Goal: Task Accomplishment & Management: Manage account settings

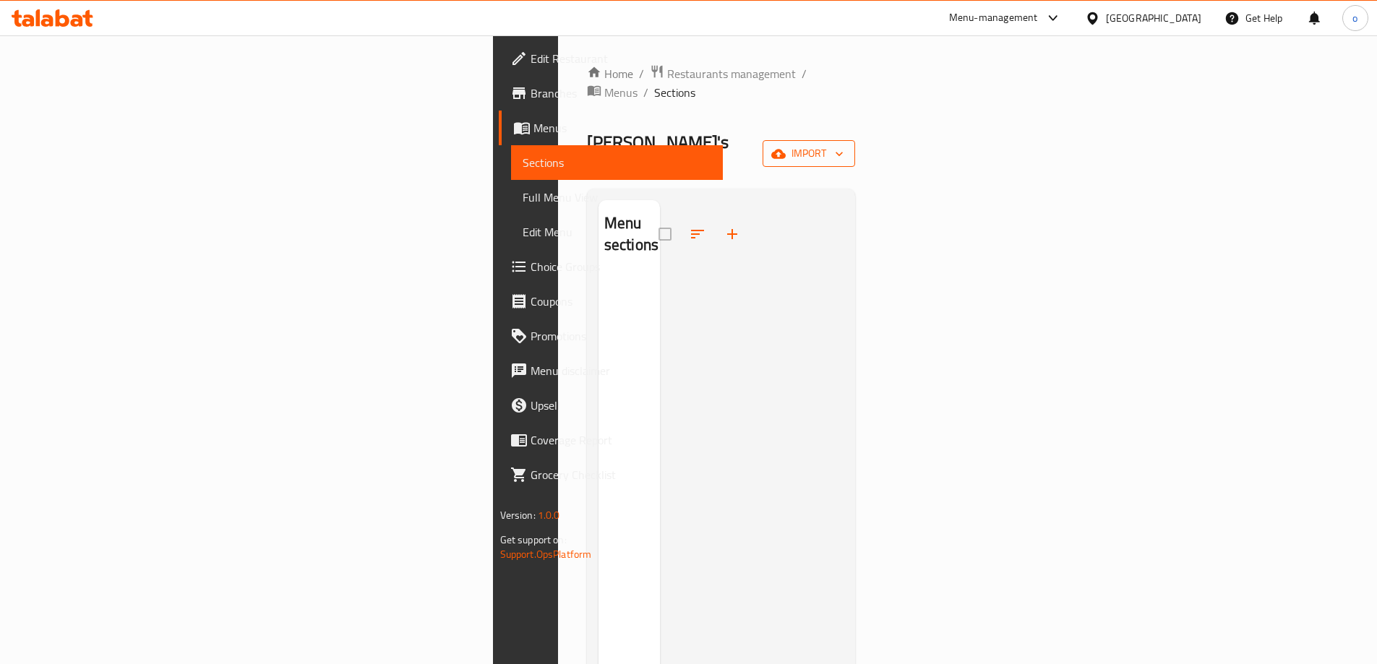
click at [843, 145] on span "import" at bounding box center [808, 154] width 69 height 18
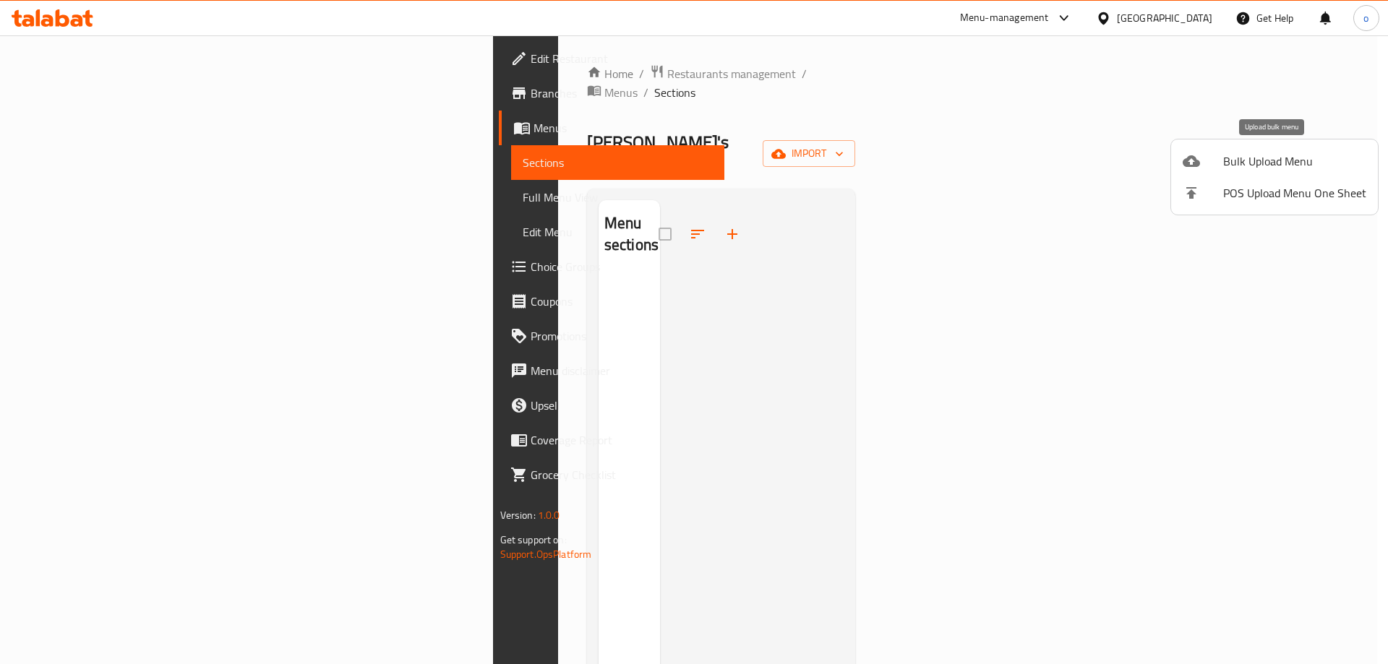
click at [1247, 163] on span "Bulk Upload Menu" at bounding box center [1294, 160] width 143 height 17
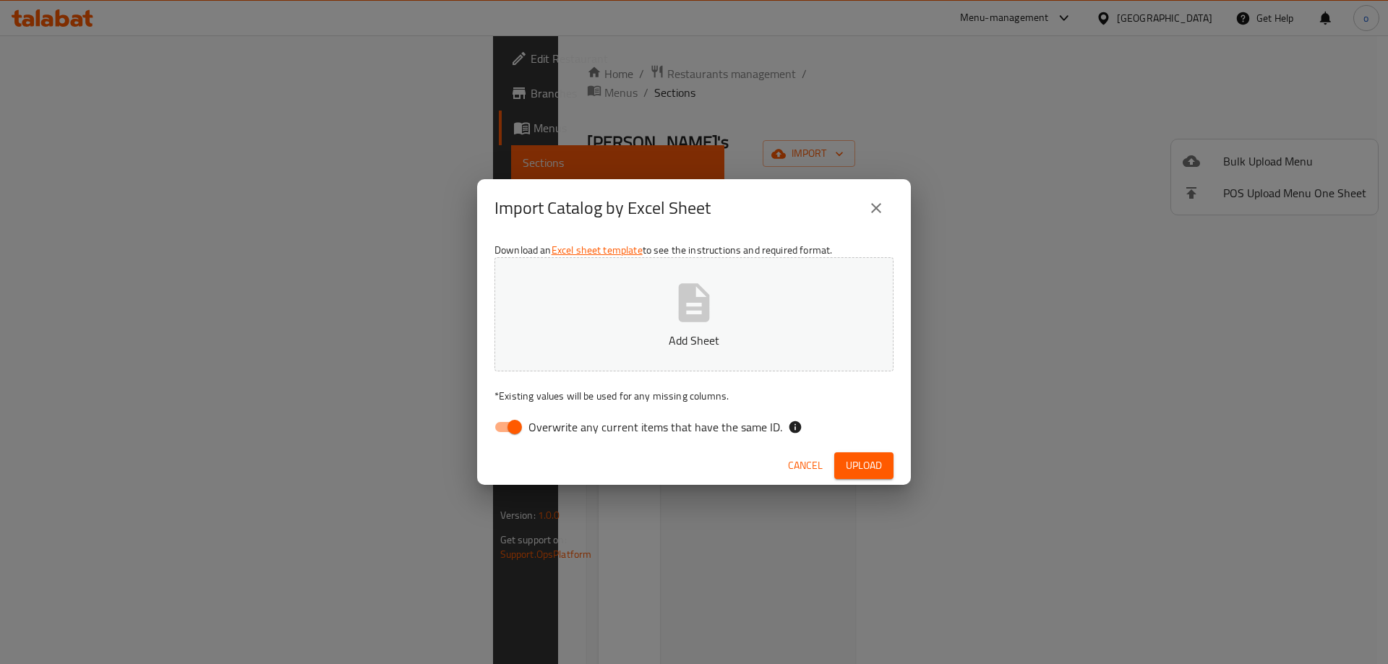
click at [695, 285] on icon "button" at bounding box center [694, 302] width 31 height 38
click at [516, 429] on input "Overwrite any current items that have the same ID." at bounding box center [514, 426] width 82 height 27
checkbox input "false"
click at [879, 467] on span "Upload" at bounding box center [864, 466] width 36 height 18
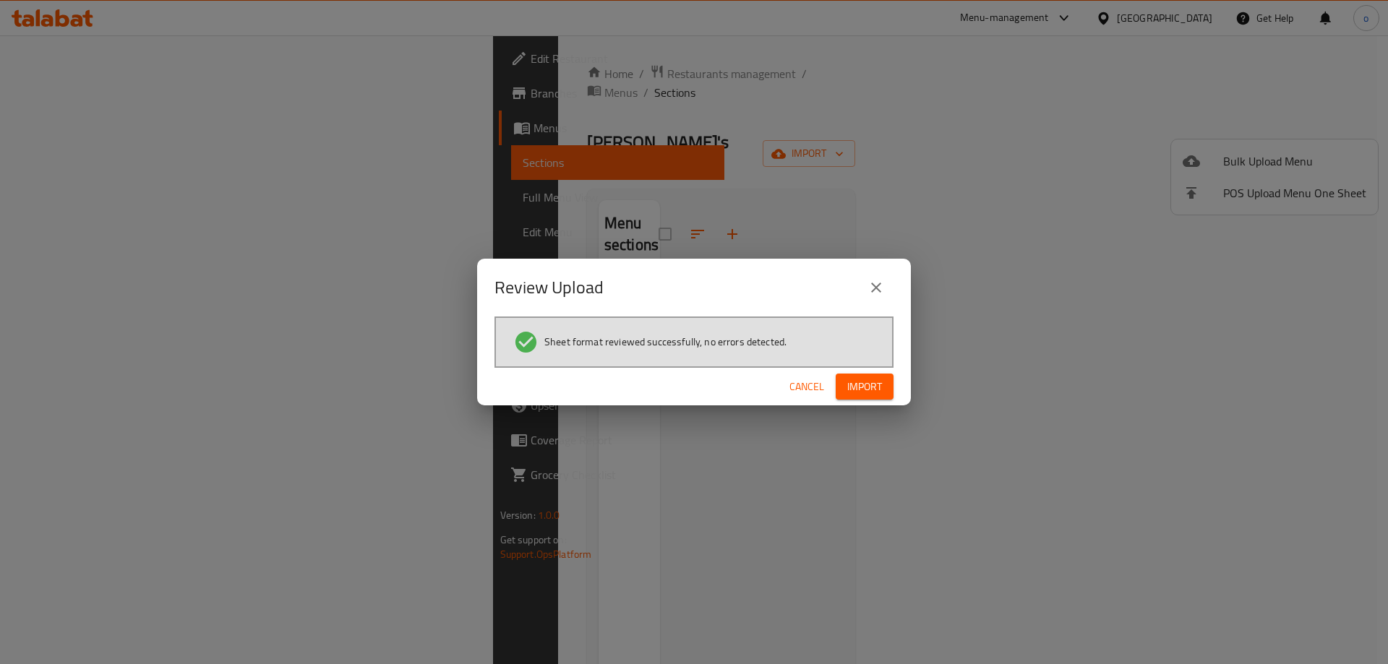
click at [868, 391] on span "Import" at bounding box center [864, 387] width 35 height 18
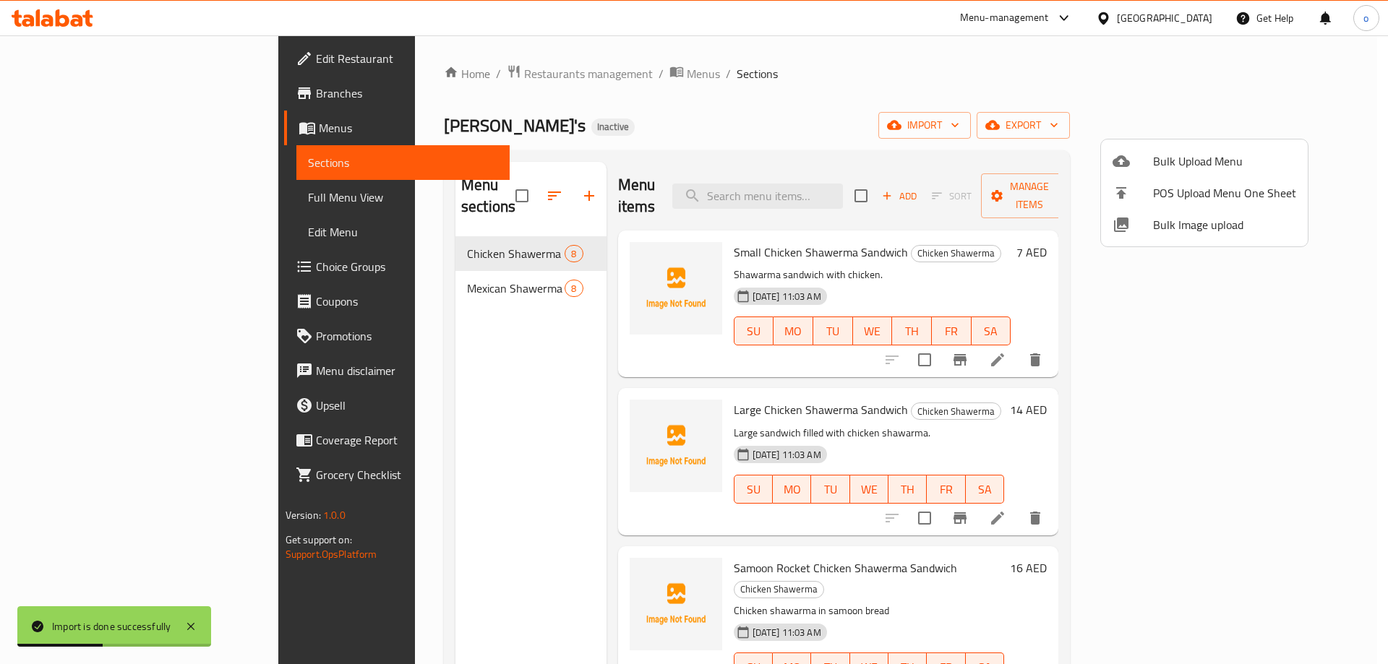
click at [996, 138] on div at bounding box center [694, 332] width 1388 height 664
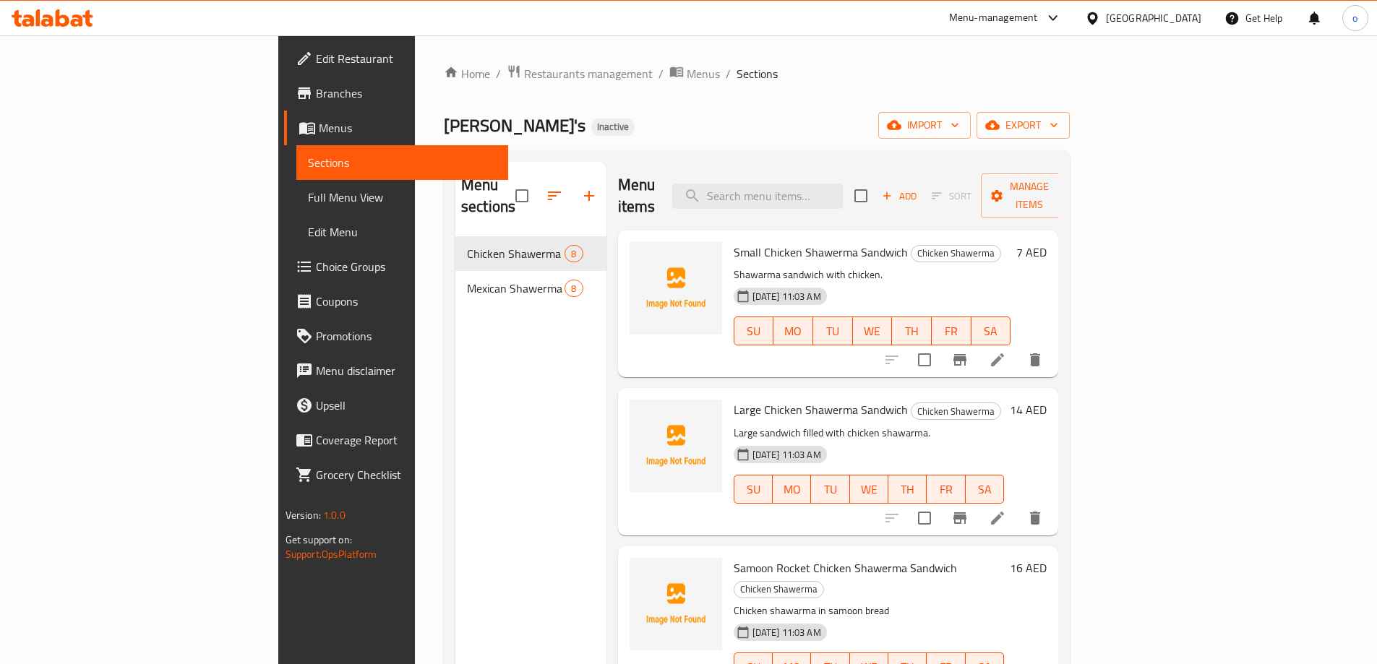
click at [308, 190] on span "Full Menu View" at bounding box center [402, 197] width 189 height 17
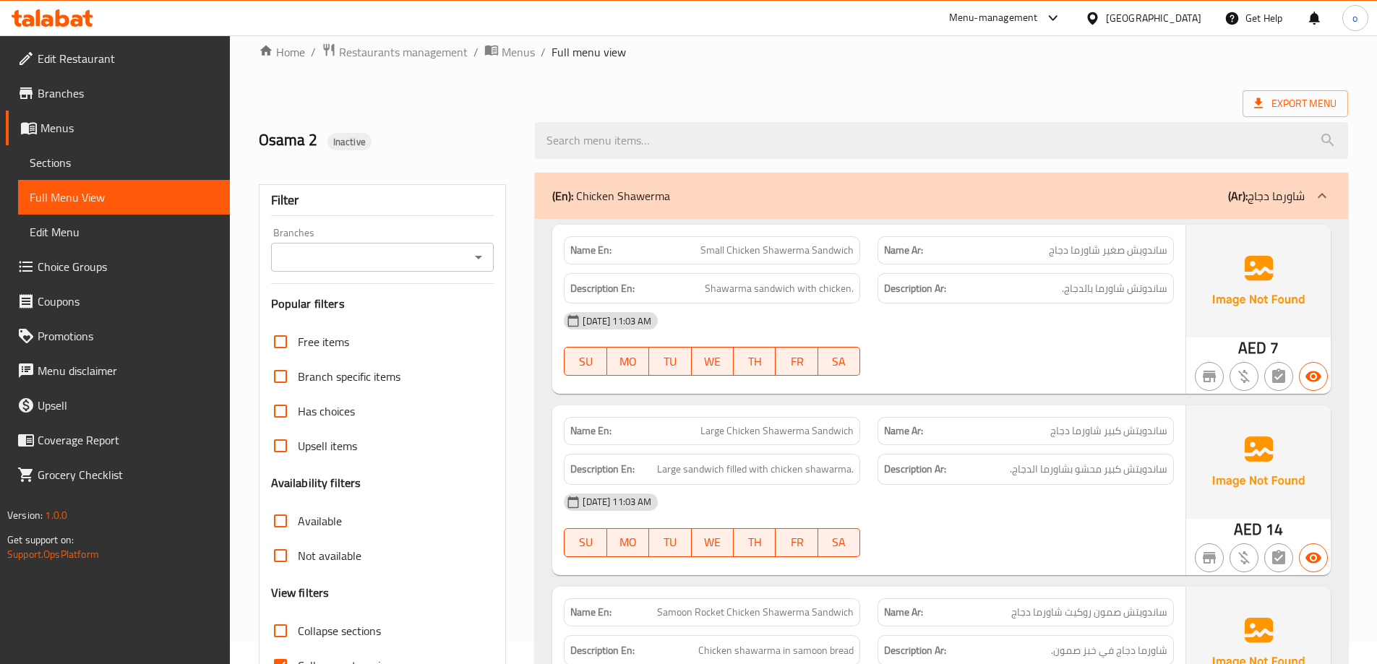
scroll to position [434, 0]
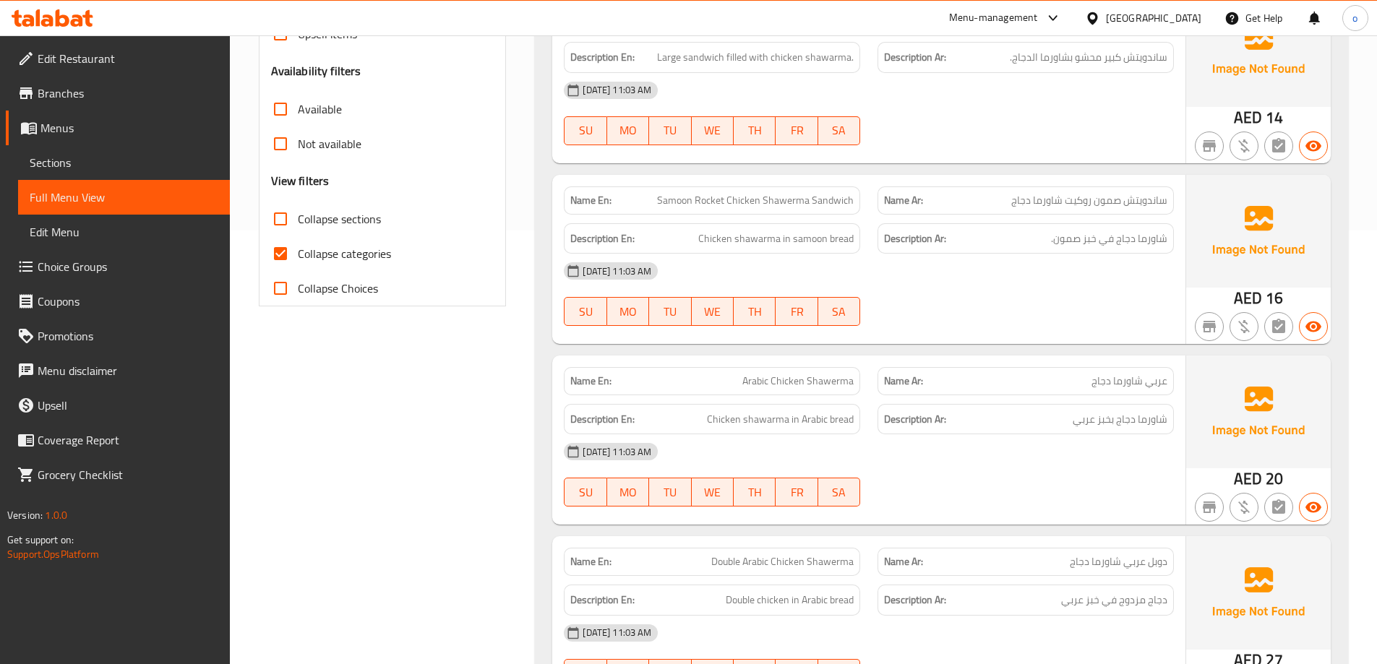
click at [359, 252] on span "Collapse categories" at bounding box center [344, 253] width 93 height 17
click at [298, 252] on input "Collapse categories" at bounding box center [280, 253] width 35 height 35
checkbox input "false"
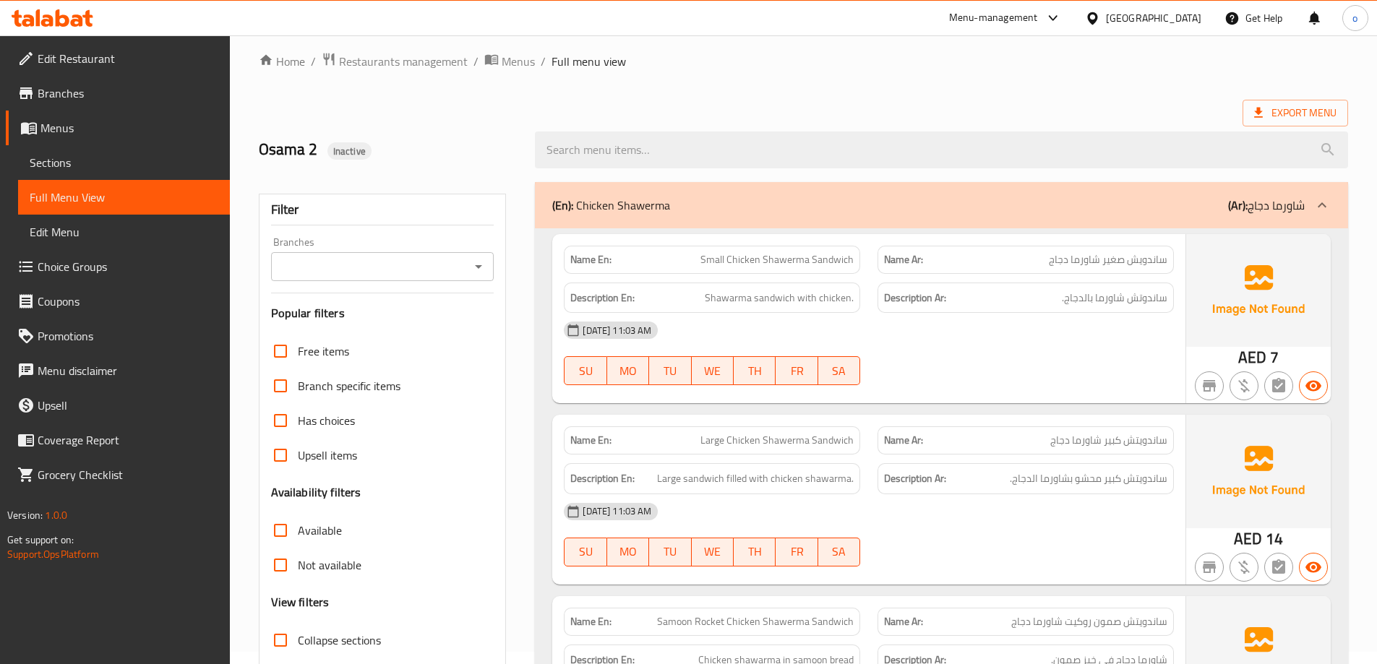
scroll to position [0, 0]
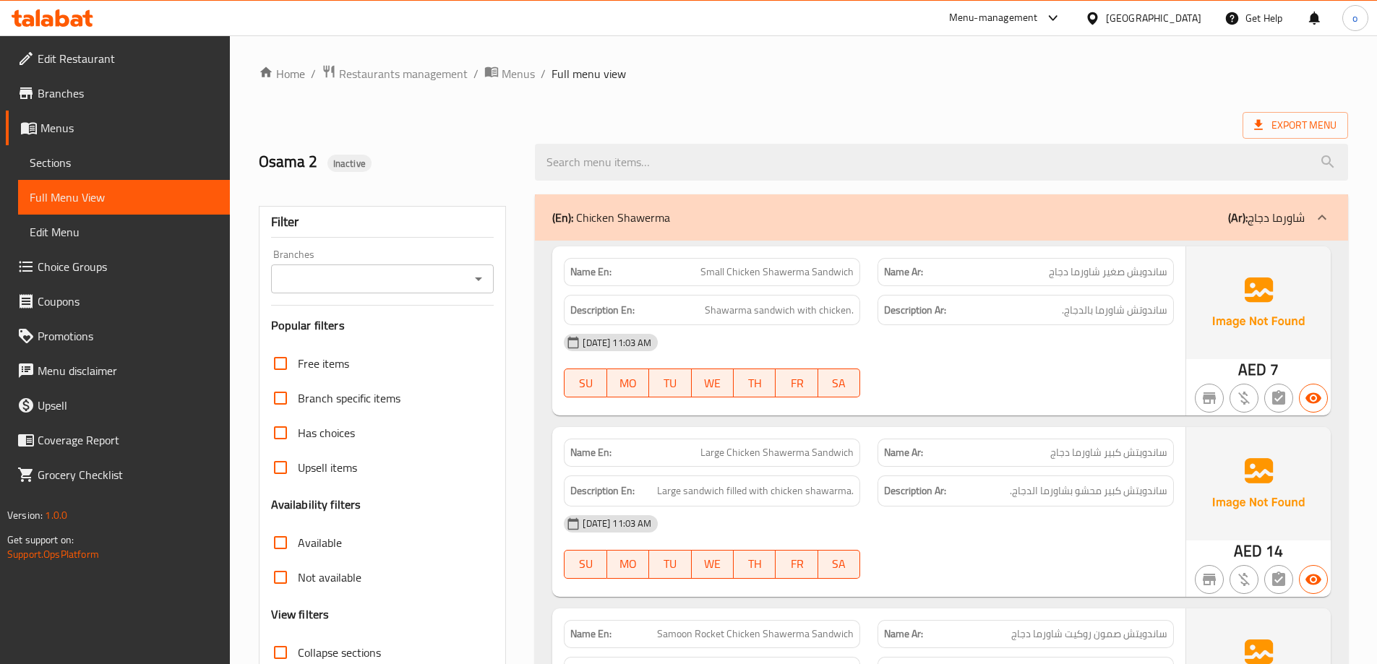
click at [701, 280] on div "Name En: Small Chicken Shawerma Sandwich" at bounding box center [712, 272] width 296 height 28
drag, startPoint x: 760, startPoint y: 317, endPoint x: 860, endPoint y: 324, distance: 100.0
click at [860, 324] on div "Description En: Shawarma sandwich with chicken." at bounding box center [712, 310] width 314 height 48
click at [742, 281] on div "Name En: Small Chicken Shawerma Sandwich" at bounding box center [712, 272] width 296 height 28
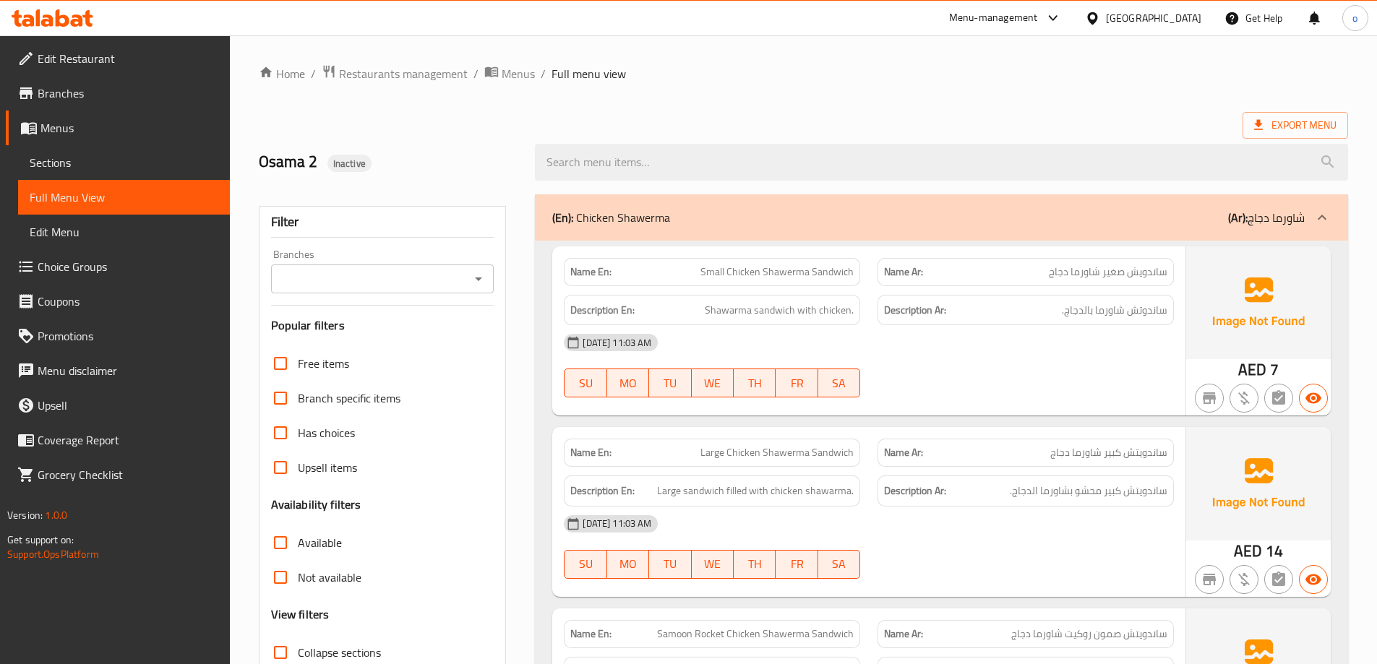
click at [718, 270] on span "Small Chicken Shawerma Sandwich" at bounding box center [776, 272] width 153 height 15
click at [776, 345] on div "[DATE] 11:03 AM" at bounding box center [868, 342] width 627 height 35
drag, startPoint x: 706, startPoint y: 271, endPoint x: 880, endPoint y: 278, distance: 173.6
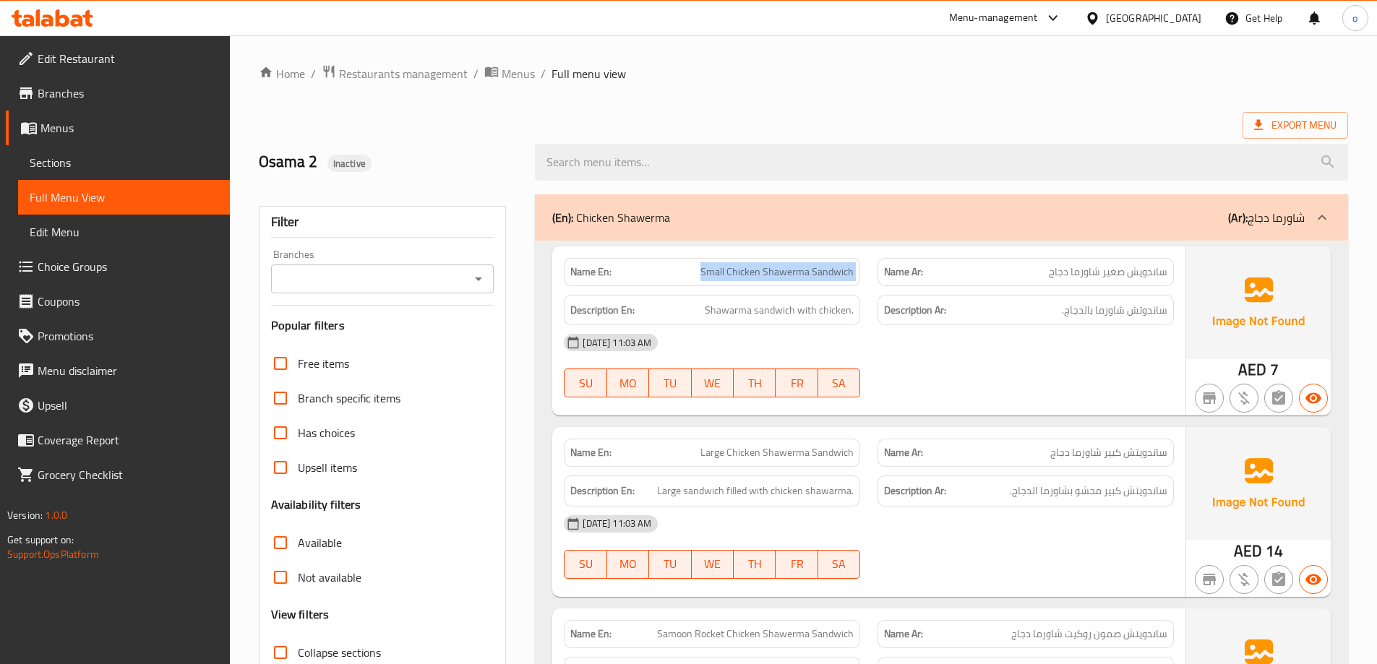
click at [880, 278] on div "Name En: Small Chicken Shawerma Sandwich Name Ar: ساندويش صغير شاورما دجاج" at bounding box center [868, 272] width 627 height 46
click at [880, 278] on div "Name Ar: ساندويش صغير شاورما دجاج" at bounding box center [1025, 272] width 296 height 28
click at [694, 275] on p "Name En: Small Chicken Shawerma Sandwich" at bounding box center [711, 272] width 283 height 15
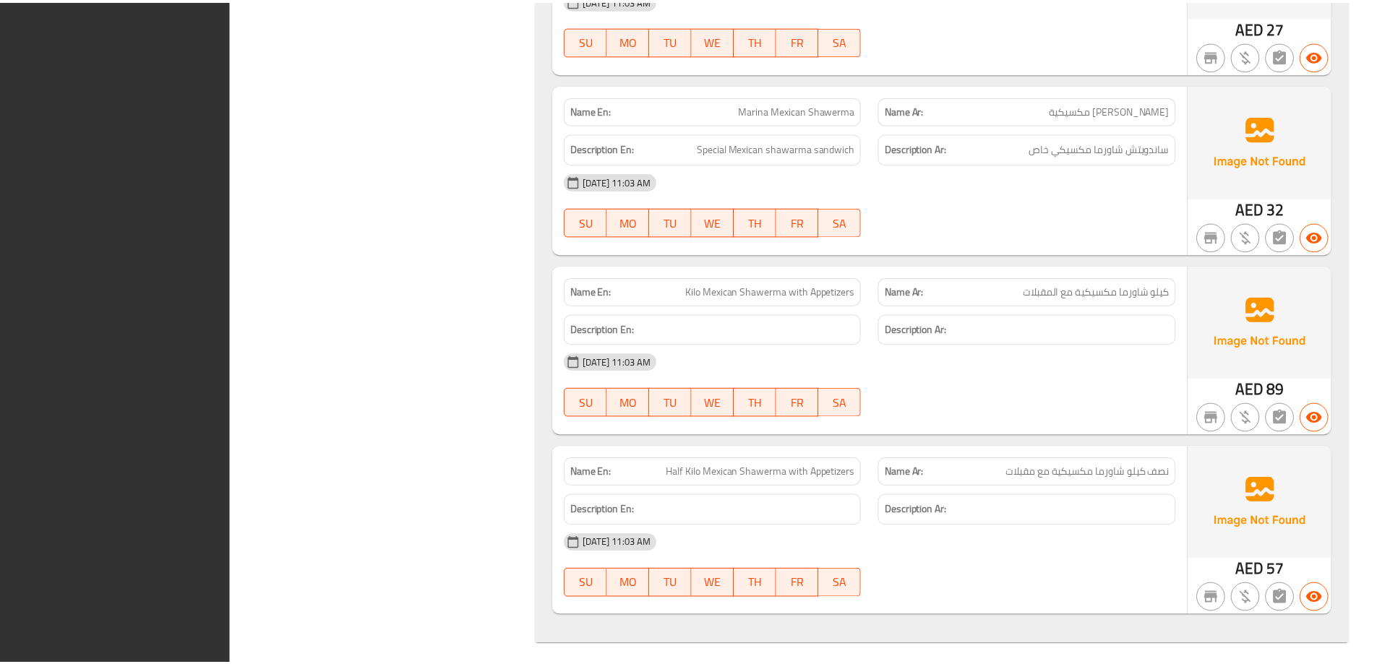
scroll to position [2604, 0]
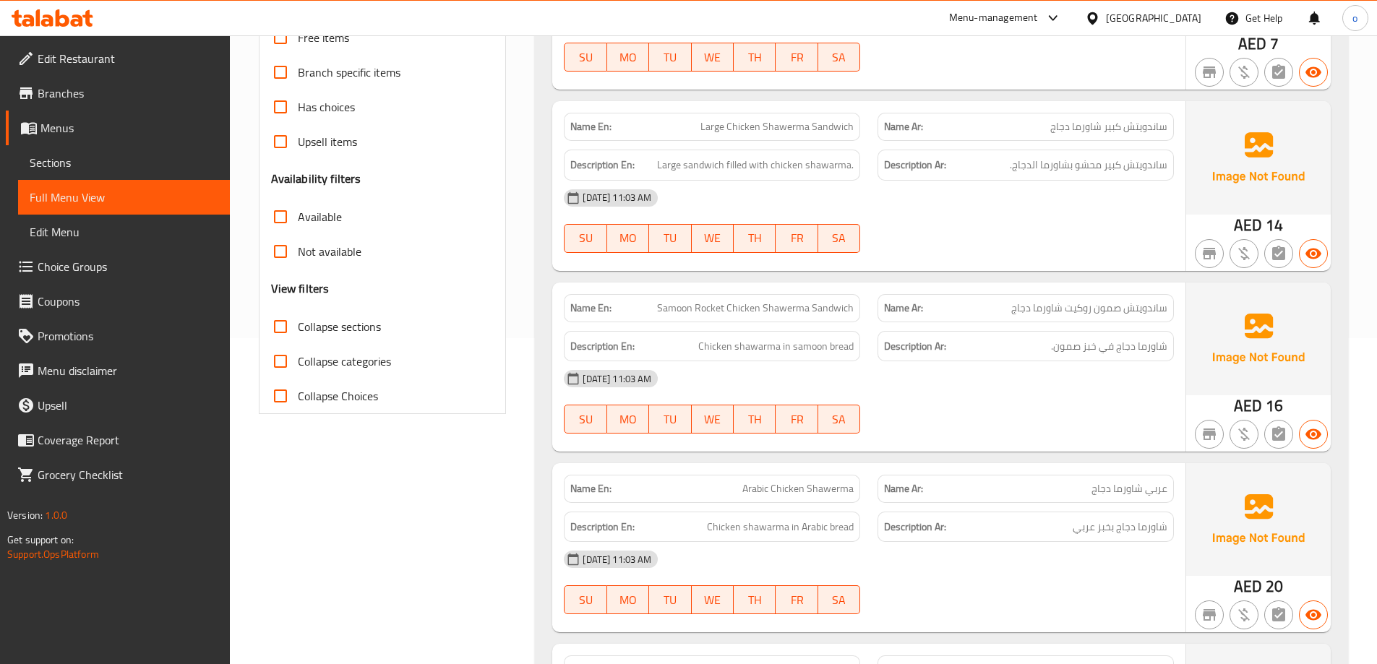
scroll to position [361, 0]
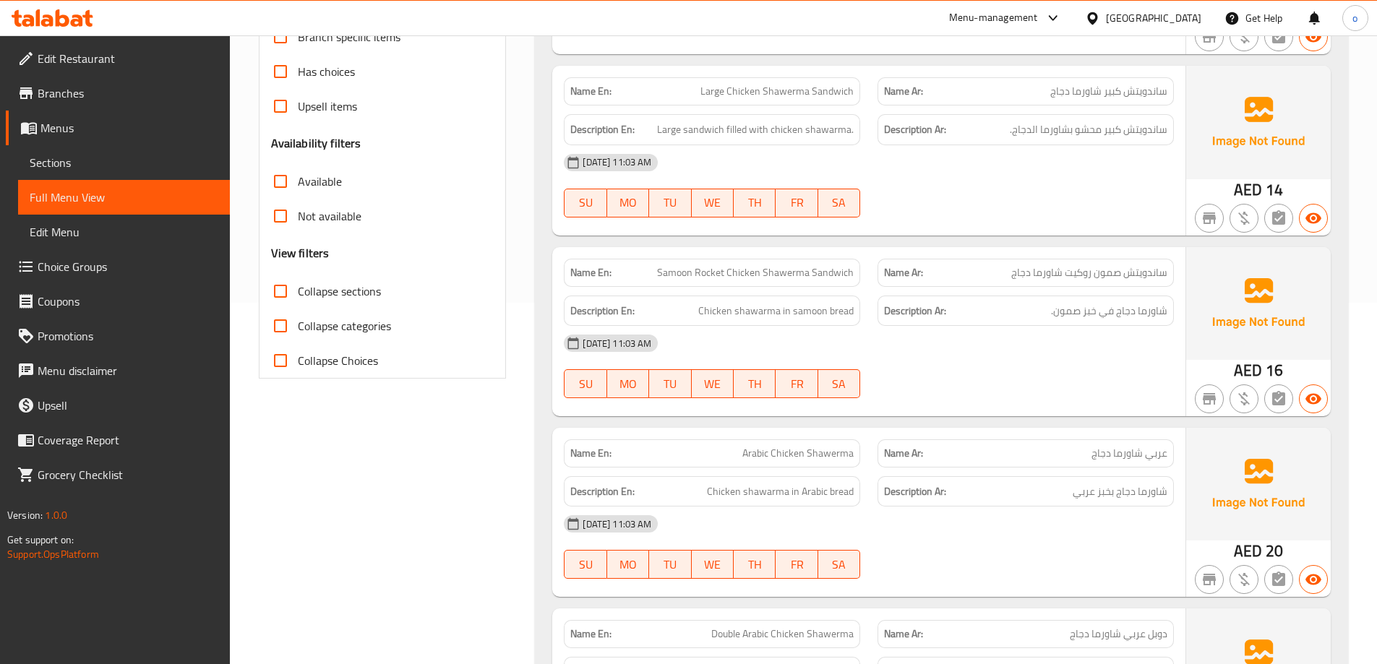
click at [1243, 356] on img at bounding box center [1258, 303] width 145 height 113
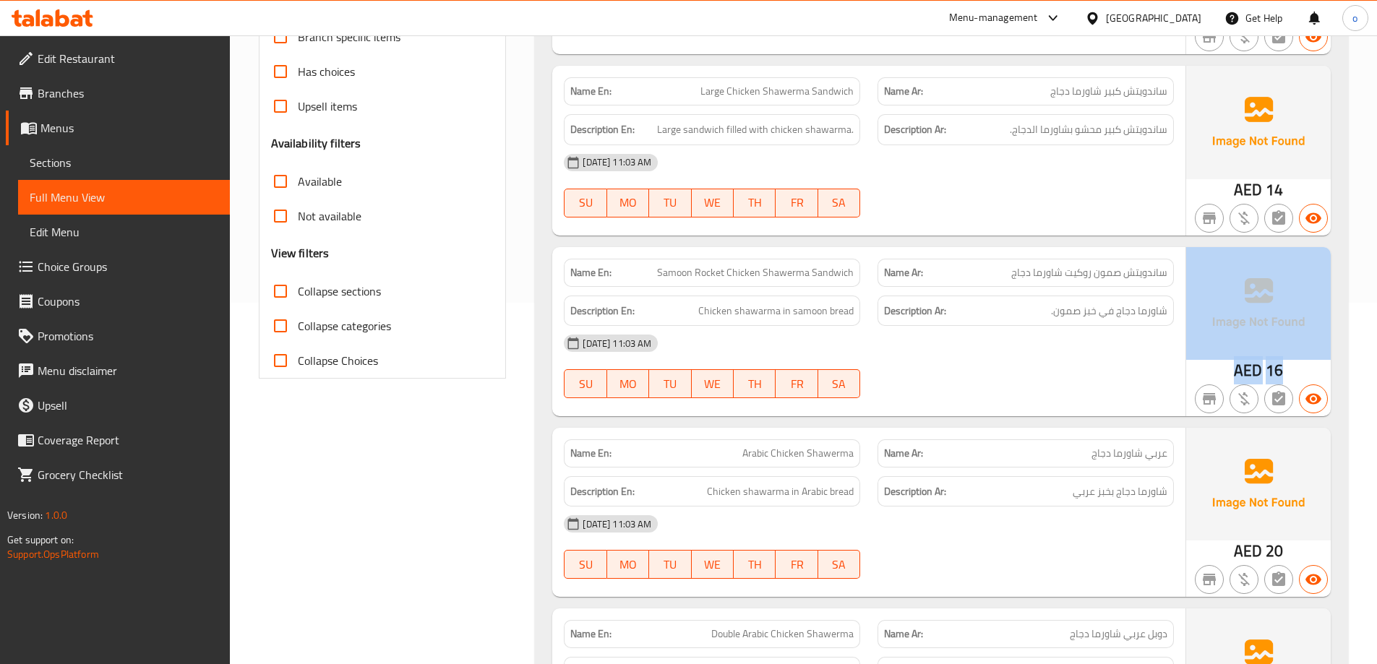
drag, startPoint x: 1232, startPoint y: 361, endPoint x: 1288, endPoint y: 368, distance: 56.1
click at [1288, 368] on div "AED 16" at bounding box center [1258, 331] width 145 height 169
click at [1286, 368] on div "AED 16" at bounding box center [1258, 331] width 145 height 169
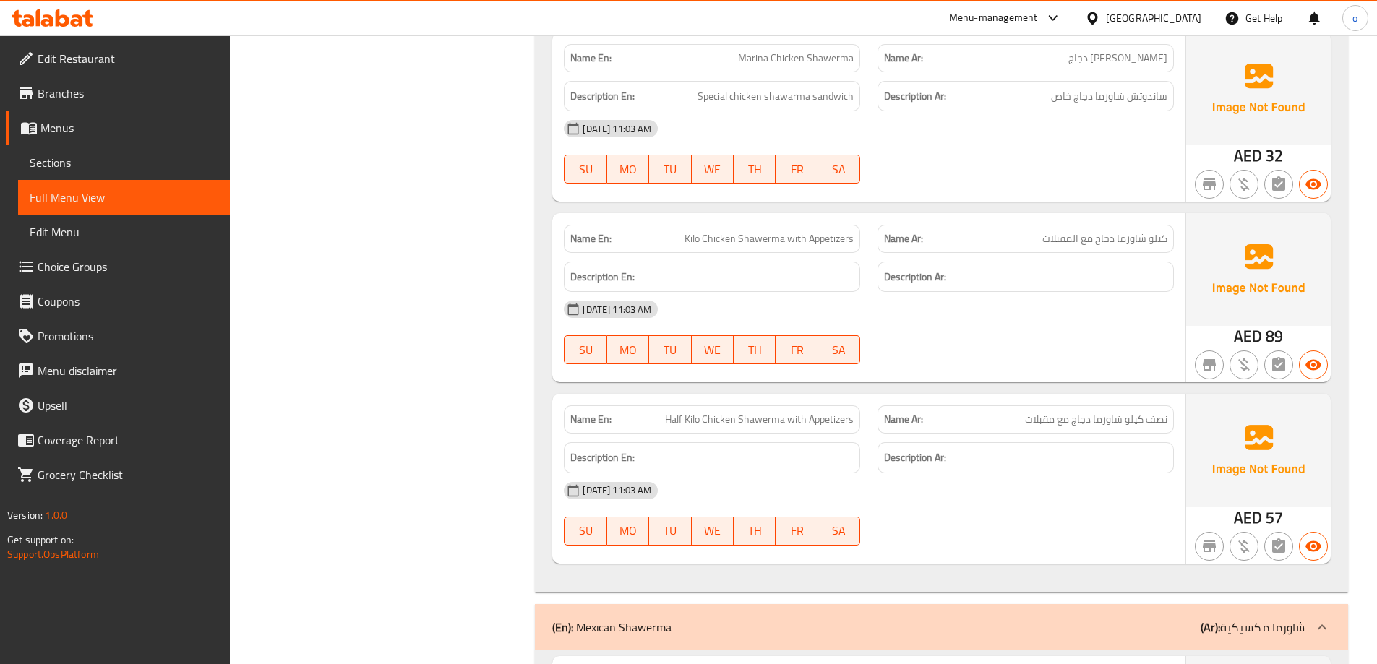
scroll to position [1156, 0]
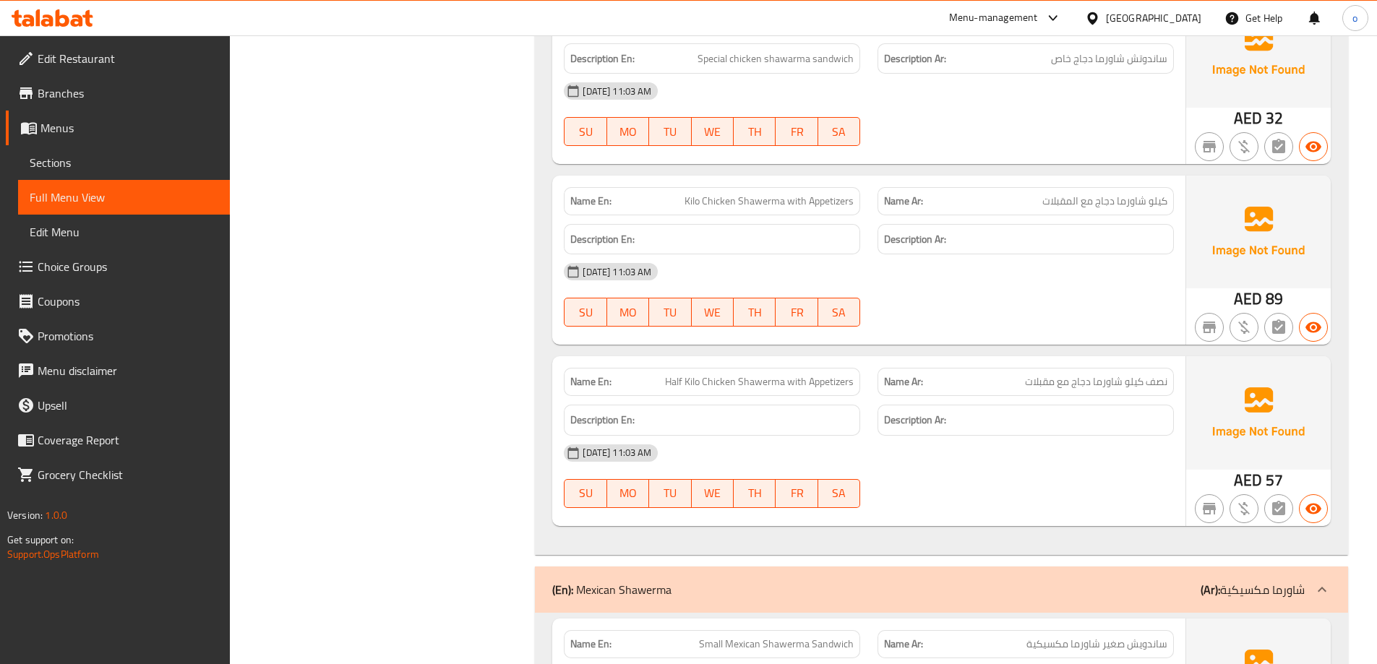
click at [1062, 417] on h6 "Description Ar:" at bounding box center [1025, 420] width 283 height 18
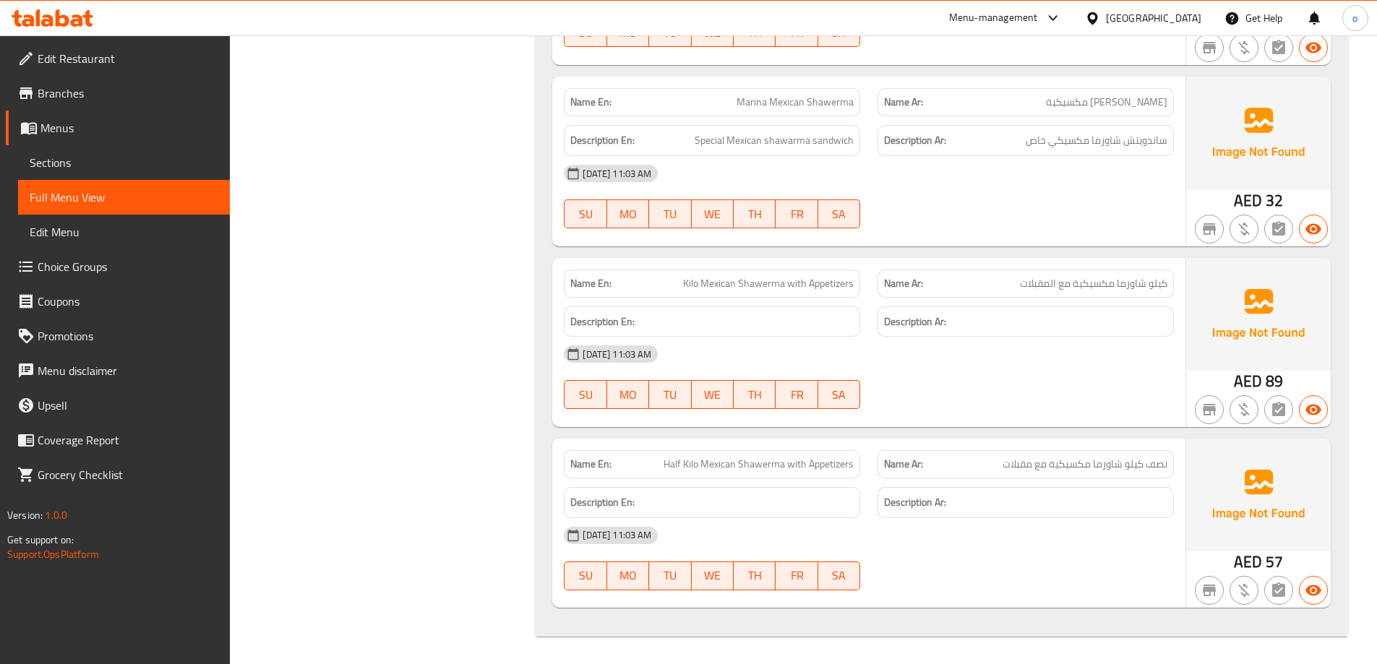
scroll to position [2604, 0]
click at [1142, 471] on span "نصف كيلو شاورما مكسيكية مع مقبلات" at bounding box center [1084, 462] width 165 height 15
drag, startPoint x: 1142, startPoint y: 471, endPoint x: 1106, endPoint y: 477, distance: 36.6
click at [1143, 471] on span "نصف كيلو شاورما مكسيكية مع مقبلات" at bounding box center [1084, 462] width 165 height 15
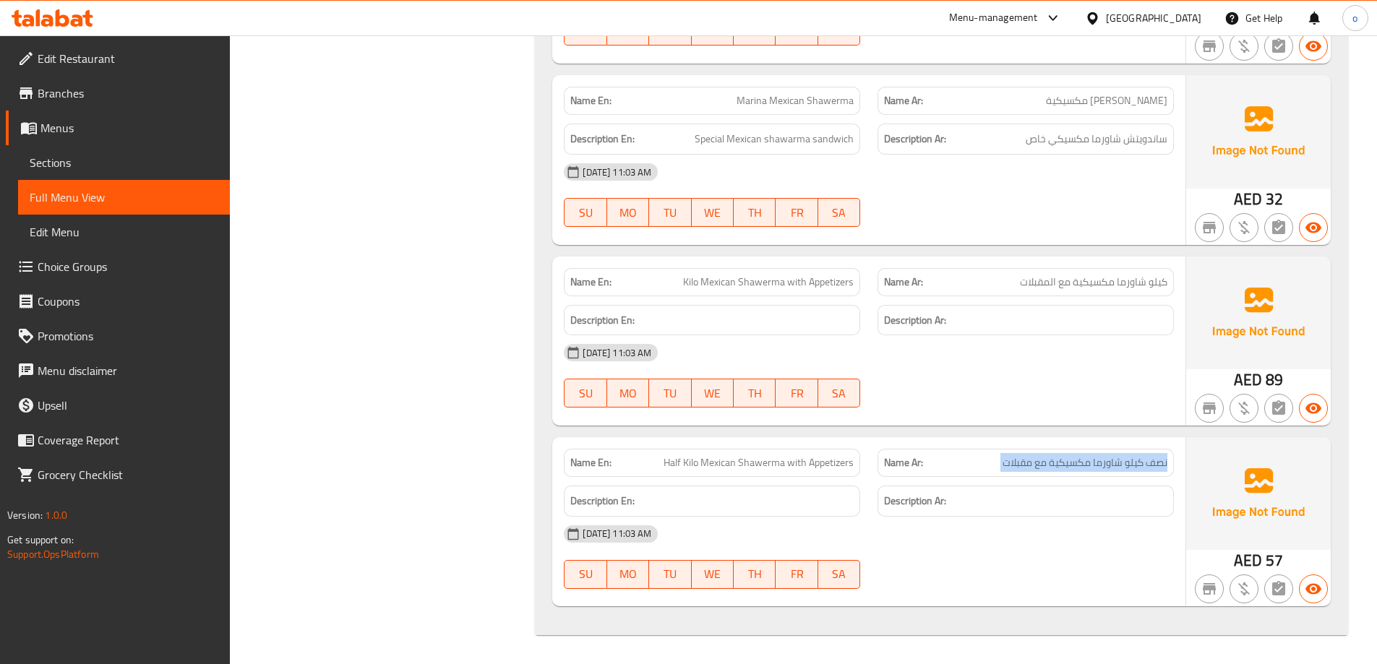
click at [1034, 479] on div "Description Ar:" at bounding box center [1026, 501] width 314 height 48
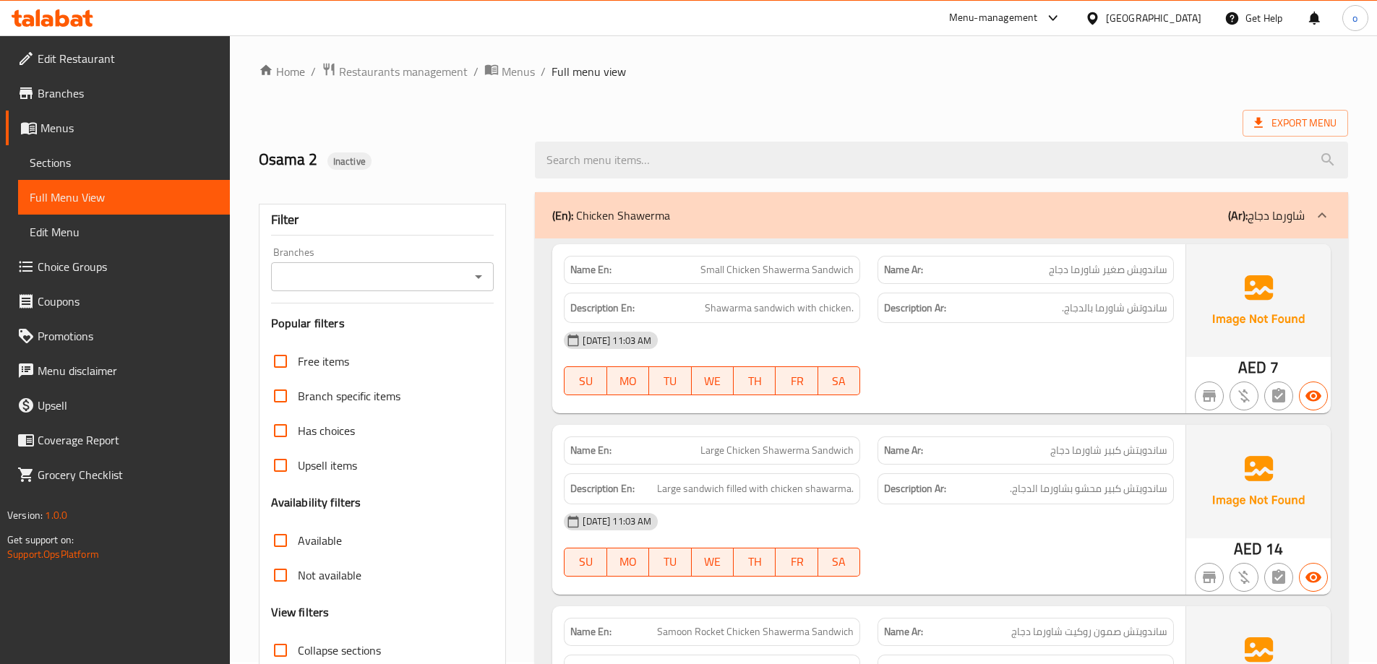
scroll to position [0, 0]
click at [828, 276] on span "Small Chicken Shawerma Sandwich" at bounding box center [776, 272] width 153 height 15
click at [789, 268] on span "Small Chicken Shawerma Sandwich" at bounding box center [776, 272] width 153 height 15
click at [786, 274] on span "Small Chicken Shawerma Sandwich" at bounding box center [776, 272] width 153 height 15
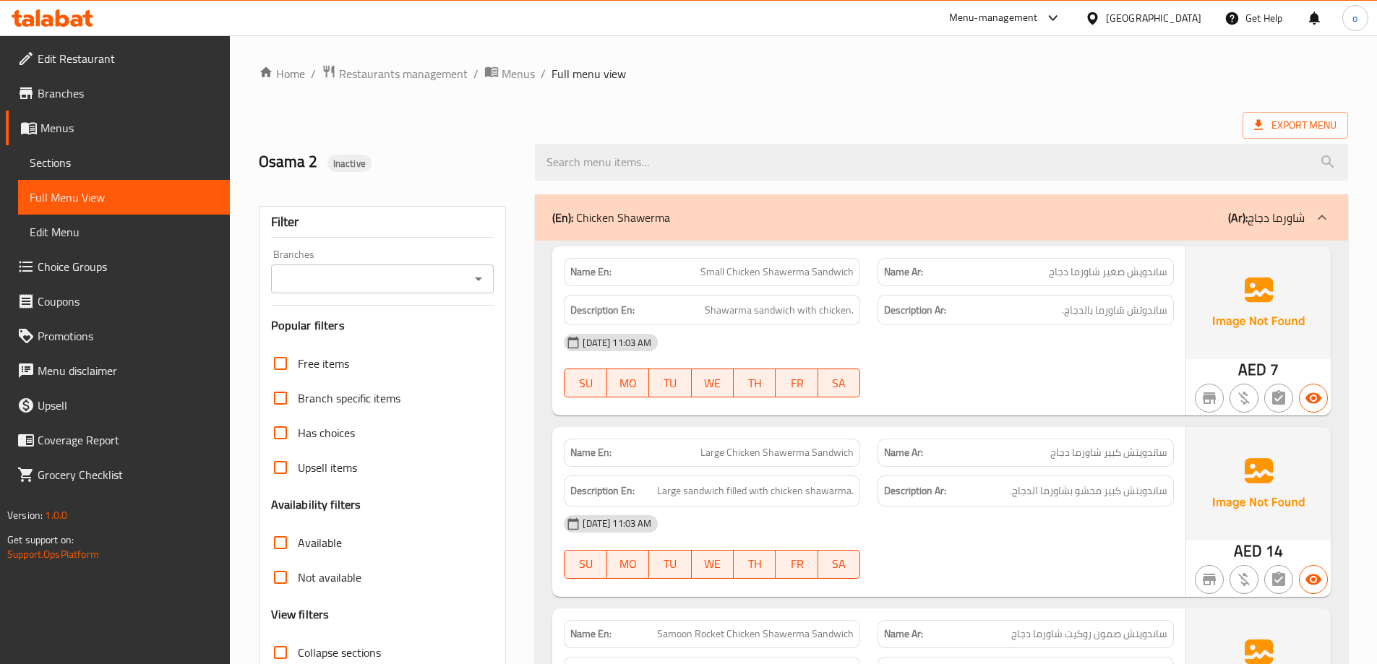
click at [715, 278] on span "Small Chicken Shawerma Sandwich" at bounding box center [776, 272] width 153 height 15
click at [742, 278] on span "Small Chicken Shawerma Sandwich" at bounding box center [776, 272] width 153 height 15
click at [794, 278] on span "Small Chicken Shawerma Sandwich" at bounding box center [776, 272] width 153 height 15
click at [835, 278] on span "Small Chicken Shawerma Sandwich" at bounding box center [776, 272] width 153 height 15
click at [732, 314] on span "Shawarma sandwich with chicken." at bounding box center [779, 310] width 149 height 18
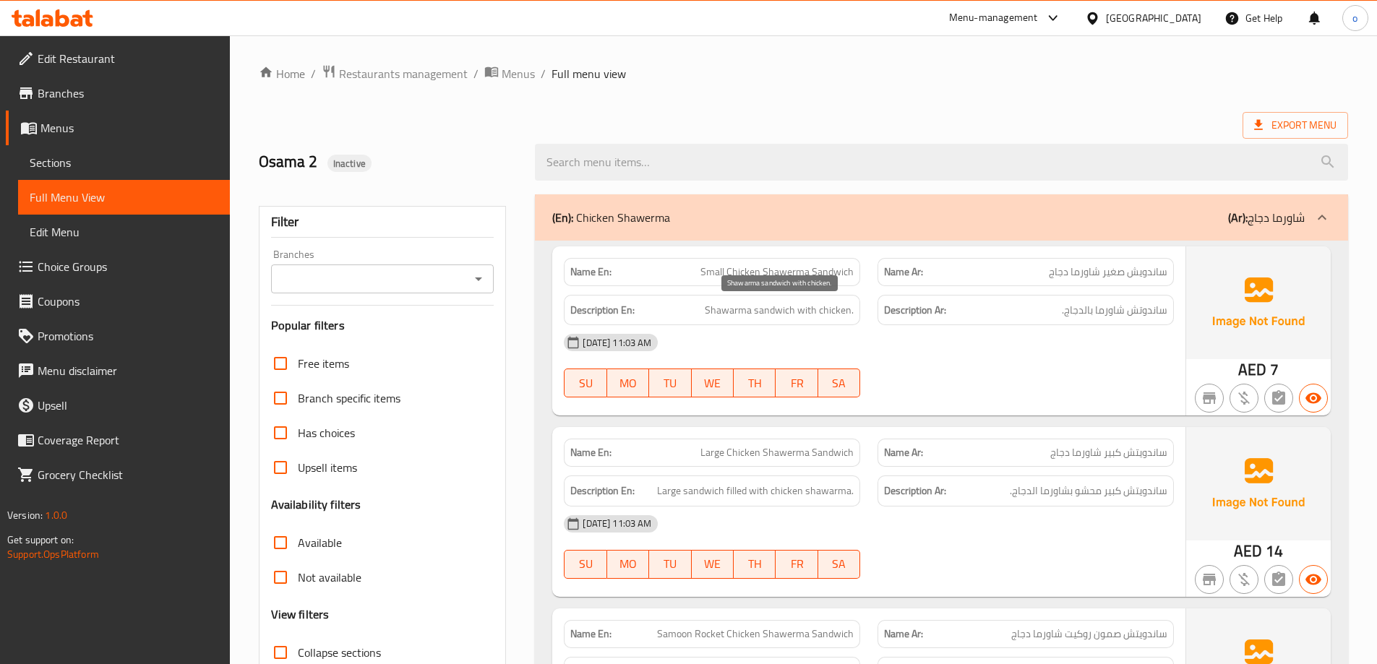
click at [778, 315] on span "Shawarma sandwich with chicken." at bounding box center [779, 310] width 149 height 18
click at [742, 316] on span "Shawarma sandwich with chicken." at bounding box center [779, 310] width 149 height 18
drag, startPoint x: 812, startPoint y: 318, endPoint x: 849, endPoint y: 328, distance: 38.2
click at [812, 319] on span "Shawarma sandwich with chicken." at bounding box center [779, 310] width 149 height 18
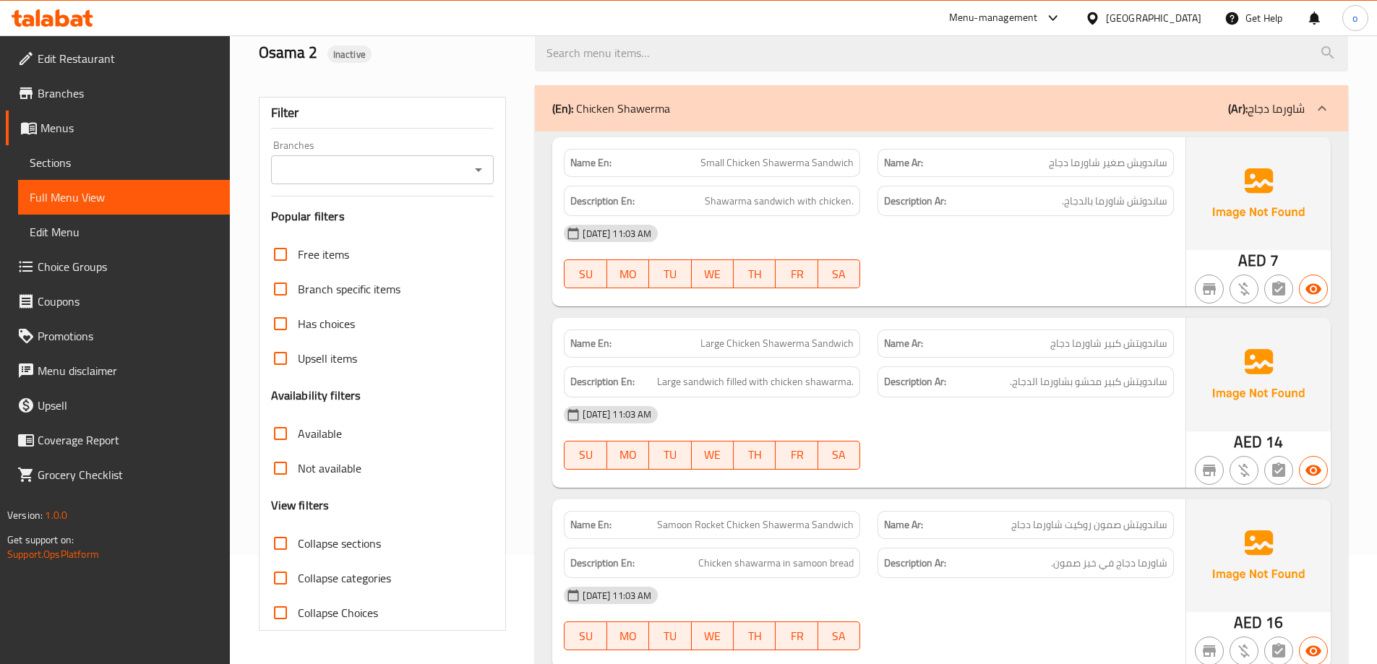
scroll to position [145, 0]
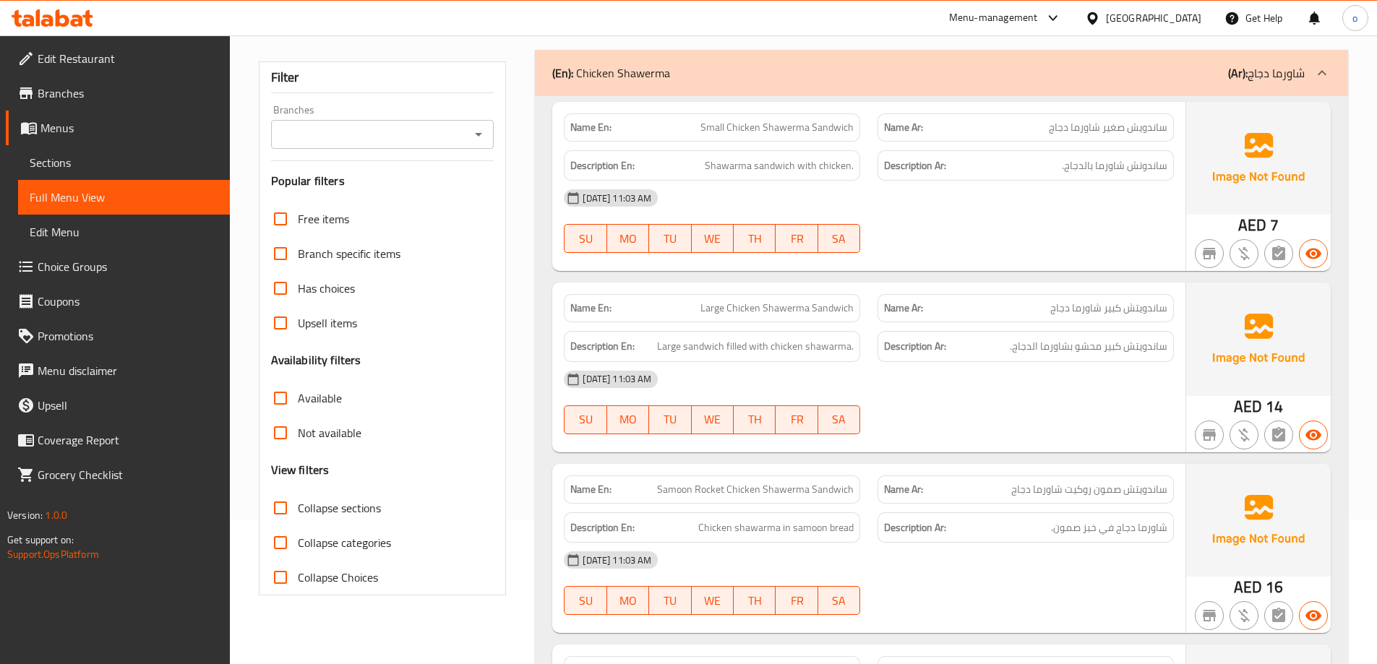
click at [789, 344] on span "Large sandwich filled with chicken shawarma." at bounding box center [755, 347] width 197 height 18
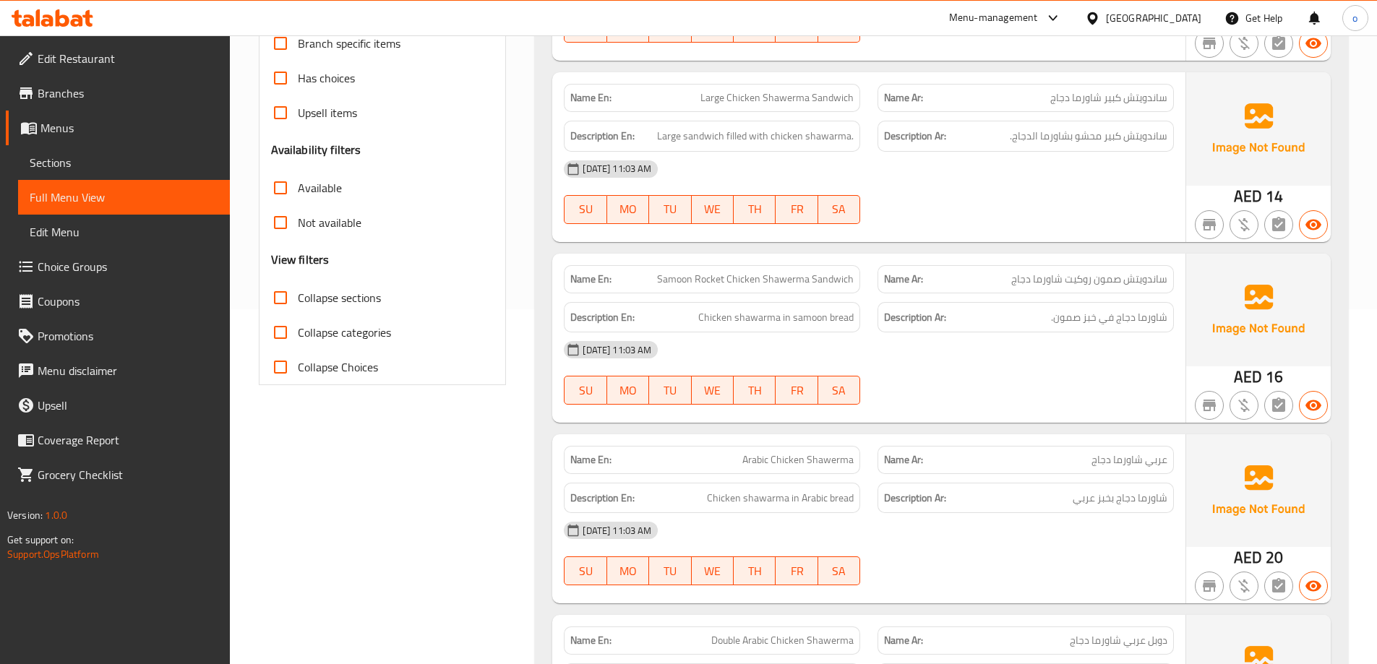
scroll to position [361, 0]
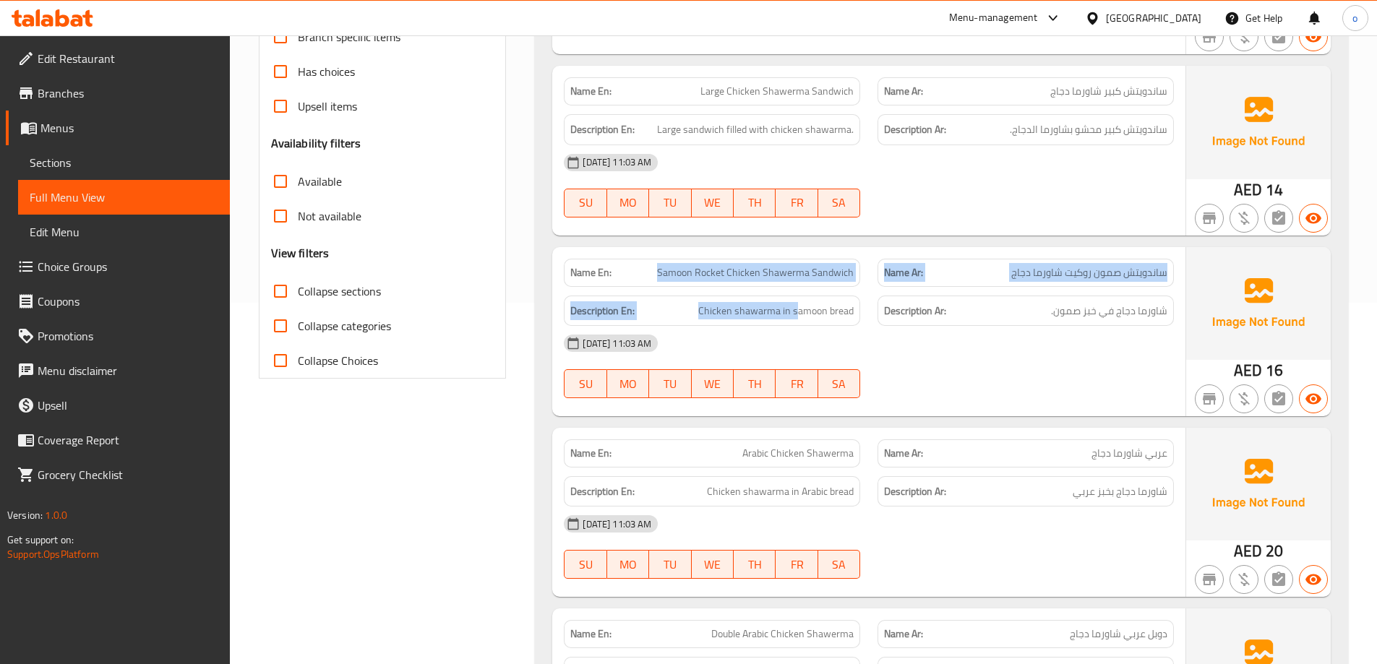
drag, startPoint x: 657, startPoint y: 277, endPoint x: 810, endPoint y: 281, distance: 153.3
click at [805, 285] on div "Name En: Samoon Rocket Chicken Shawerma Sandwich" at bounding box center [712, 273] width 296 height 28
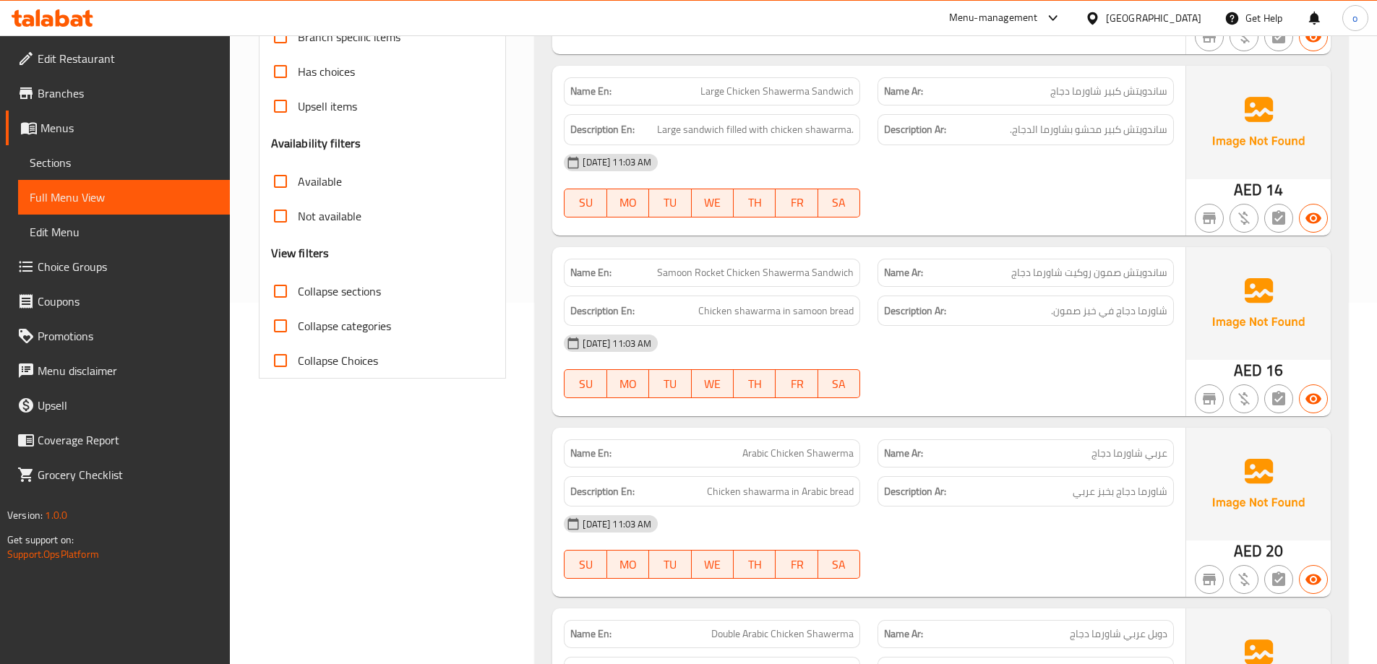
click at [810, 280] on span "Samoon Rocket Chicken Shawerma Sandwich" at bounding box center [755, 272] width 197 height 15
click at [833, 306] on span "Chicken shawarma in samoon bread" at bounding box center [775, 311] width 155 height 18
click at [994, 322] on div "Description Ar: شاورما دجاج في خبز صمون." at bounding box center [1025, 311] width 296 height 31
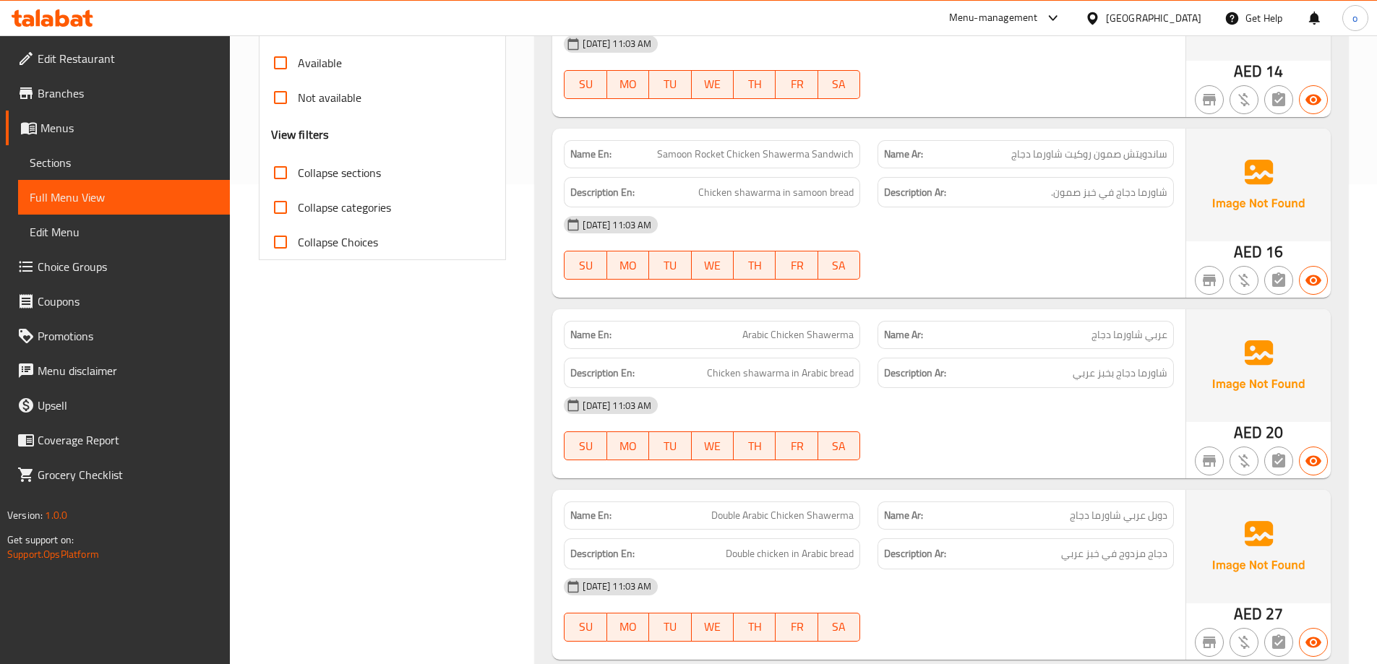
scroll to position [506, 0]
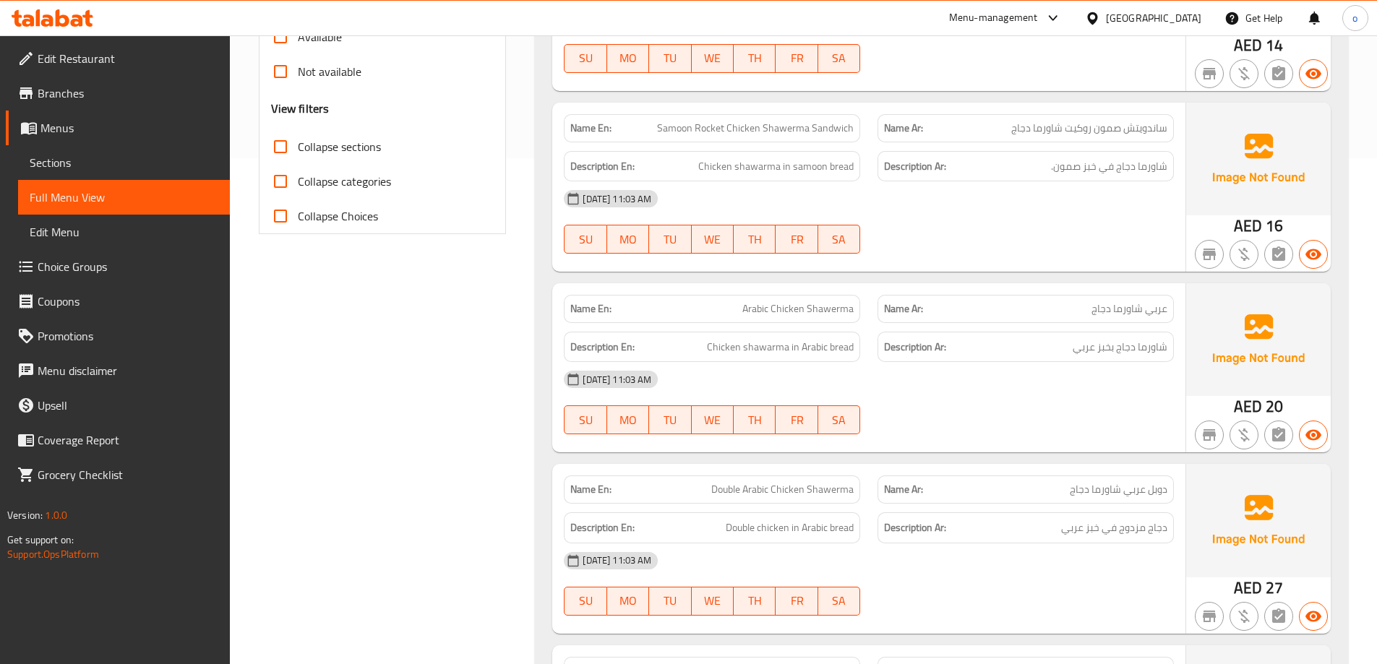
click at [1020, 317] on div "Name Ar: عربي شاورما دجاج" at bounding box center [1025, 309] width 296 height 28
click at [1055, 308] on p "Name Ar: عربي شاورما دجاج" at bounding box center [1025, 308] width 283 height 15
click at [1067, 313] on p "Name Ar: عربي شاورما دجاج" at bounding box center [1025, 308] width 283 height 15
drag, startPoint x: 1089, startPoint y: 311, endPoint x: 1170, endPoint y: 314, distance: 81.0
click at [1170, 314] on div "Name Ar: عربي شاورما دجاج" at bounding box center [1025, 309] width 296 height 28
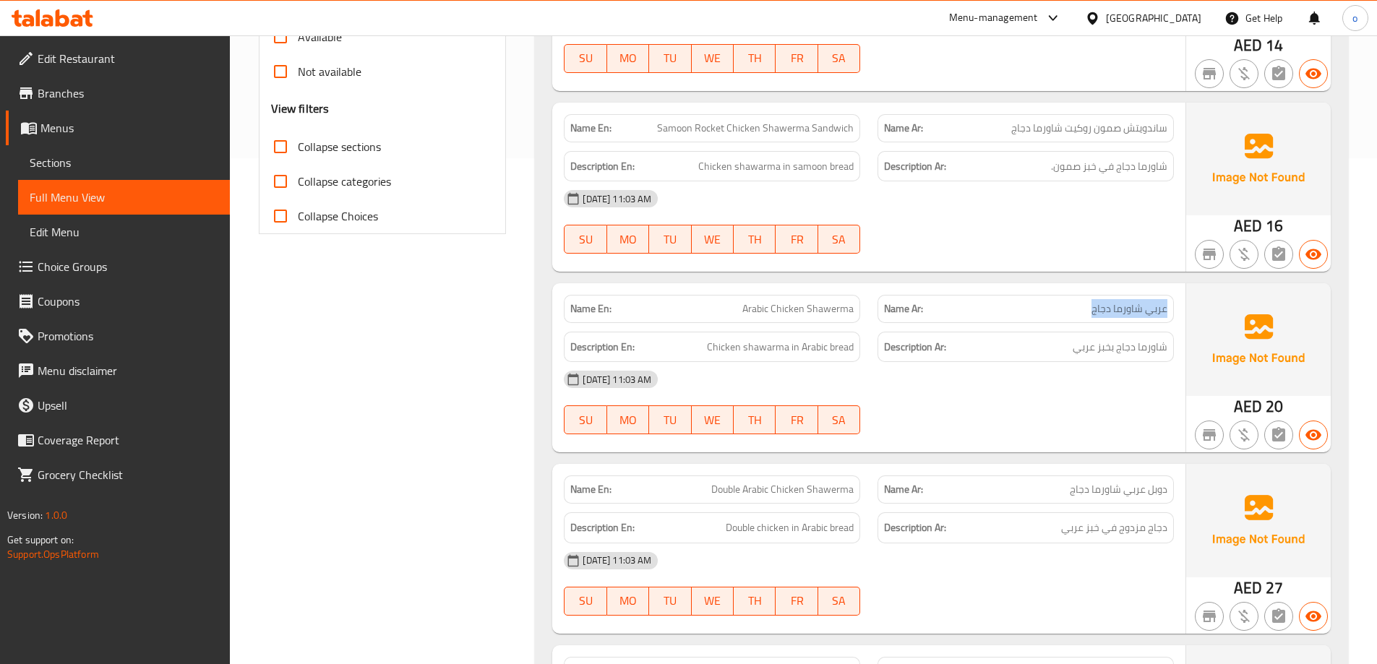
click at [1130, 314] on span "عربي شاورما دجاج" at bounding box center [1129, 308] width 76 height 15
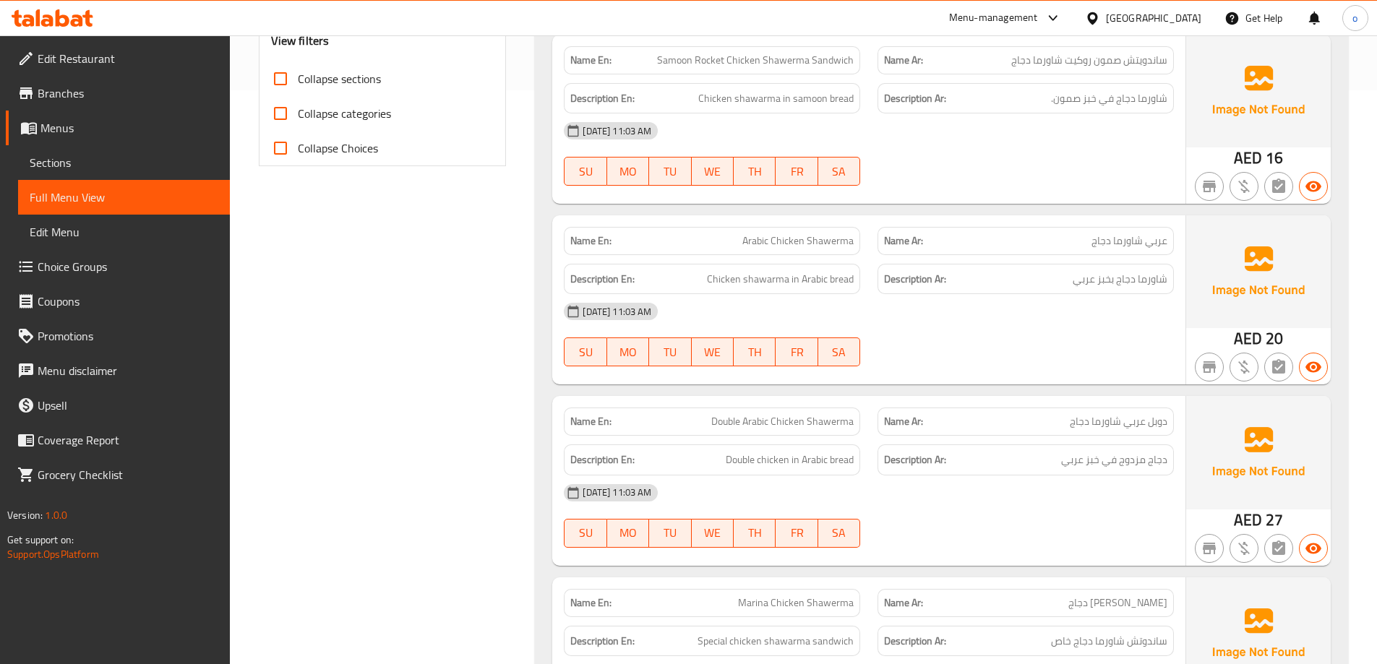
scroll to position [578, 0]
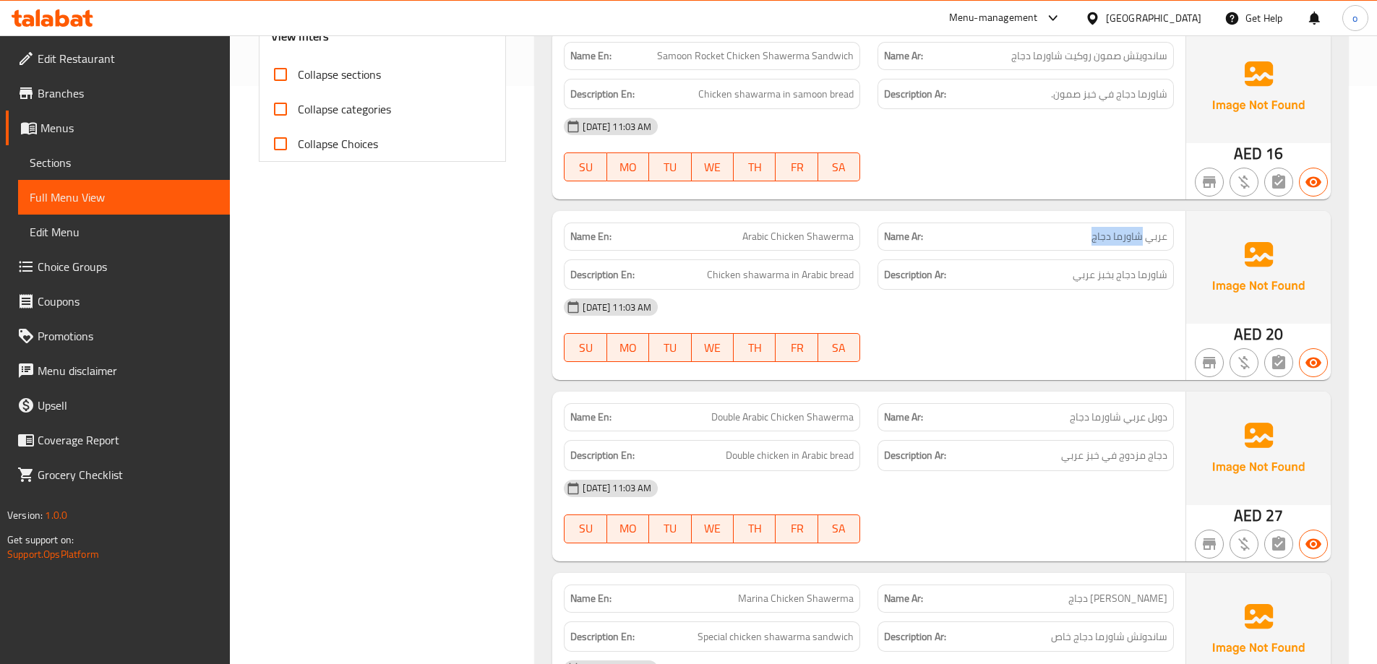
drag, startPoint x: 1140, startPoint y: 239, endPoint x: 1074, endPoint y: 239, distance: 65.8
click at [1074, 239] on p "Name Ar: عربي شاورما دجاج" at bounding box center [1025, 236] width 283 height 15
click at [1129, 235] on span "عربي شاورما دجاج" at bounding box center [1129, 236] width 76 height 15
drag, startPoint x: 1148, startPoint y: 239, endPoint x: 1189, endPoint y: 242, distance: 40.6
click at [1188, 242] on div "Name En: Arabic Chicken Shawerma Name Ar: عربي شاورما دجاج Description En: Chic…" at bounding box center [941, 295] width 778 height 169
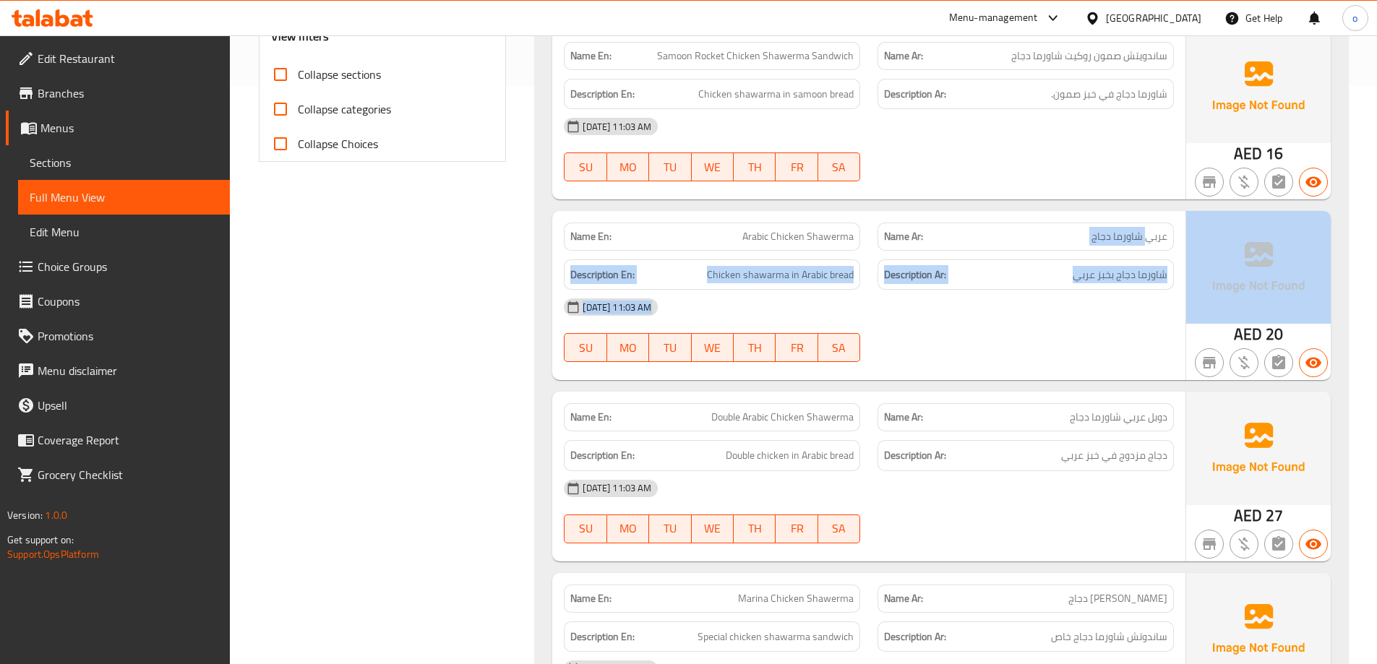
click at [1138, 247] on div "Name Ar: عربي شاورما دجاج" at bounding box center [1025, 237] width 296 height 28
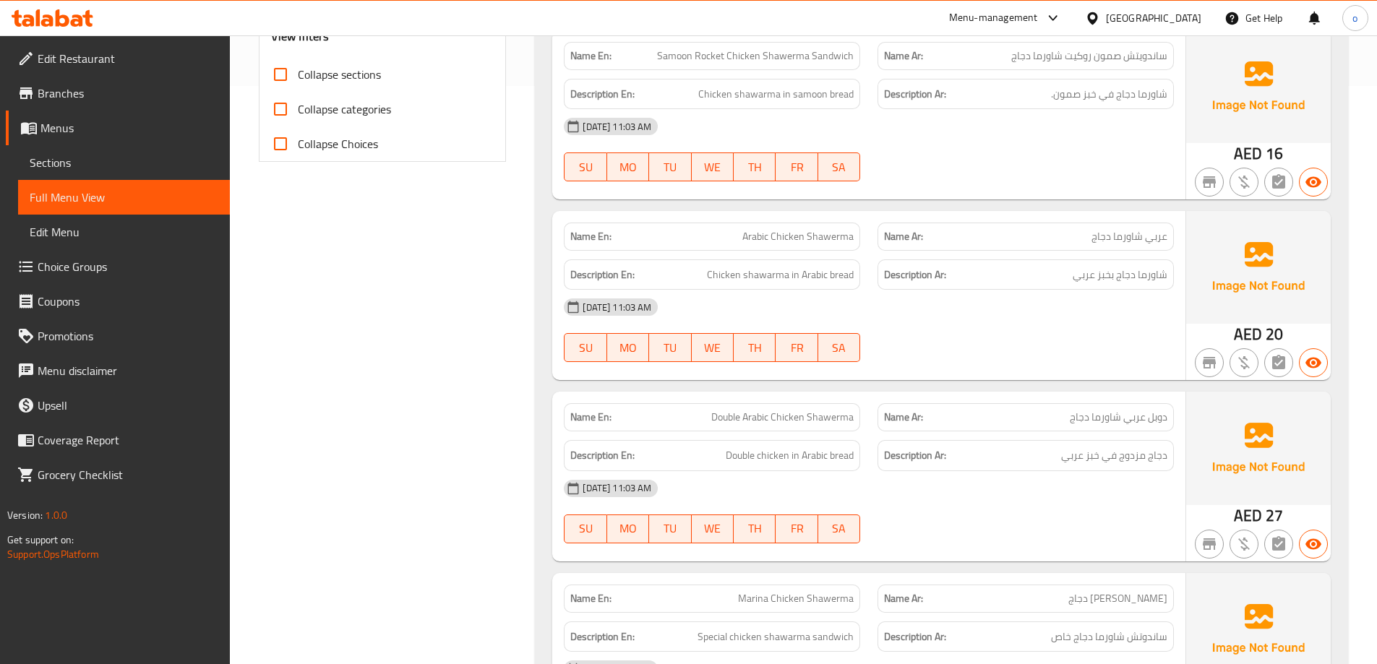
click at [1147, 423] on span "دوبل عربي شاورما دجاج" at bounding box center [1119, 417] width 98 height 15
drag, startPoint x: 1143, startPoint y: 418, endPoint x: 1129, endPoint y: 421, distance: 14.6
click at [1129, 421] on span "دوبل عربي شاورما دجاج" at bounding box center [1119, 417] width 98 height 15
drag, startPoint x: 712, startPoint y: 418, endPoint x: 742, endPoint y: 424, distance: 30.2
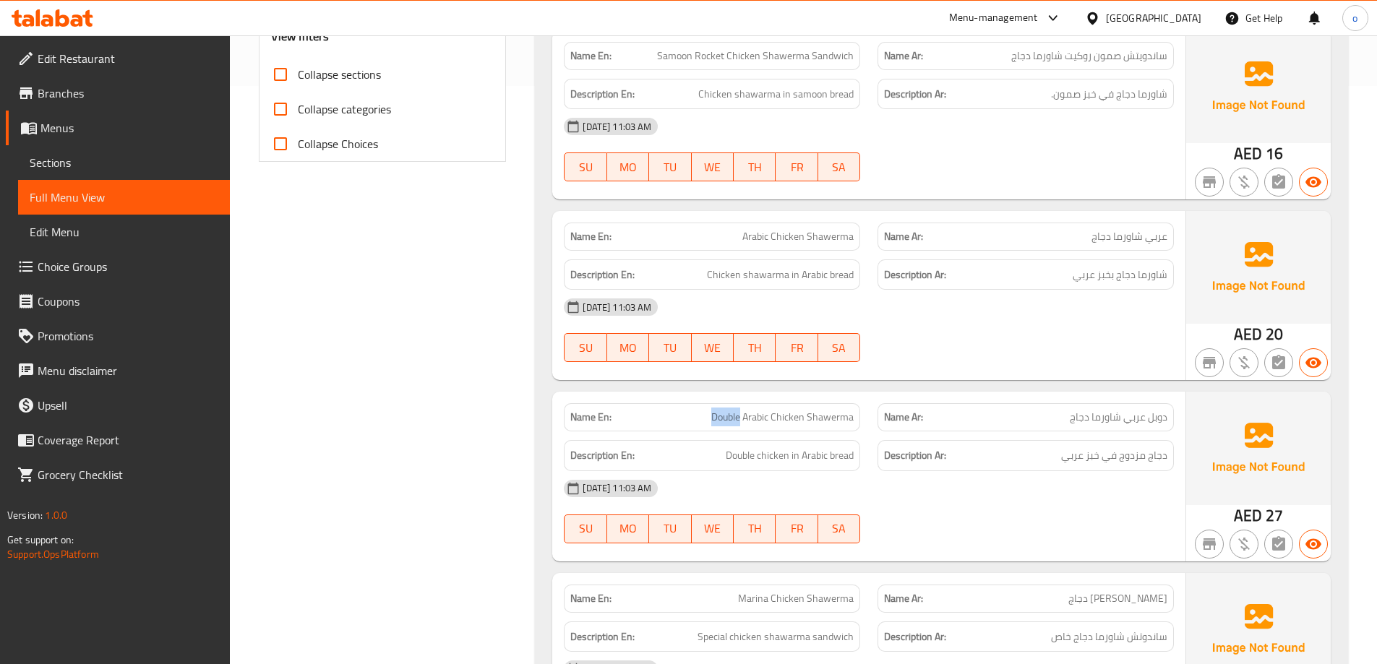
click at [742, 424] on span "Double Arabic Chicken Shawerma" at bounding box center [782, 417] width 142 height 15
click at [1086, 297] on div "14-09-2025 11:03 AM" at bounding box center [868, 307] width 627 height 35
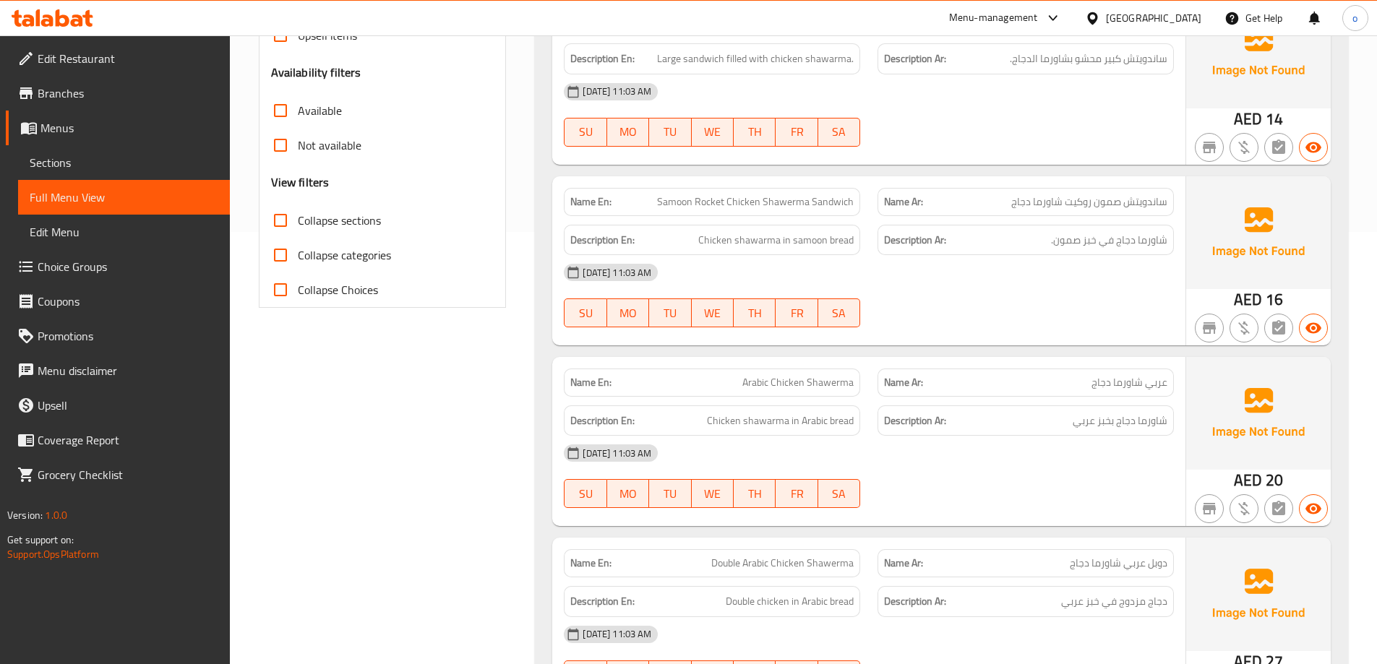
scroll to position [434, 0]
click at [752, 246] on span "Chicken shawarma in samoon bread" at bounding box center [775, 239] width 155 height 18
click at [706, 244] on span "Chicken shawarma in samoon bread" at bounding box center [775, 239] width 155 height 18
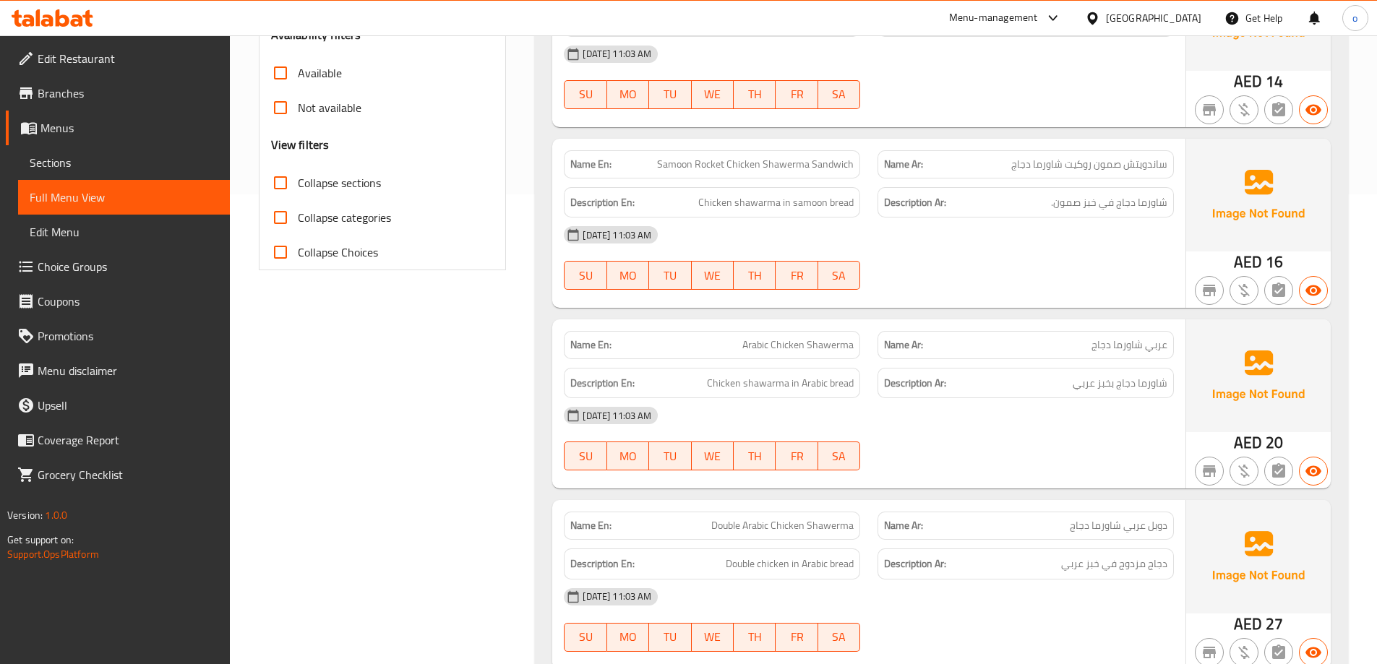
scroll to position [506, 0]
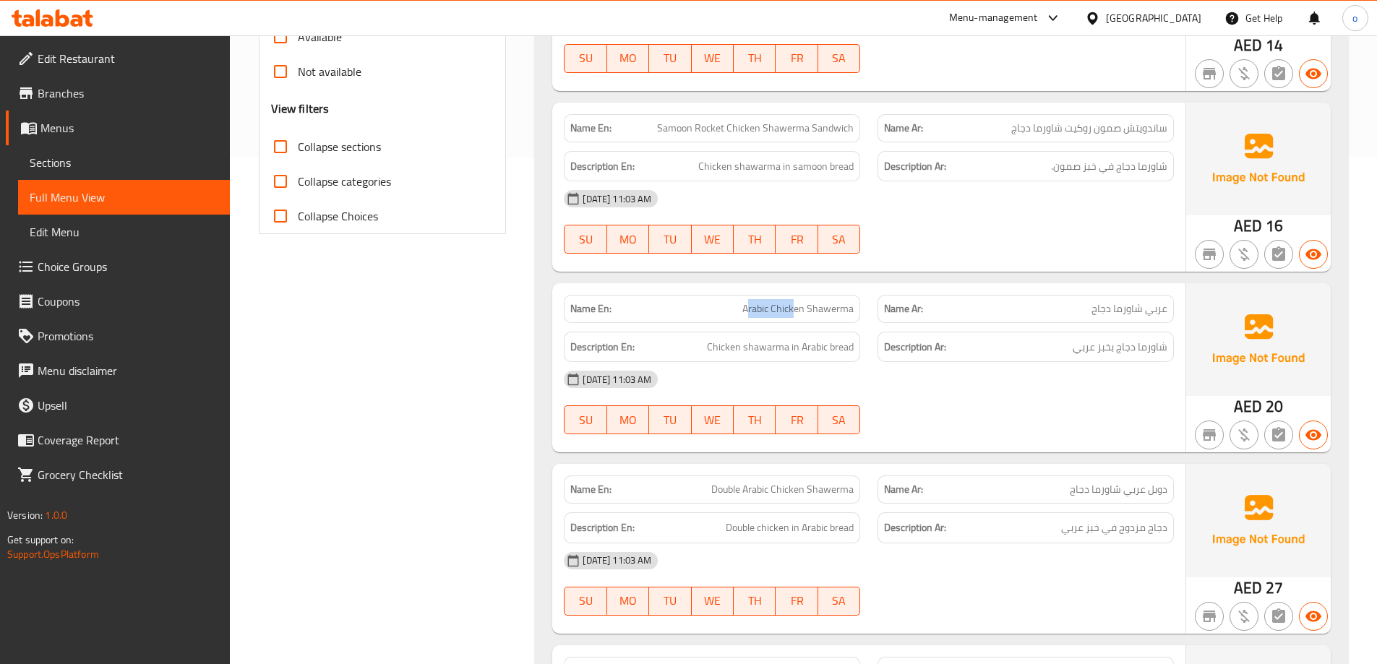
drag, startPoint x: 752, startPoint y: 304, endPoint x: 811, endPoint y: 308, distance: 59.4
click at [802, 308] on span "Arabic Chicken Shawerma" at bounding box center [797, 308] width 111 height 15
drag, startPoint x: 812, startPoint y: 309, endPoint x: 824, endPoint y: 309, distance: 12.3
click at [814, 309] on span "Arabic Chicken Shawerma" at bounding box center [797, 308] width 111 height 15
click at [830, 309] on span "Arabic Chicken Shawerma" at bounding box center [797, 308] width 111 height 15
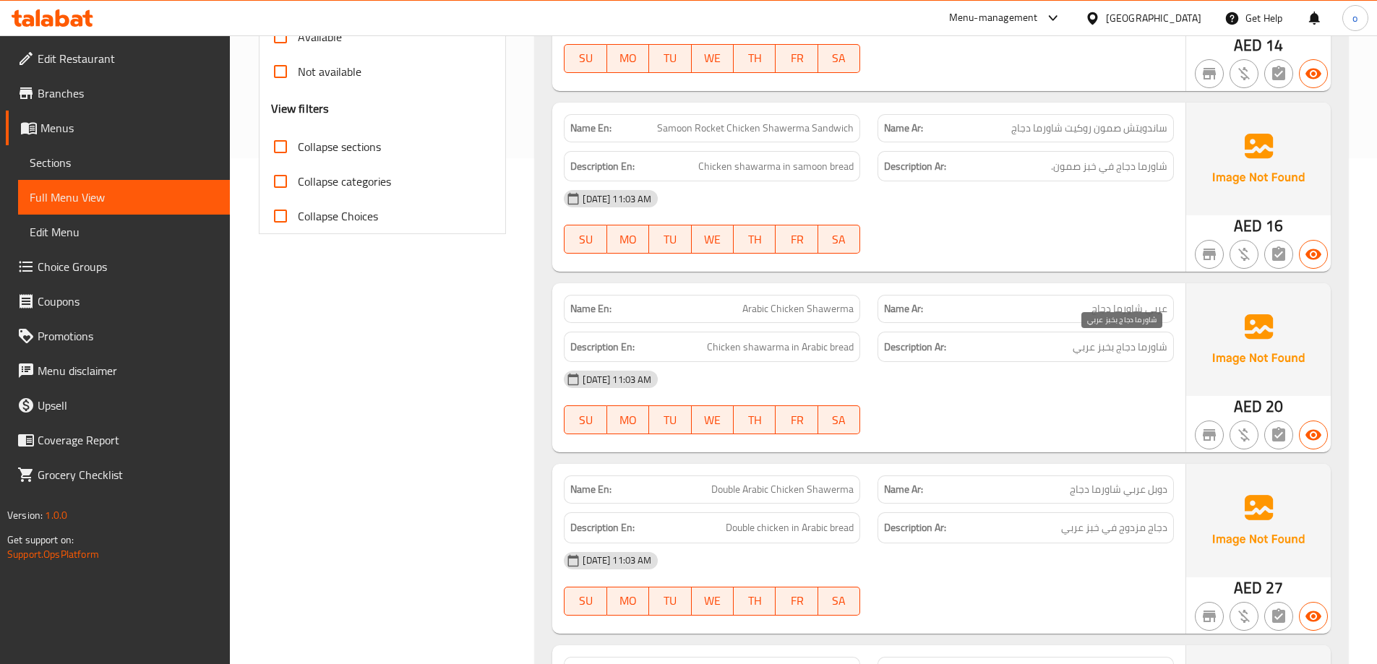
click at [1115, 352] on span "شاورما دجاج بخبز عربي" at bounding box center [1120, 347] width 95 height 18
click at [1159, 354] on span "شاورما دجاج بخبز عربي" at bounding box center [1120, 347] width 95 height 18
click at [1127, 356] on div "Description Ar: شاورما دجاج بخبز عربي" at bounding box center [1025, 347] width 296 height 31
click at [772, 359] on div "Description En: Chicken shawarma in Arabic bread" at bounding box center [712, 347] width 296 height 31
drag, startPoint x: 739, startPoint y: 351, endPoint x: 805, endPoint y: 353, distance: 66.5
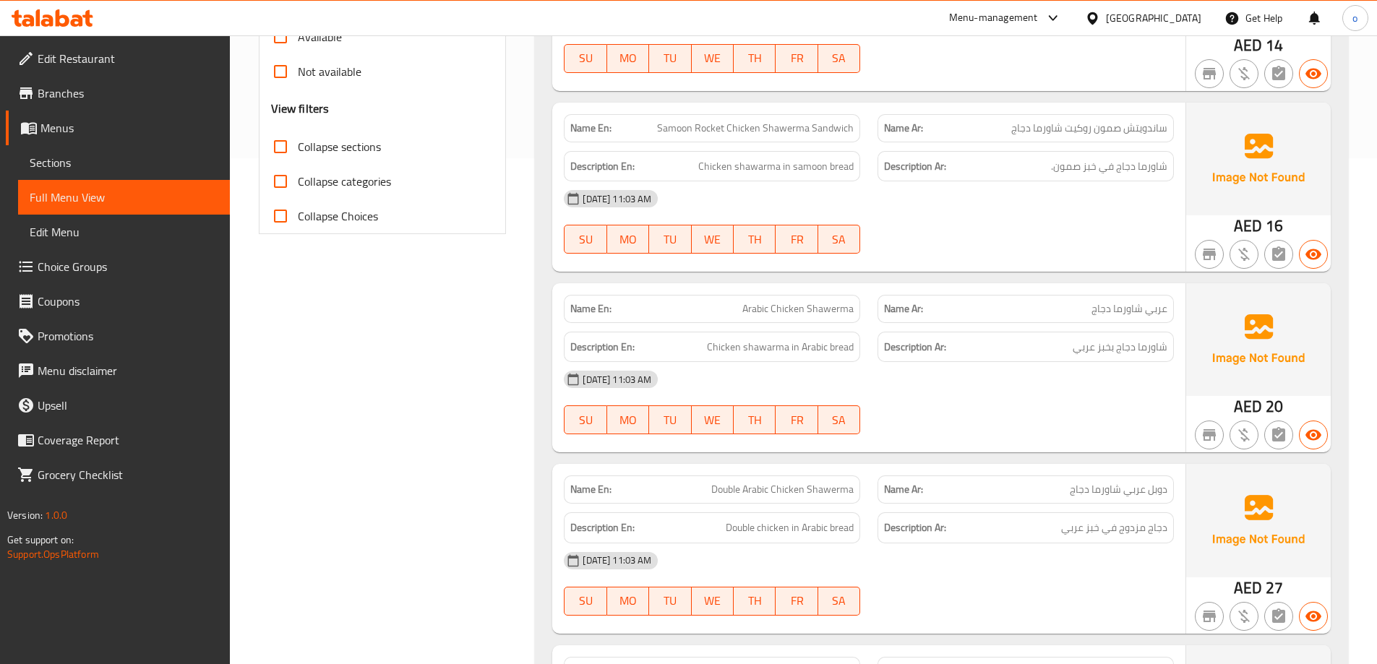
click at [739, 352] on span "Chicken shawarma in Arabic bread" at bounding box center [780, 347] width 147 height 18
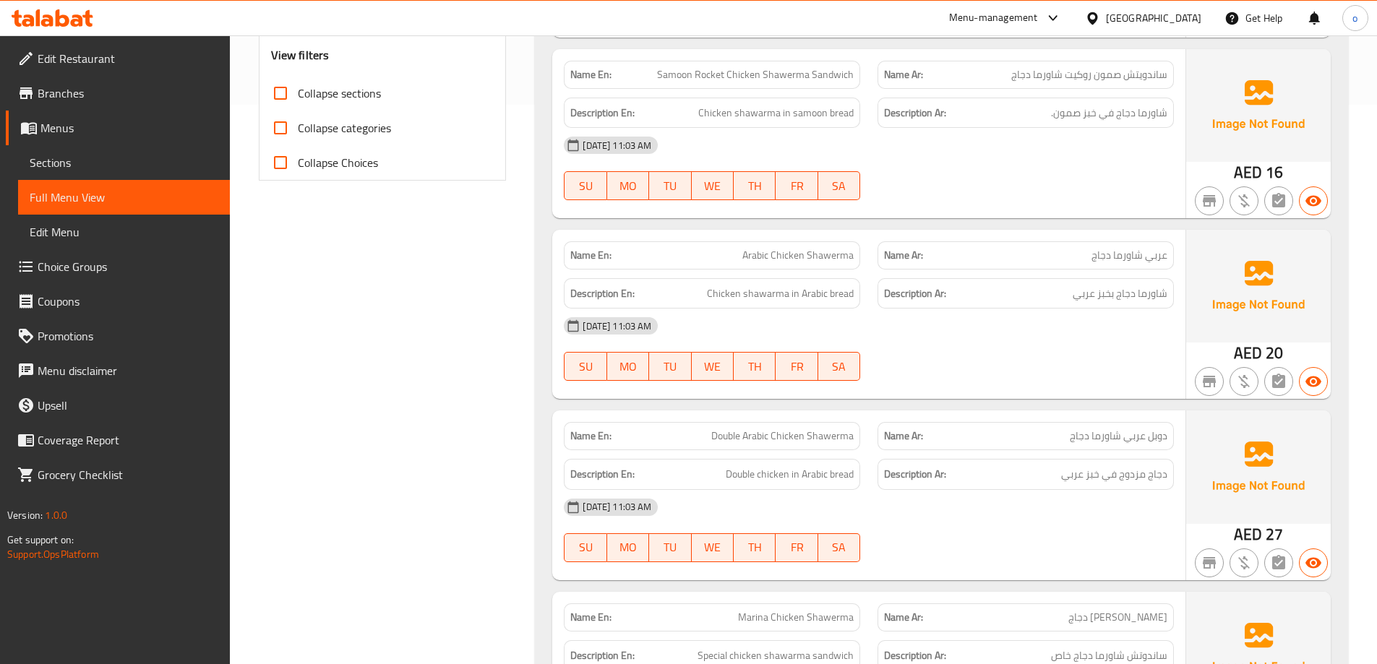
scroll to position [650, 0]
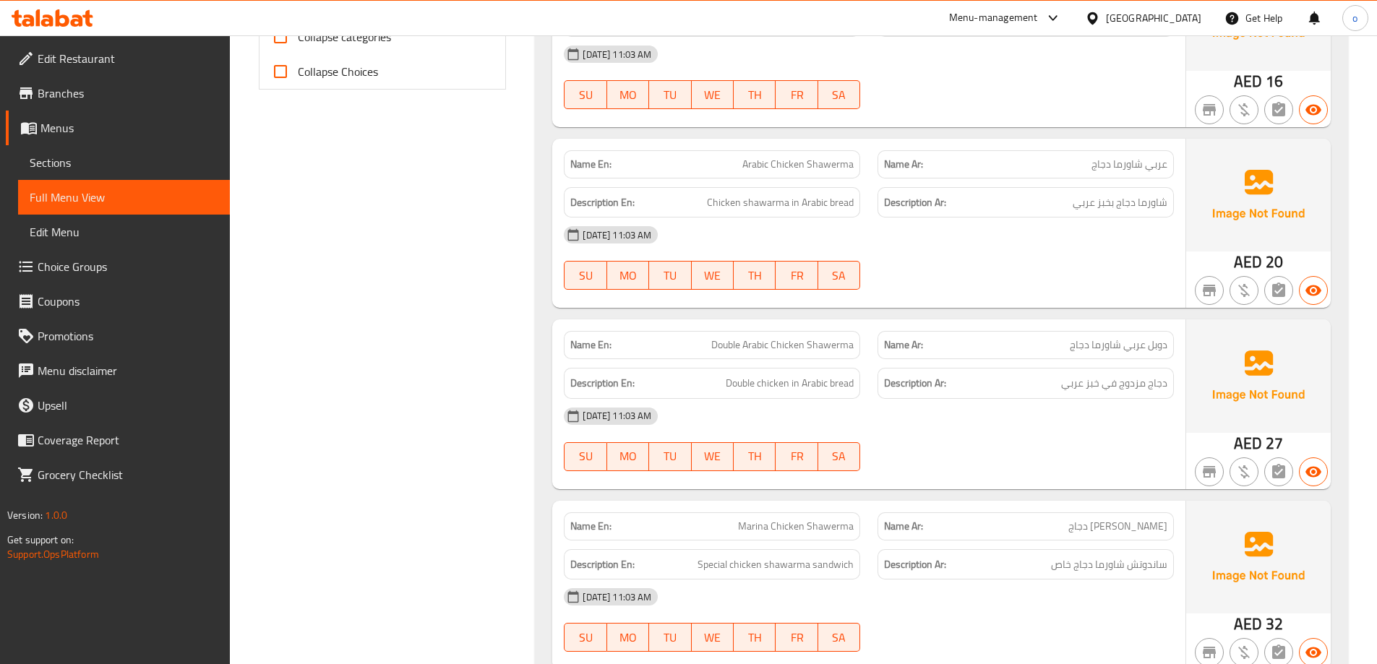
click at [1171, 351] on div "Name Ar: دوبل عربي شاورما دجاج" at bounding box center [1025, 345] width 296 height 28
click at [1086, 352] on span "دوبل عربي شاورما دجاج" at bounding box center [1119, 345] width 98 height 15
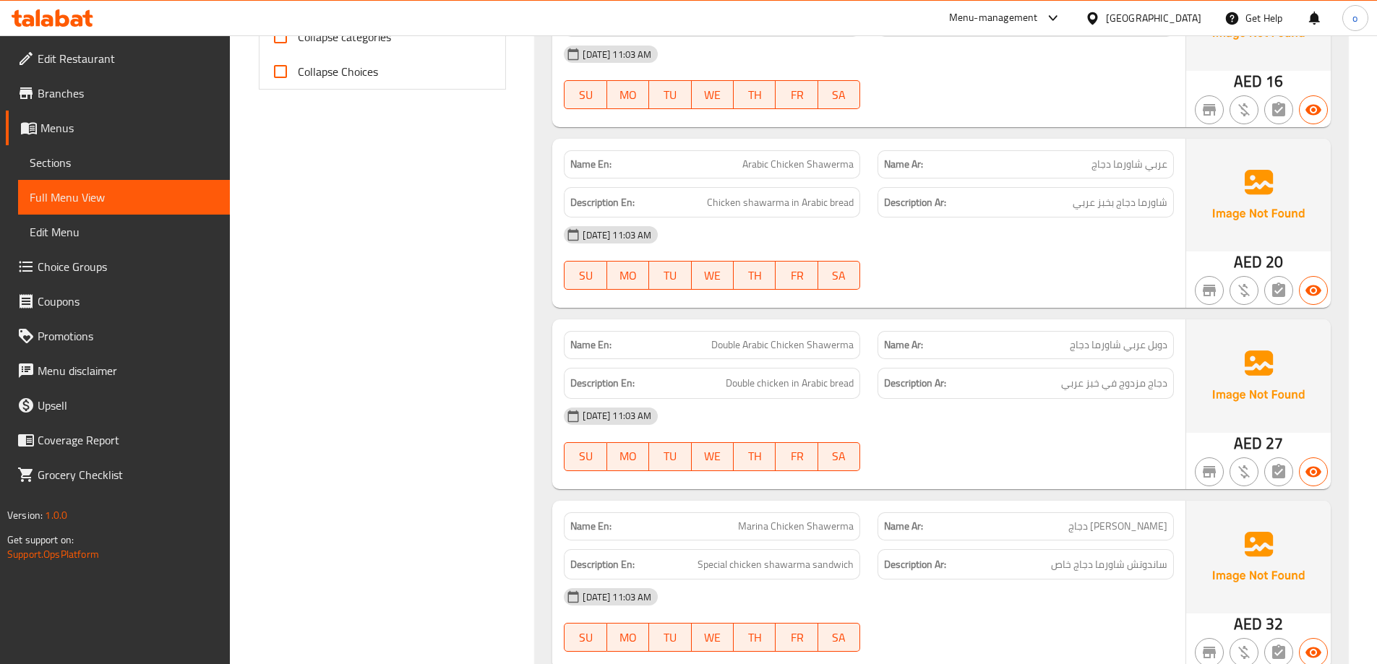
click at [1051, 365] on div "Description Ar: دجاج مزدوج في خبز عربي" at bounding box center [1026, 383] width 314 height 48
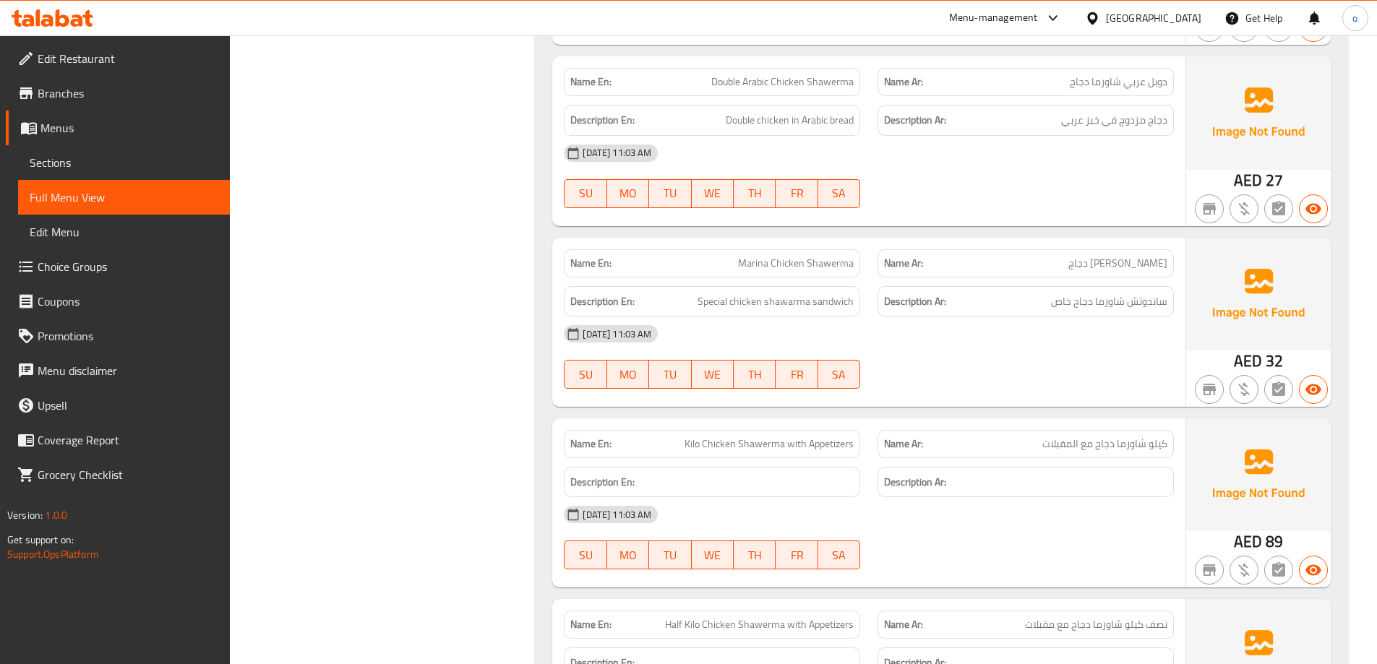
scroll to position [940, 0]
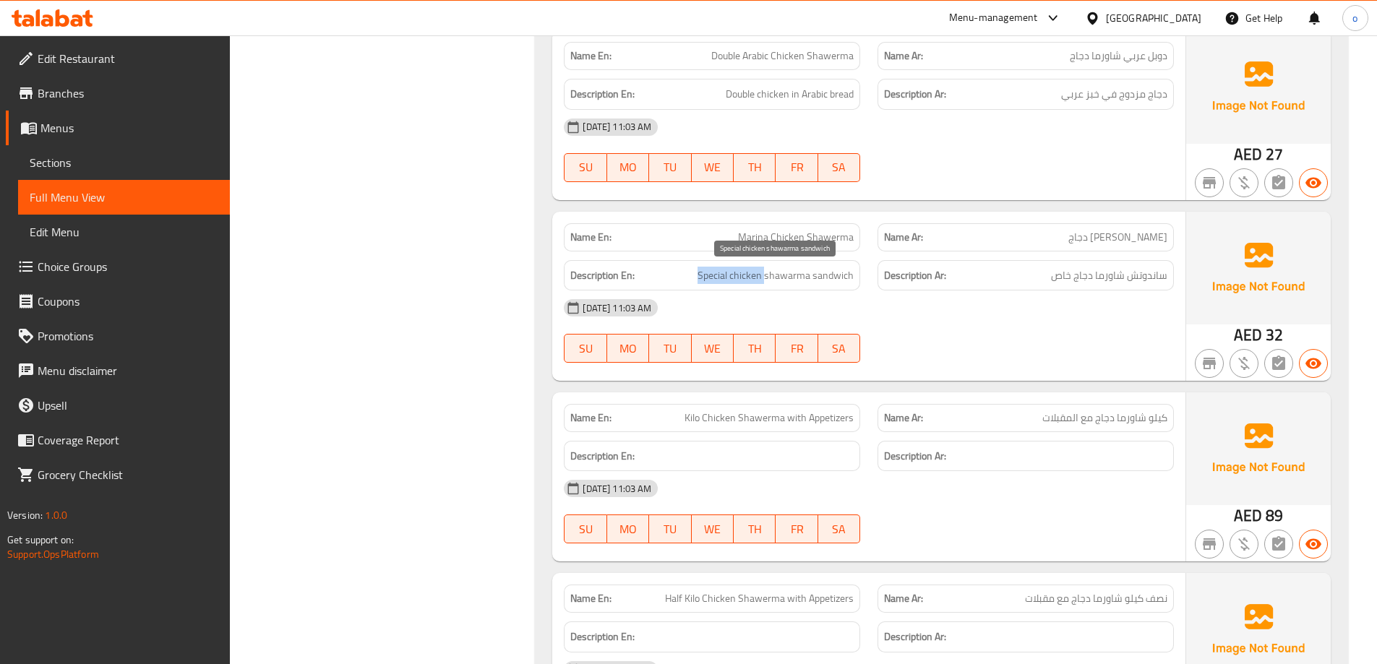
drag, startPoint x: 700, startPoint y: 275, endPoint x: 769, endPoint y: 277, distance: 68.7
click at [769, 277] on span "Special chicken shawarma sandwich" at bounding box center [775, 276] width 156 height 18
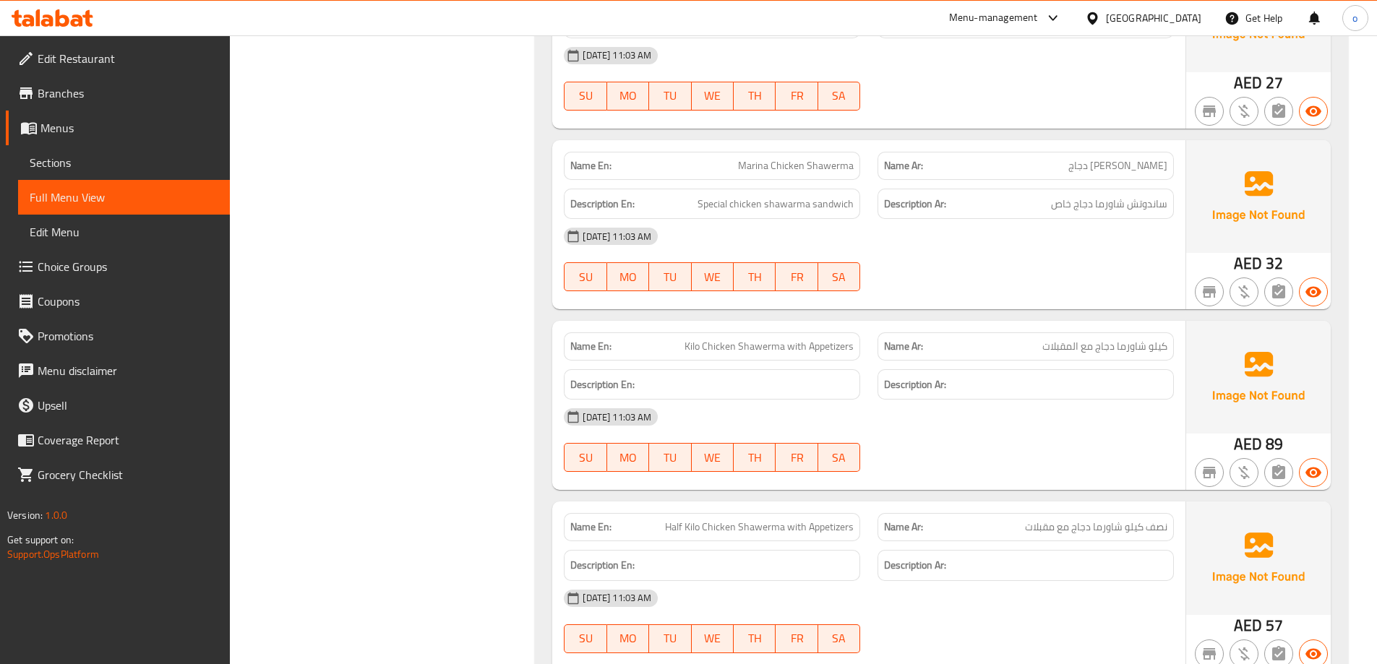
scroll to position [1012, 0]
click at [1016, 348] on p "Name Ar: كيلو شاورما دجاج مع المقبلات" at bounding box center [1025, 345] width 283 height 15
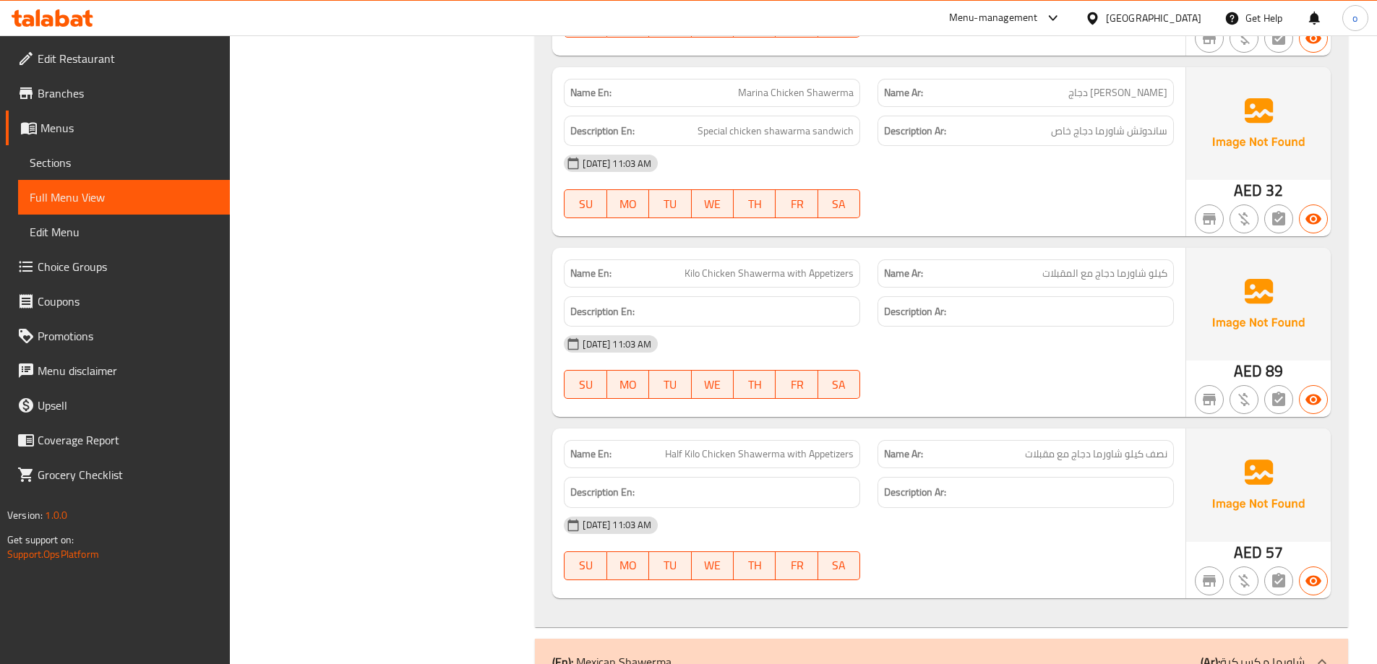
click at [975, 339] on div "14-09-2025 11:03 AM" at bounding box center [868, 344] width 627 height 35
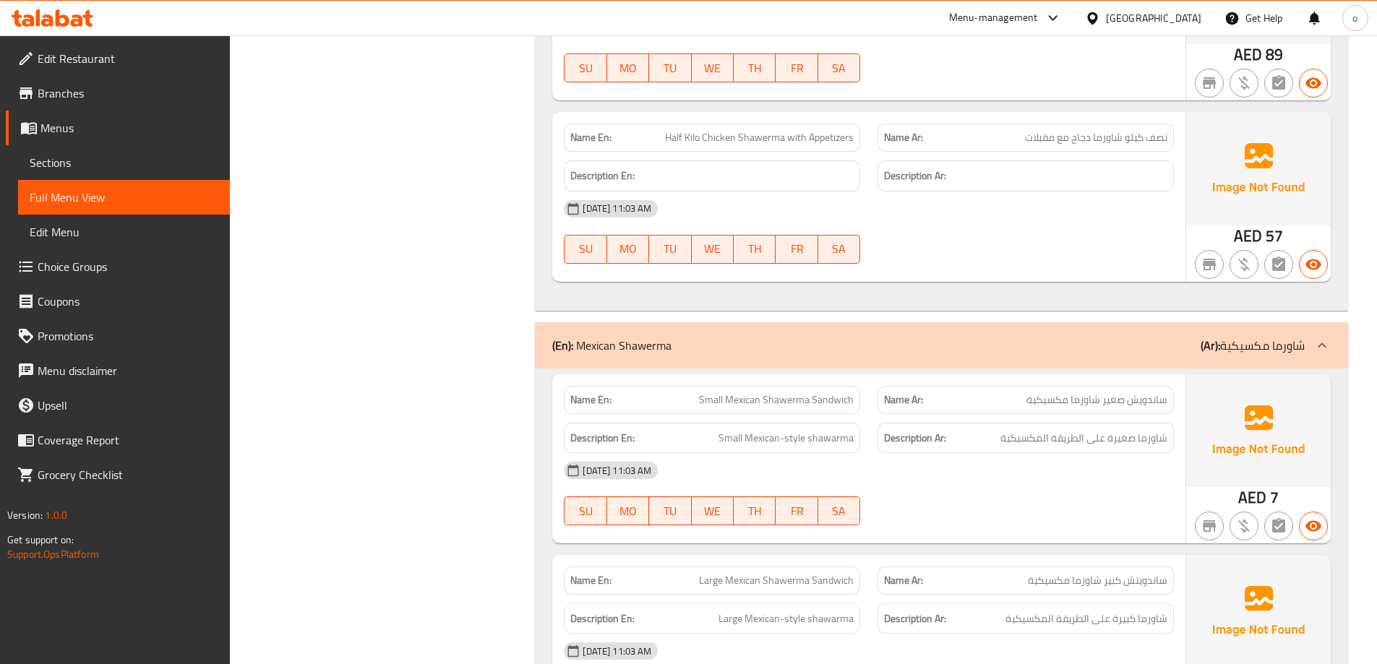
scroll to position [1445, 0]
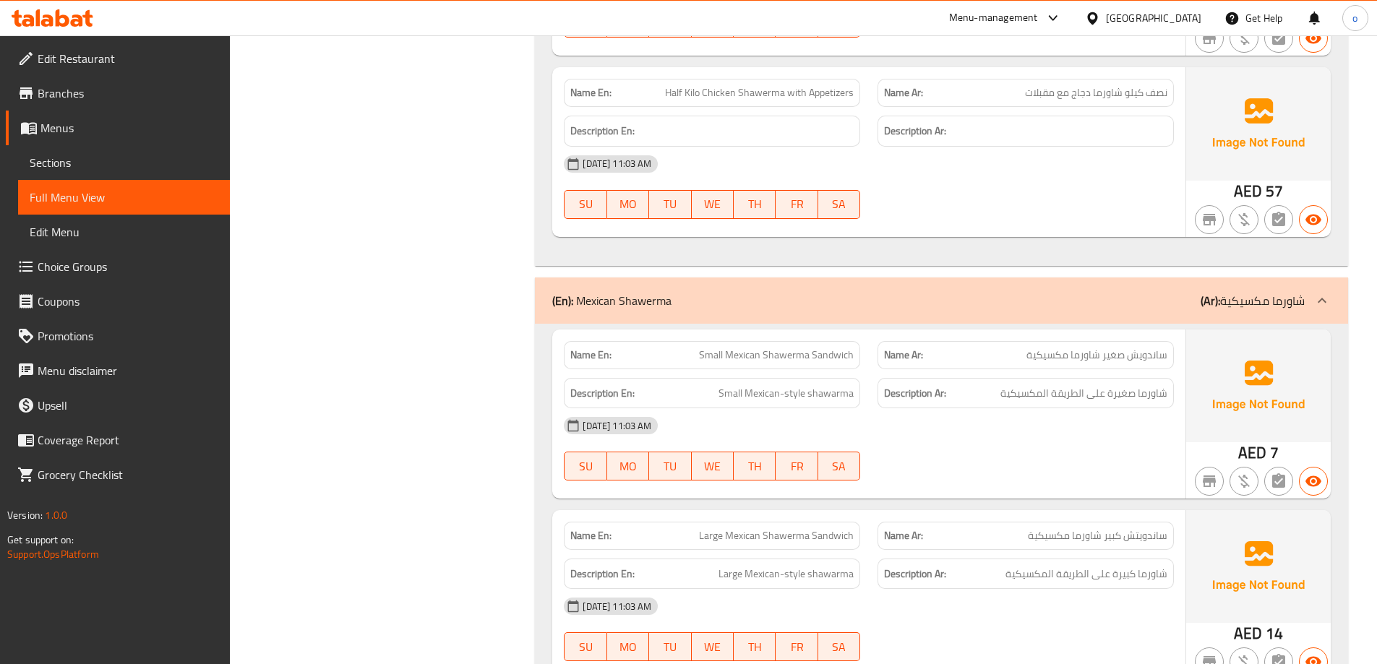
drag, startPoint x: 1013, startPoint y: 349, endPoint x: 1010, endPoint y: 356, distance: 7.8
click at [1014, 351] on p "Name Ar: ساندويش صغير شاورما مكسيكية" at bounding box center [1025, 355] width 283 height 15
click at [1010, 356] on p "Name Ar: ساندويش صغير شاورما مكسيكية" at bounding box center [1025, 355] width 283 height 15
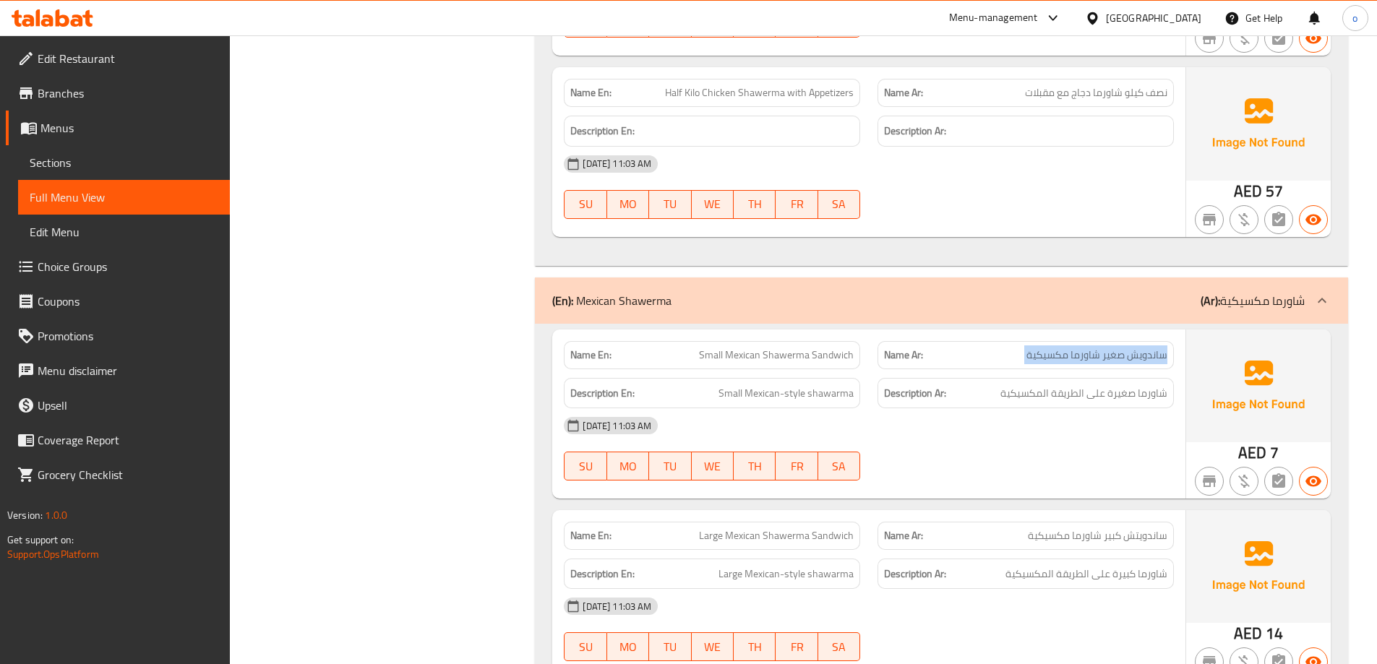
click at [989, 361] on p "Name Ar: ساندويش صغير شاورما مكسيكية" at bounding box center [1025, 355] width 283 height 15
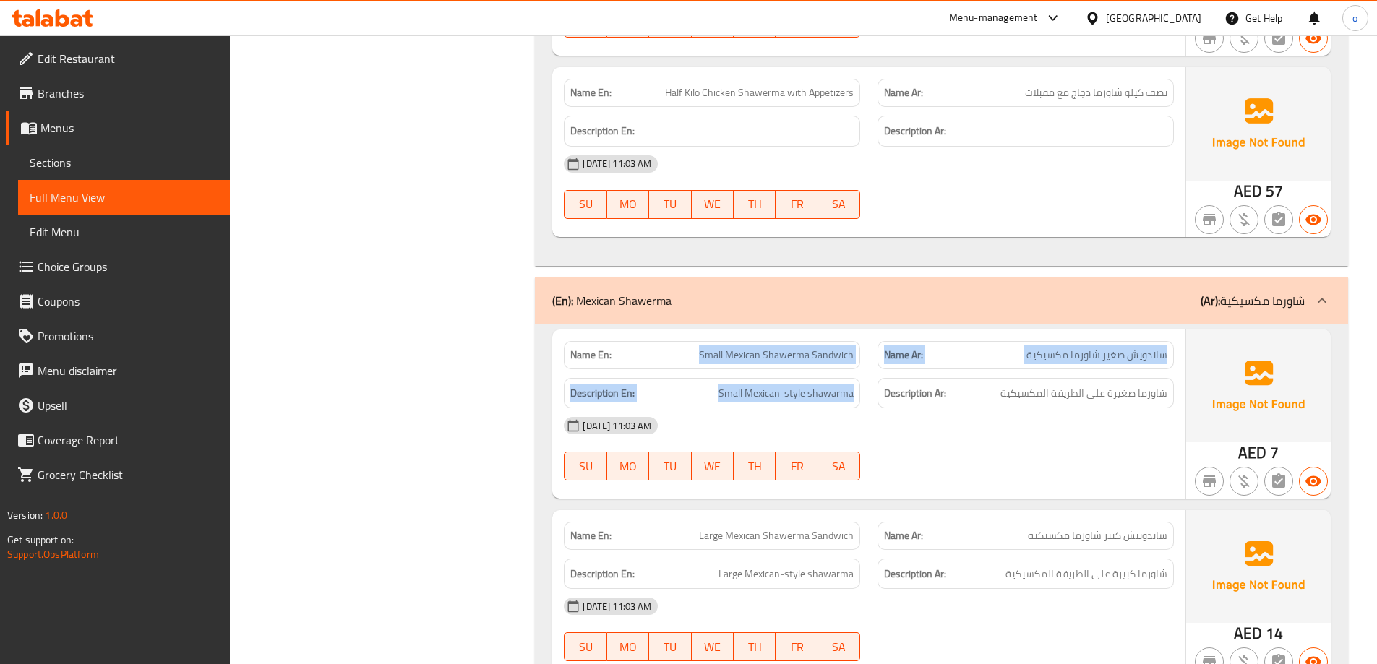
drag, startPoint x: 703, startPoint y: 352, endPoint x: 861, endPoint y: 370, distance: 159.3
click at [861, 370] on div "Name En: Small Mexican Shawerma Sandwich Name Ar: ساندويش صغير شاورما مكسيكية D…" at bounding box center [868, 414] width 633 height 169
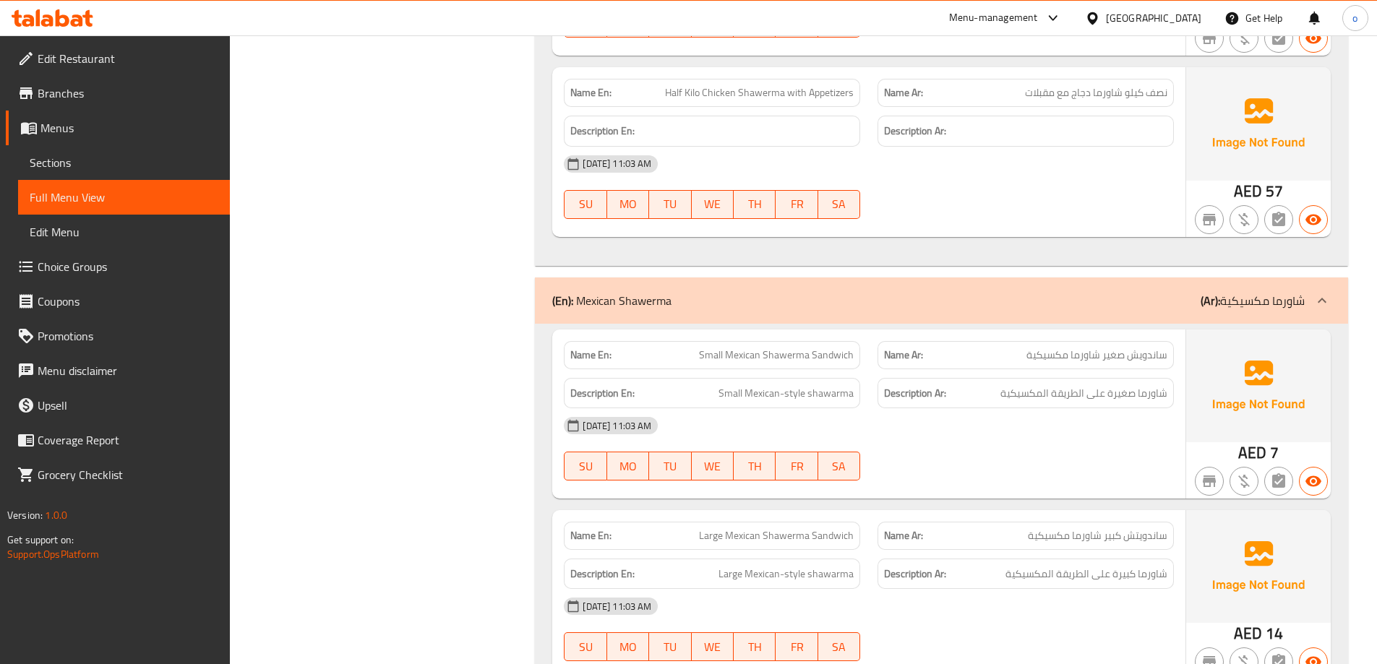
click at [1006, 382] on div "Description Ar: شاورما صغيرة على الطريقة المكسيكية" at bounding box center [1025, 393] width 296 height 31
click at [987, 408] on div "14-09-2025 11:03 AM" at bounding box center [868, 425] width 627 height 35
click at [989, 395] on h6 "Description Ar: شاورما صغيرة على الطريقة المكسيكية" at bounding box center [1025, 393] width 283 height 18
click at [987, 395] on h6 "Description Ar: شاورما صغيرة على الطريقة المكسيكية" at bounding box center [1025, 393] width 283 height 18
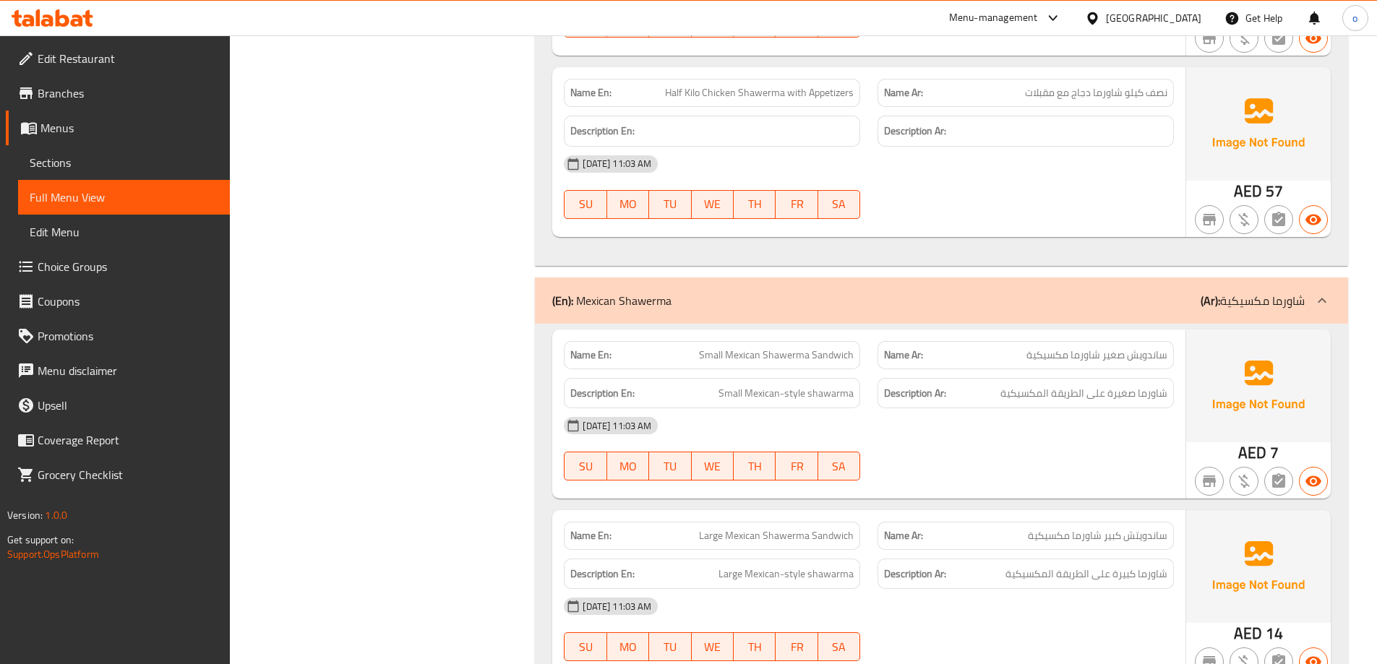
click at [987, 395] on h6 "Description Ar: شاورما صغيرة على الطريقة المكسيكية" at bounding box center [1025, 393] width 283 height 18
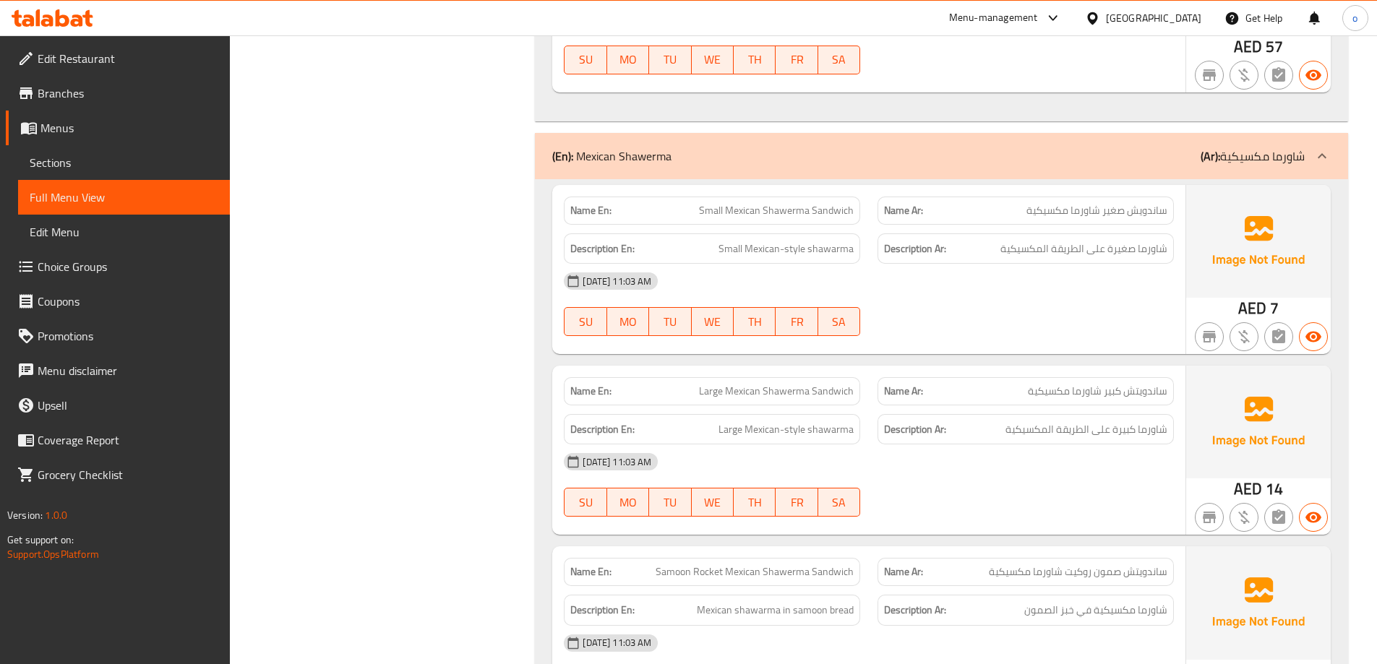
scroll to position [1662, 0]
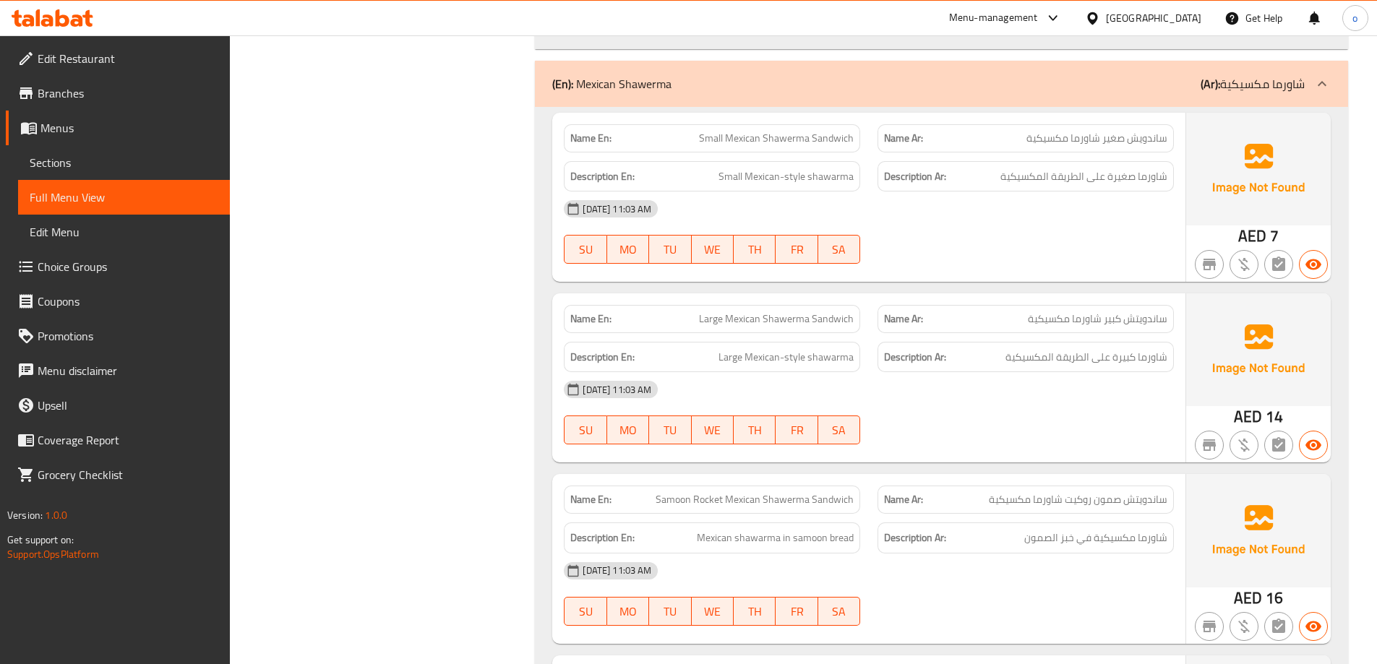
click at [831, 319] on span "Large Mexican Shawerma Sandwich" at bounding box center [776, 319] width 155 height 15
drag, startPoint x: 721, startPoint y: 362, endPoint x: 867, endPoint y: 369, distance: 146.1
click at [867, 369] on div "Description En: Large Mexican-style shawarma" at bounding box center [712, 357] width 314 height 48
click at [923, 377] on div "14-09-2025 11:03 AM" at bounding box center [868, 389] width 627 height 35
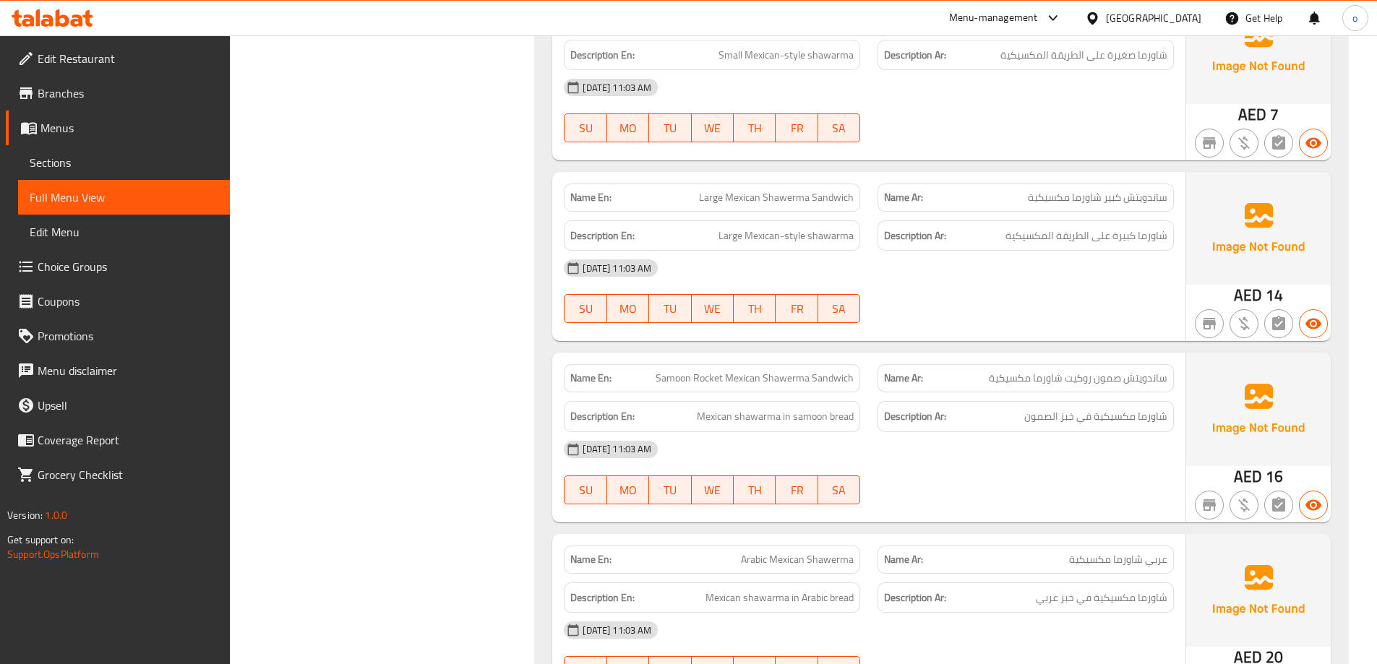
scroll to position [1879, 0]
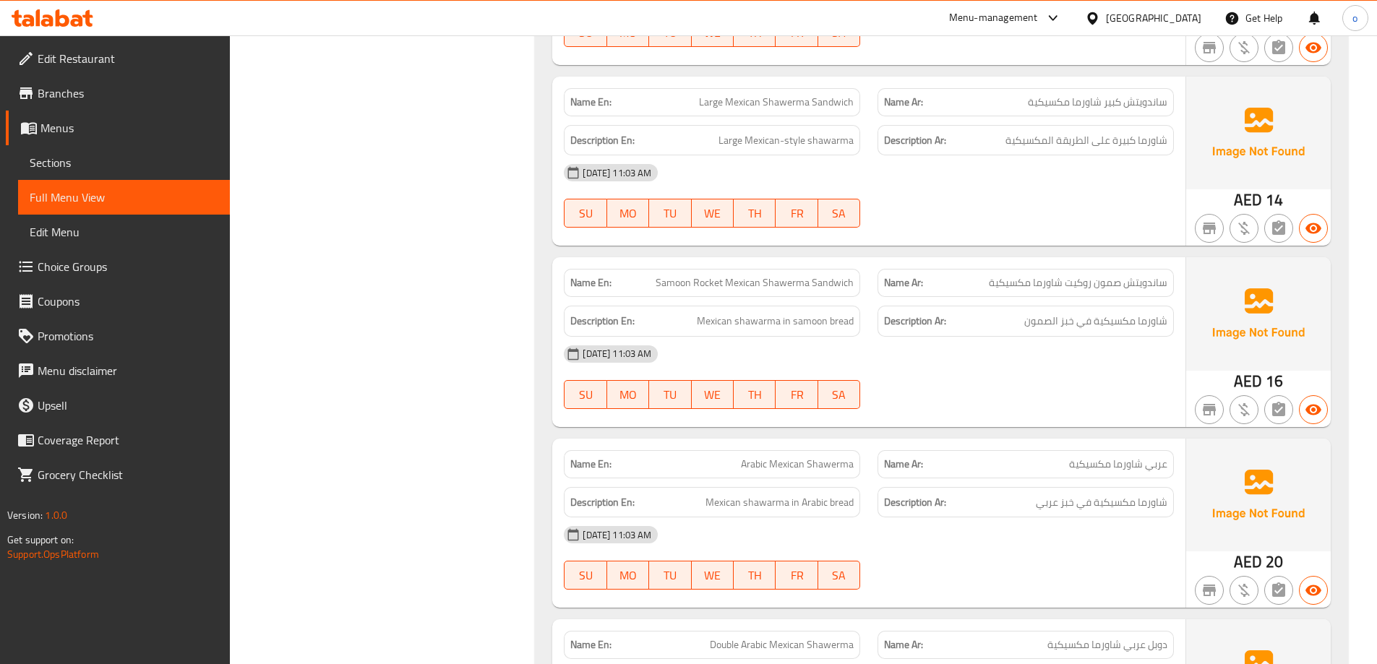
drag, startPoint x: 1109, startPoint y: 147, endPoint x: 1015, endPoint y: 157, distance: 94.5
click at [1015, 157] on div "Name En: Large Mexican Shawerma Sandwich Name Ar: ساندويتش كبير شاورما مكسيكية …" at bounding box center [868, 161] width 633 height 169
click at [1015, 168] on div "14-09-2025 11:03 AM" at bounding box center [868, 172] width 627 height 35
click at [1044, 238] on div "Name En: Large Mexican Shawerma Sandwich Name Ar: ساندويتش كبير شاورما مكسيكية …" at bounding box center [868, 161] width 633 height 169
click at [1030, 279] on span "ساندويتش صمون روكيت شاورما مكسيكية" at bounding box center [1078, 282] width 179 height 15
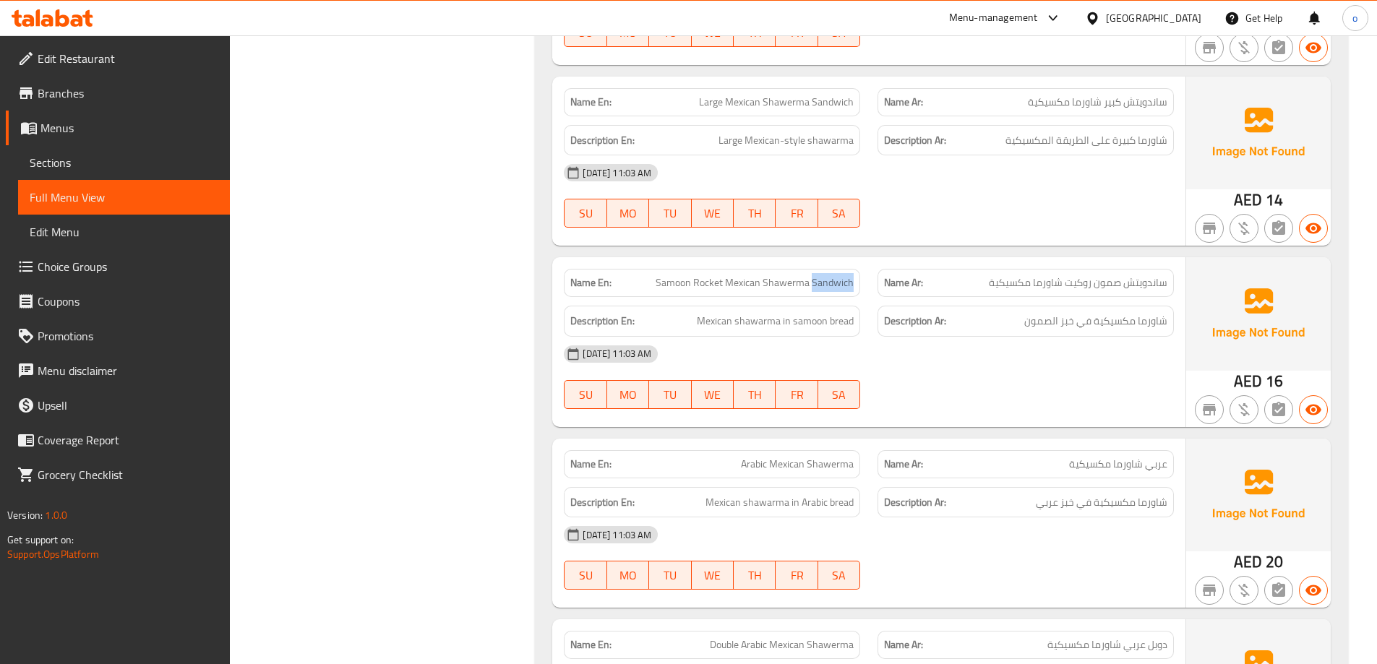
drag, startPoint x: 812, startPoint y: 288, endPoint x: 853, endPoint y: 280, distance: 41.2
click at [853, 280] on span "Samoon Rocket Mexican Shawerma Sandwich" at bounding box center [755, 282] width 198 height 15
drag, startPoint x: 692, startPoint y: 285, endPoint x: 638, endPoint y: 289, distance: 53.7
click at [638, 289] on p "Name En: Samoon Rocket Mexican Shawerma Sandwich" at bounding box center [711, 282] width 283 height 15
drag, startPoint x: 705, startPoint y: 278, endPoint x: 726, endPoint y: 278, distance: 21.7
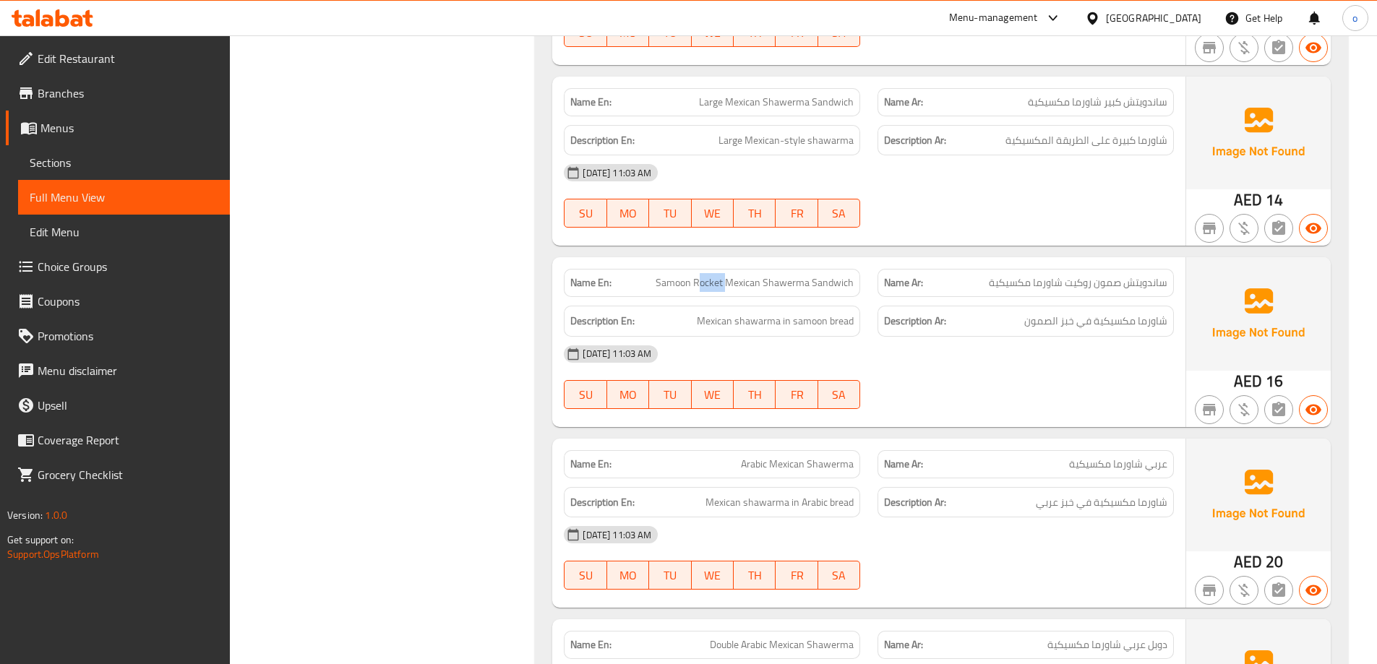
click at [726, 278] on span "Samoon Rocket Mexican Shawerma Sandwich" at bounding box center [755, 282] width 198 height 15
drag, startPoint x: 752, startPoint y: 276, endPoint x: 802, endPoint y: 278, distance: 50.6
click at [799, 278] on span "Samoon Rocket Mexican Shawerma Sandwich" at bounding box center [755, 282] width 198 height 15
click at [831, 298] on div "Name En: Samoon Rocket Mexican Shawerma Sandwich Name Ar: ساندويتش صمون روكيت ش…" at bounding box center [868, 341] width 633 height 169
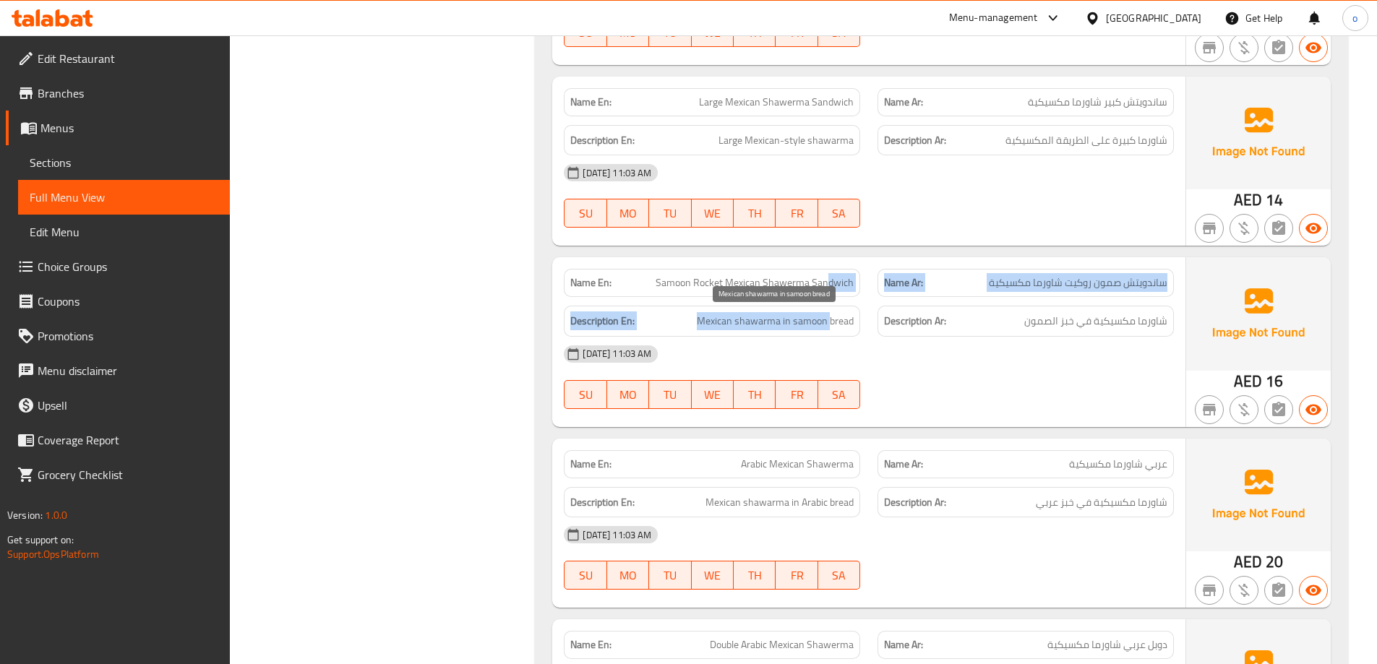
click at [768, 329] on span "Mexican shawarma in samoon bread" at bounding box center [775, 321] width 157 height 18
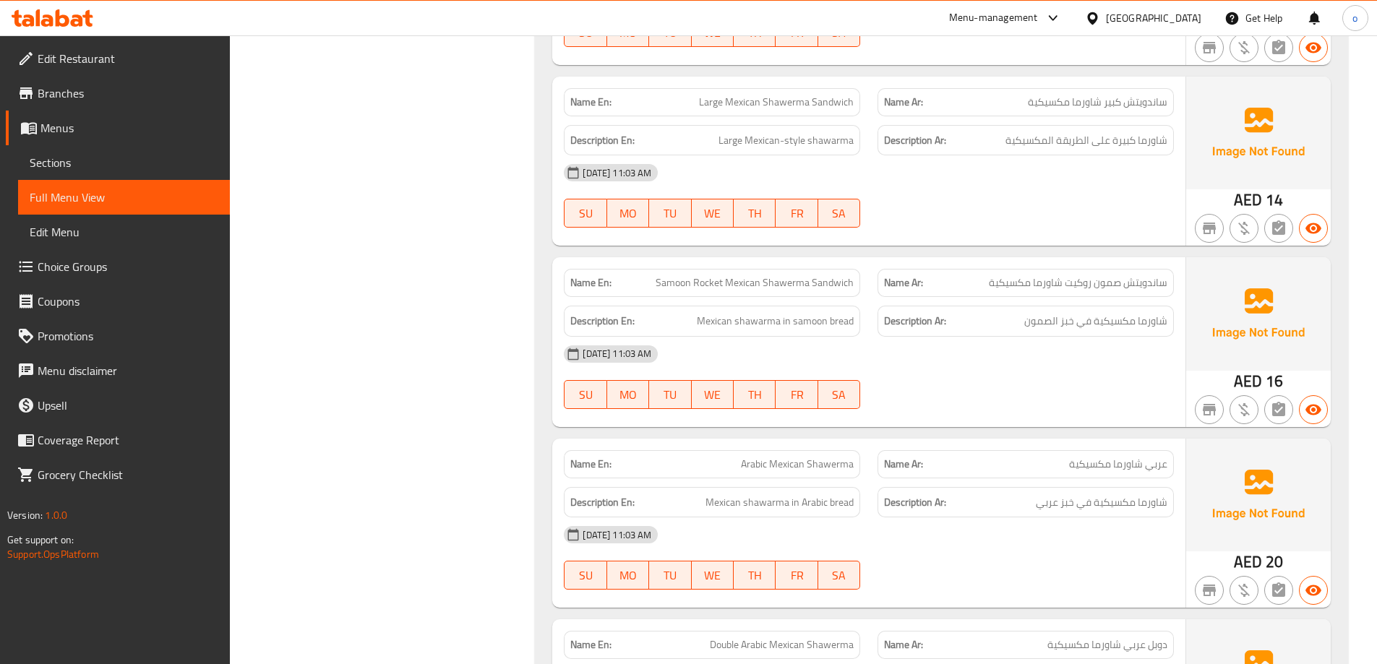
click at [801, 333] on div "Description En: Mexican shawarma in samoon bread" at bounding box center [712, 321] width 296 height 31
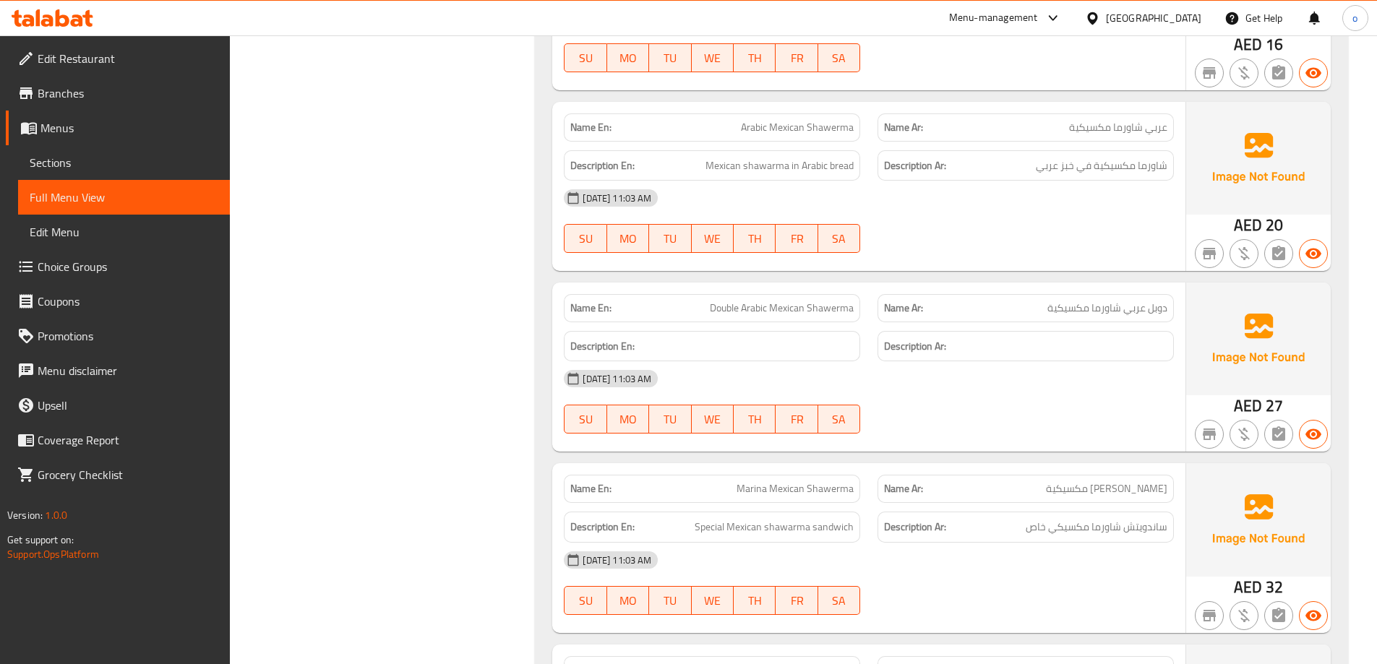
scroll to position [2241, 0]
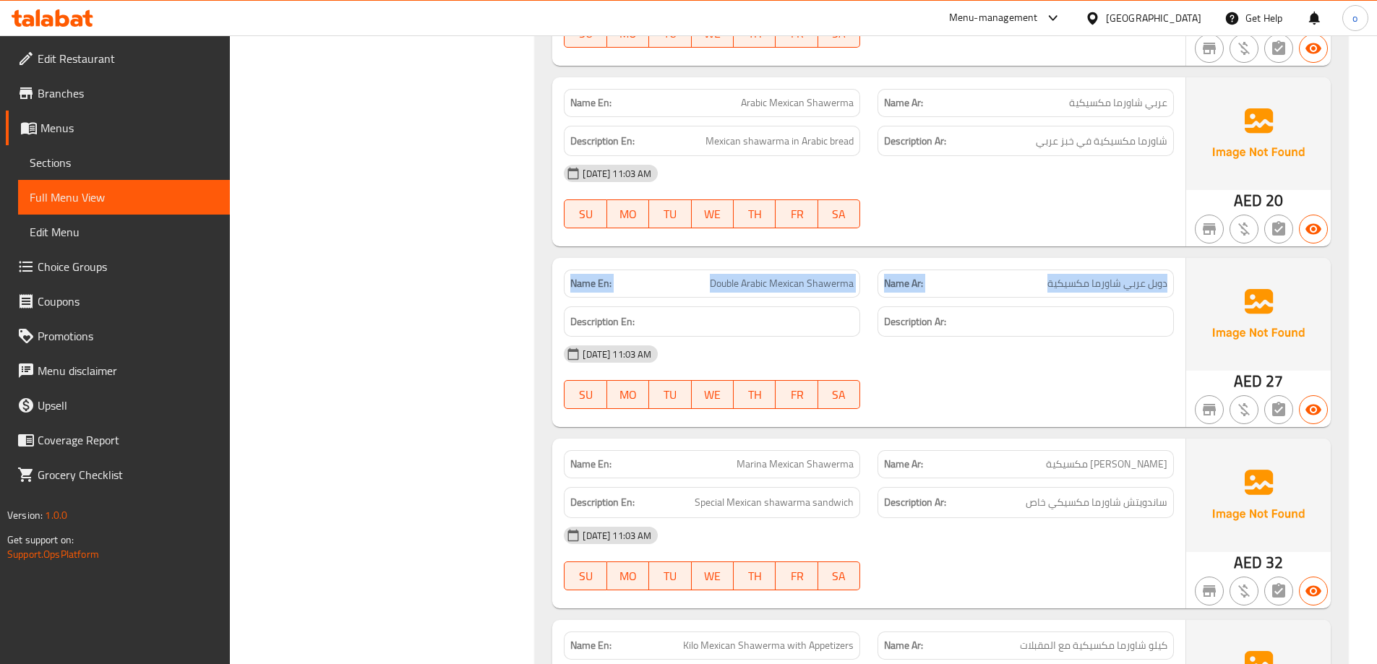
drag, startPoint x: 1015, startPoint y: 277, endPoint x: 1190, endPoint y: 249, distance: 177.2
click at [1190, 249] on div "Name En: Small Mexican Shawerma Sandwich Name Ar: ساندويش صغير شاورما مكسيكية D…" at bounding box center [941, 264] width 813 height 1471
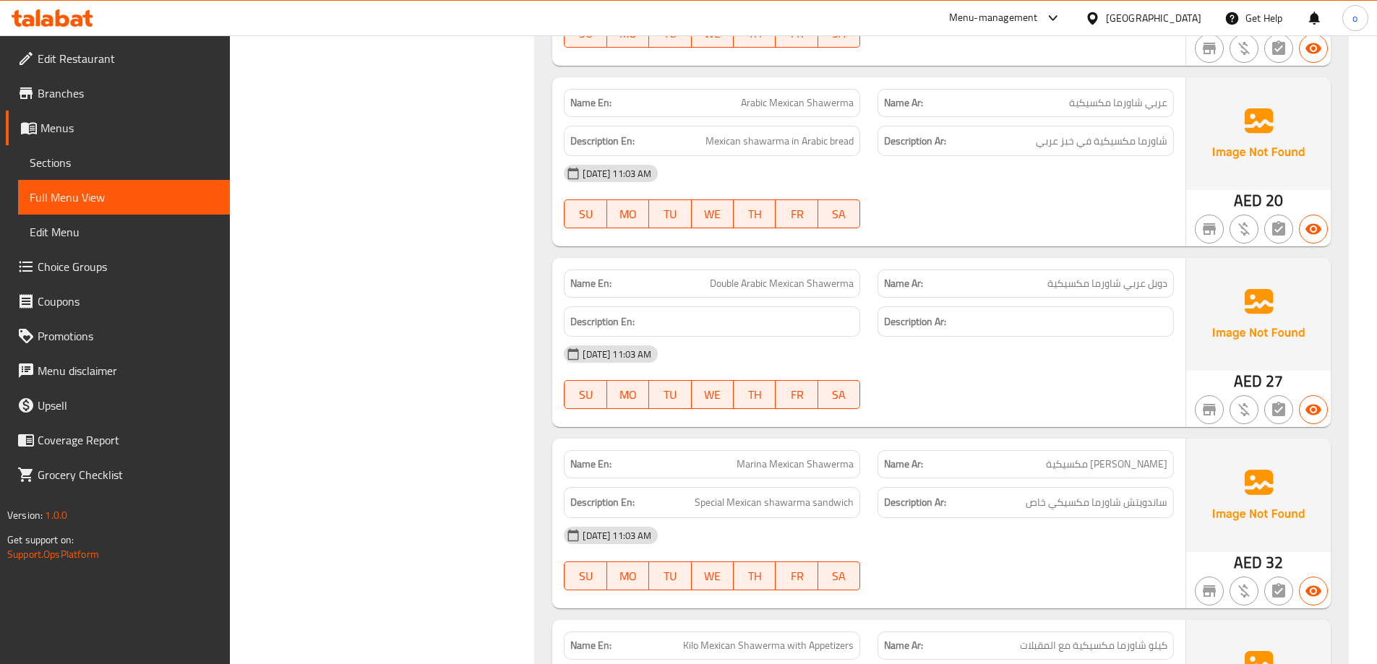
click at [1162, 241] on div "Name En: Arabic Mexican Shawerma Name Ar: عربي شاورما مكسيكية Description En: M…" at bounding box center [868, 161] width 633 height 169
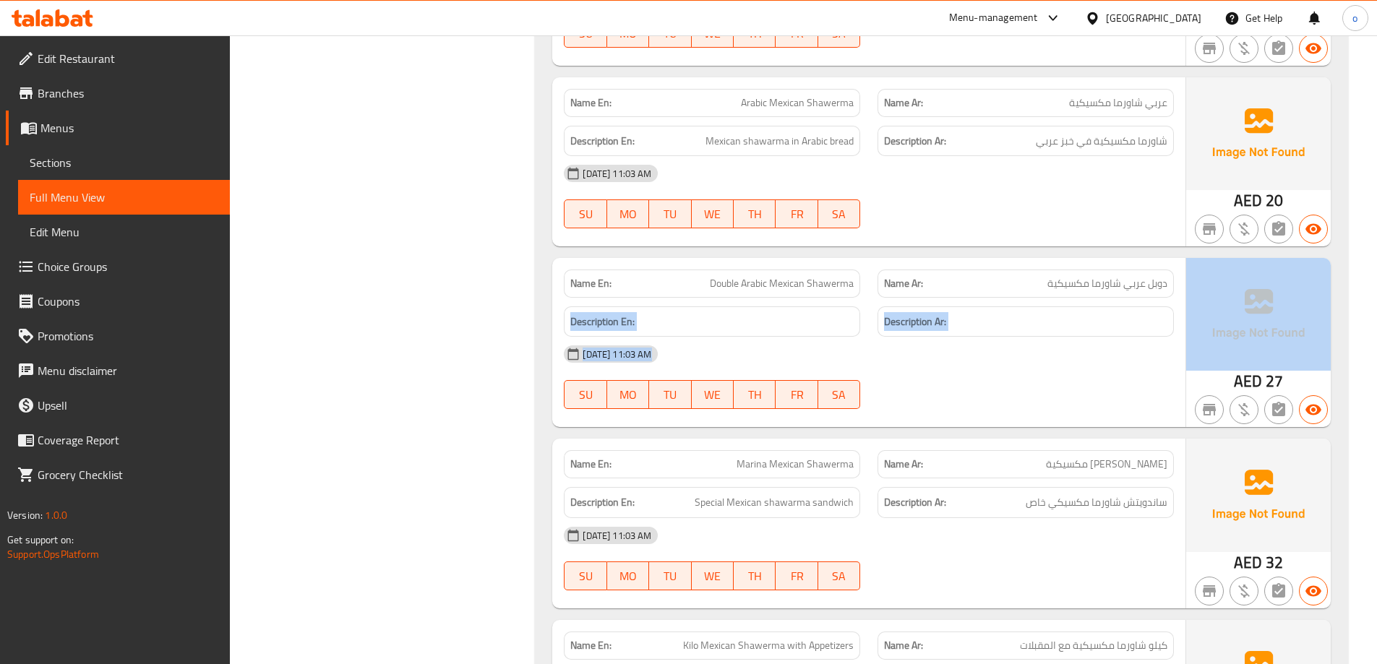
drag, startPoint x: 1044, startPoint y: 278, endPoint x: 1194, endPoint y: 267, distance: 149.9
click at [1212, 269] on div "Name En: Double Arabic Mexican Shawerma Name Ar: دوبل عربي شاورما مكسيكية Descr…" at bounding box center [941, 342] width 778 height 169
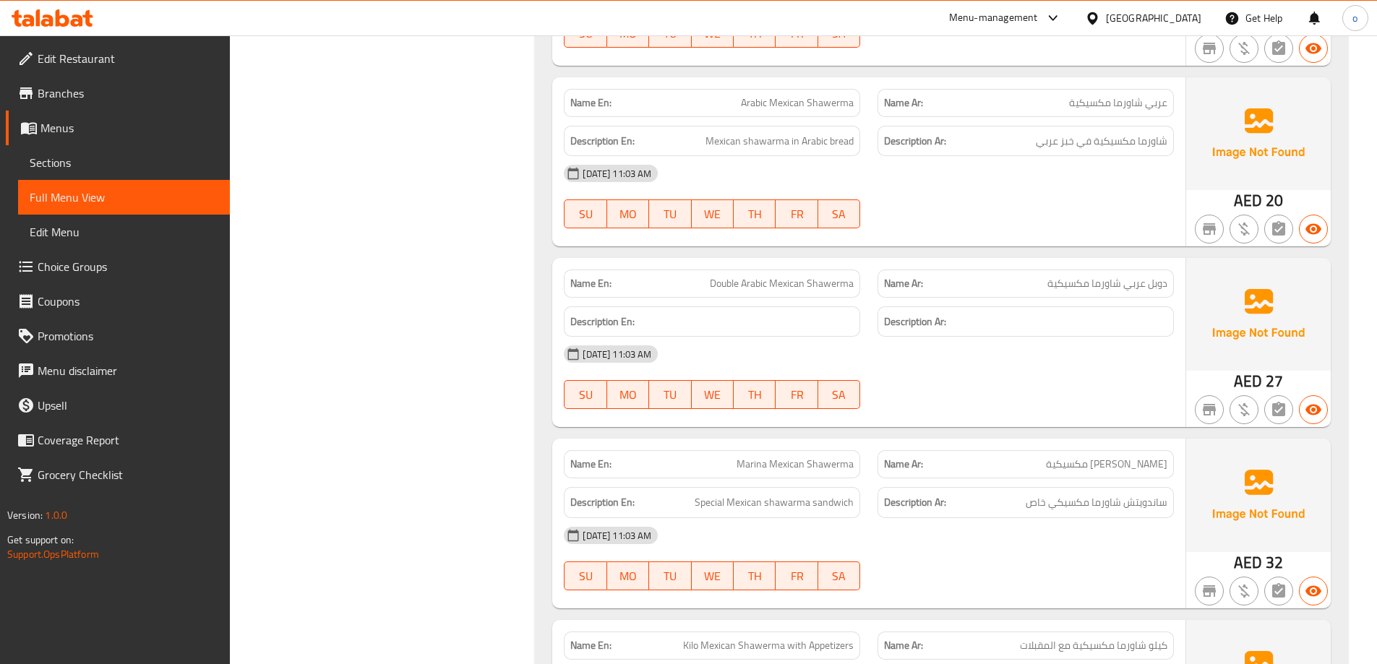
click at [1138, 268] on div "Name Ar: دوبل عربي شاورما مكسيكية" at bounding box center [1026, 284] width 314 height 46
drag, startPoint x: 1167, startPoint y: 283, endPoint x: 1021, endPoint y: 285, distance: 146.7
click at [1021, 285] on div "Name Ar: دوبل عربي شاورما مكسيكية" at bounding box center [1025, 284] width 296 height 28
click at [1020, 285] on p "Name Ar: دوبل عربي شاورما مكسيكية" at bounding box center [1025, 283] width 283 height 15
click at [720, 286] on span "Double Arabic Mexican Shawerma" at bounding box center [782, 283] width 144 height 15
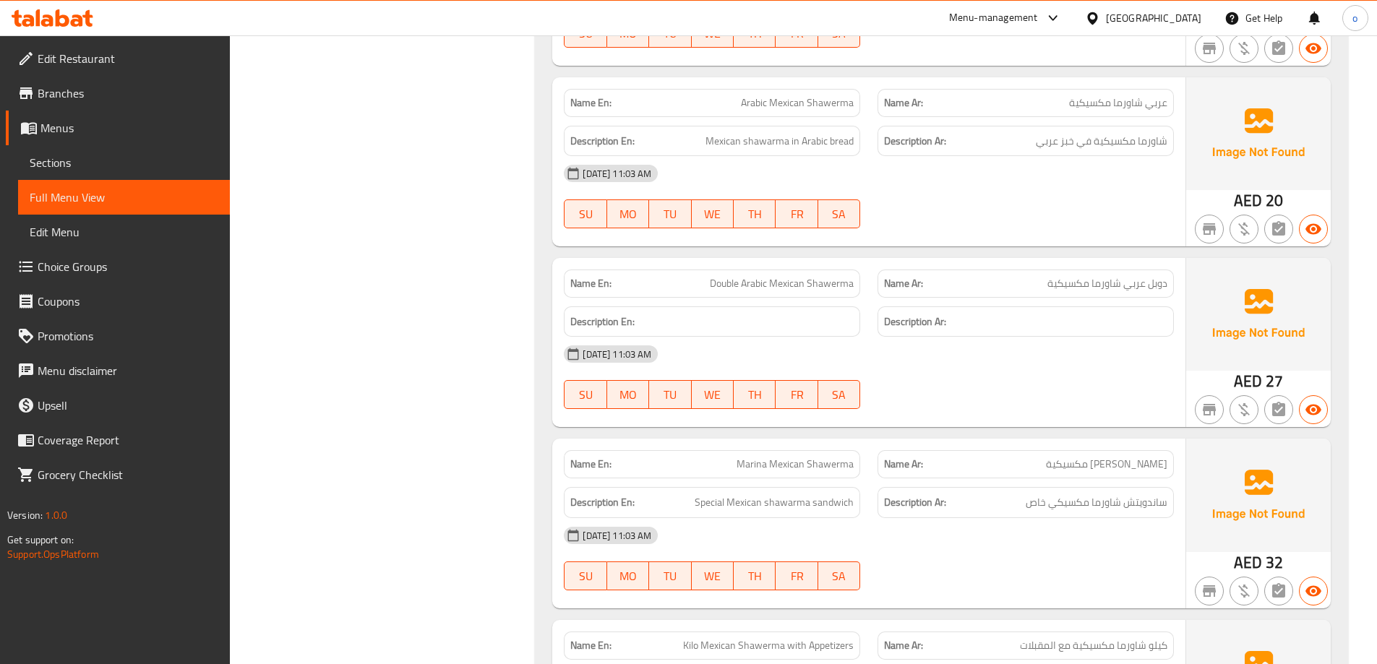
click at [738, 286] on span "Double Arabic Mexican Shawerma" at bounding box center [782, 283] width 144 height 15
click at [830, 287] on span "Double Arabic Mexican Shawerma" at bounding box center [782, 283] width 144 height 15
click at [799, 291] on span "Double Arabic Mexican Shawerma" at bounding box center [782, 283] width 144 height 15
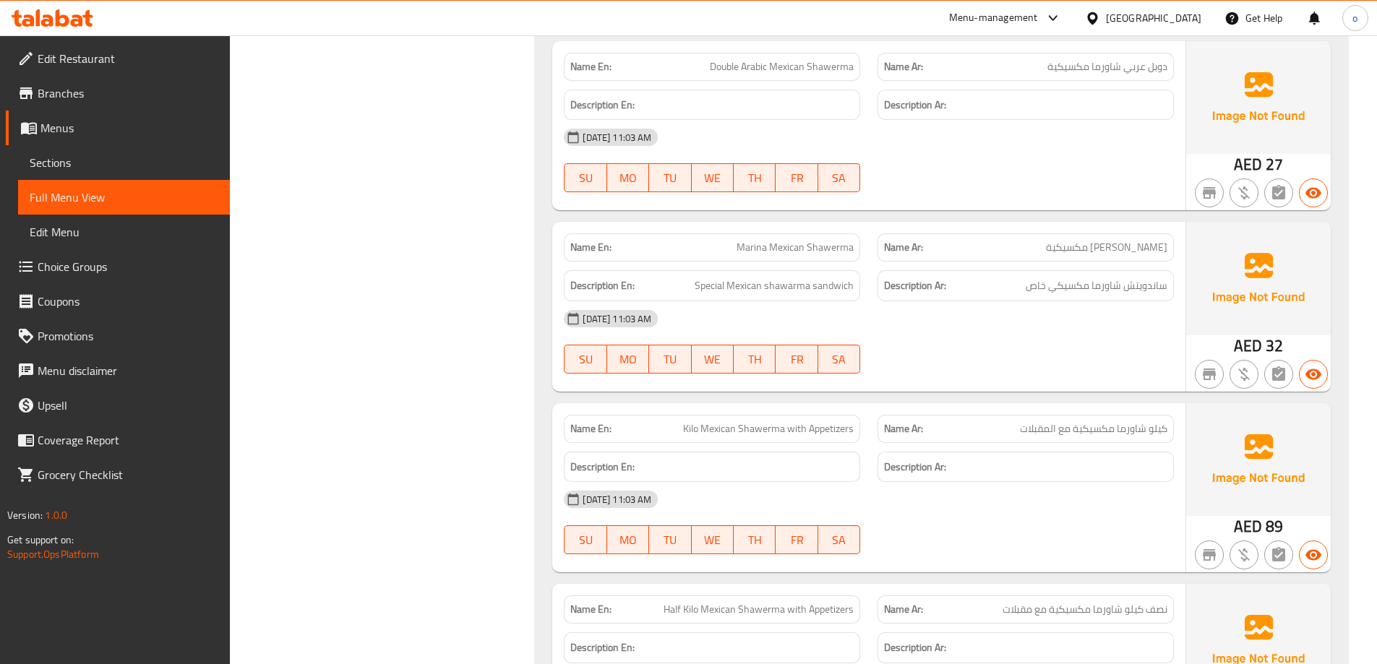
scroll to position [2385, 0]
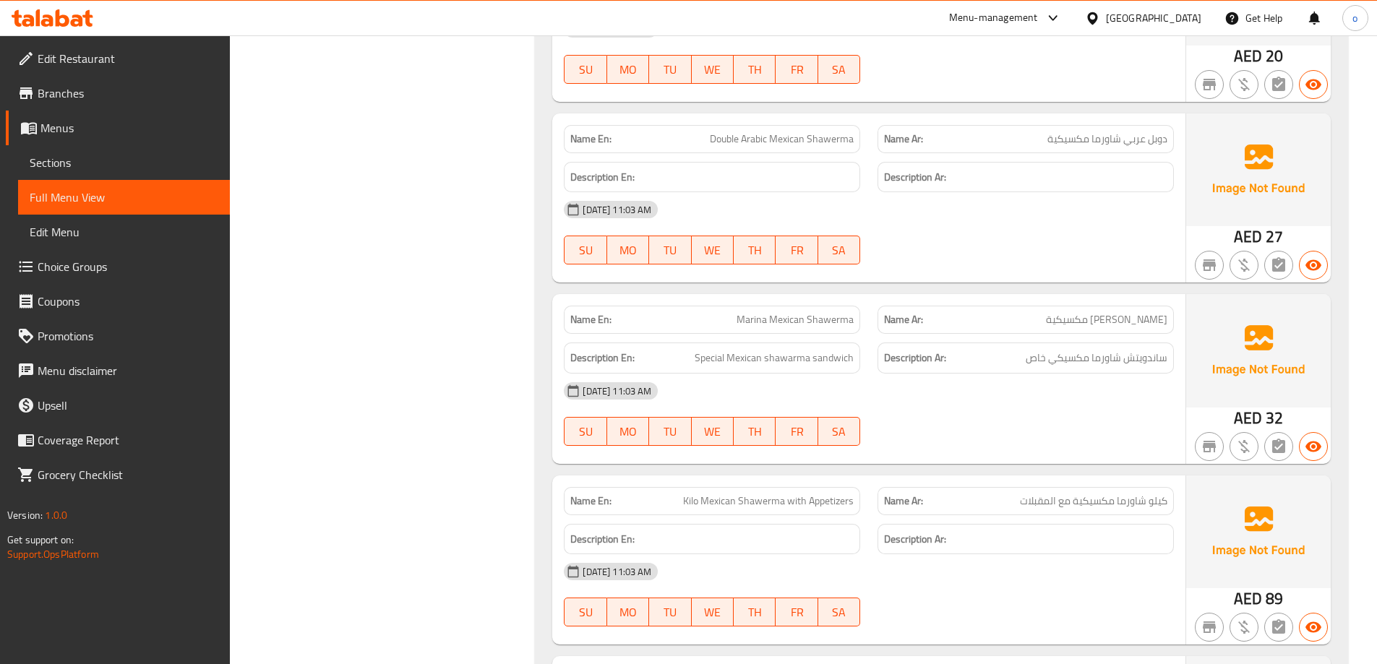
click at [1013, 268] on div at bounding box center [1026, 264] width 314 height 17
drag, startPoint x: 1095, startPoint y: 326, endPoint x: 1112, endPoint y: 327, distance: 17.4
click at [1147, 327] on span "مارينا شاورما مكسيكية" at bounding box center [1106, 319] width 121 height 15
click at [1084, 335] on div "Description Ar: ساندويتش شاورما مكسيكي خاص" at bounding box center [1026, 358] width 314 height 48
click at [1070, 327] on span "مارينا شاورما مكسيكية" at bounding box center [1106, 319] width 121 height 15
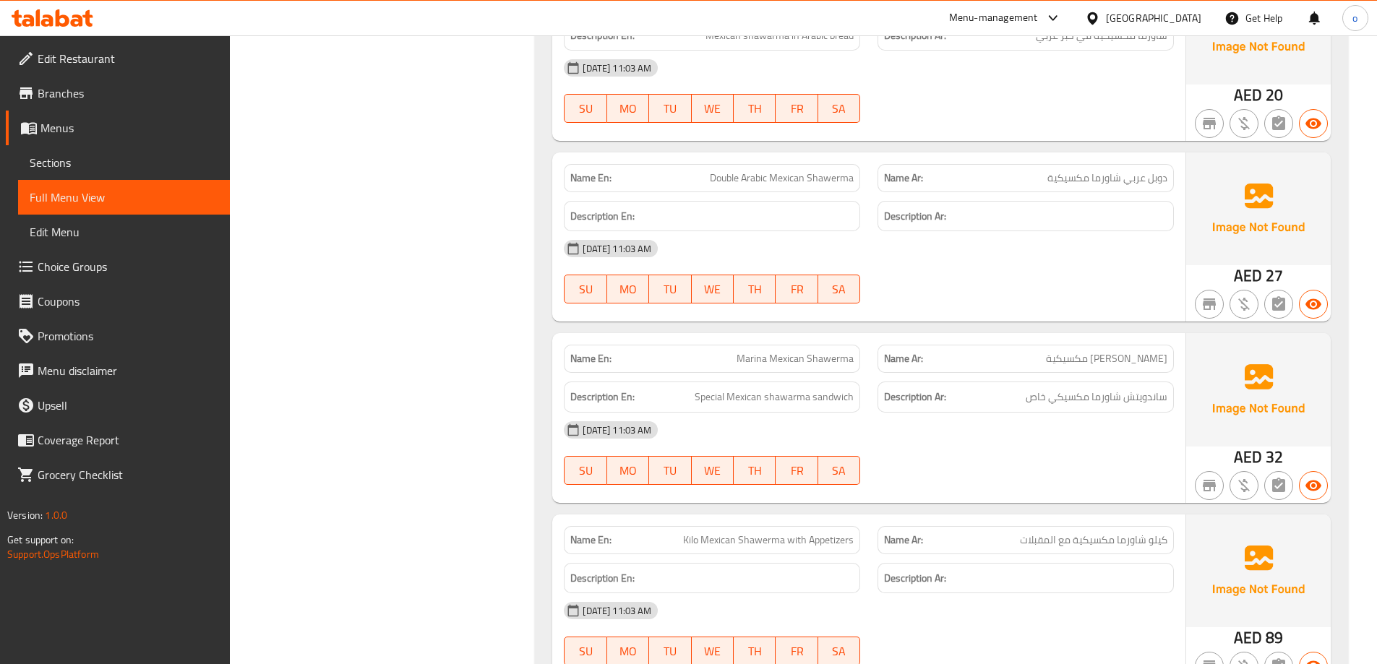
scroll to position [2313, 0]
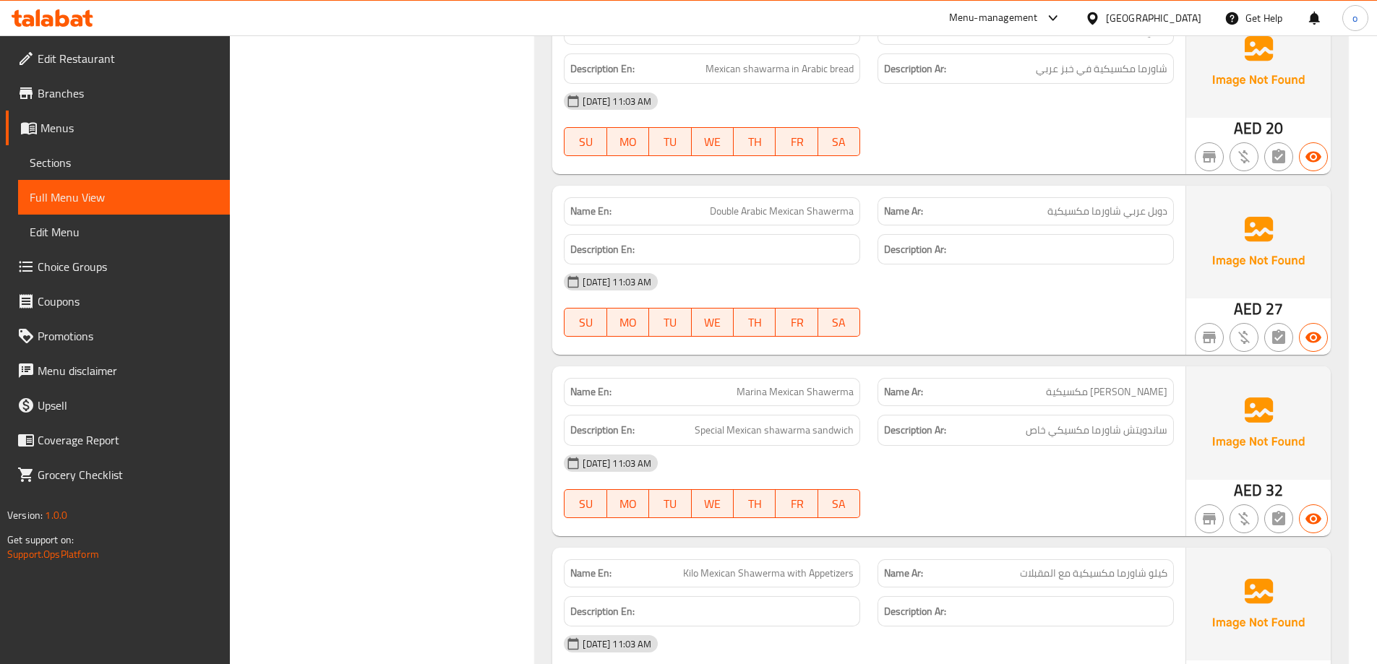
click at [1116, 212] on span "دوبل عربي شاورما مكسيكية" at bounding box center [1107, 211] width 120 height 15
click at [1028, 285] on div "14-09-2025 11:03 AM" at bounding box center [868, 282] width 627 height 35
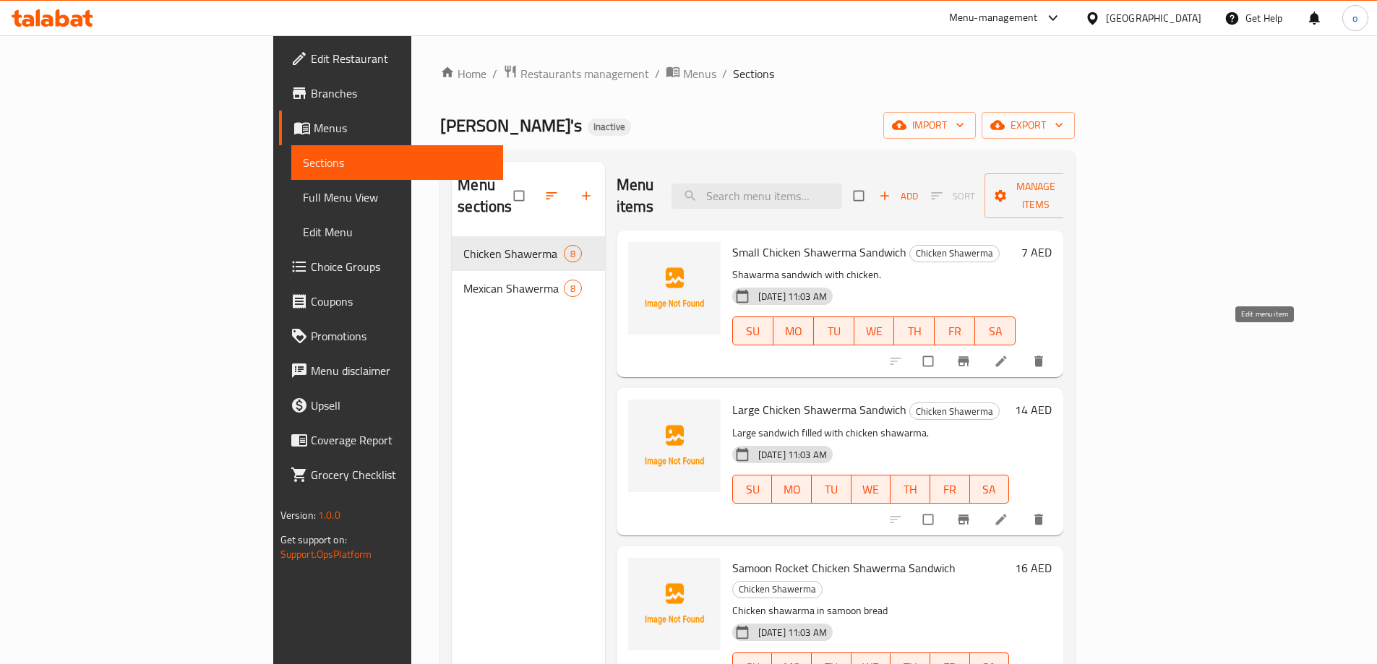
click at [1007, 356] on icon at bounding box center [1001, 361] width 11 height 11
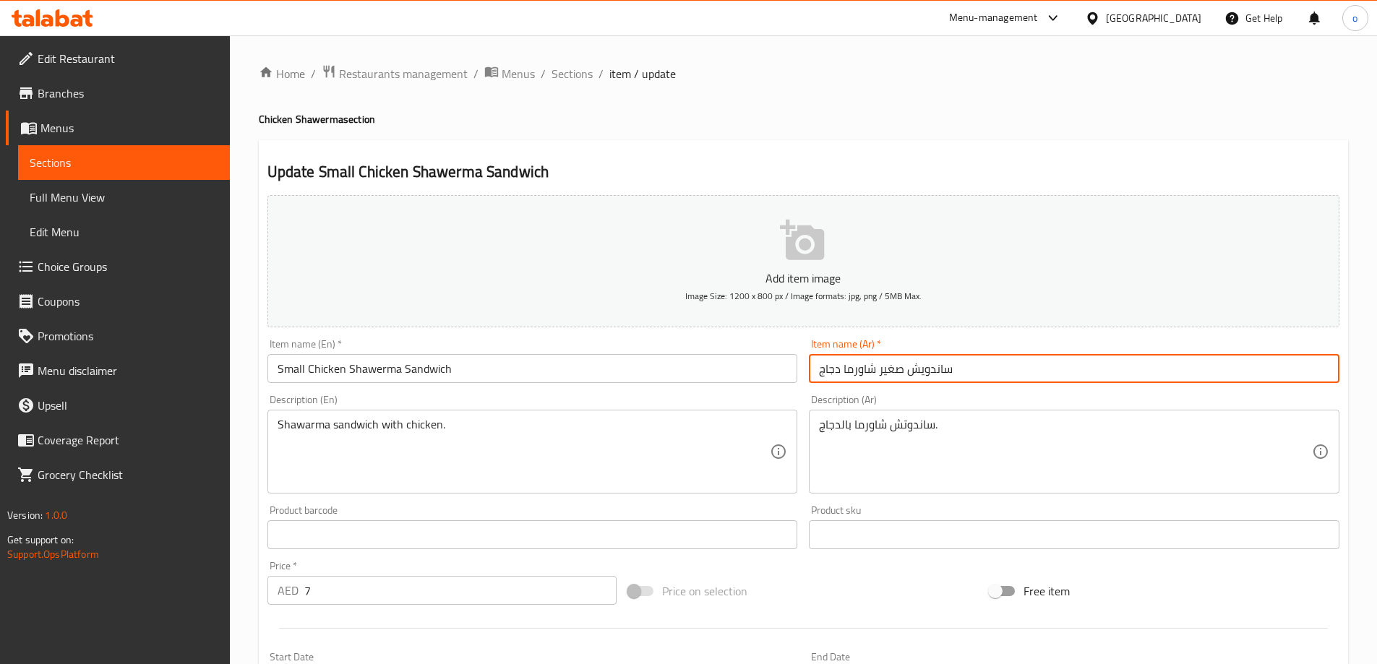
drag, startPoint x: 876, startPoint y: 374, endPoint x: 796, endPoint y: 383, distance: 80.8
click at [796, 383] on div "Add item image Image Size: 1200 x 800 px / Image formats: jpg, png / 5MB Max. I…" at bounding box center [803, 500] width 1083 height 623
click at [846, 371] on input "ساندويش صغير" at bounding box center [1074, 368] width 530 height 29
paste input "شاورما دجاج"
drag, startPoint x: 821, startPoint y: 366, endPoint x: 775, endPoint y: 374, distance: 46.9
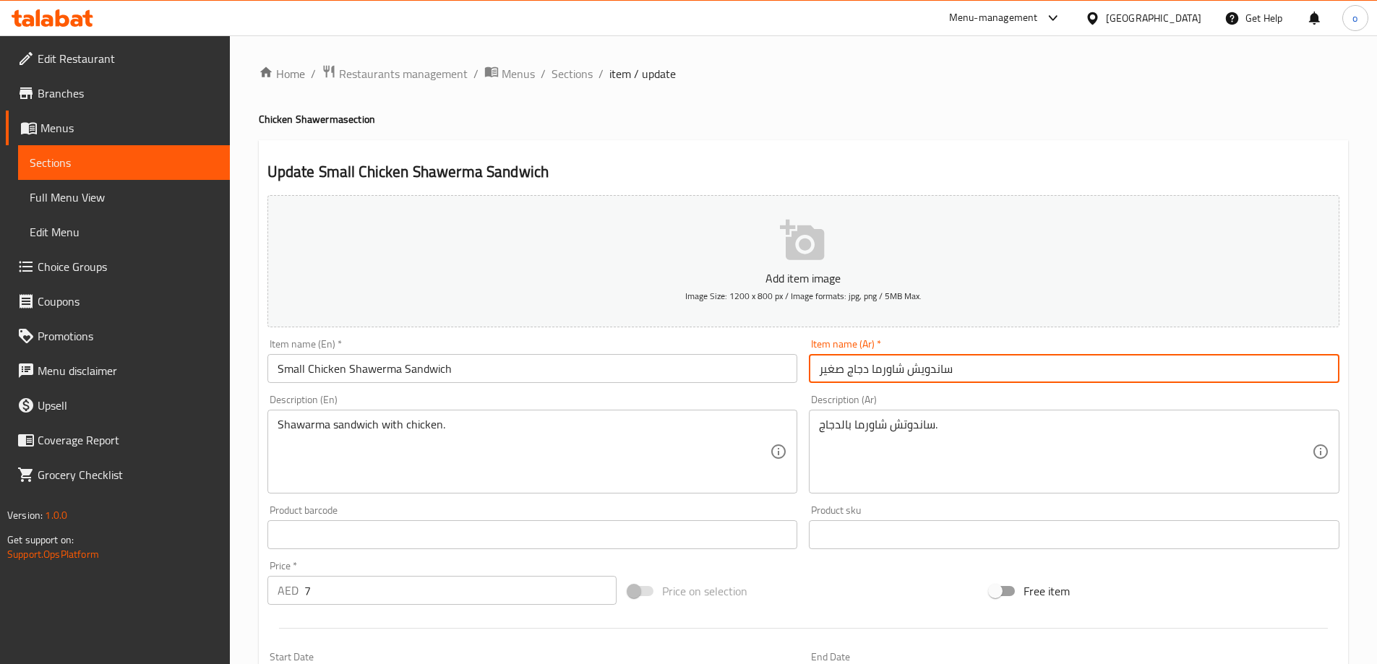
click at [775, 374] on div "Add item image Image Size: 1200 x 800 px / Image formats: jpg, png / 5MB Max. I…" at bounding box center [803, 500] width 1083 height 623
drag, startPoint x: 966, startPoint y: 372, endPoint x: 953, endPoint y: 379, distance: 15.2
click at [953, 379] on input "ساندويش شاورما دجاج صغير" at bounding box center [1074, 368] width 530 height 29
type input "ساندويش شاورما دجاج صغير"
click at [971, 352] on div "Item name (Ar)   * ساندويش شاورما دجاج صغير Item name (Ar) *" at bounding box center [1074, 361] width 530 height 44
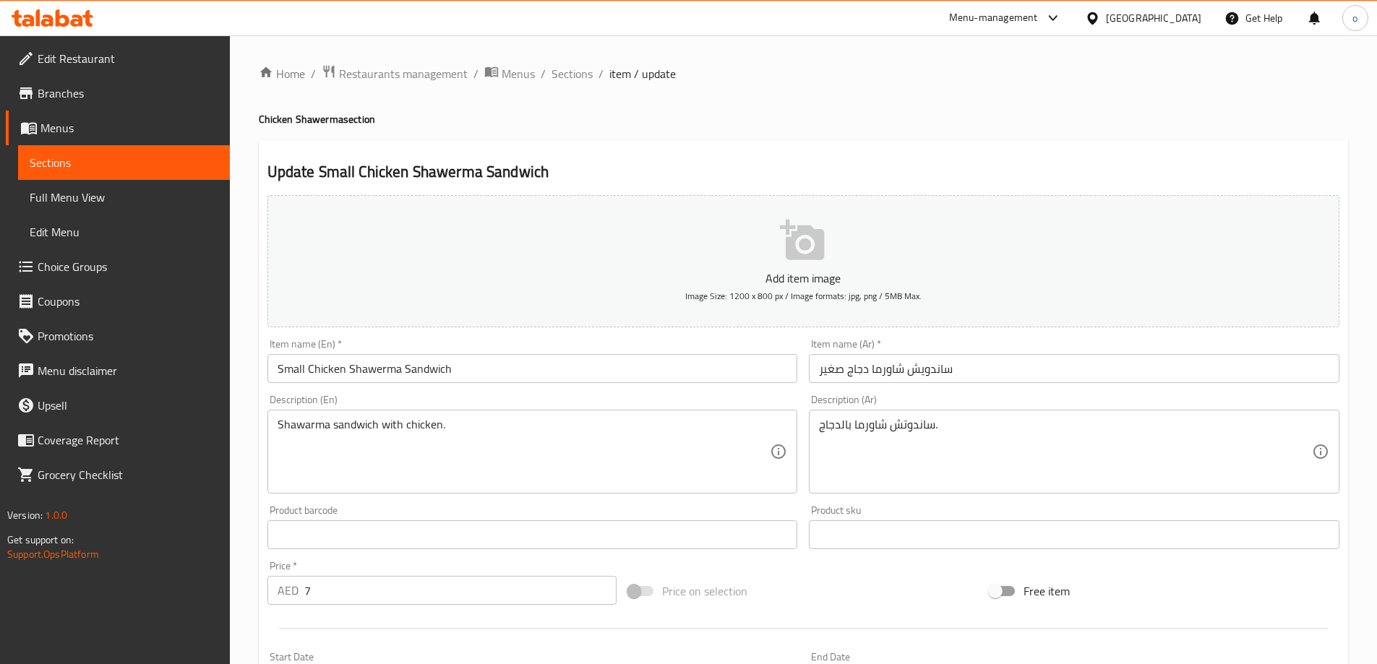
click at [931, 371] on input "ساندويش شاورما دجاج صغير" at bounding box center [1074, 368] width 530 height 29
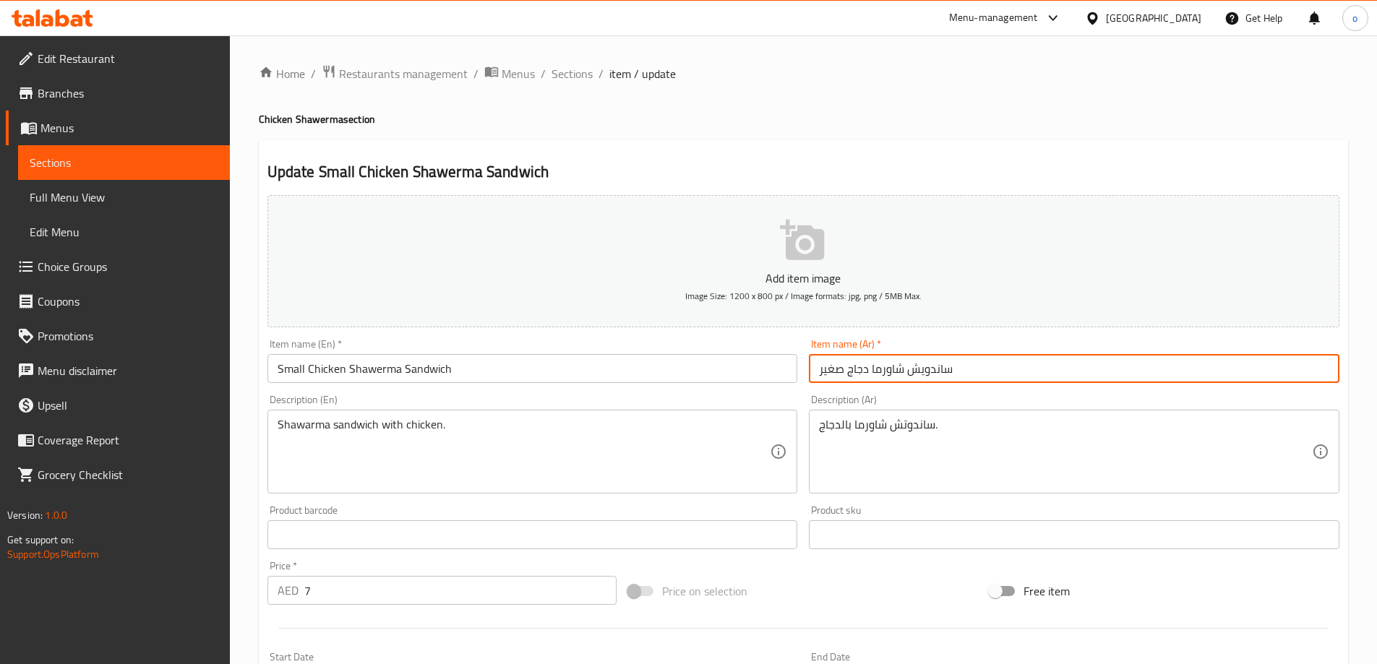
click at [887, 371] on input "ساندويش شاورما دجاج صغير" at bounding box center [1074, 368] width 530 height 29
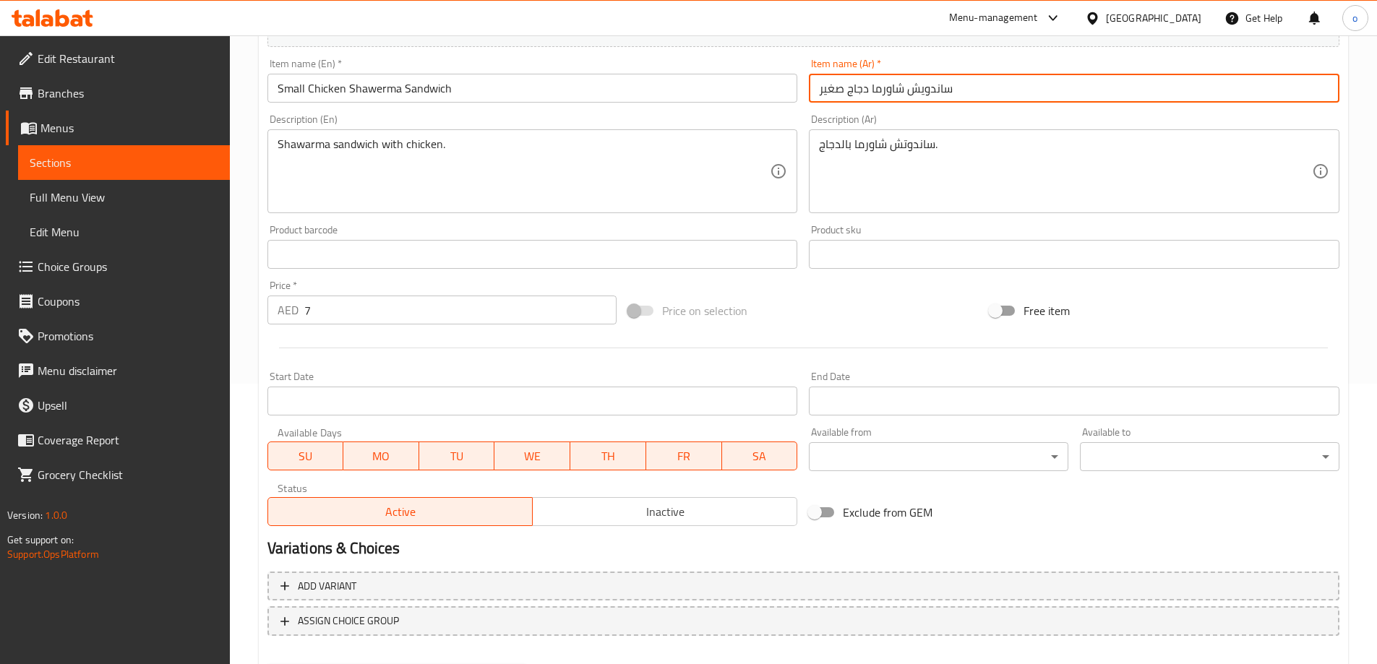
scroll to position [357, 0]
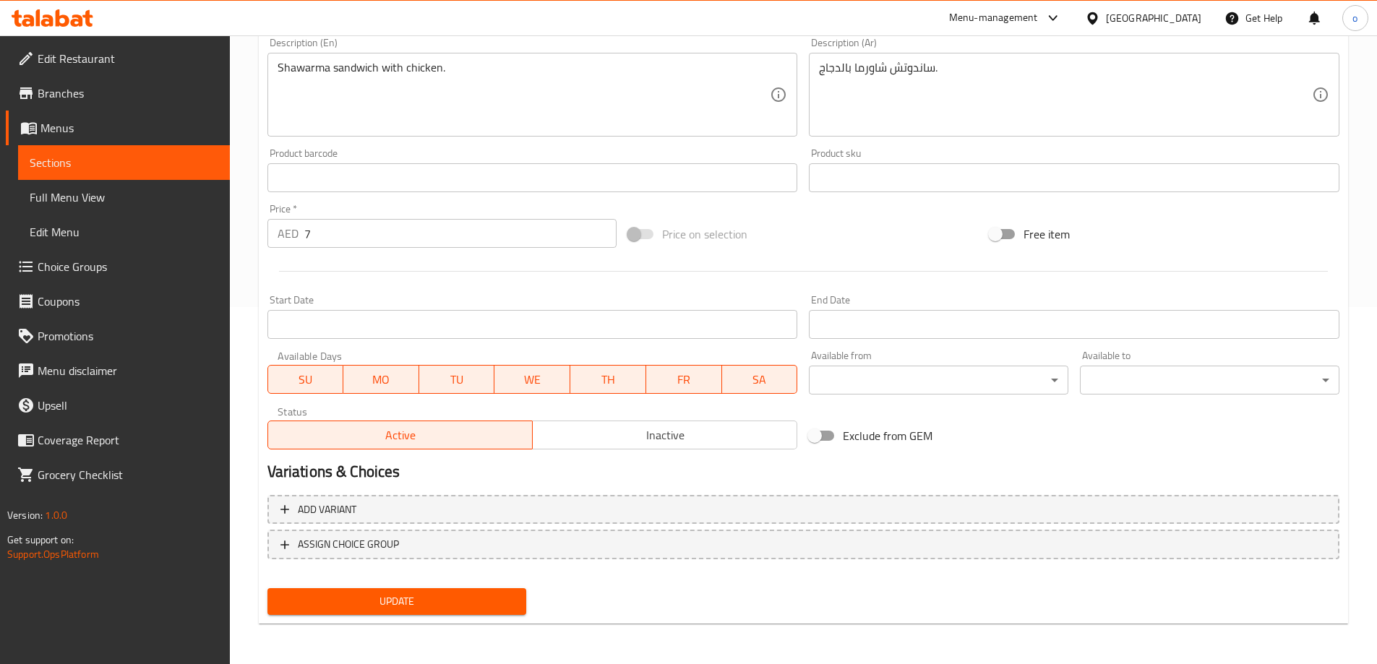
click at [464, 606] on span "Update" at bounding box center [397, 602] width 236 height 18
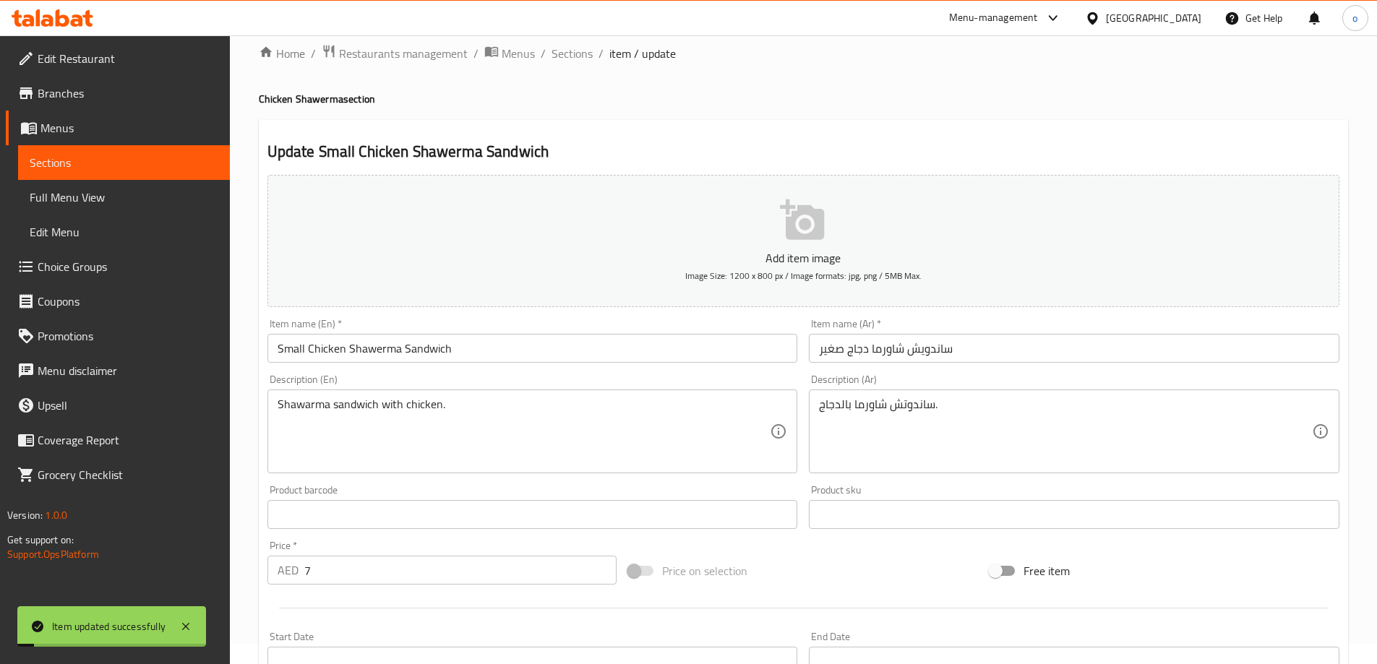
scroll to position [0, 0]
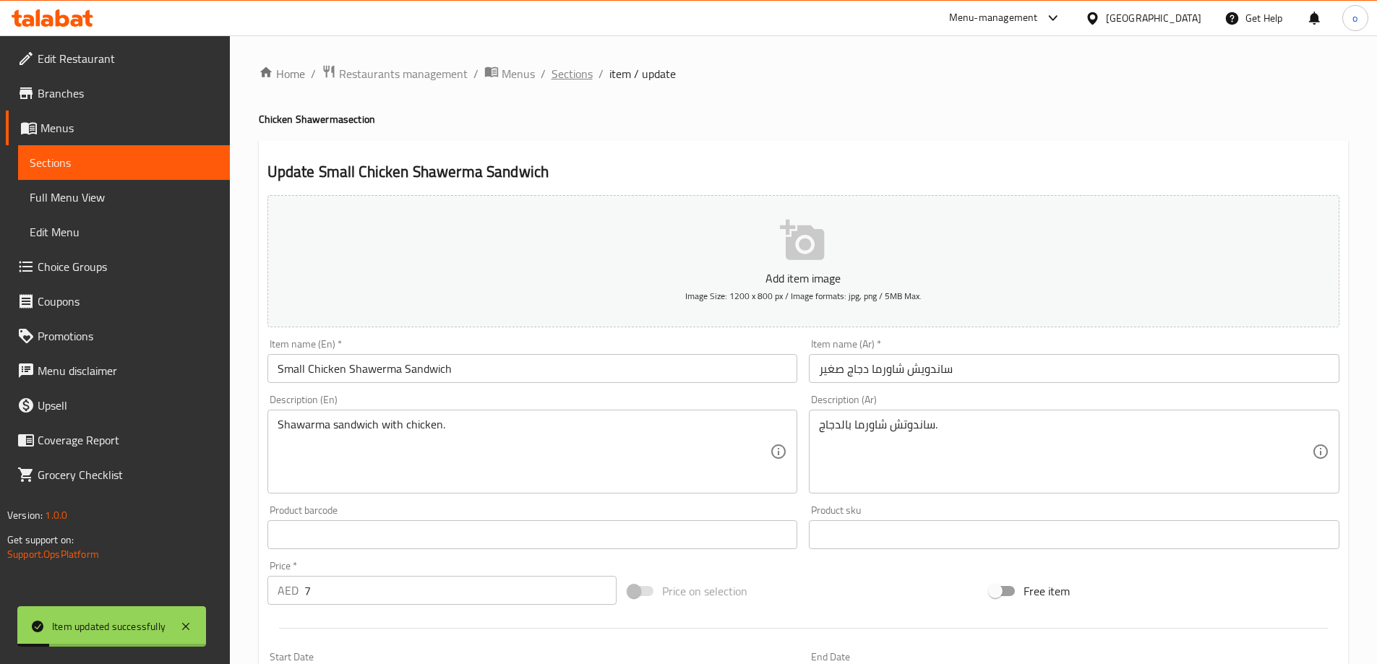
click at [565, 74] on span "Sections" at bounding box center [571, 73] width 41 height 17
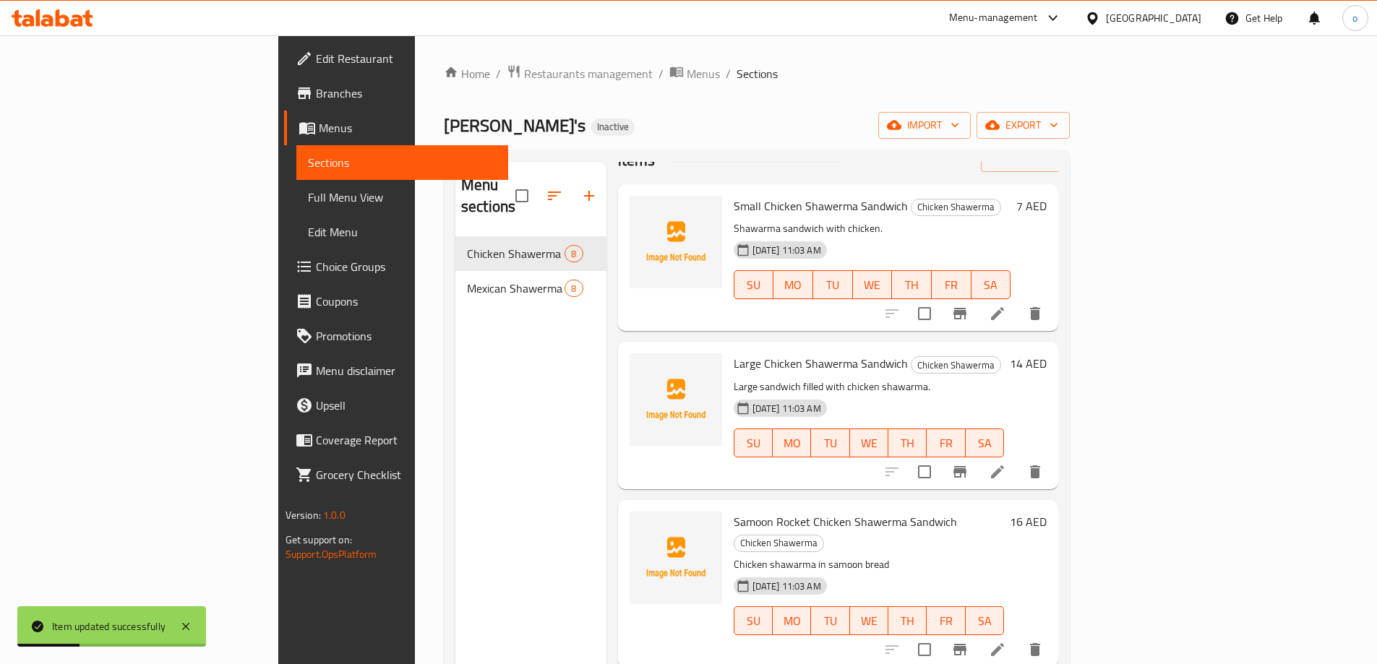
scroll to position [72, 0]
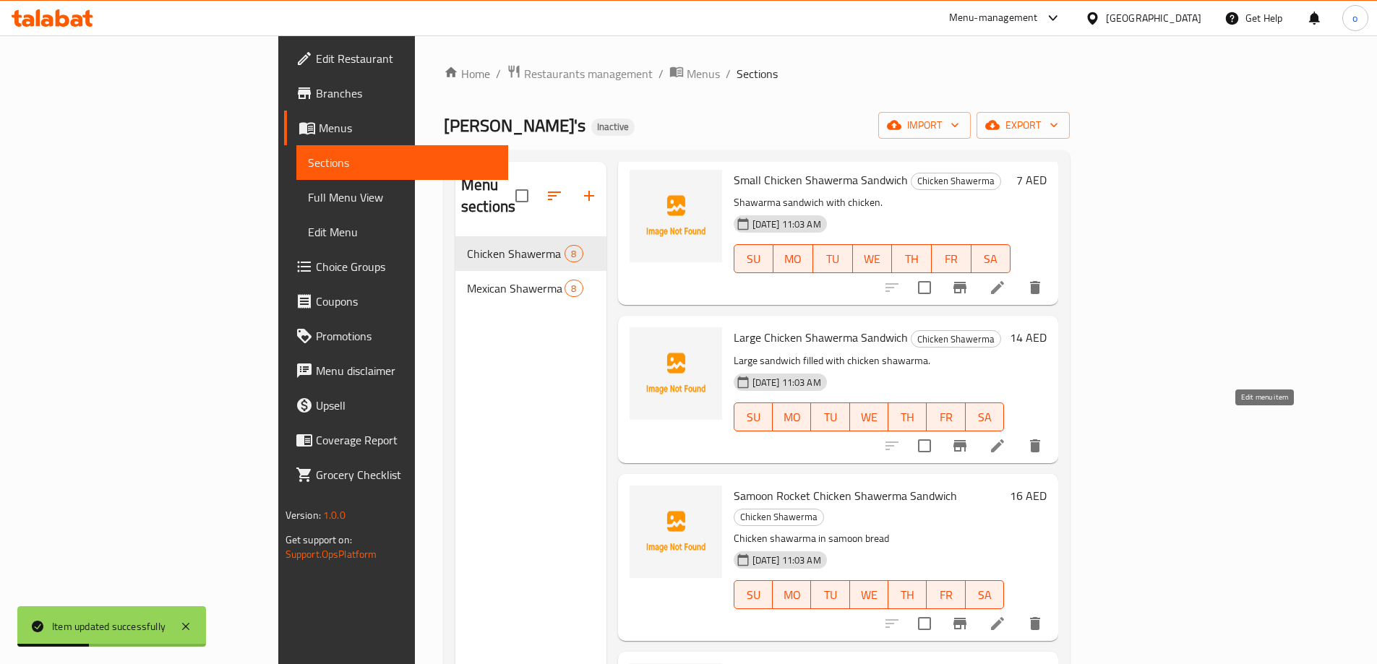
click at [1006, 437] on icon at bounding box center [997, 445] width 17 height 17
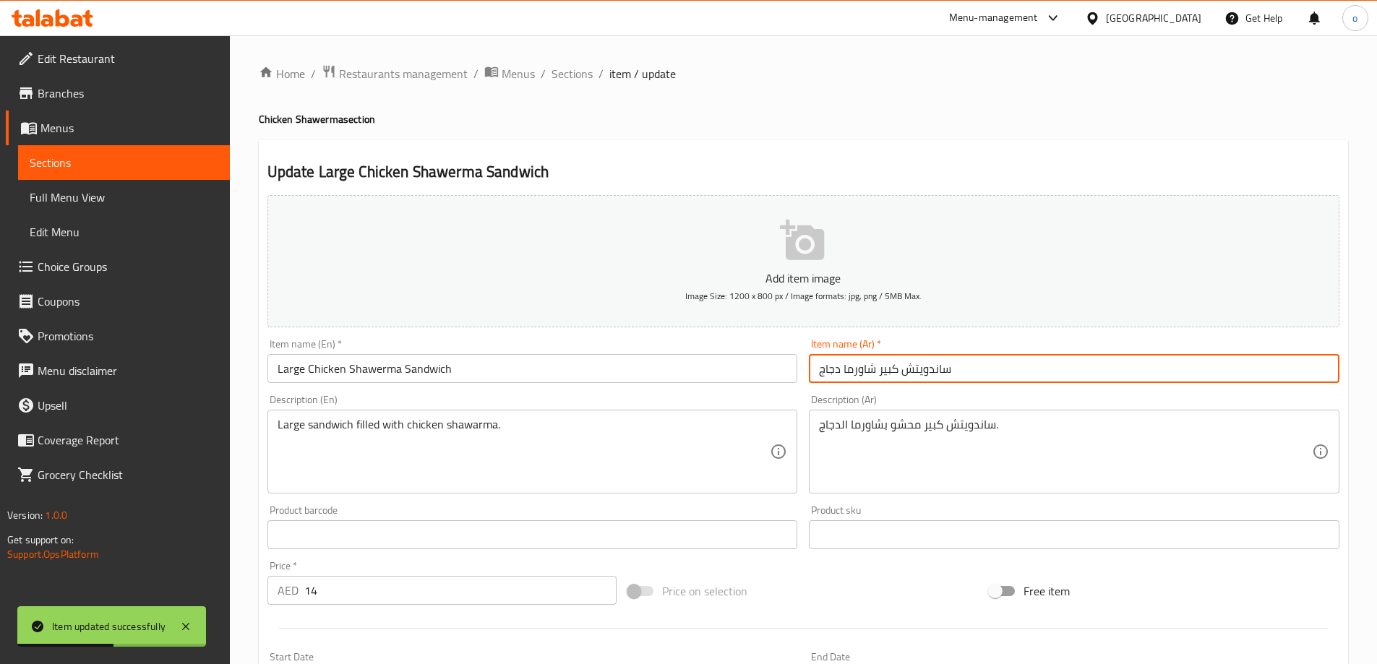
click at [984, 370] on input "ساندويتش كبير شاورما دجاج" at bounding box center [1074, 368] width 530 height 29
drag, startPoint x: 875, startPoint y: 369, endPoint x: 504, endPoint y: 419, distance: 373.4
click at [501, 422] on div "Add item image Image Size: 1200 x 800 px / Image formats: jpg, png / 5MB Max. I…" at bounding box center [803, 500] width 1083 height 623
click at [841, 371] on input "ساندويتش كبير" at bounding box center [1074, 368] width 530 height 29
paste input "شاورما دجاج"
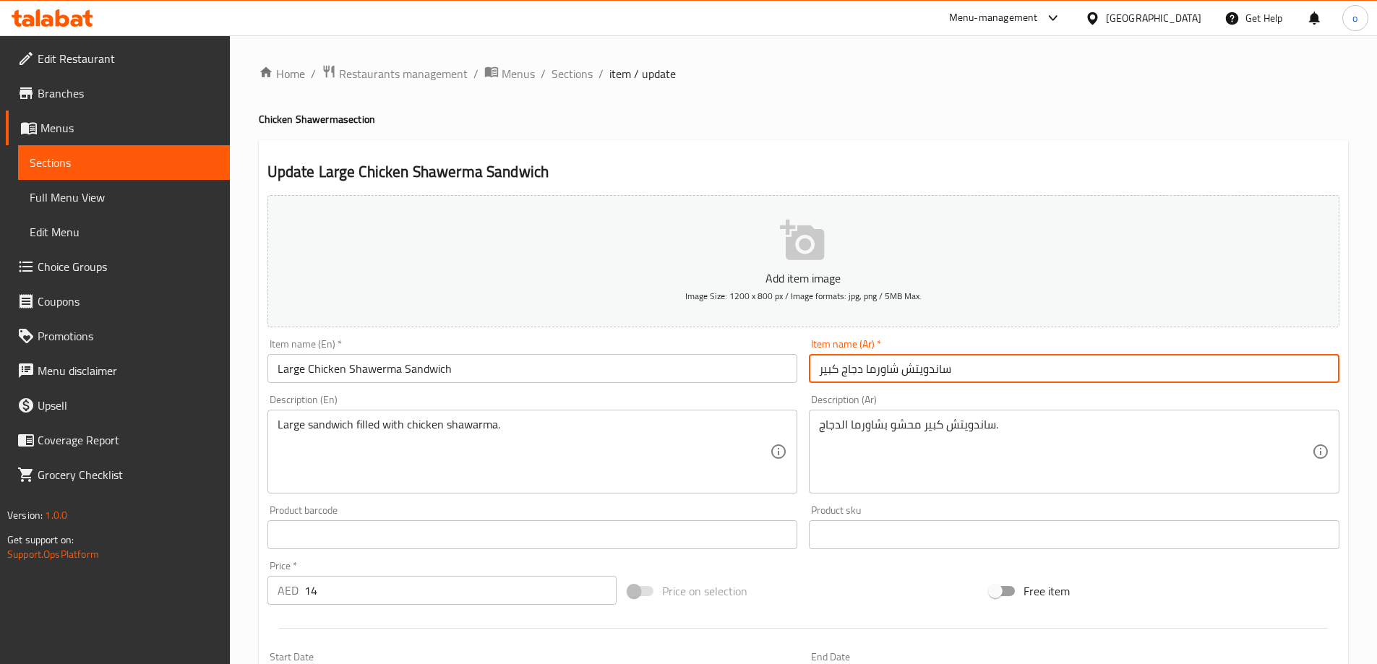
drag, startPoint x: 966, startPoint y: 363, endPoint x: 950, endPoint y: 381, distance: 23.6
click at [950, 381] on input "ساندويتش شاورما دجاج كبير" at bounding box center [1074, 368] width 530 height 29
drag, startPoint x: 819, startPoint y: 377, endPoint x: 786, endPoint y: 387, distance: 34.3
click at [786, 387] on div "Add item image Image Size: 1200 x 800 px / Image formats: jpg, png / 5MB Max. I…" at bounding box center [803, 500] width 1083 height 623
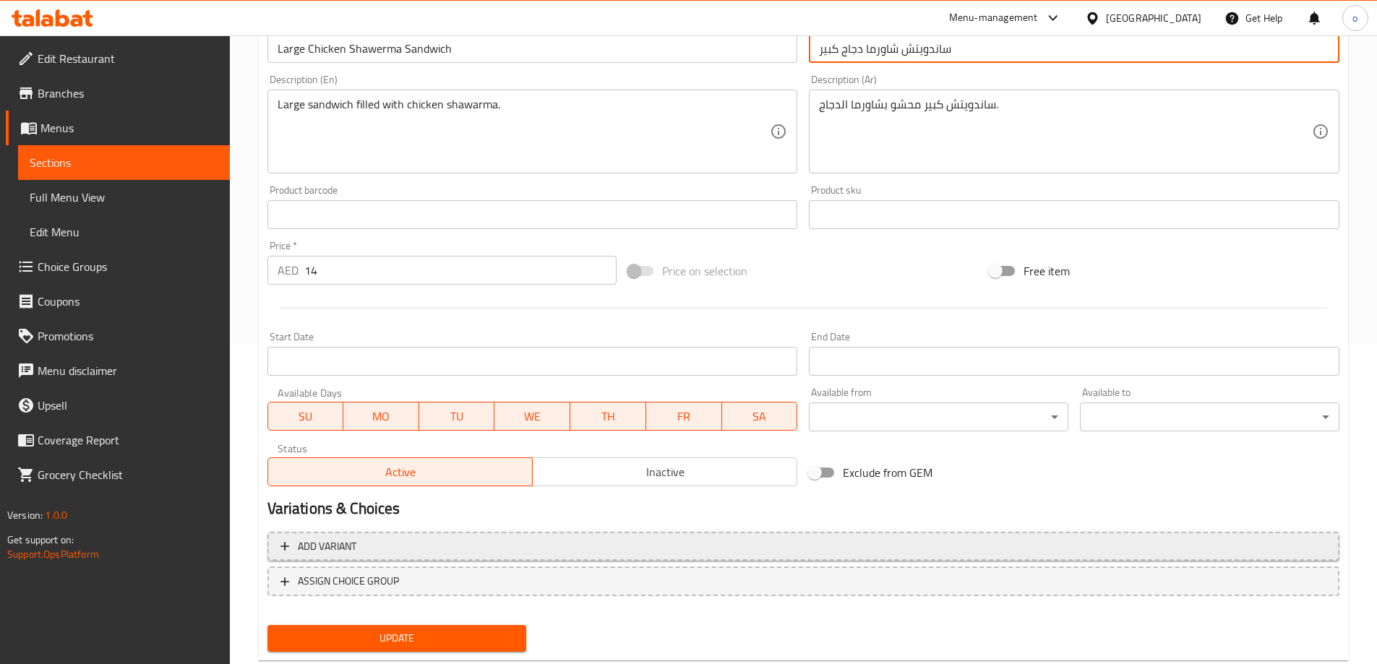
scroll to position [357, 0]
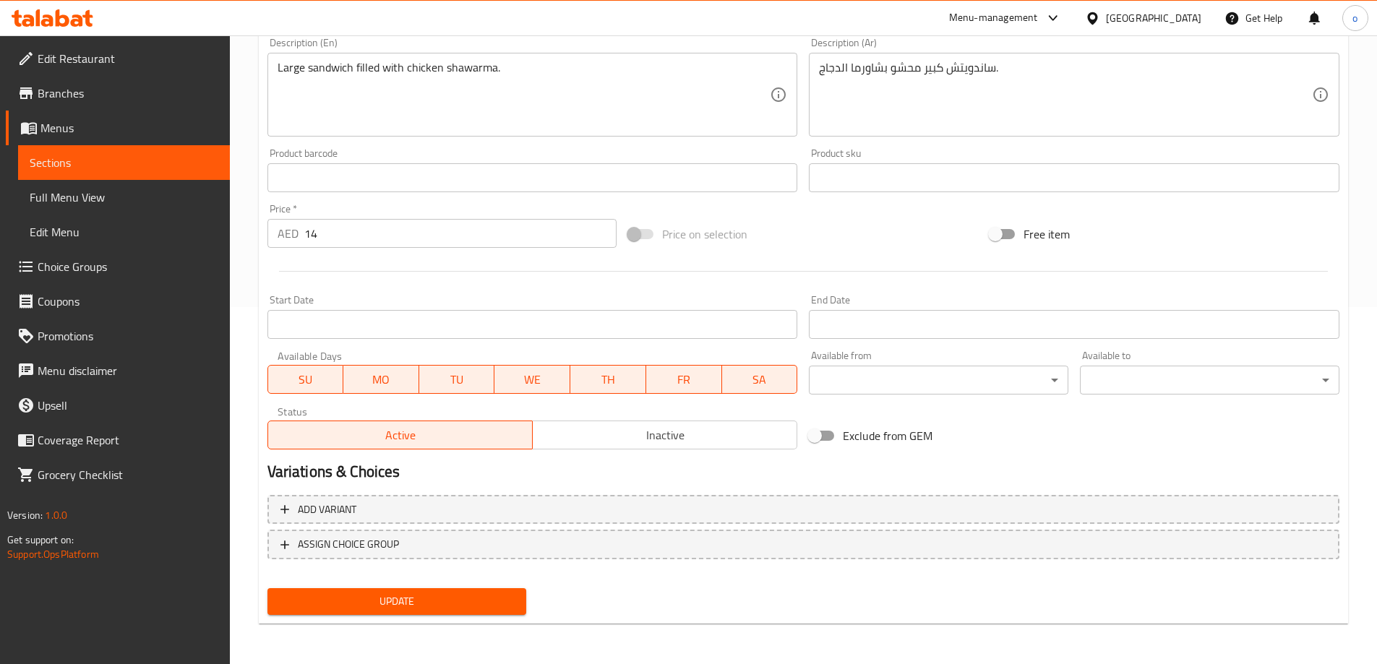
type input "ساندويتش شاورما دجاج كبير"
click at [400, 593] on span "Update" at bounding box center [397, 602] width 236 height 18
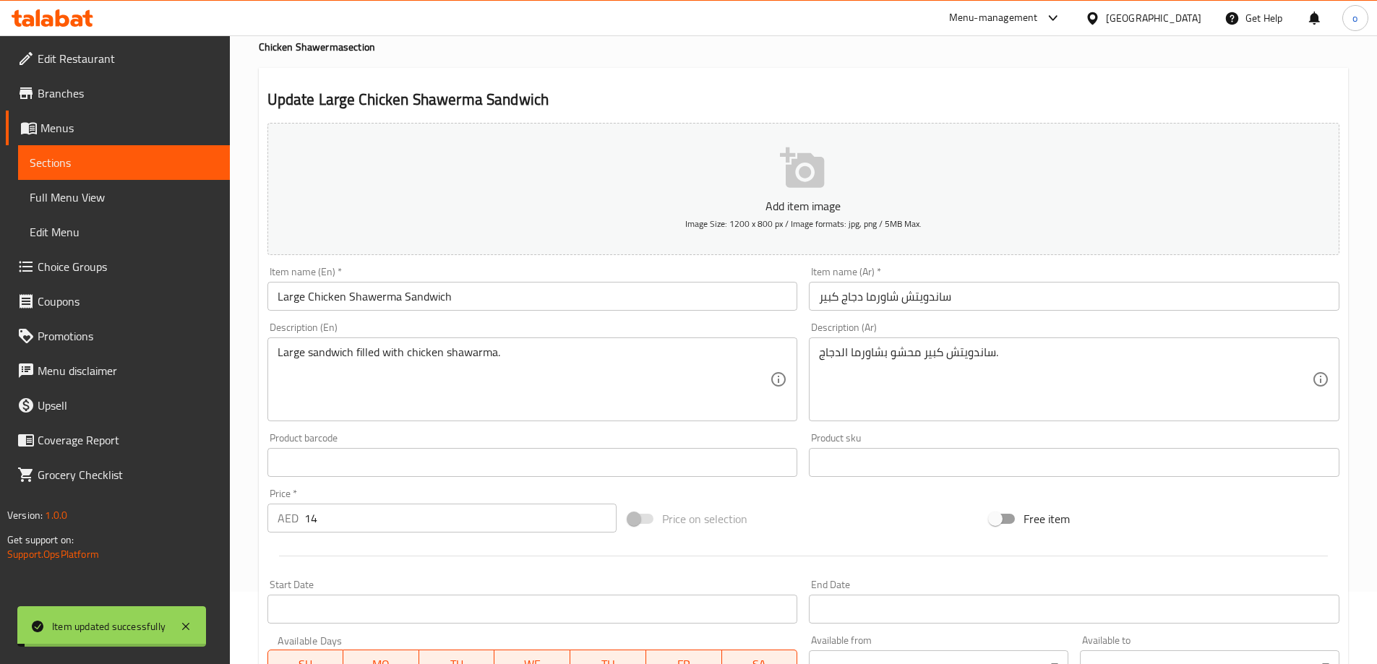
scroll to position [0, 0]
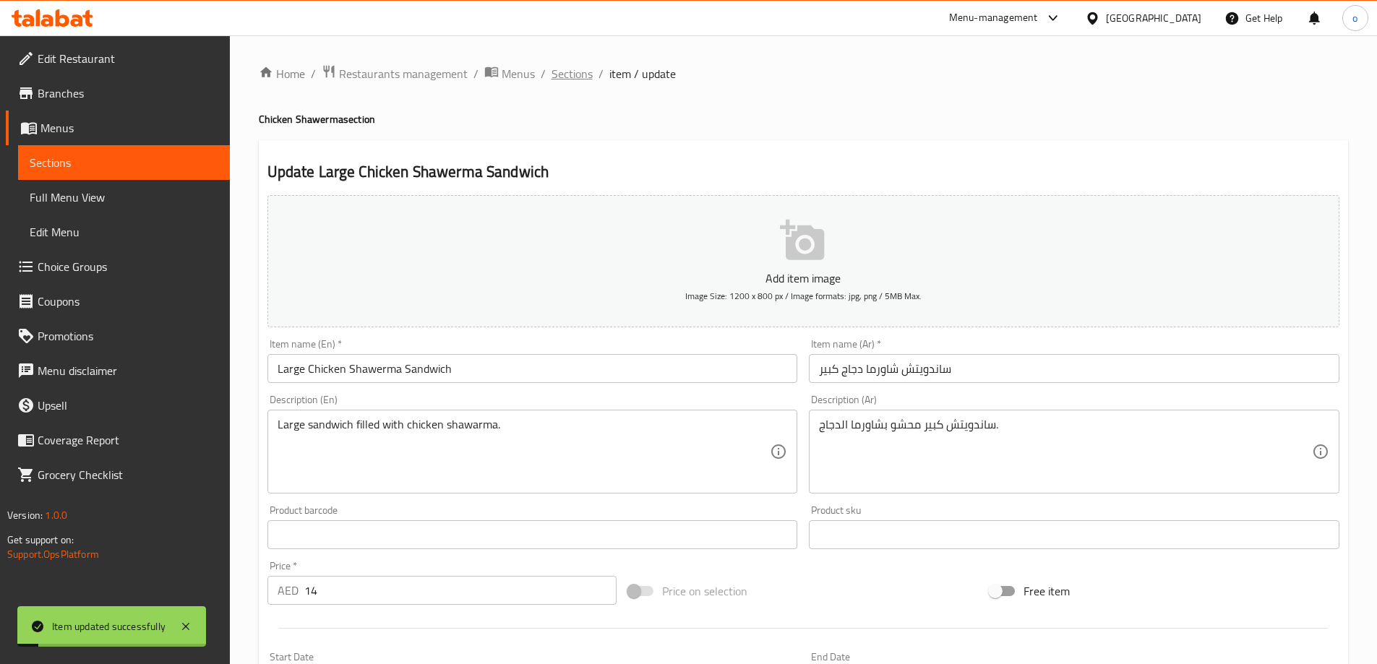
click at [561, 74] on span "Sections" at bounding box center [571, 73] width 41 height 17
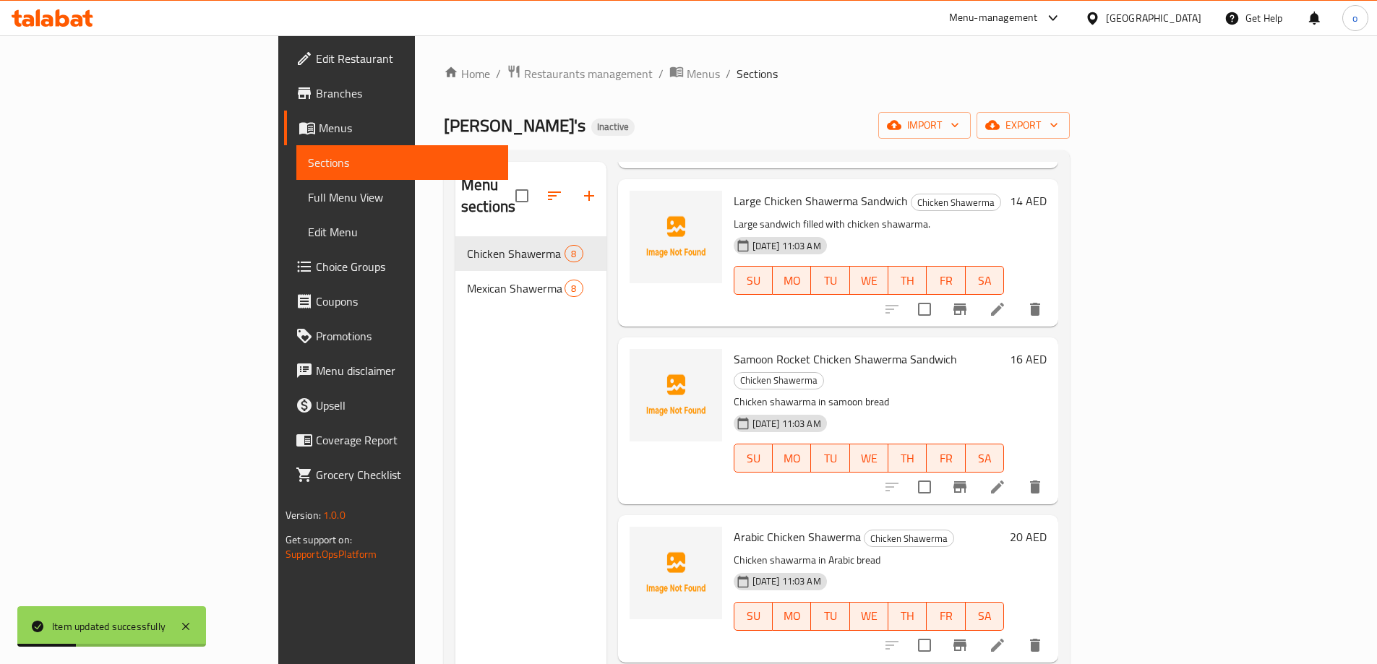
scroll to position [217, 0]
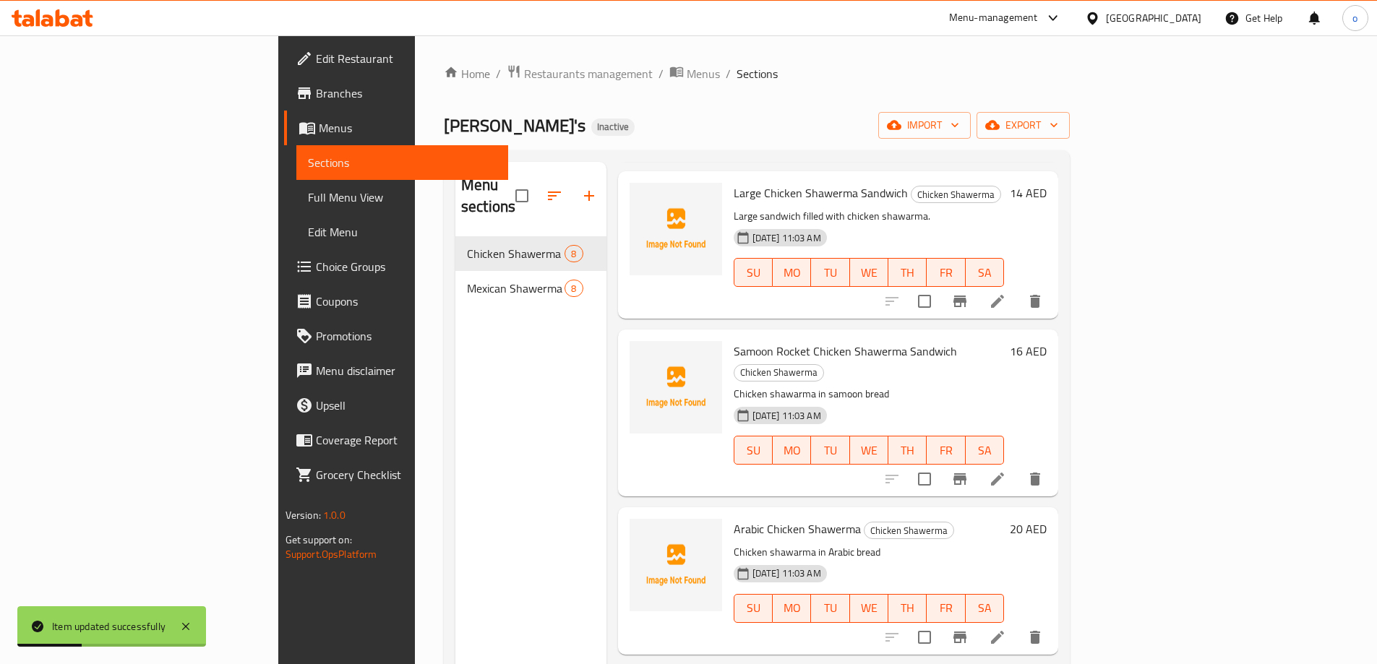
click at [1006, 471] on icon at bounding box center [997, 479] width 17 height 17
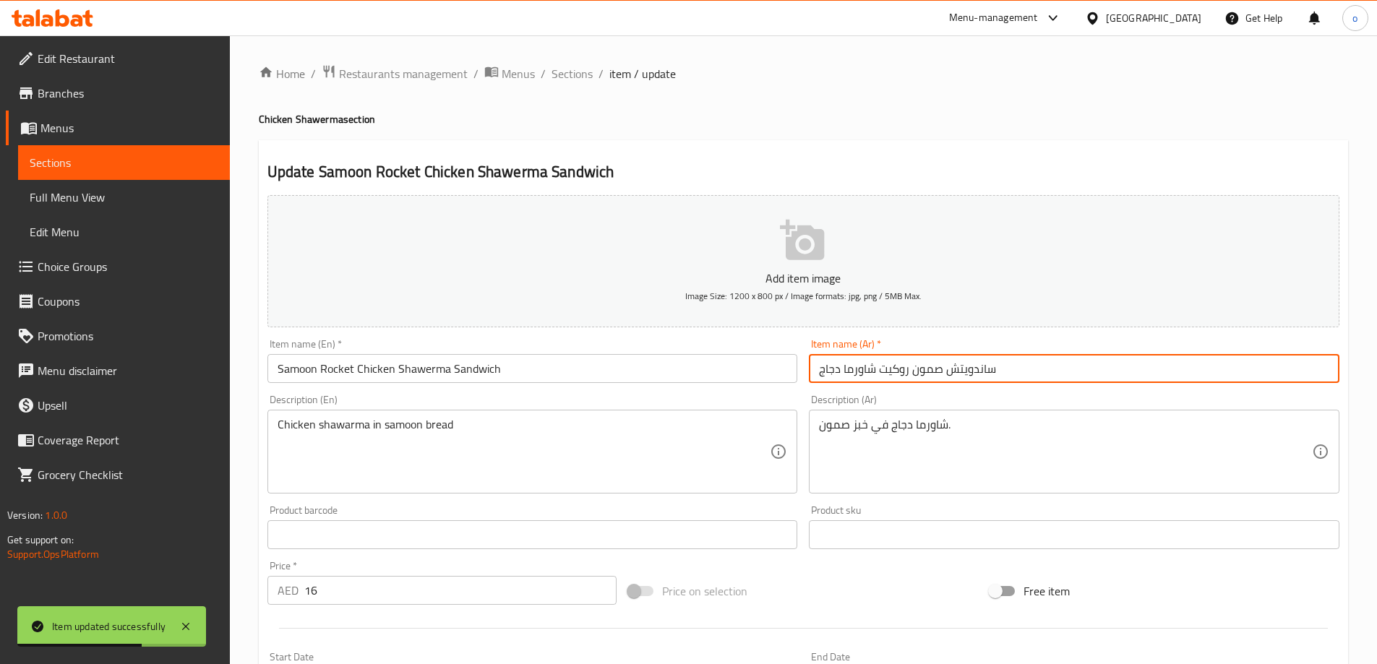
drag, startPoint x: 875, startPoint y: 373, endPoint x: 780, endPoint y: 383, distance: 95.2
click at [780, 383] on div "Add item image Image Size: 1200 x 800 px / Image formats: jpg, png / 5MB Max. I…" at bounding box center [803, 500] width 1083 height 623
click at [890, 377] on input "ساندويتش صمون روكيت" at bounding box center [1074, 368] width 530 height 29
paste input "شاورما دجاج"
drag, startPoint x: 819, startPoint y: 370, endPoint x: 762, endPoint y: 378, distance: 57.6
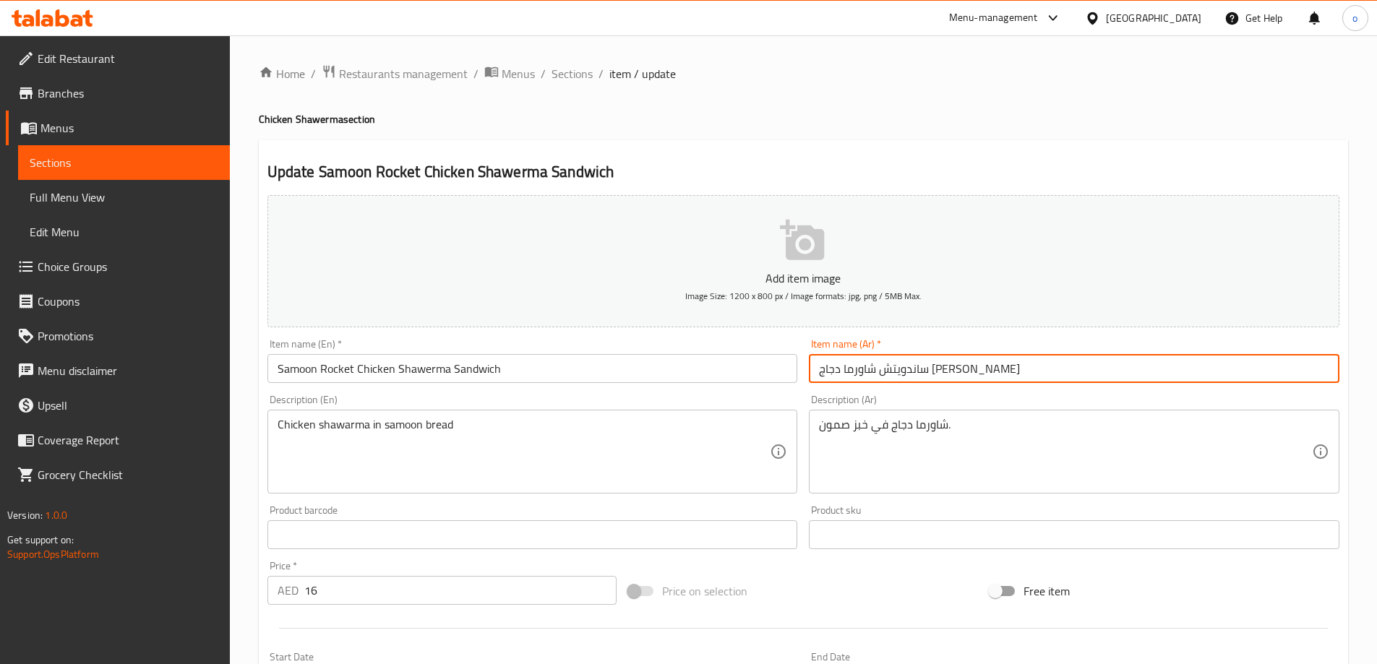
click at [762, 378] on div "Add item image Image Size: 1200 x 800 px / Image formats: jpg, png / 5MB Max. I…" at bounding box center [803, 500] width 1083 height 623
drag, startPoint x: 1018, startPoint y: 379, endPoint x: 990, endPoint y: 378, distance: 28.2
click at [990, 378] on input "ساندويتش شاورما دجاج [PERSON_NAME]" at bounding box center [1074, 368] width 530 height 29
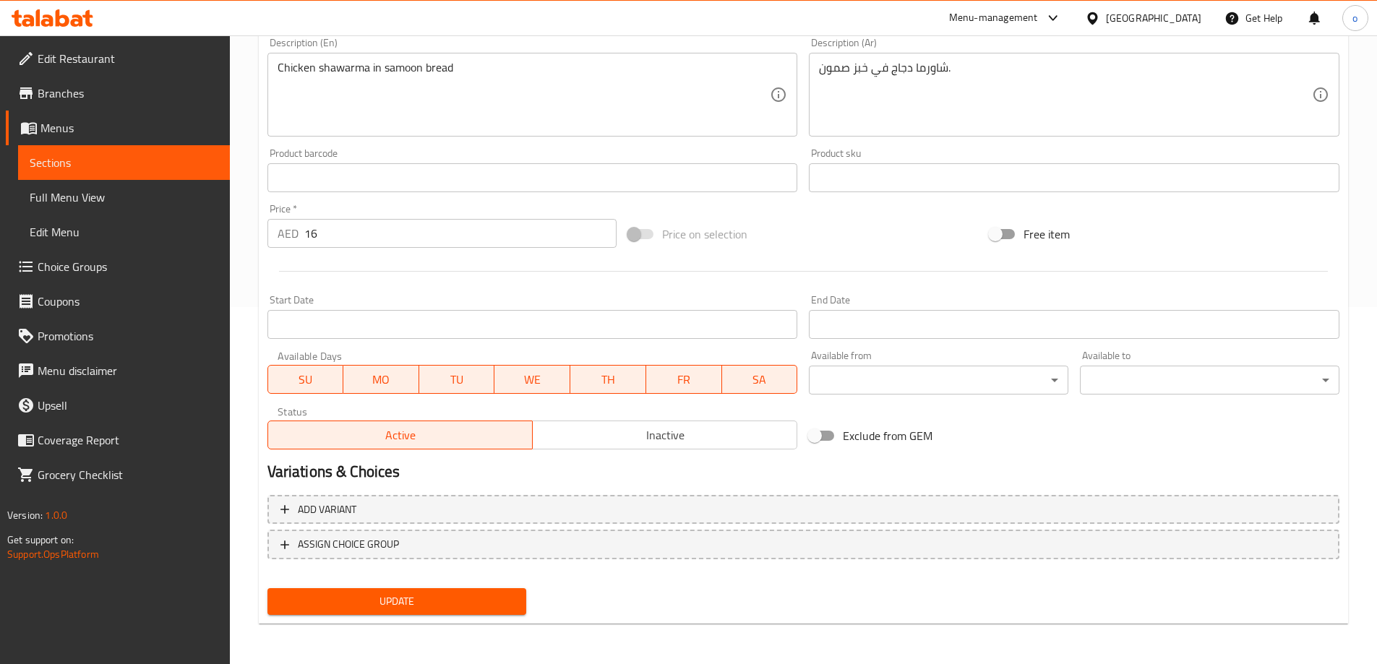
type input "ساندويتش شاورما دجاج [PERSON_NAME]"
click at [442, 580] on div "Add variant ASSIGN CHOICE GROUP" at bounding box center [803, 536] width 1083 height 94
click at [442, 596] on span "Update" at bounding box center [397, 602] width 236 height 18
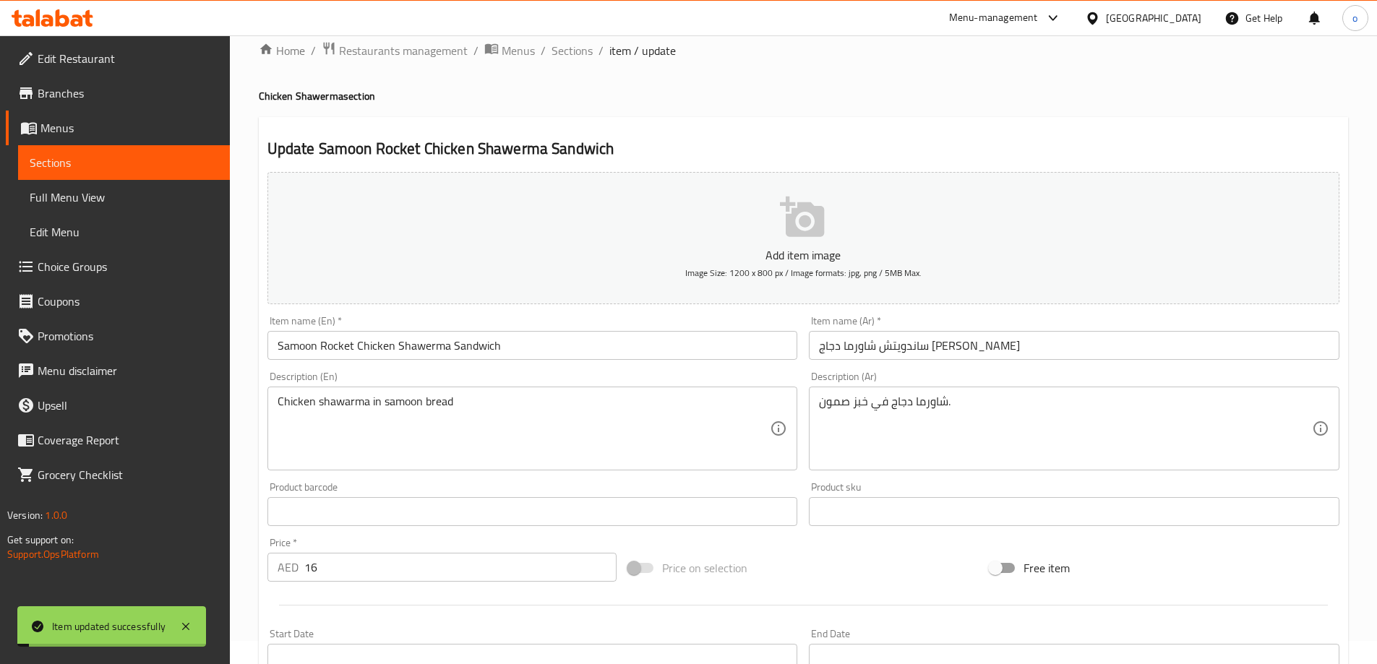
scroll to position [0, 0]
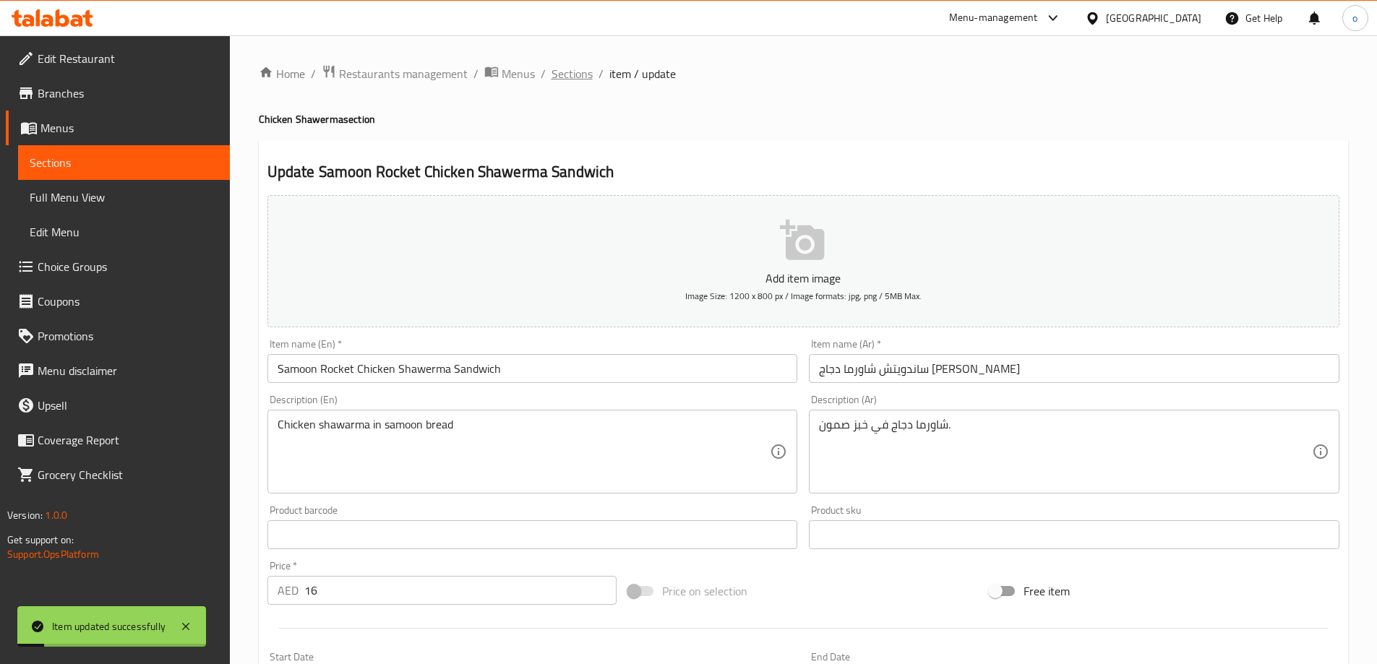
click at [563, 77] on span "Sections" at bounding box center [571, 73] width 41 height 17
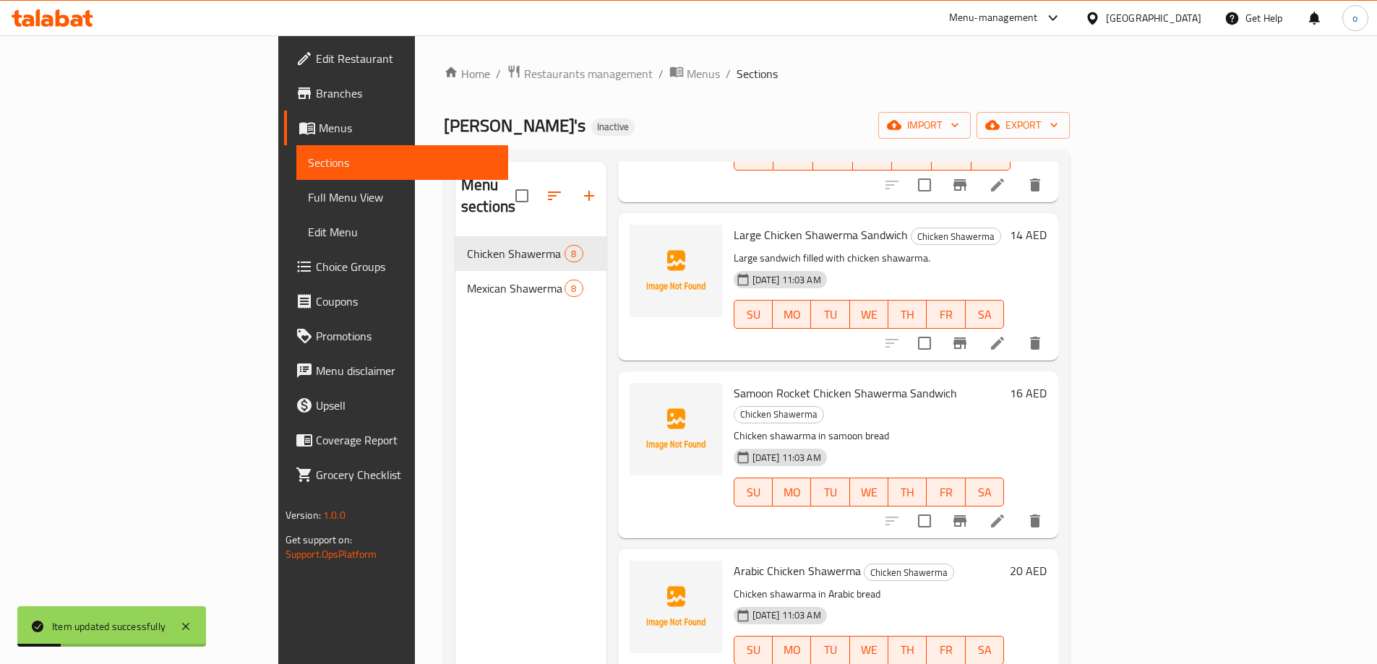
scroll to position [289, 0]
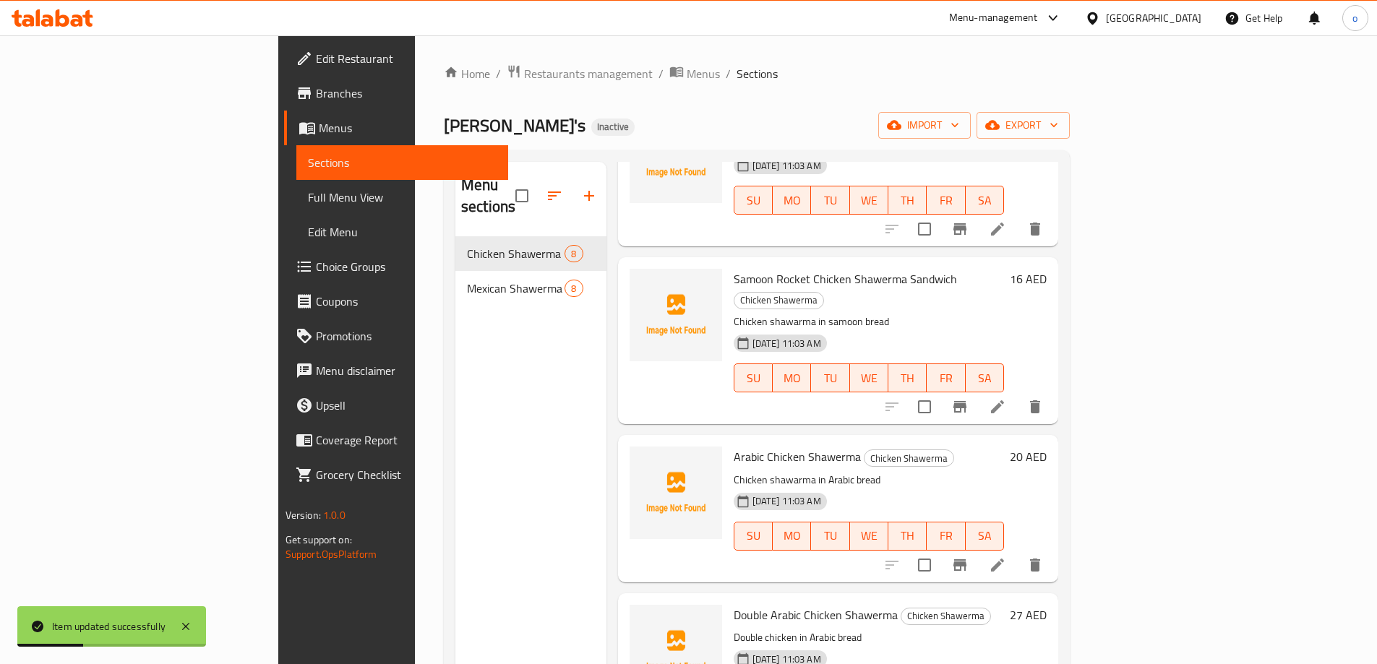
click at [1004, 559] on icon at bounding box center [997, 565] width 13 height 13
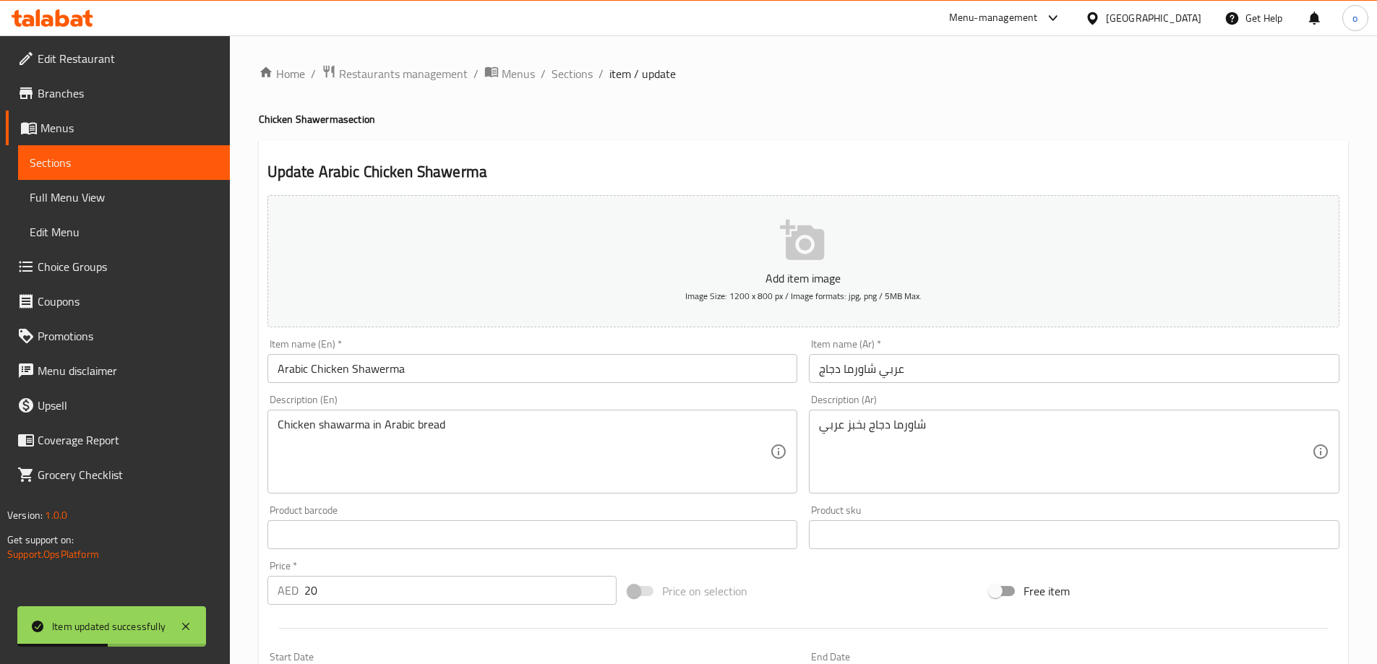
click at [907, 371] on input "عربي شاورما دجاج" at bounding box center [1074, 368] width 530 height 29
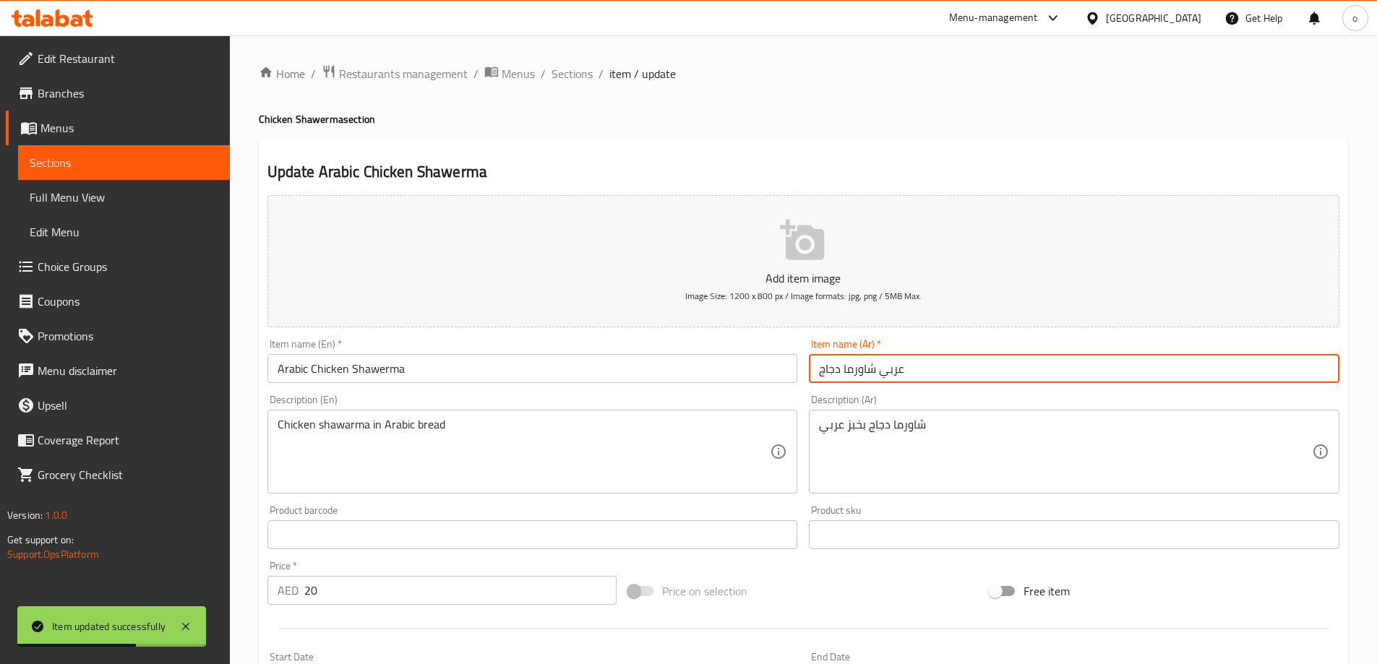
drag, startPoint x: 875, startPoint y: 369, endPoint x: 697, endPoint y: 379, distance: 178.0
click at [697, 379] on div "Add item image Image Size: 1200 x 800 px / Image formats: jpg, png / 5MB Max. I…" at bounding box center [803, 500] width 1083 height 623
click at [848, 371] on input "عربي" at bounding box center [1074, 368] width 530 height 29
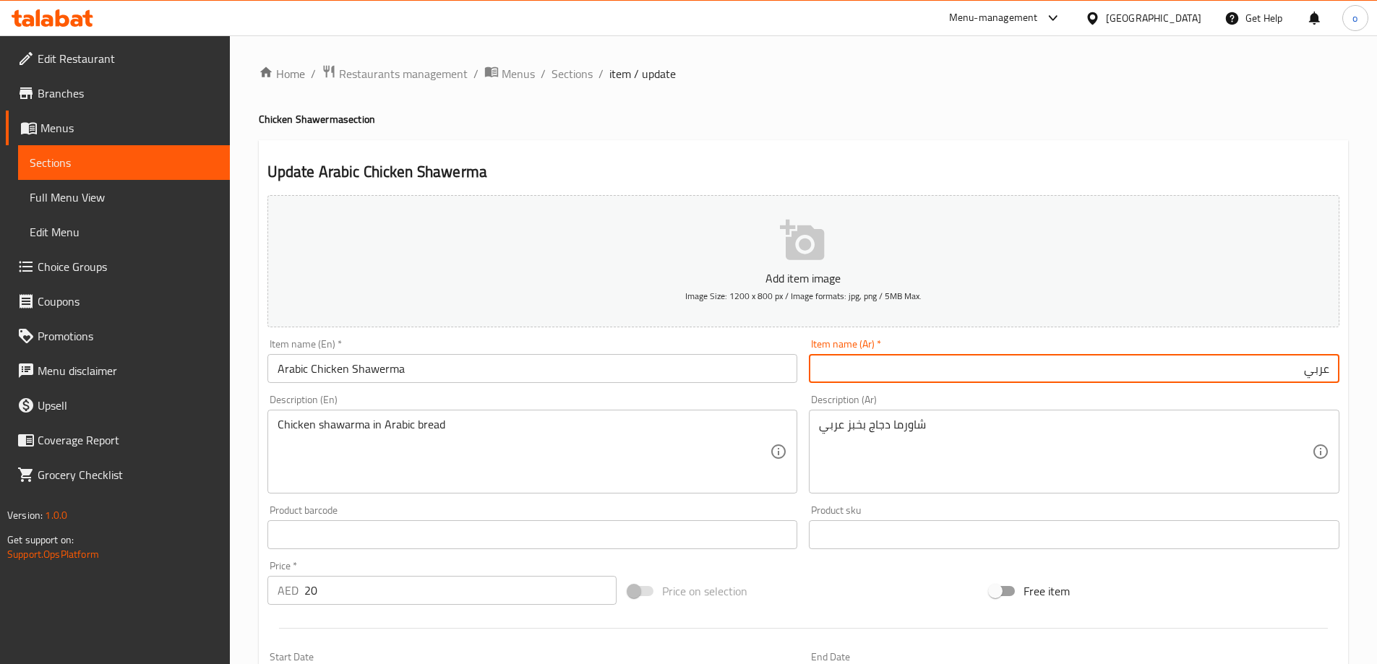
paste input "شاورما دجاج"
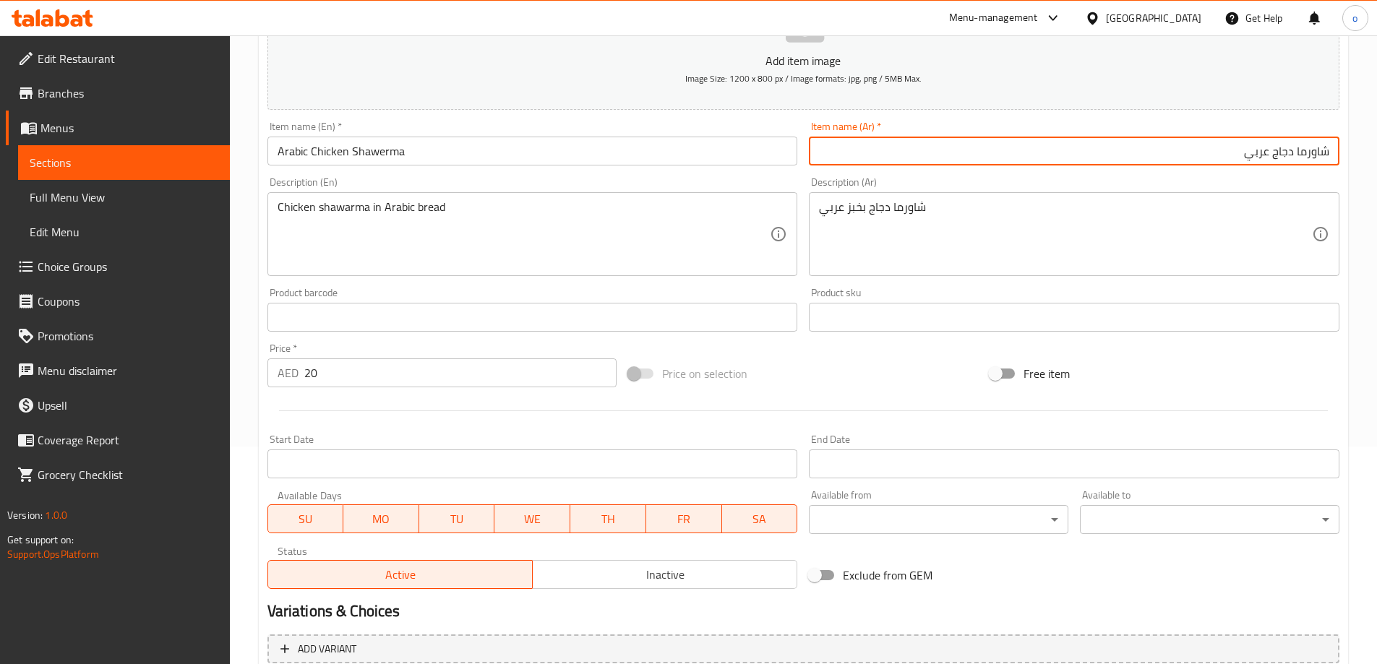
scroll to position [357, 0]
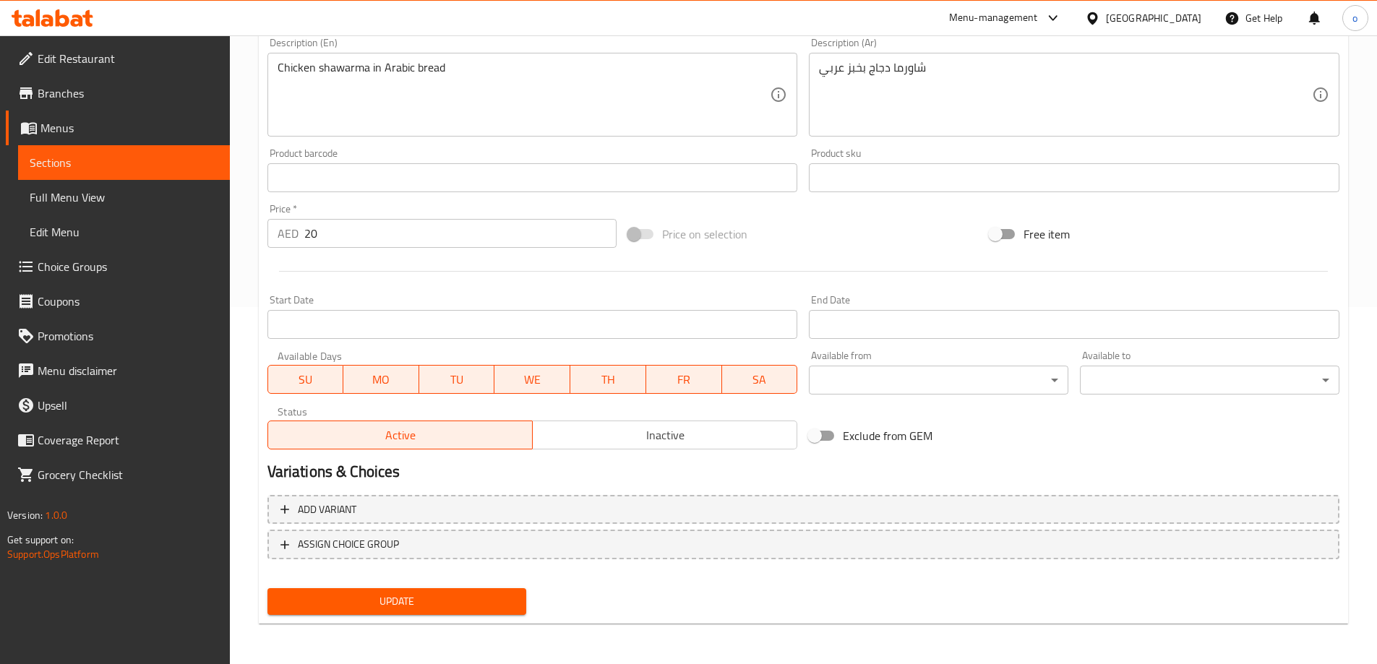
type input "شاورما دجاج عربي"
click at [451, 593] on button "Update" at bounding box center [396, 601] width 259 height 27
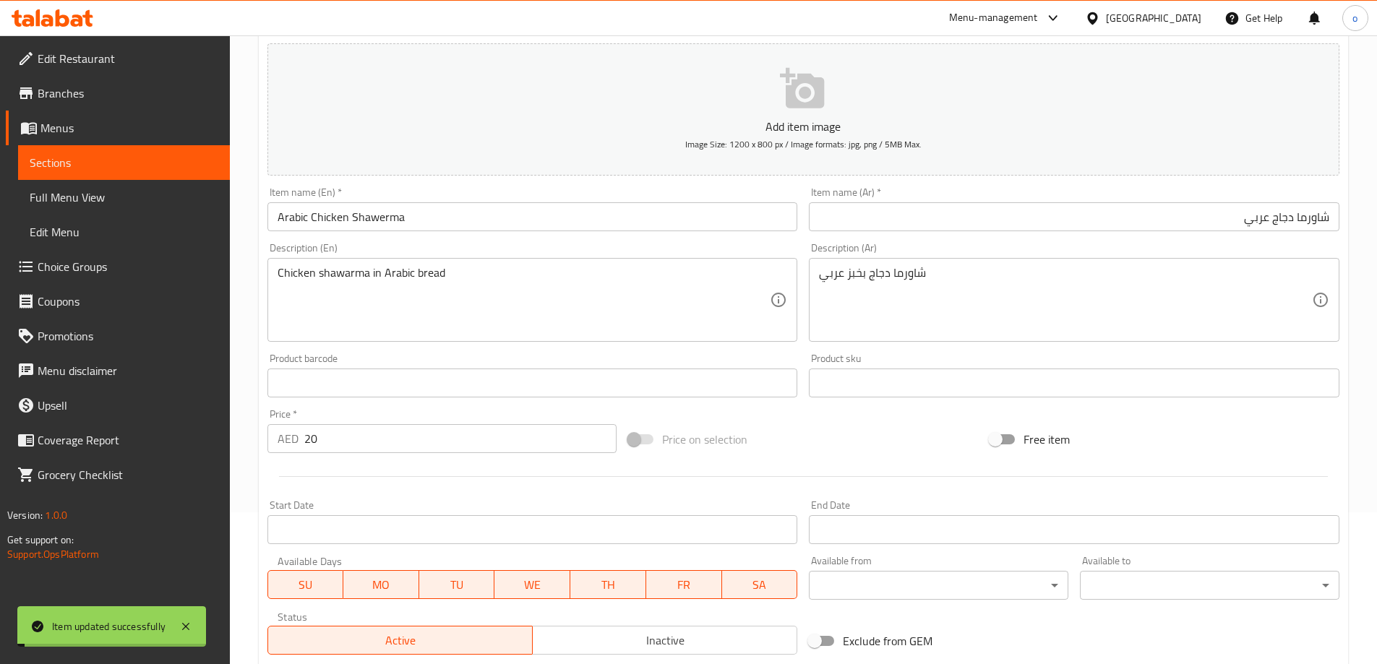
scroll to position [0, 0]
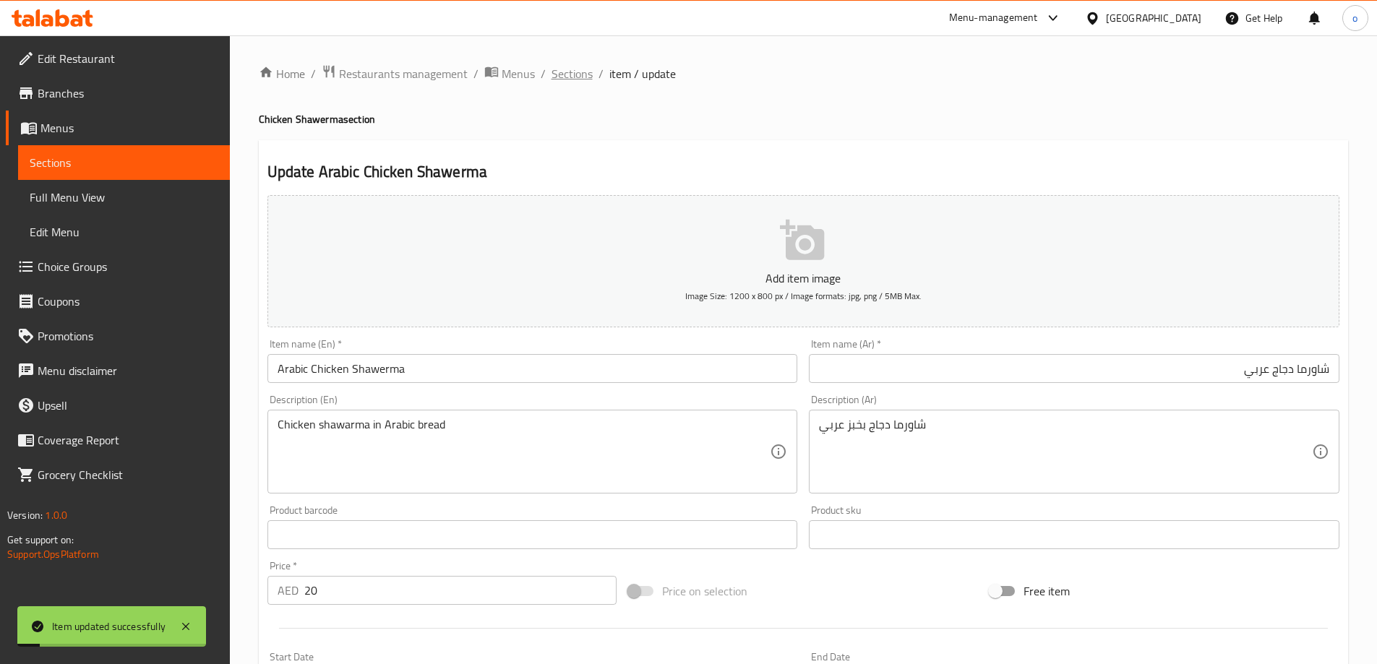
click at [566, 76] on span "Sections" at bounding box center [571, 73] width 41 height 17
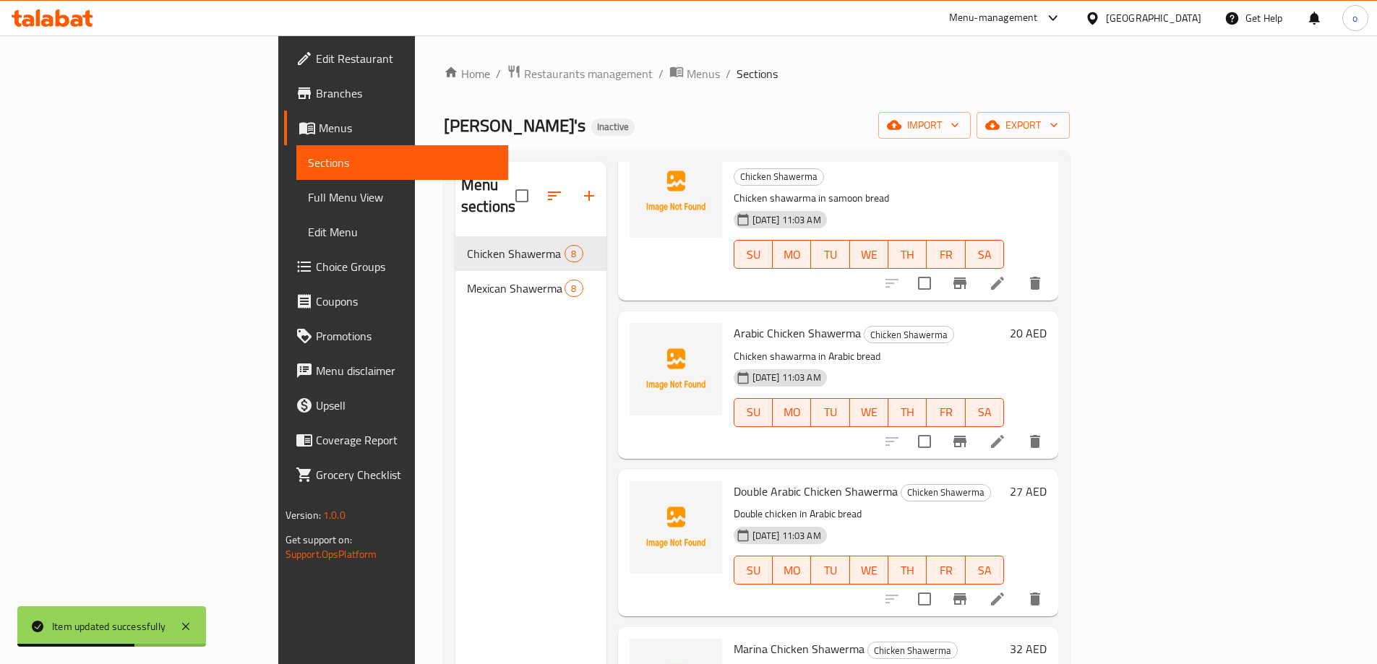
scroll to position [434, 0]
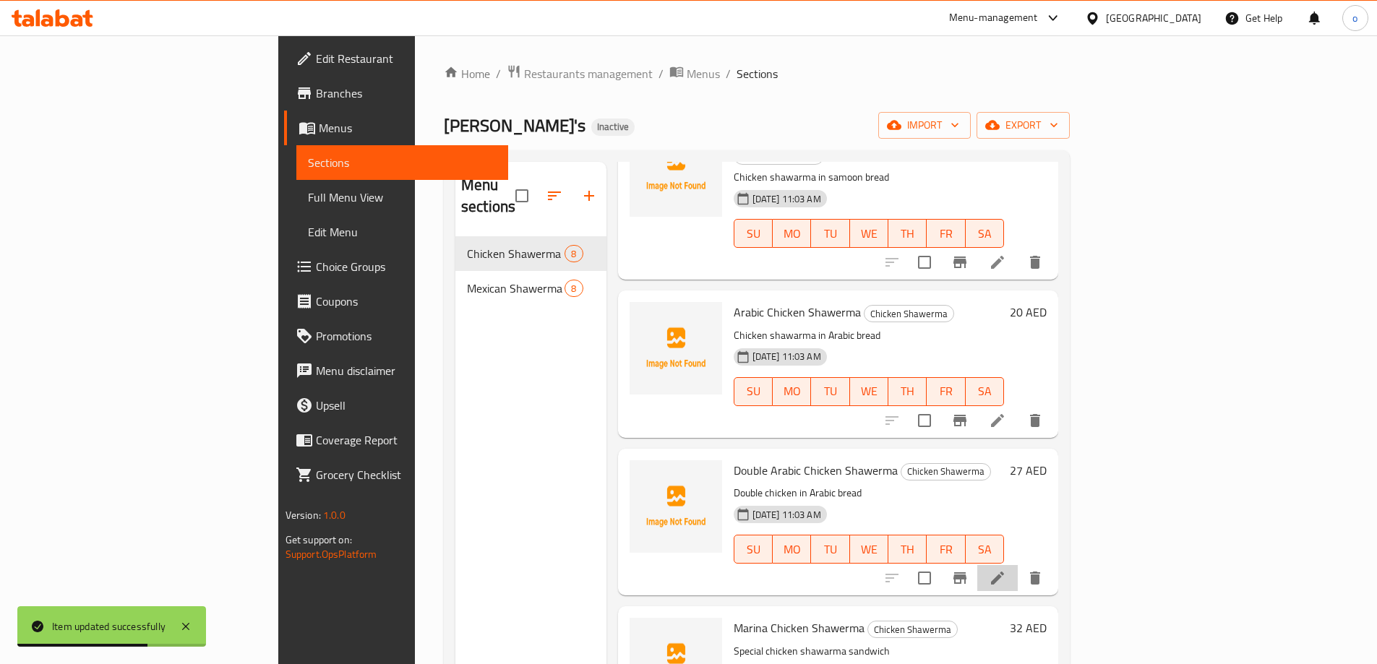
click at [1006, 570] on icon at bounding box center [997, 578] width 17 height 17
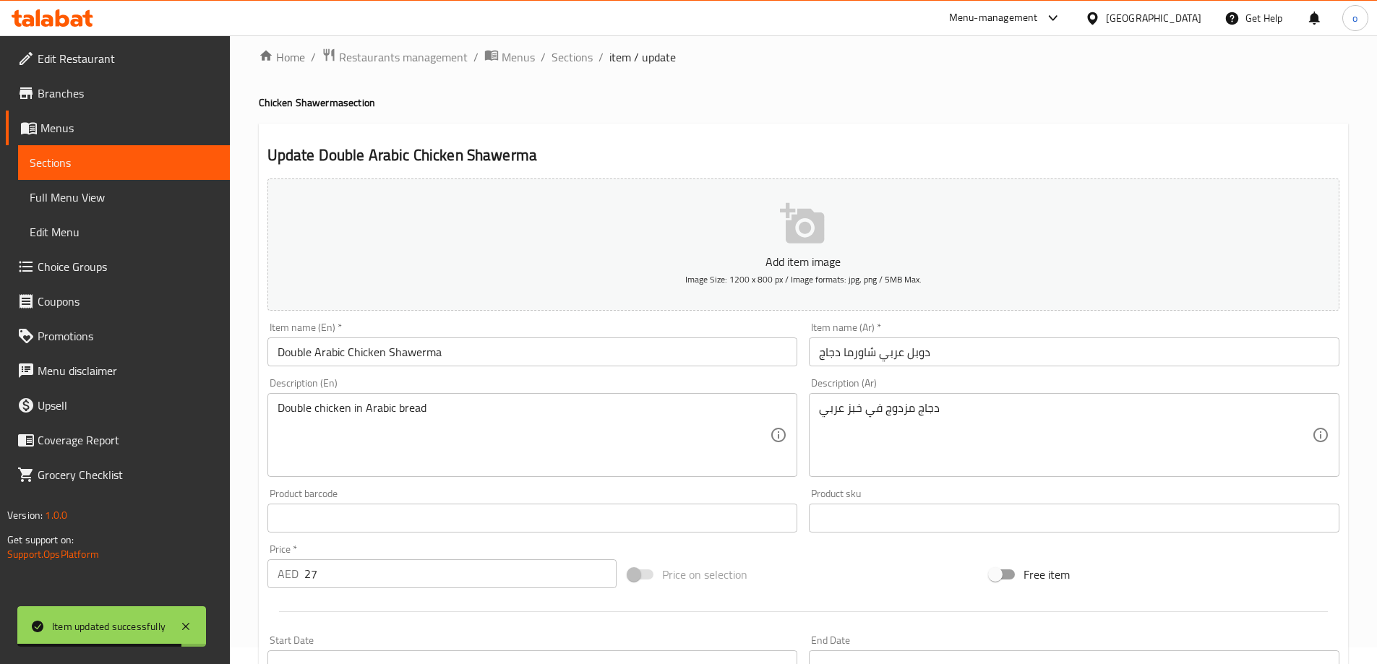
scroll to position [72, 0]
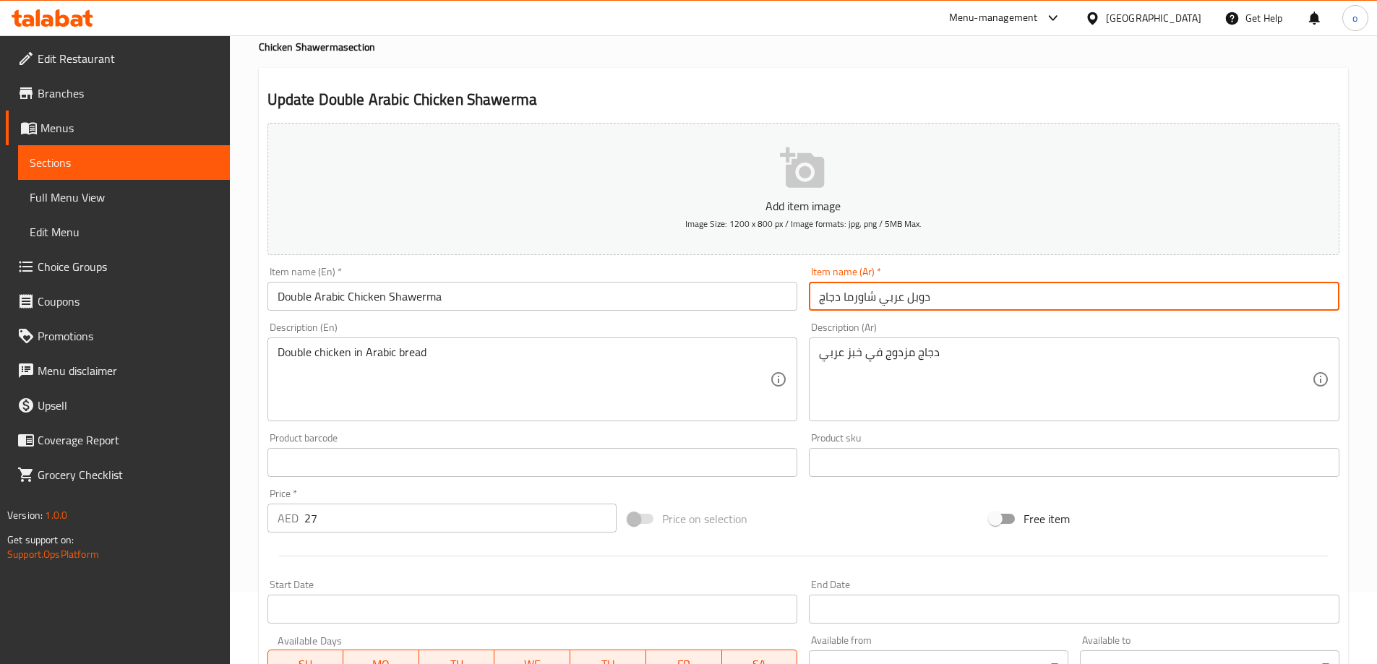
drag, startPoint x: 875, startPoint y: 298, endPoint x: 828, endPoint y: 309, distance: 48.8
click at [828, 309] on input "دوبل عربي شاورما دجاج" at bounding box center [1074, 296] width 530 height 29
drag, startPoint x: 873, startPoint y: 297, endPoint x: 858, endPoint y: 304, distance: 16.5
click at [858, 304] on input "دوبل عربي شاورما دجاج" at bounding box center [1074, 296] width 530 height 29
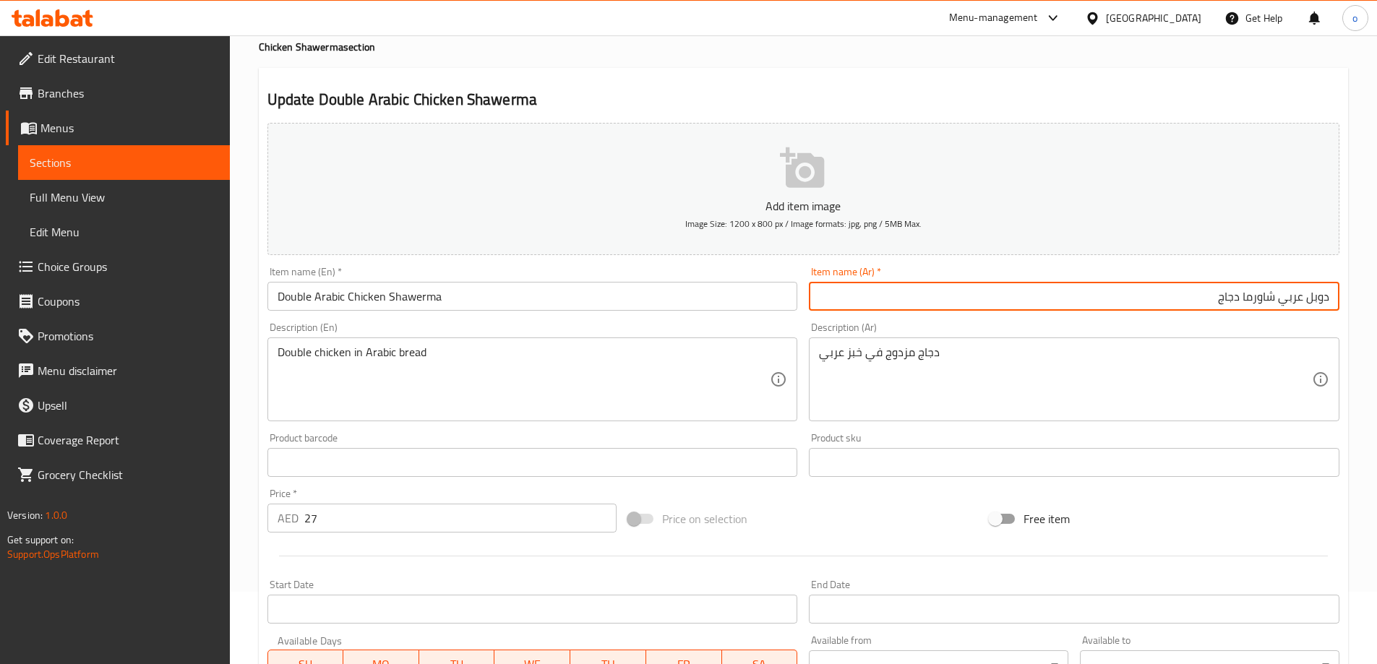
click at [1221, 301] on input "دوبل عربي شاورما دجاج" at bounding box center [1074, 296] width 530 height 29
drag, startPoint x: 1219, startPoint y: 298, endPoint x: 1277, endPoint y: 306, distance: 59.1
click at [1277, 306] on input "دوبل عربي شاورما دجاج" at bounding box center [1074, 296] width 530 height 29
click at [1328, 299] on input "دوبل عربي" at bounding box center [1074, 296] width 530 height 29
paste input "شاورما دجاج"
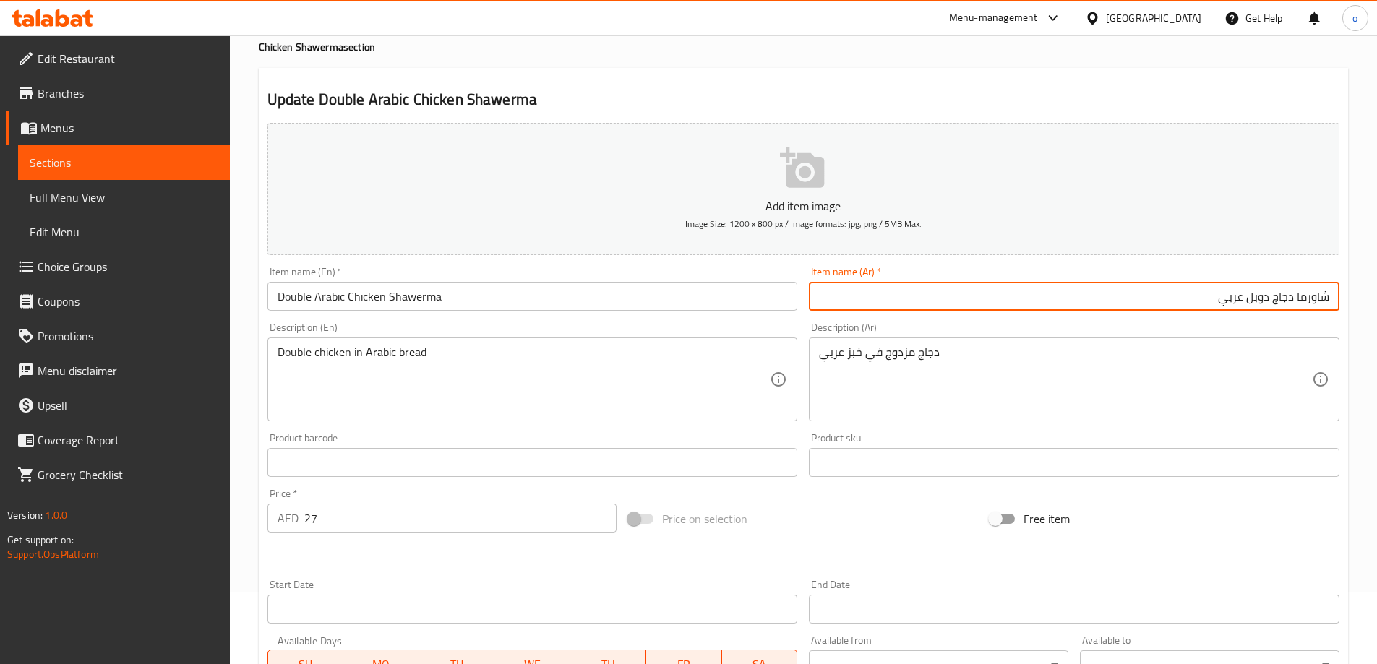
drag, startPoint x: 1243, startPoint y: 296, endPoint x: 1044, endPoint y: 318, distance: 199.9
click at [1044, 318] on div "Add item image Image Size: 1200 x 800 px / Image formats: jpg, png / 5MB Max. I…" at bounding box center [803, 428] width 1083 height 623
click at [1271, 302] on input "شاورما دجاج دوبل" at bounding box center [1074, 296] width 530 height 29
paste input "عربي"
click at [1272, 296] on input "شاورما دجاجعربي دوبل" at bounding box center [1074, 296] width 530 height 29
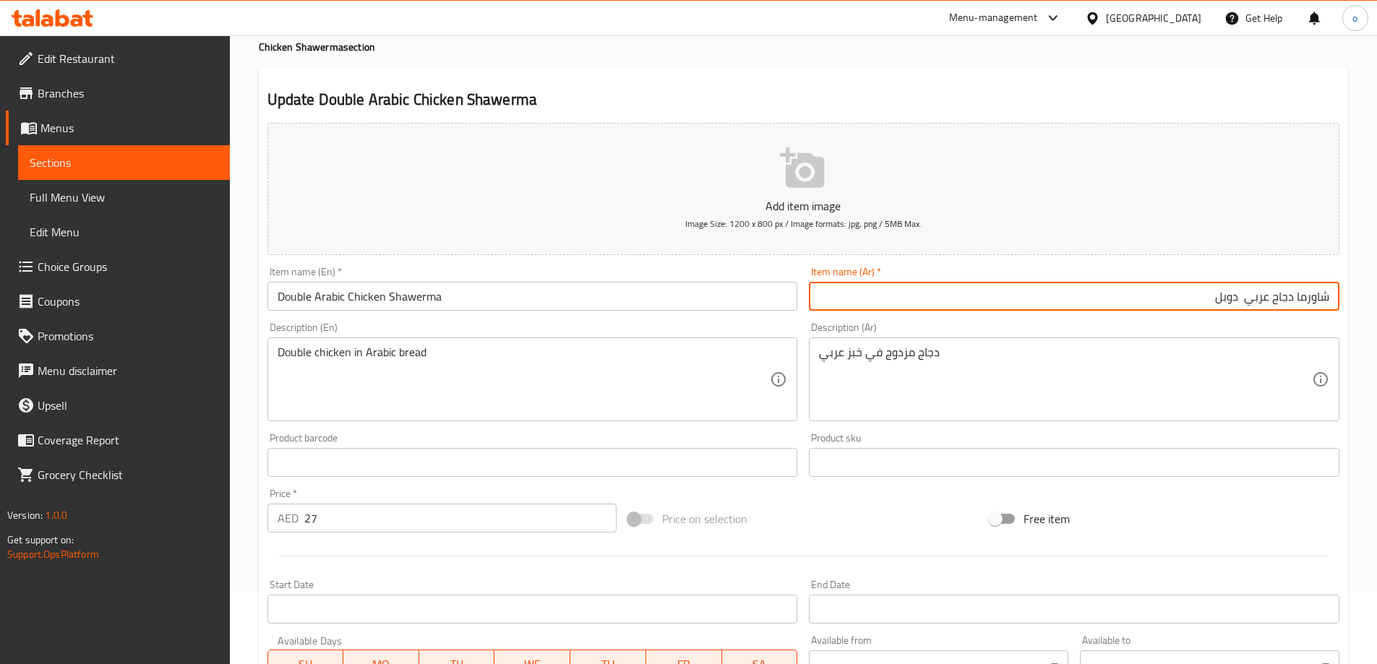
drag, startPoint x: 1246, startPoint y: 302, endPoint x: 1240, endPoint y: 309, distance: 9.3
click at [1240, 309] on input "شاورما دجاج عربي دوبل" at bounding box center [1074, 296] width 530 height 29
click at [1210, 293] on input "شاورما دجاج عربي دوبل" at bounding box center [1074, 296] width 530 height 29
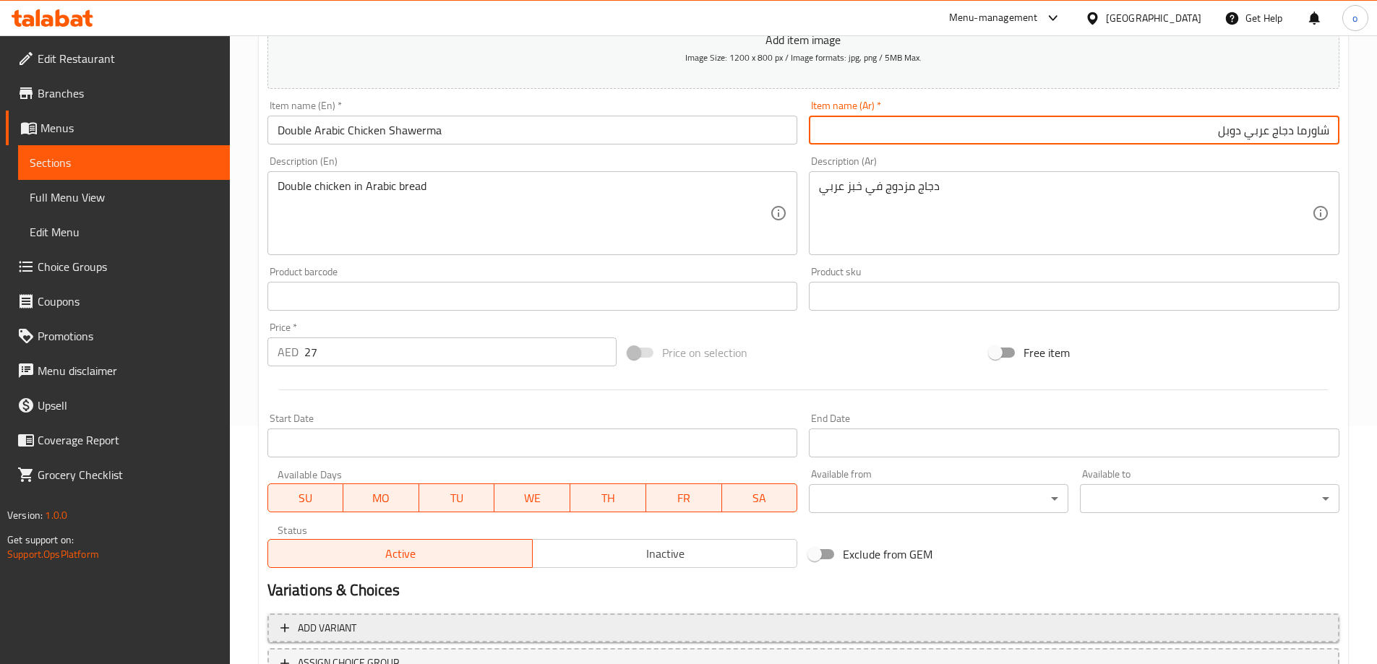
scroll to position [357, 0]
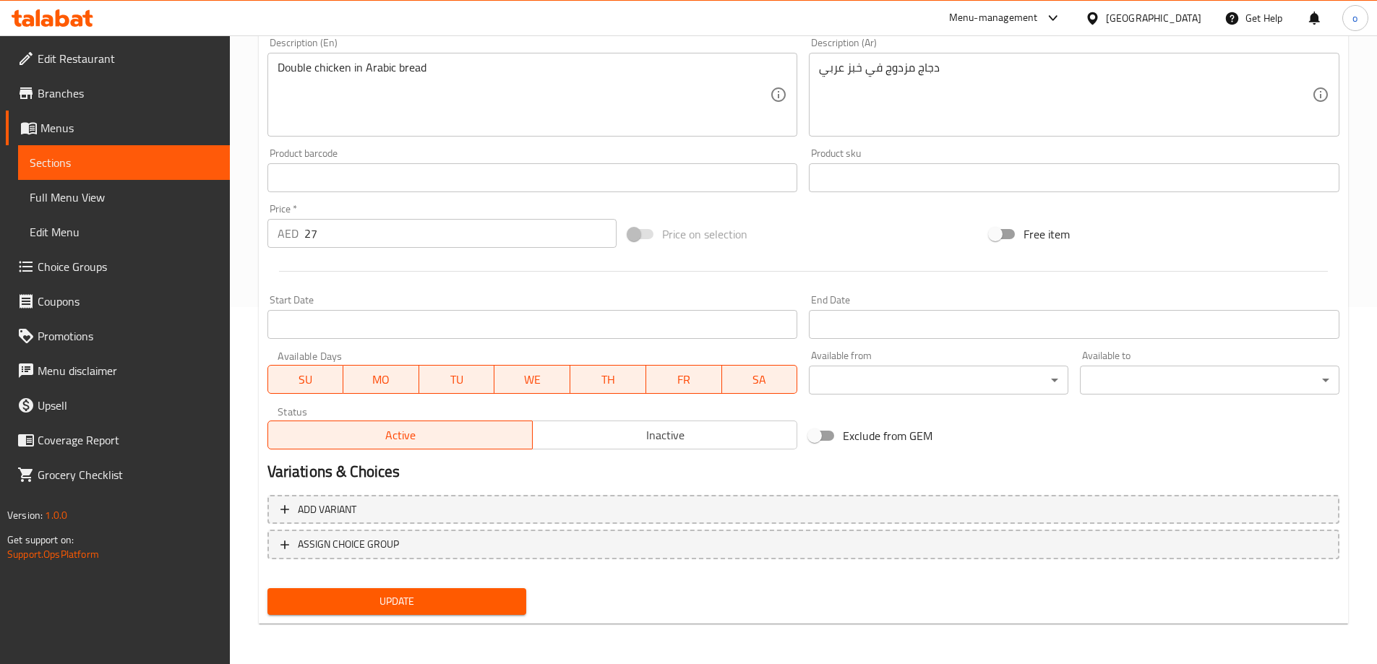
type input "شاورما دجاج عربي دوبل"
click at [476, 606] on span "Update" at bounding box center [397, 602] width 236 height 18
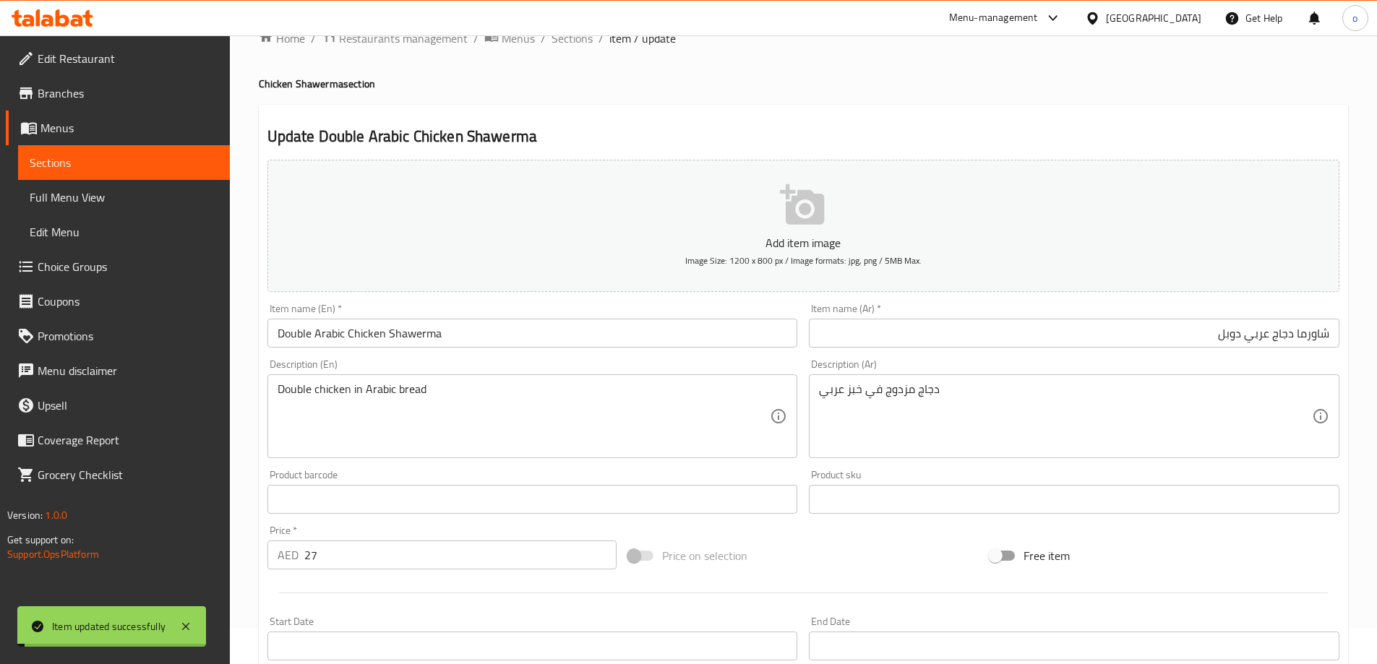
scroll to position [0, 0]
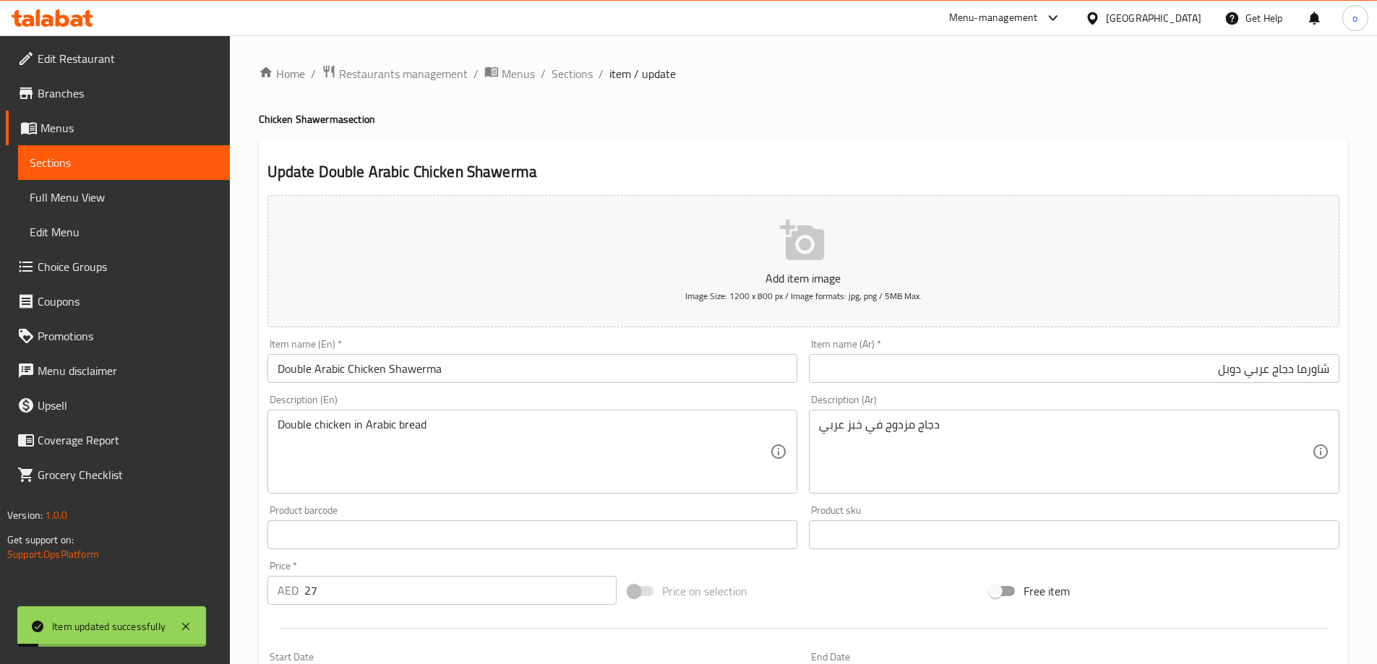
drag, startPoint x: 465, startPoint y: 358, endPoint x: 470, endPoint y: 368, distance: 11.3
click at [465, 358] on input "Double Arabic Chicken Shawerma" at bounding box center [532, 368] width 530 height 29
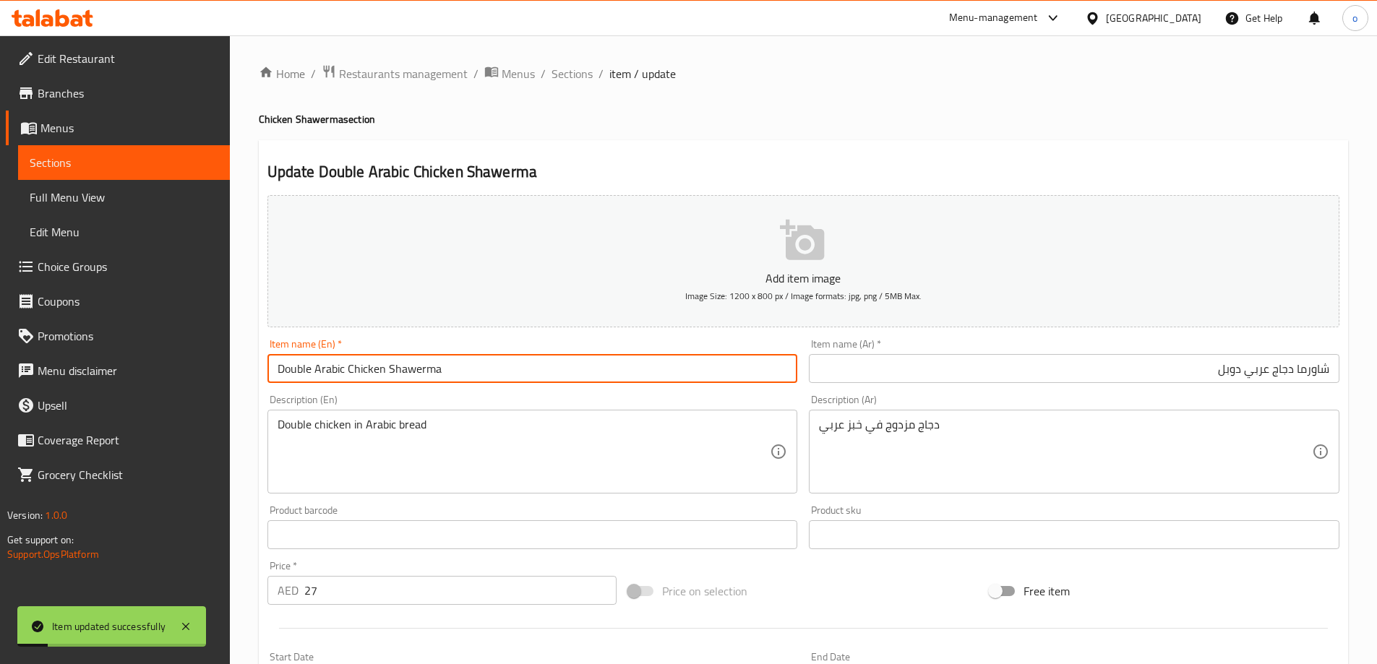
click at [470, 369] on input "Double Arabic Chicken Shawerma" at bounding box center [532, 368] width 530 height 29
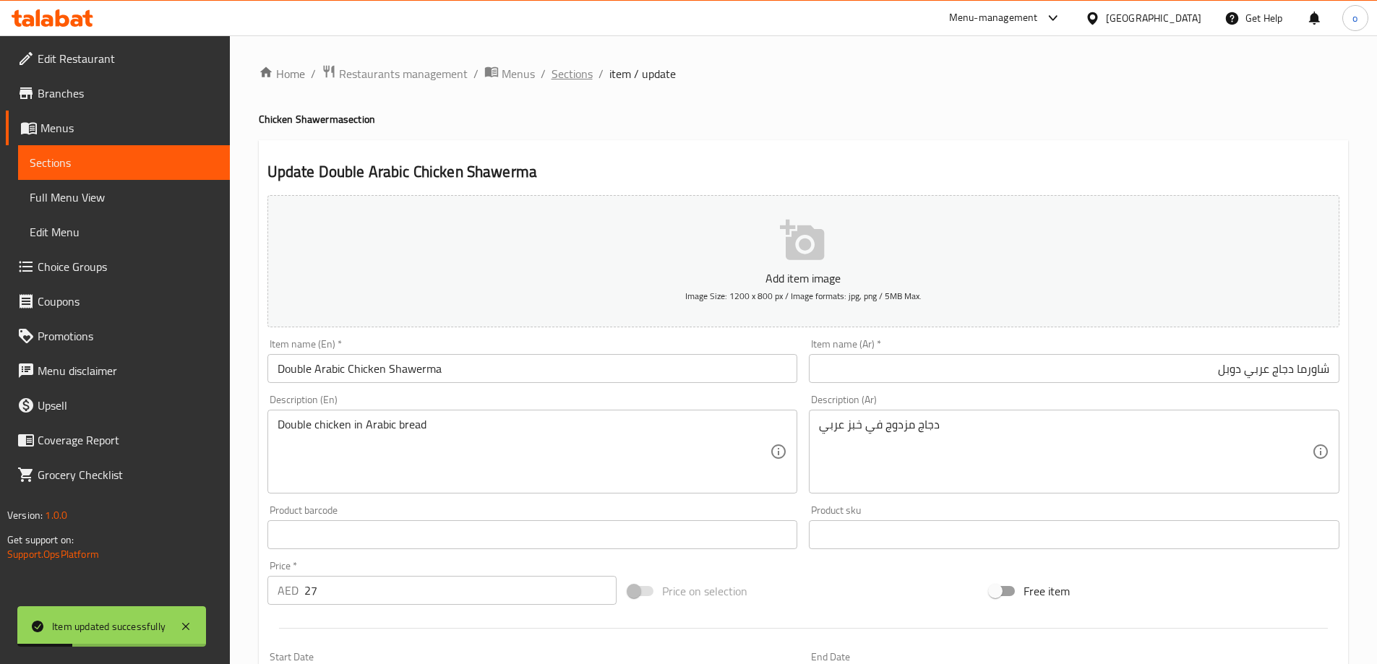
click at [564, 69] on span "Sections" at bounding box center [571, 73] width 41 height 17
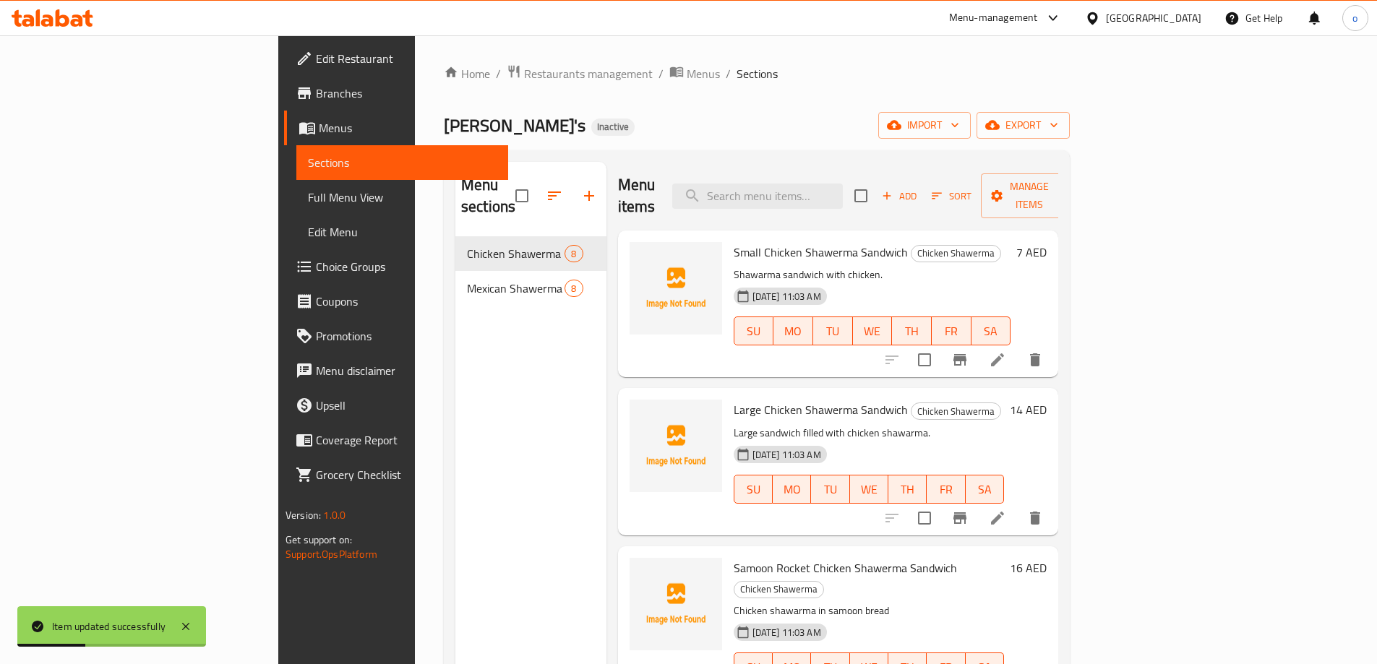
click at [679, 131] on div "Ollie's Inactive import export" at bounding box center [757, 125] width 626 height 27
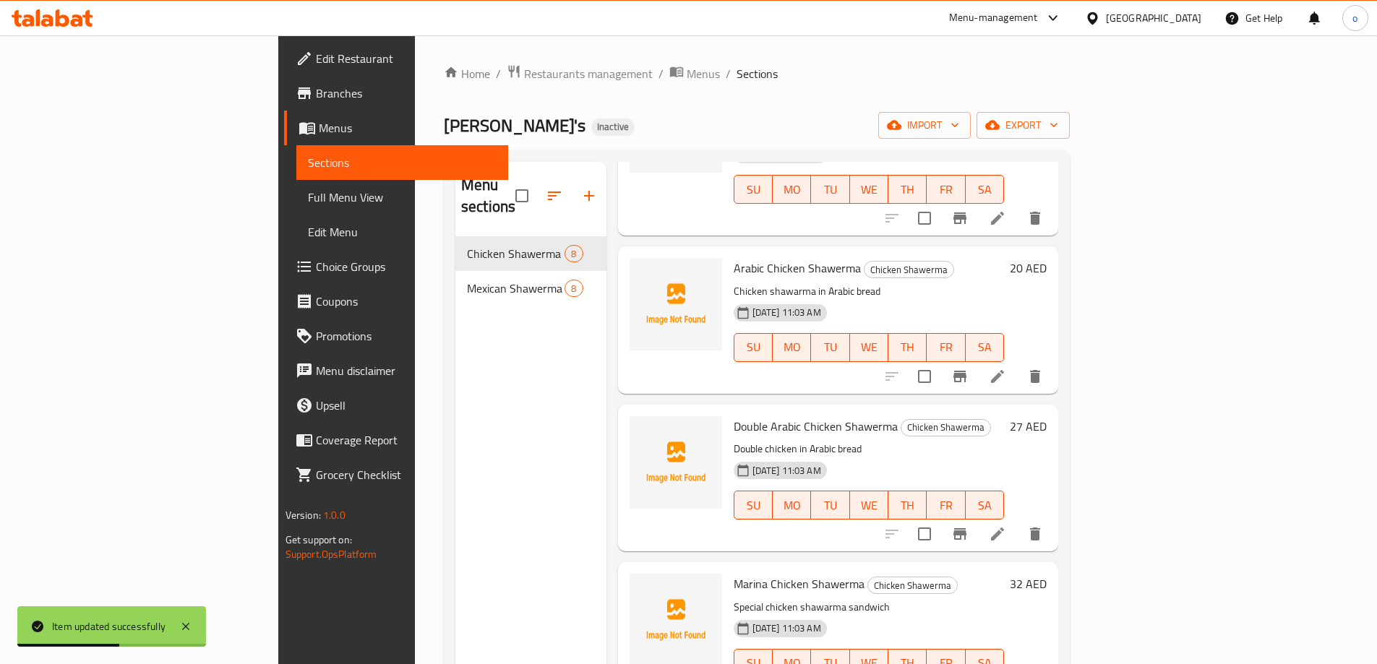
scroll to position [592, 0]
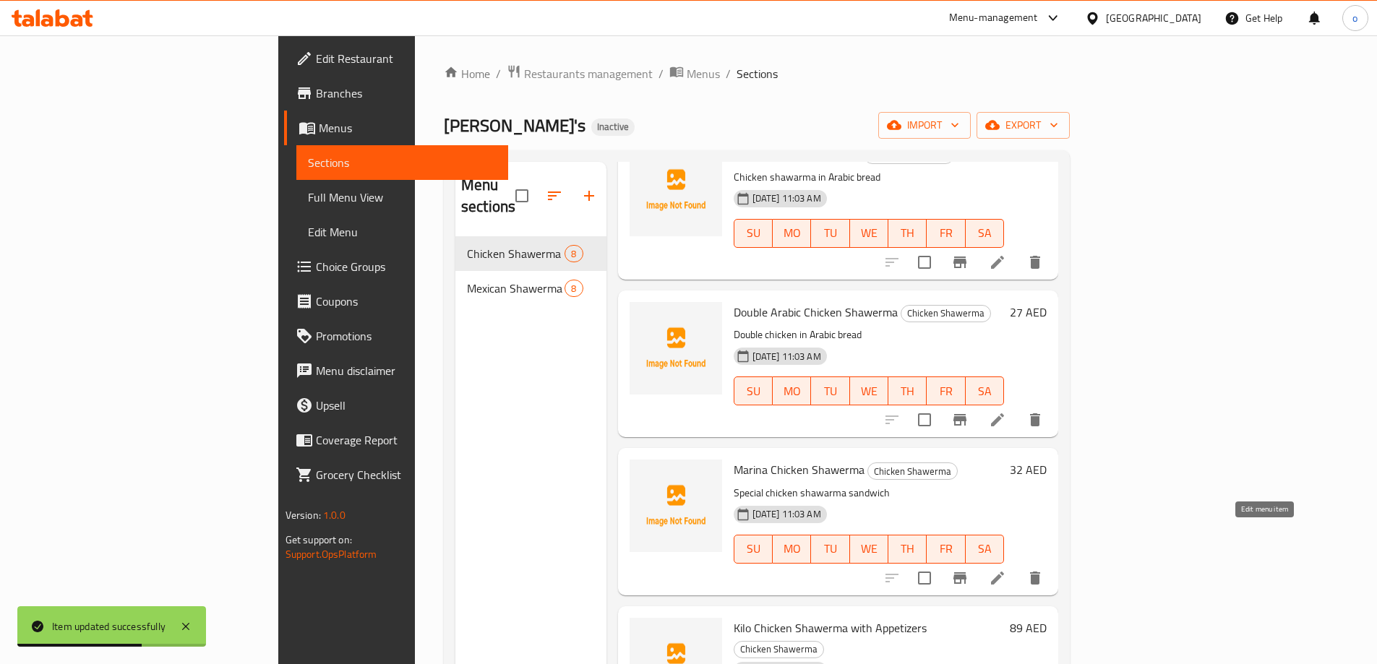
click at [1006, 570] on icon at bounding box center [997, 578] width 17 height 17
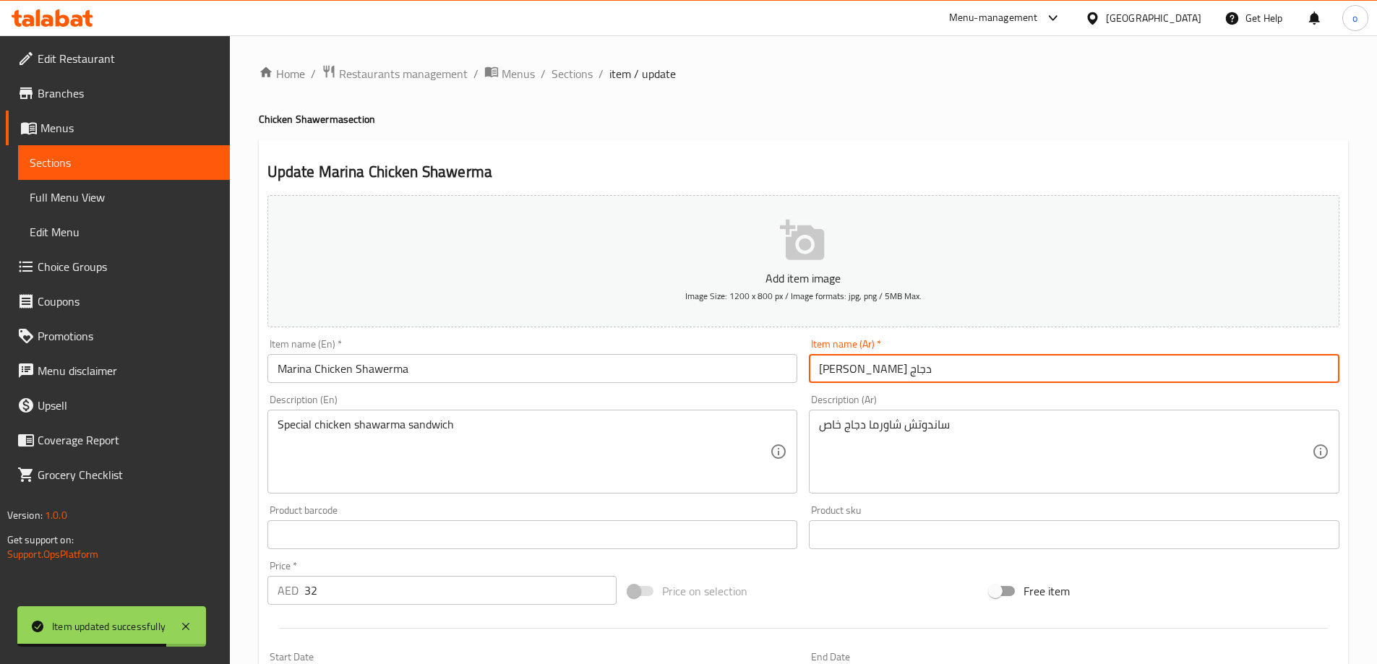
click at [915, 362] on input "مارينا شاورما دجاج" at bounding box center [1074, 368] width 530 height 29
click at [926, 374] on input "مارينا شاورما دجاج" at bounding box center [1074, 368] width 530 height 29
drag, startPoint x: 874, startPoint y: 370, endPoint x: 708, endPoint y: 392, distance: 166.9
click at [708, 391] on div "Add item image Image Size: 1200 x 800 px / Image formats: jpg, png / 5MB Max. I…" at bounding box center [803, 500] width 1083 height 623
click at [872, 371] on input "مارينا" at bounding box center [1074, 368] width 530 height 29
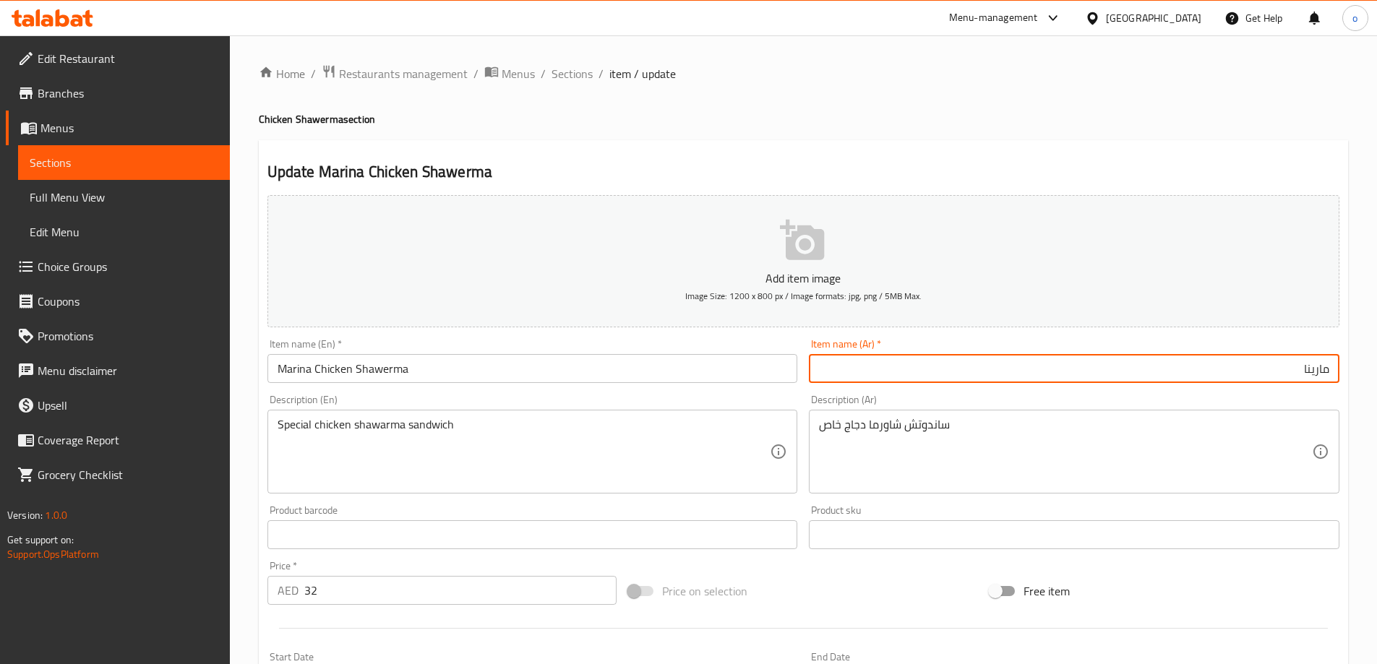
paste input "شاورما دجاج"
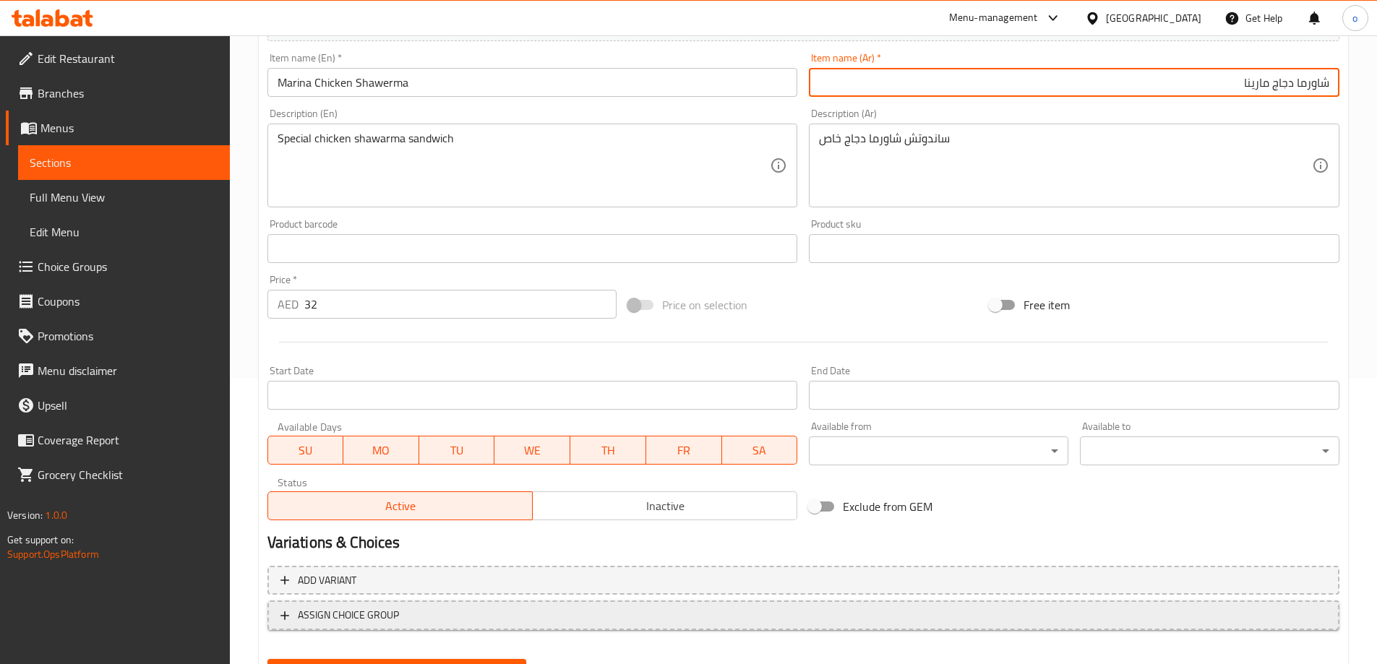
scroll to position [357, 0]
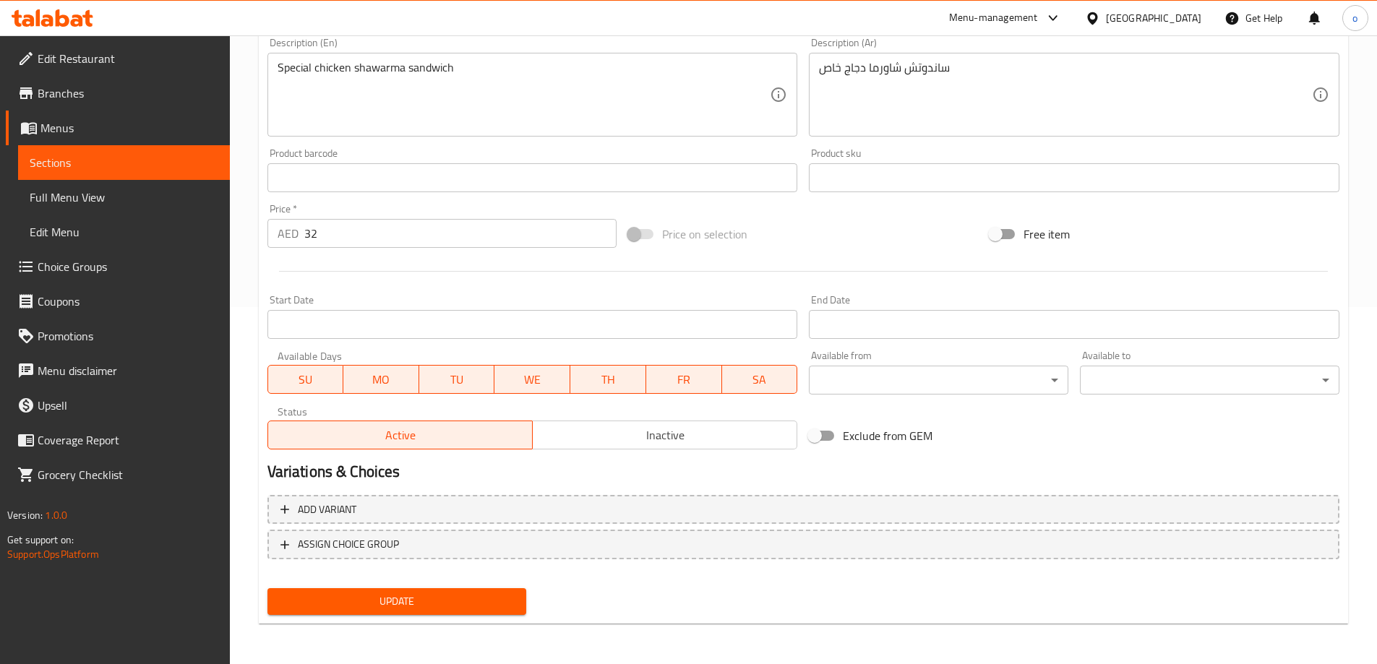
type input "شاورما دجاج مارينا"
click at [411, 610] on span "Update" at bounding box center [397, 602] width 236 height 18
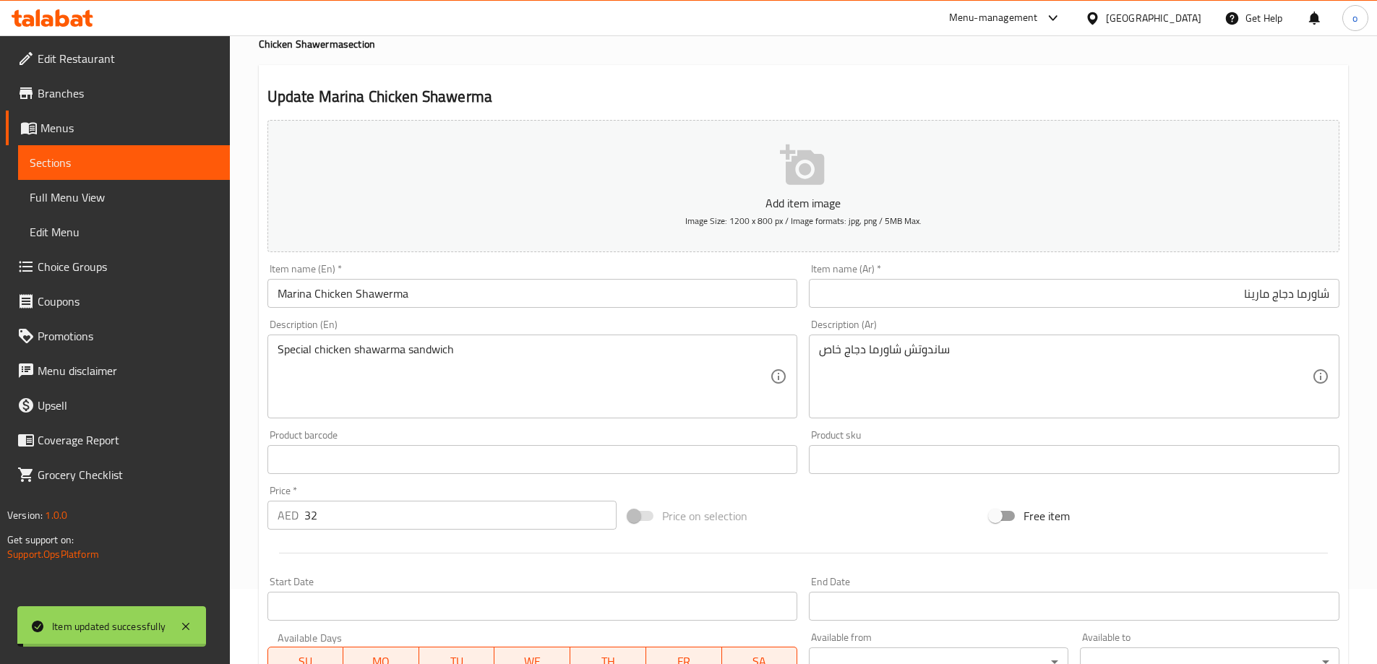
scroll to position [0, 0]
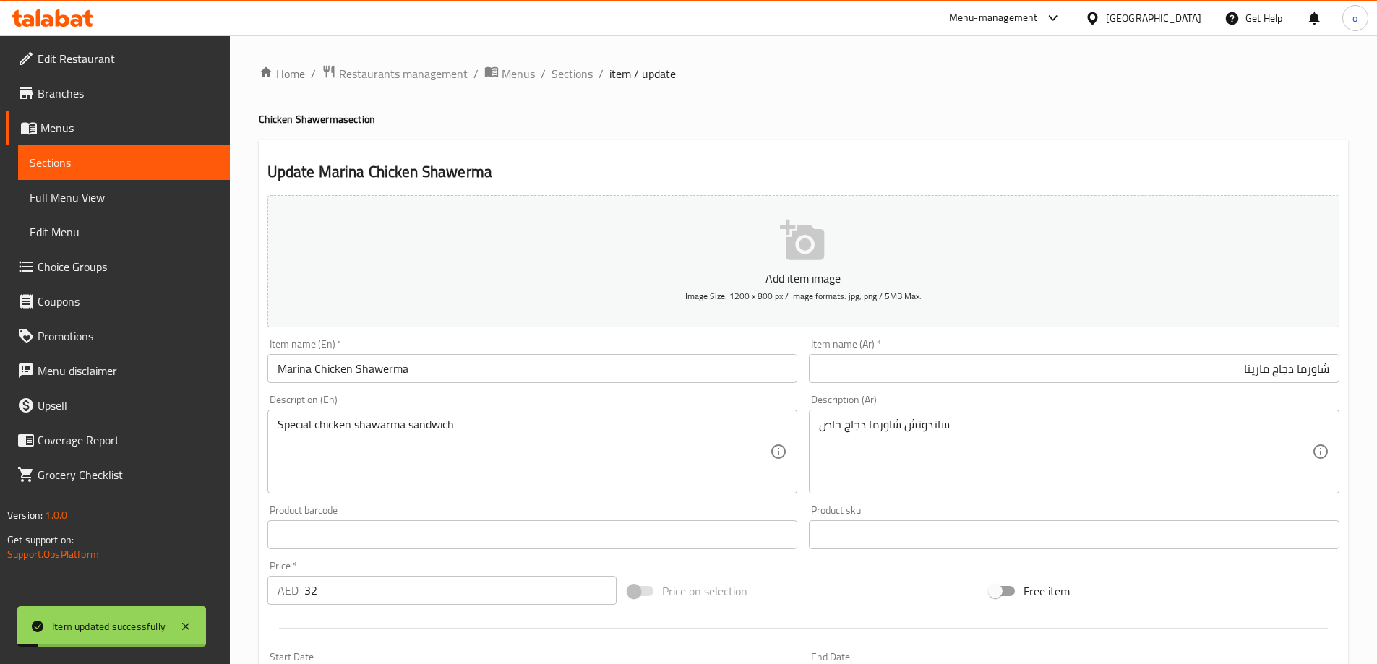
click at [411, 378] on input "Marina Chicken Shawerma" at bounding box center [532, 368] width 530 height 29
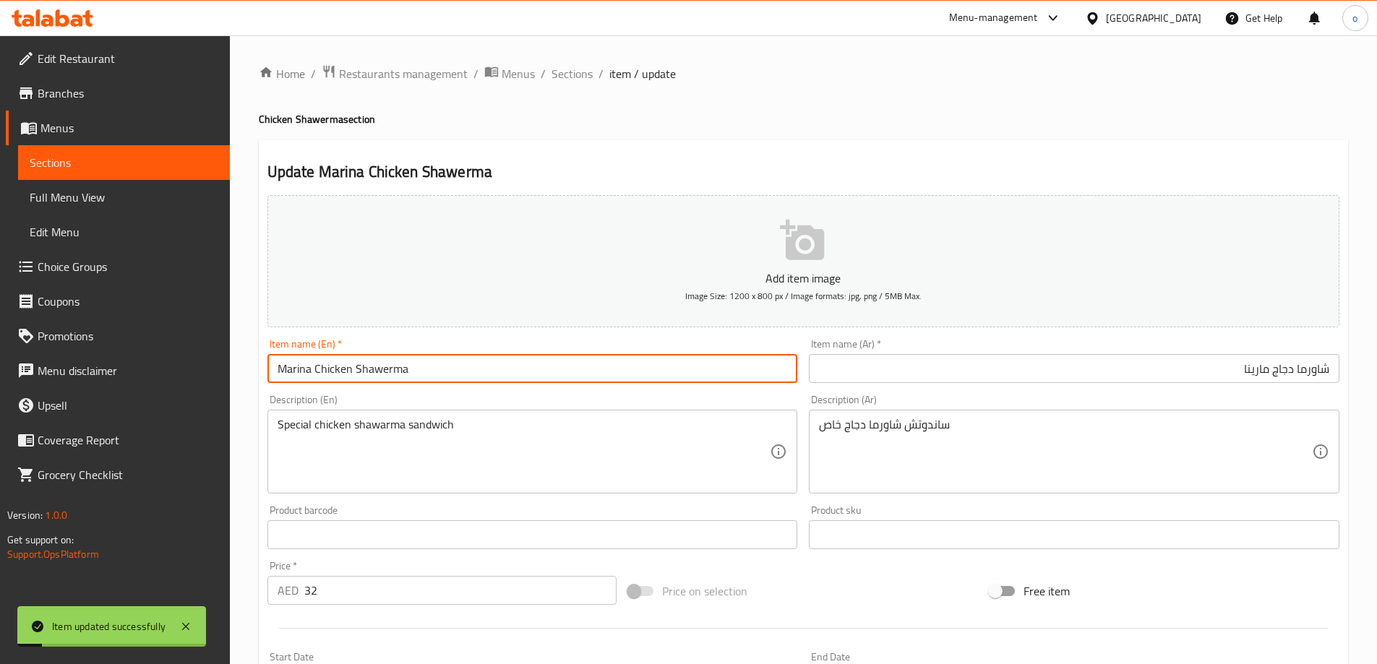
click at [411, 378] on input "Marina Chicken Shawerma" at bounding box center [532, 368] width 530 height 29
click at [567, 69] on span "Sections" at bounding box center [571, 73] width 41 height 17
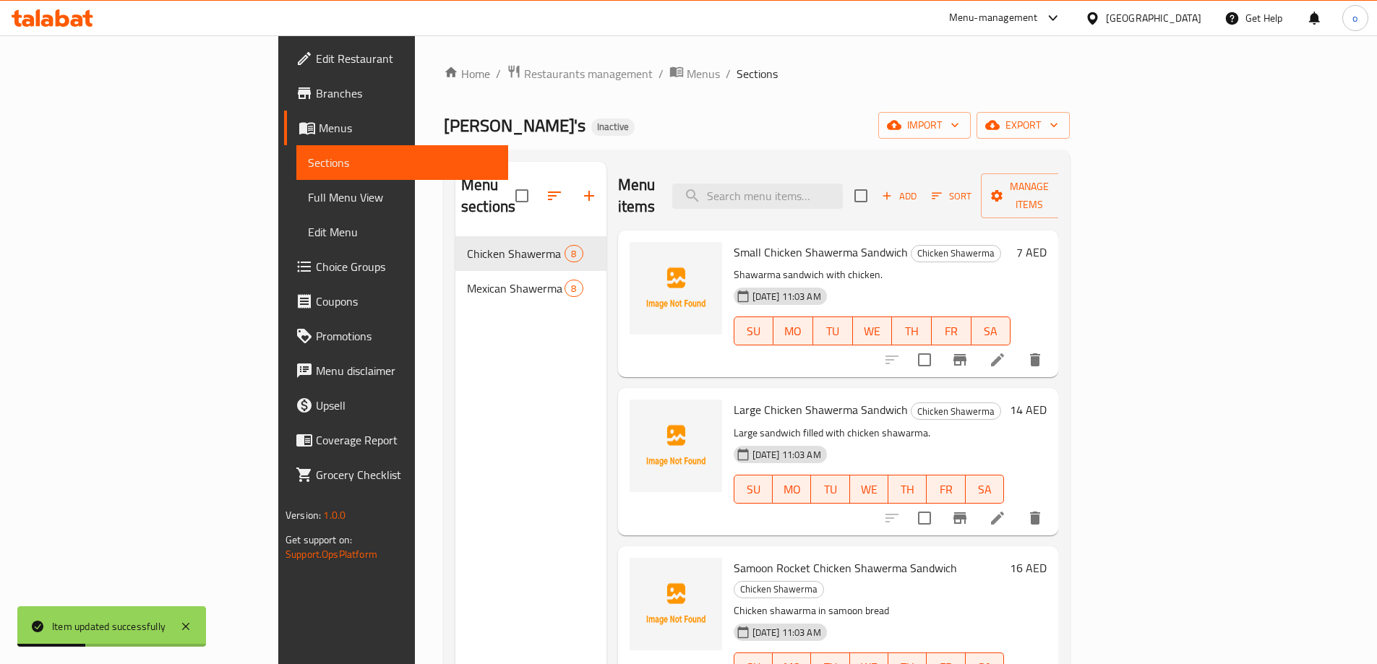
click at [496, 359] on div "Menu sections Chicken Shawerma 8 Mexican Shawerma 8" at bounding box center [530, 494] width 151 height 664
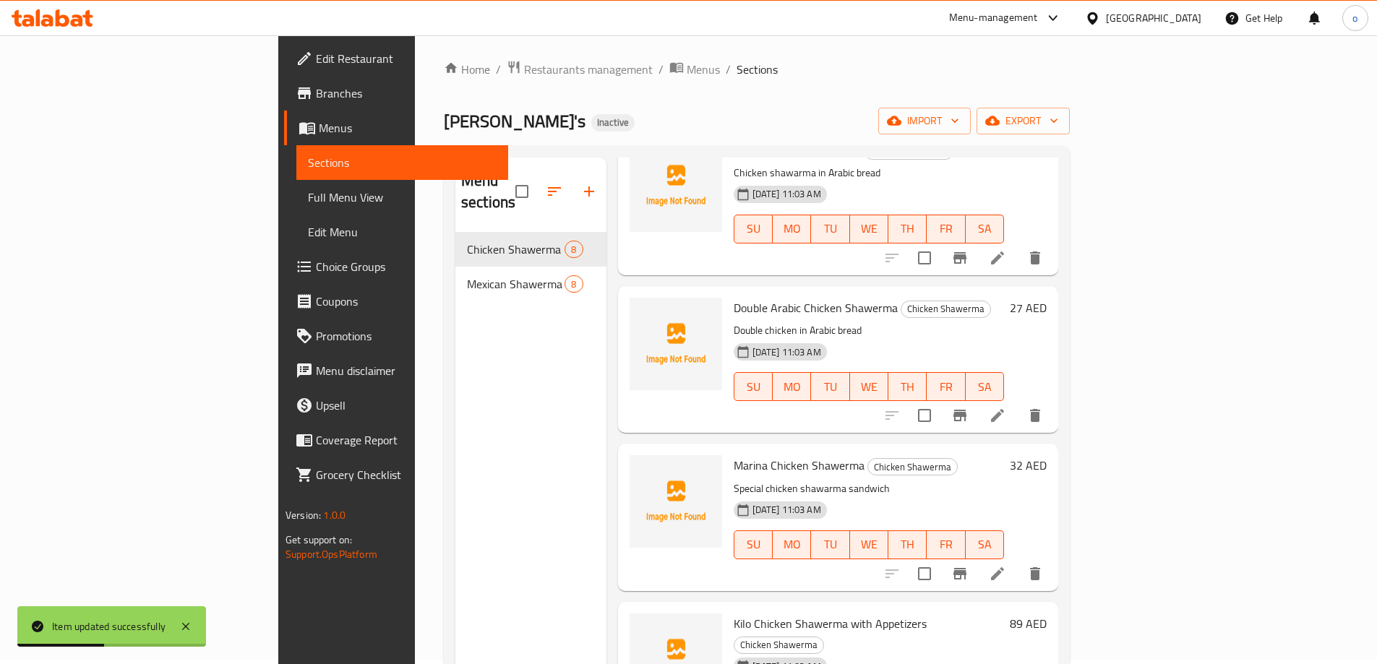
scroll to position [145, 0]
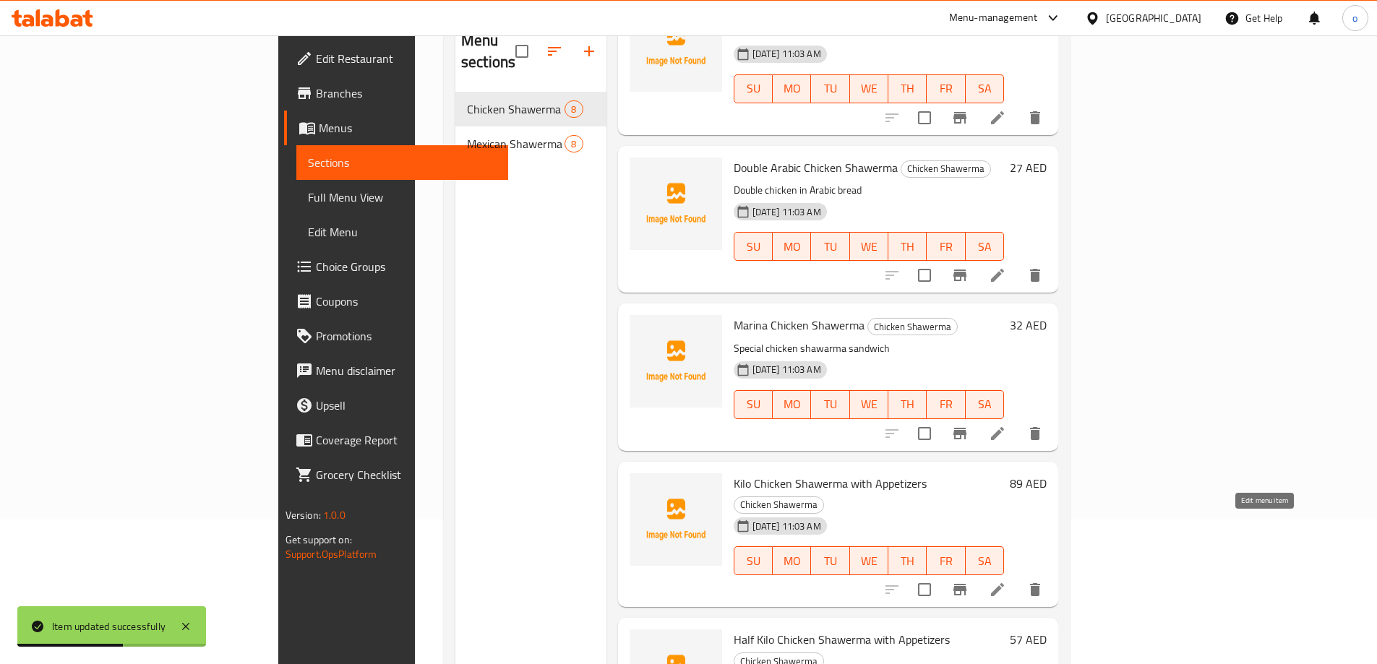
click at [1006, 581] on icon at bounding box center [997, 589] width 17 height 17
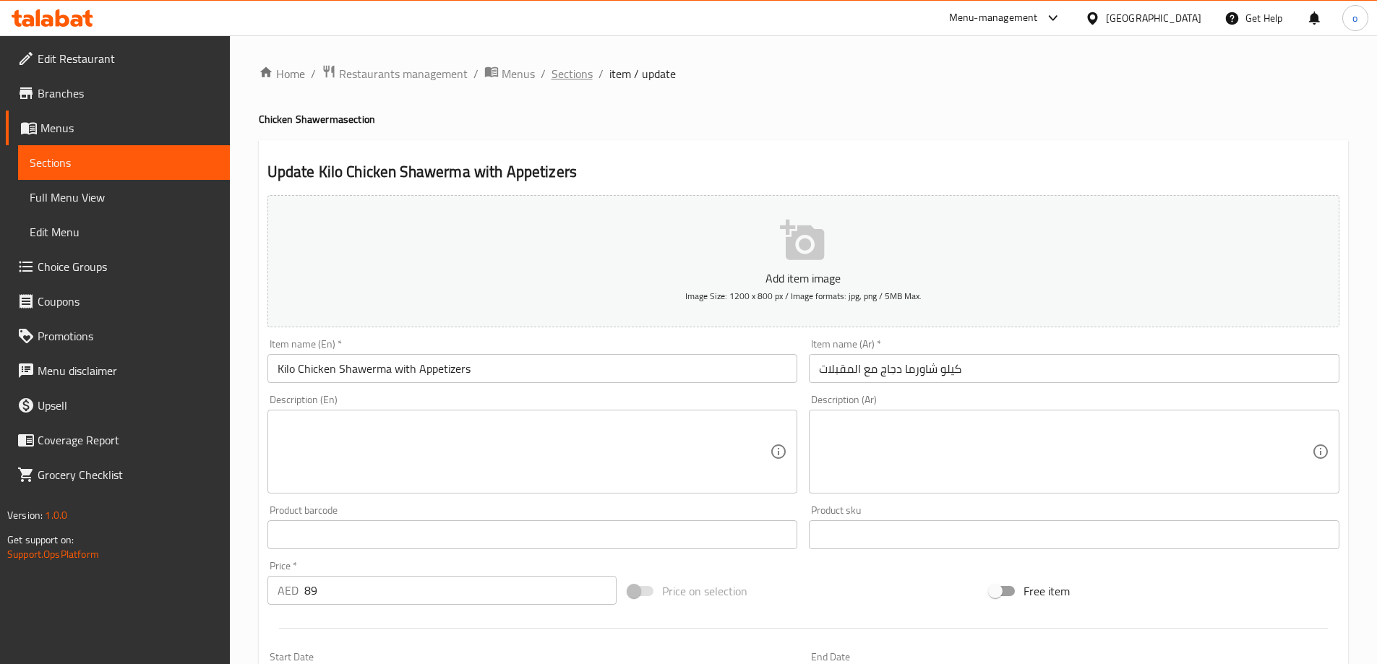
click at [581, 77] on span "Sections" at bounding box center [571, 73] width 41 height 17
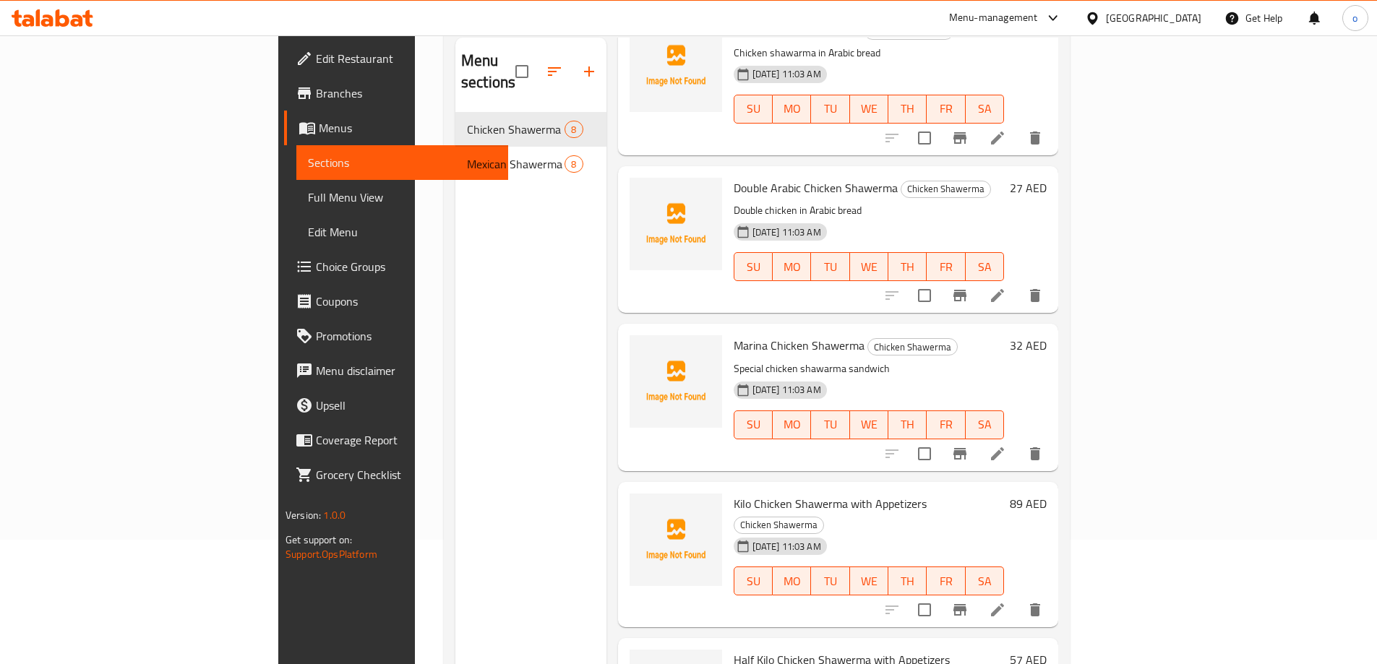
scroll to position [202, 0]
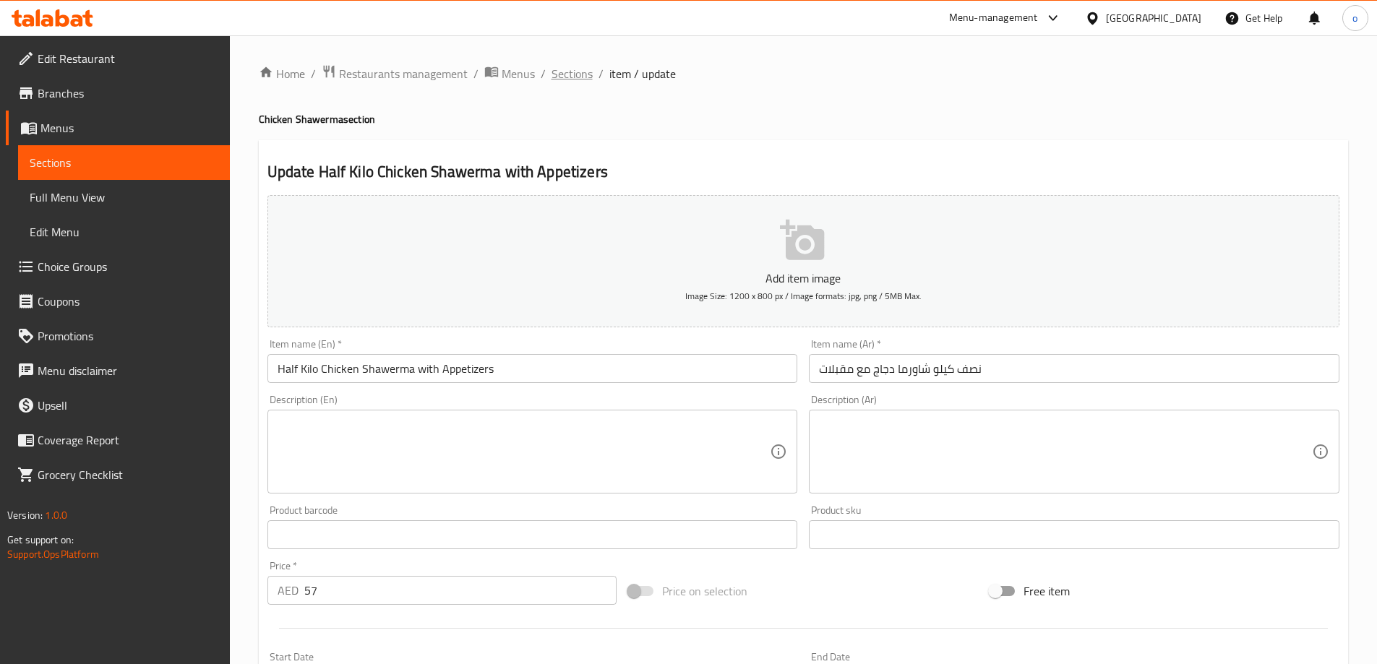
click at [566, 85] on div "Home / Restaurants management / Menus / Sections / item / update Chicken Shawer…" at bounding box center [803, 528] width 1089 height 928
click at [566, 77] on span "Sections" at bounding box center [571, 73] width 41 height 17
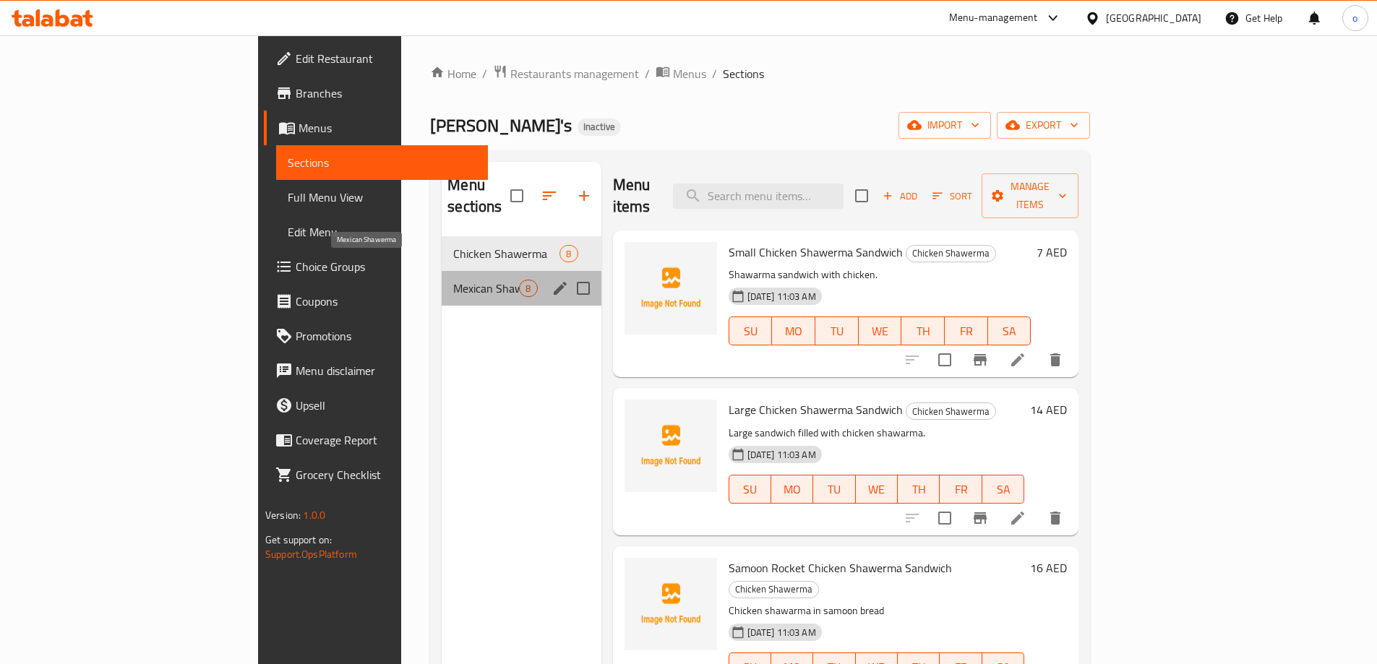
click at [453, 280] on span "Mexican Shawerma" at bounding box center [486, 288] width 66 height 17
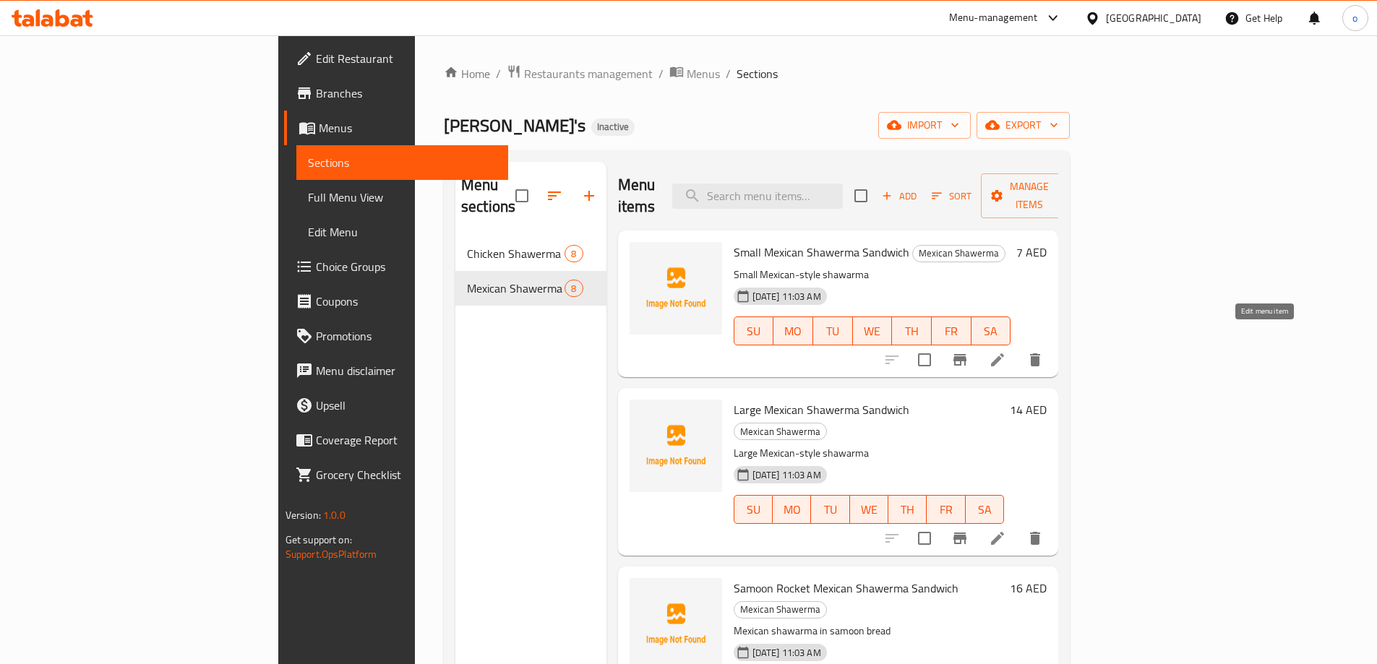
click at [1004, 353] on icon at bounding box center [997, 359] width 13 height 13
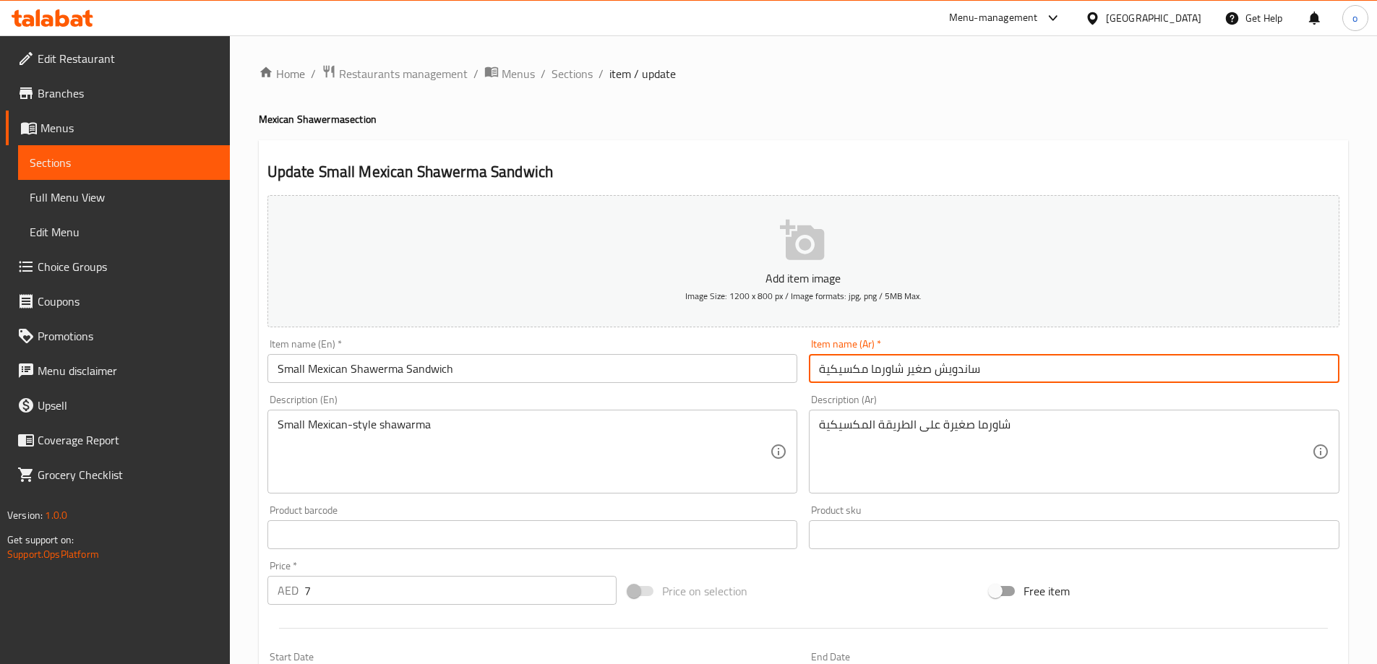
drag, startPoint x: 902, startPoint y: 374, endPoint x: 808, endPoint y: 382, distance: 94.3
click at [808, 382] on div "Item name (Ar)   * ساندويش صغير شاورما مكسيكية Item name (Ar) *" at bounding box center [1074, 361] width 542 height 56
paste input "شاورما مكسيكية"
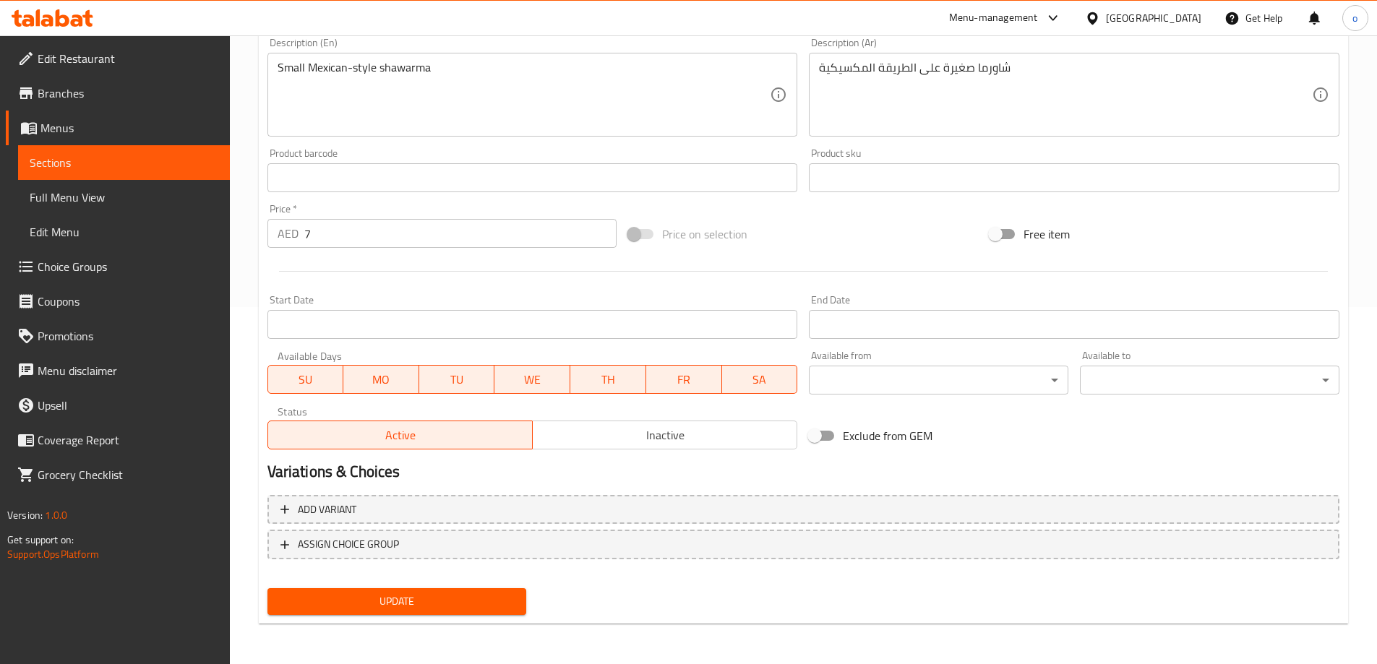
type input "ساندويش شاورما مكسيكية صغير"
click at [452, 621] on div "Update" at bounding box center [397, 602] width 271 height 38
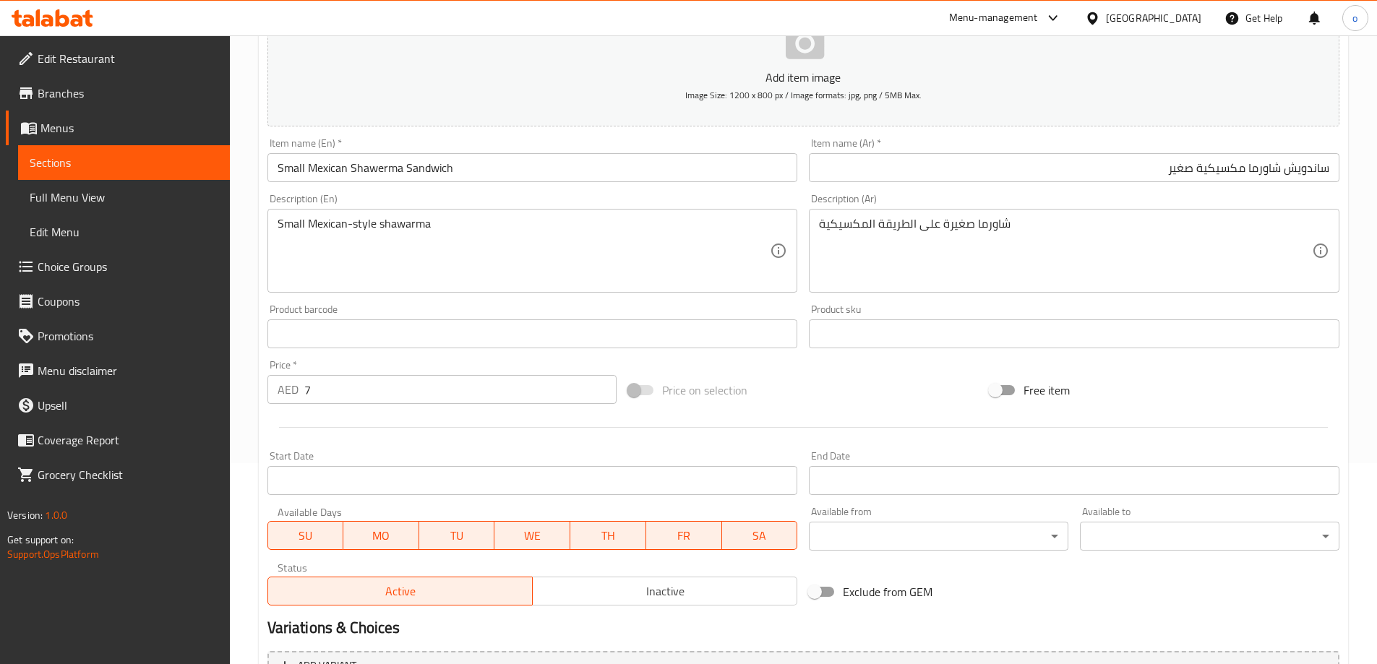
scroll to position [357, 0]
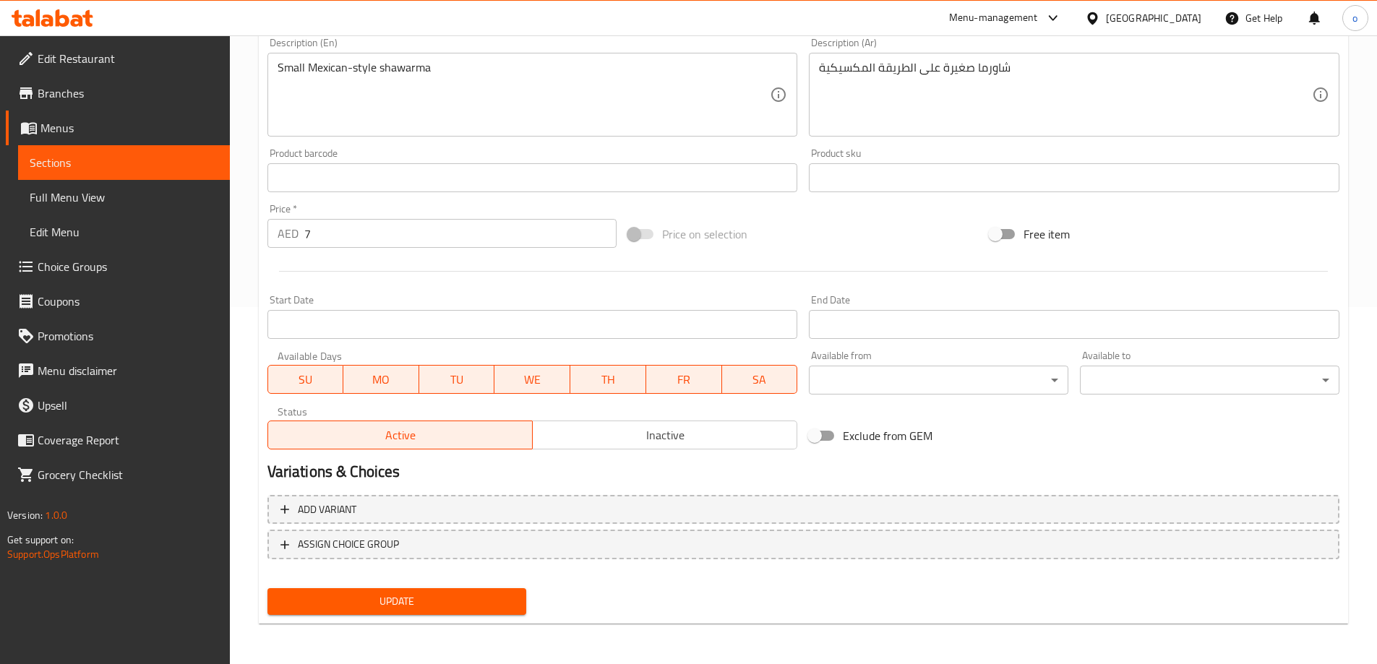
drag, startPoint x: 434, startPoint y: 600, endPoint x: 441, endPoint y: 577, distance: 24.2
click at [433, 594] on span "Update" at bounding box center [397, 602] width 236 height 18
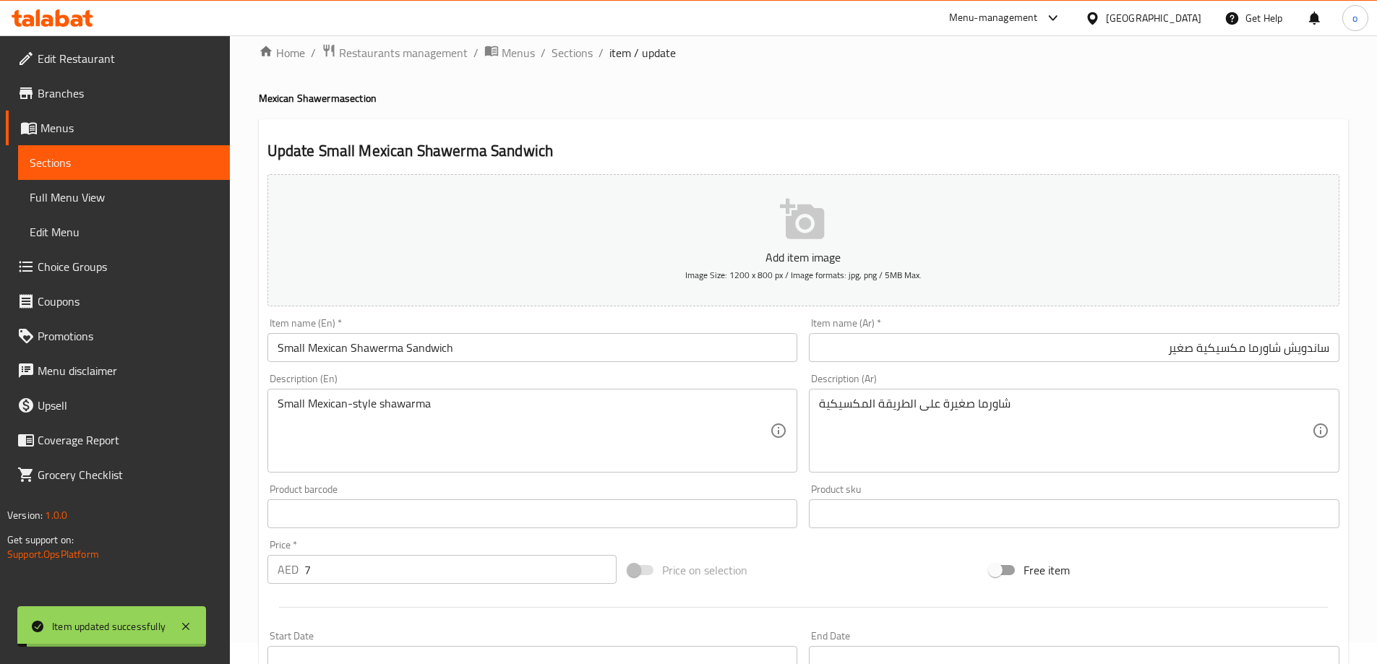
scroll to position [0, 0]
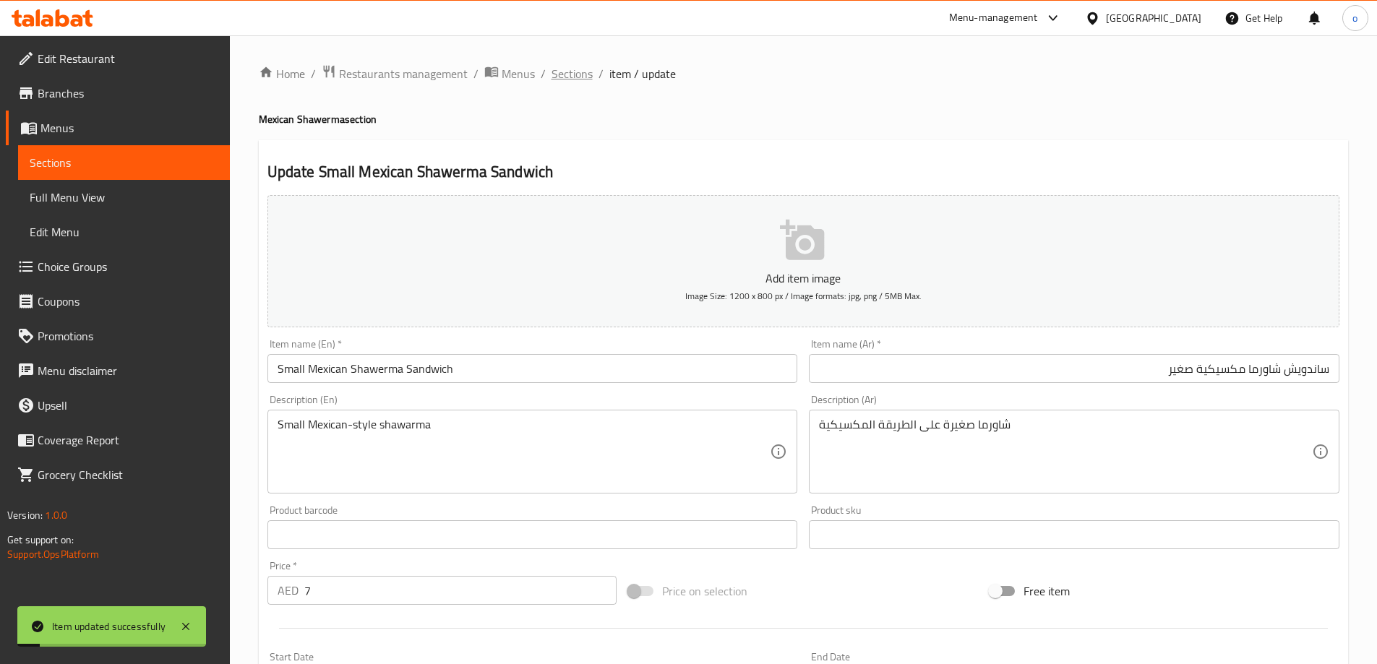
click at [562, 73] on span "Sections" at bounding box center [571, 73] width 41 height 17
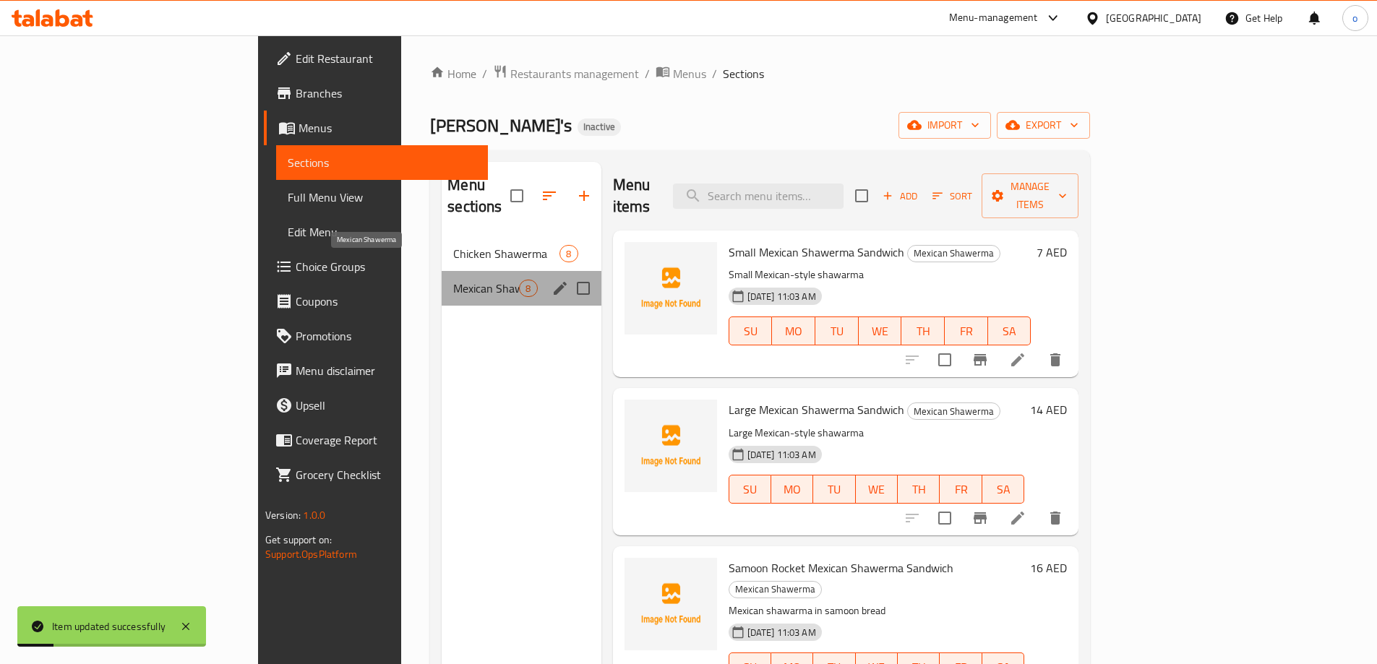
click at [453, 280] on span "Mexican Shawerma" at bounding box center [486, 288] width 66 height 17
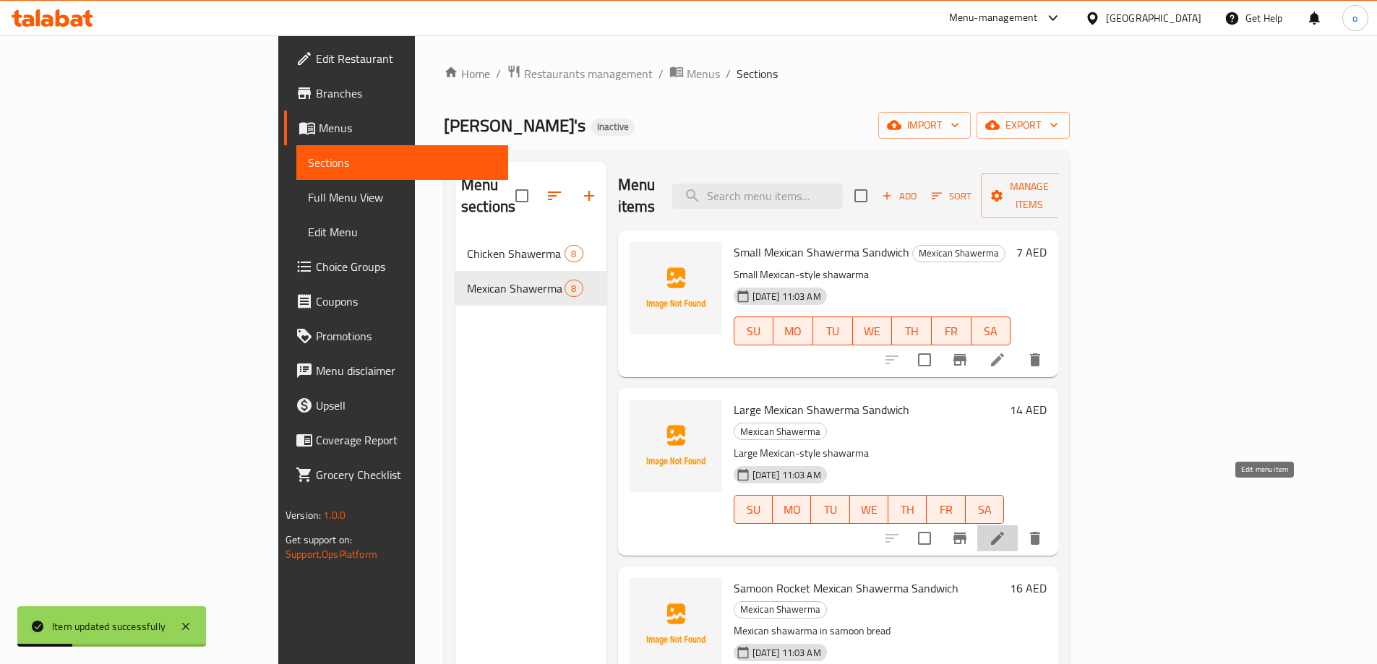
click at [1006, 530] on icon at bounding box center [997, 538] width 17 height 17
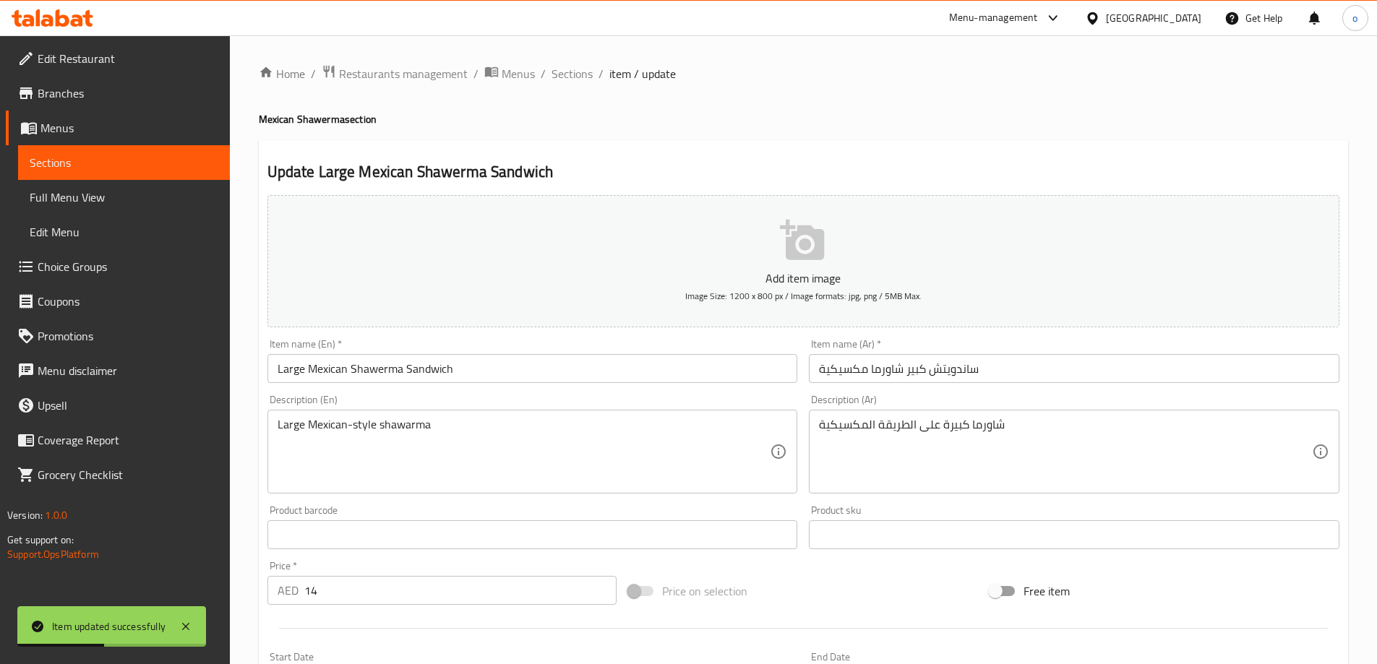
click at [987, 367] on input "ساندويتش كبير شاورما مكسيكية" at bounding box center [1074, 368] width 530 height 29
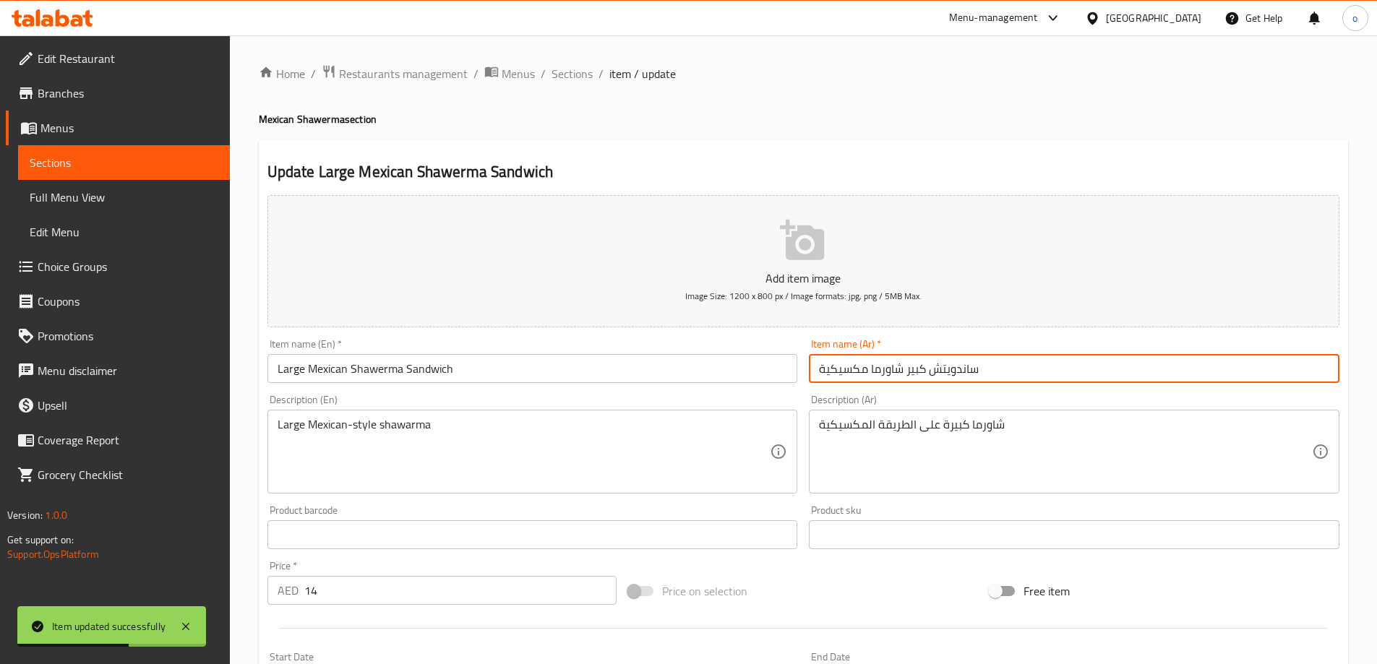
drag, startPoint x: 902, startPoint y: 370, endPoint x: 533, endPoint y: 377, distance: 369.4
click at [533, 377] on div "Add item image Image Size: 1200 x 800 px / Image formats: jpg, png / 5MB Max. I…" at bounding box center [803, 500] width 1083 height 623
click at [843, 371] on input "ساندويتش كبير" at bounding box center [1074, 368] width 530 height 29
paste input "شاورما مكسيكية"
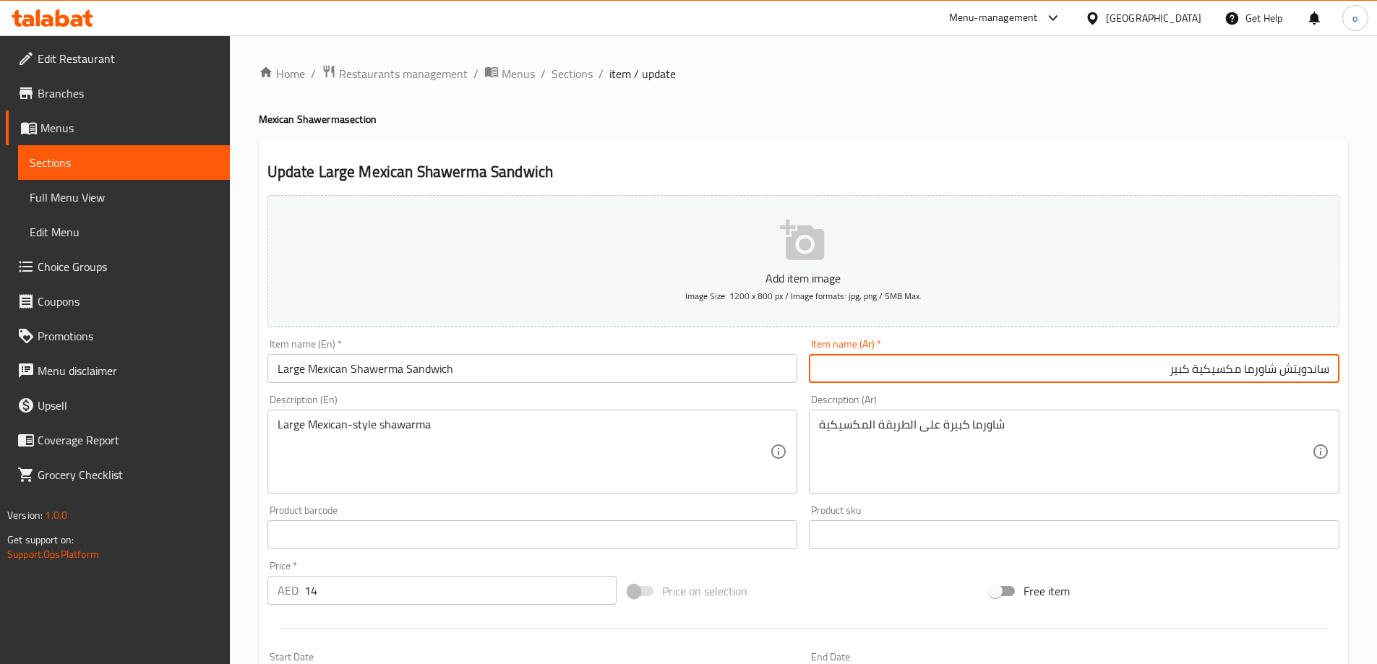
drag, startPoint x: 1328, startPoint y: 374, endPoint x: 1352, endPoint y: 376, distance: 23.2
click at [1351, 376] on div "Home / Restaurants management / Menus / Sections / item / update Mexican Shawer…" at bounding box center [803, 528] width 1147 height 986
click at [1112, 377] on input "ساندويتش شاورما مكسيكية كبير" at bounding box center [1074, 368] width 530 height 29
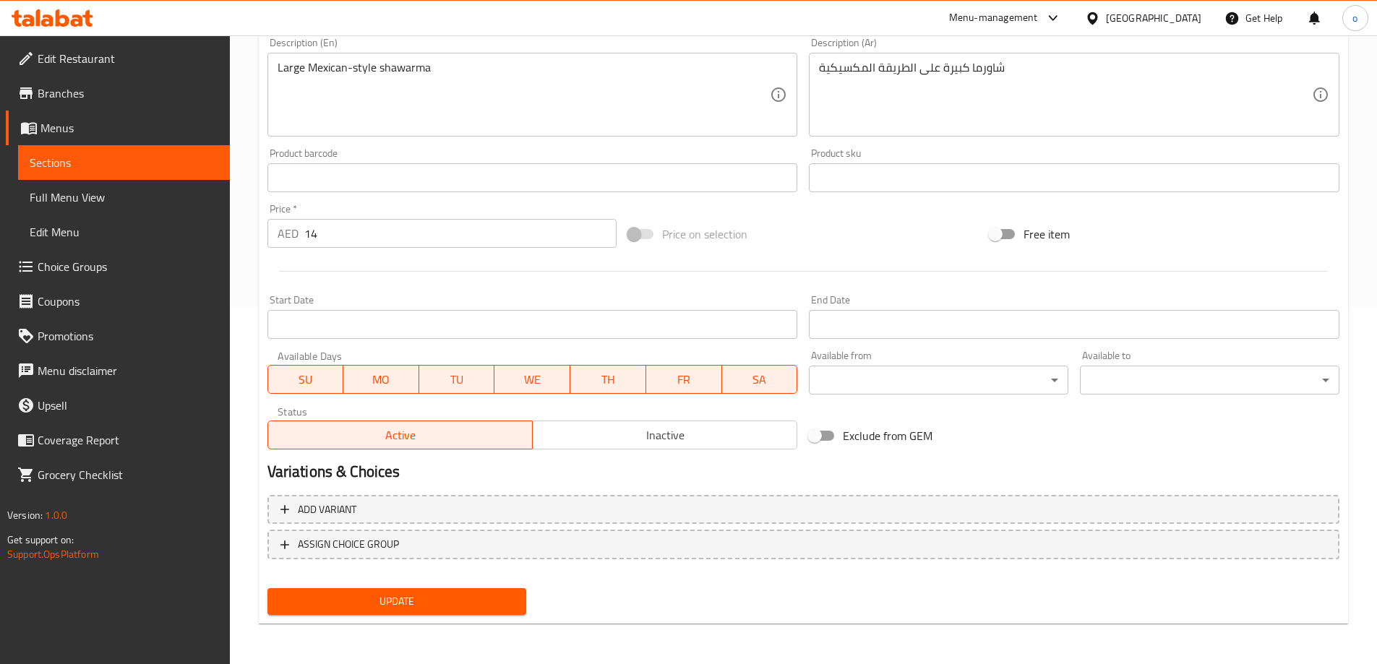
type input "ساندويتش شاورما مكسيكية كبير"
click at [466, 617] on div "Update" at bounding box center [397, 602] width 271 height 38
click at [469, 601] on span "Update" at bounding box center [397, 602] width 236 height 18
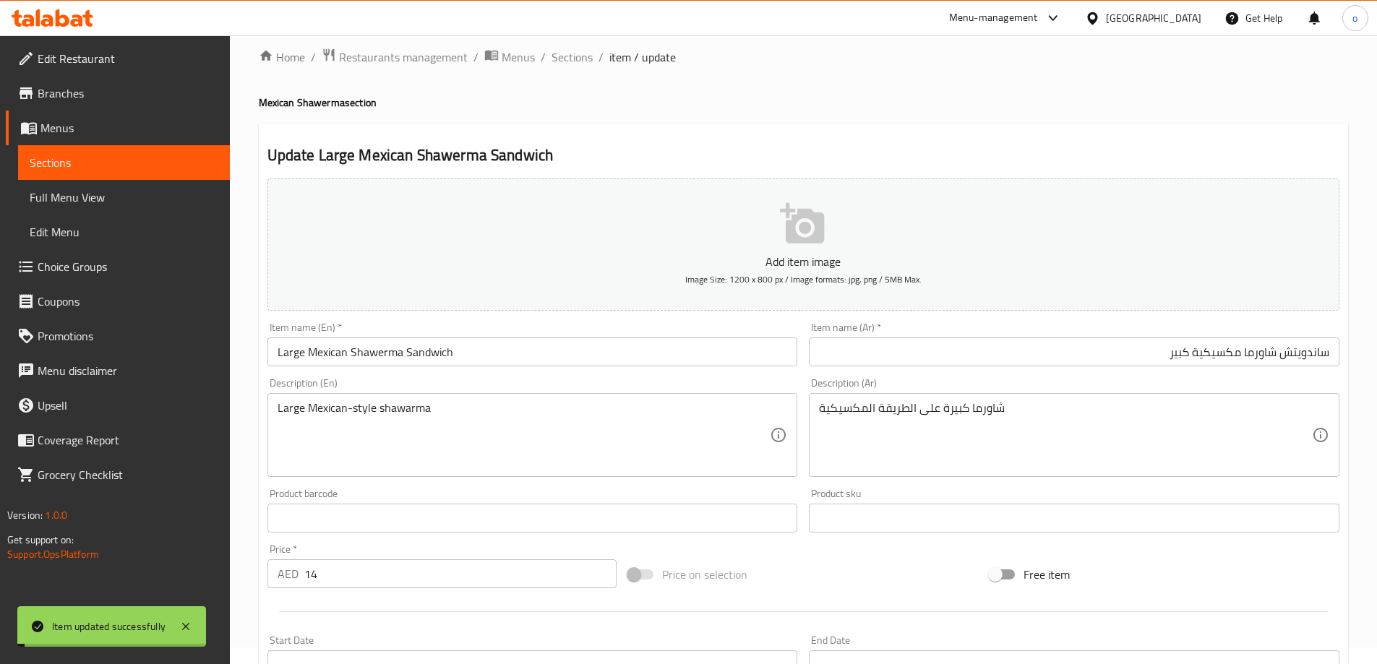
scroll to position [0, 0]
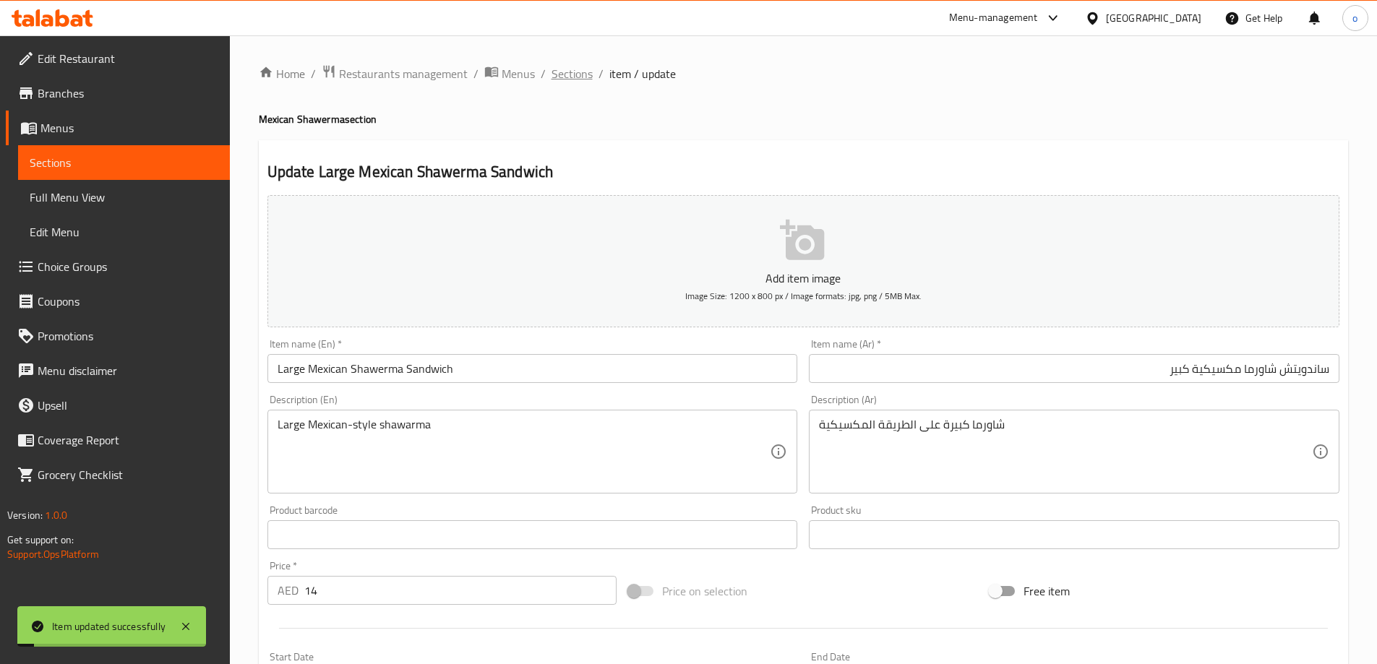
click at [570, 73] on span "Sections" at bounding box center [571, 73] width 41 height 17
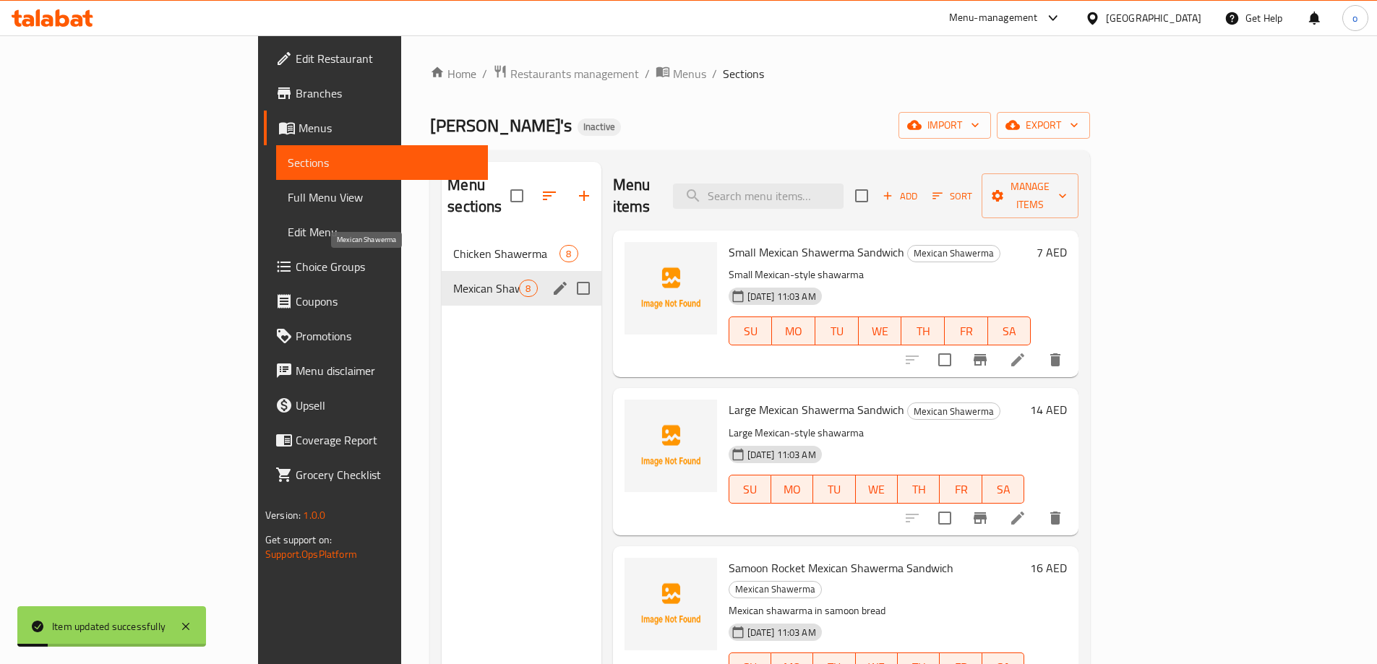
click at [453, 280] on span "Mexican Shawerma" at bounding box center [486, 288] width 66 height 17
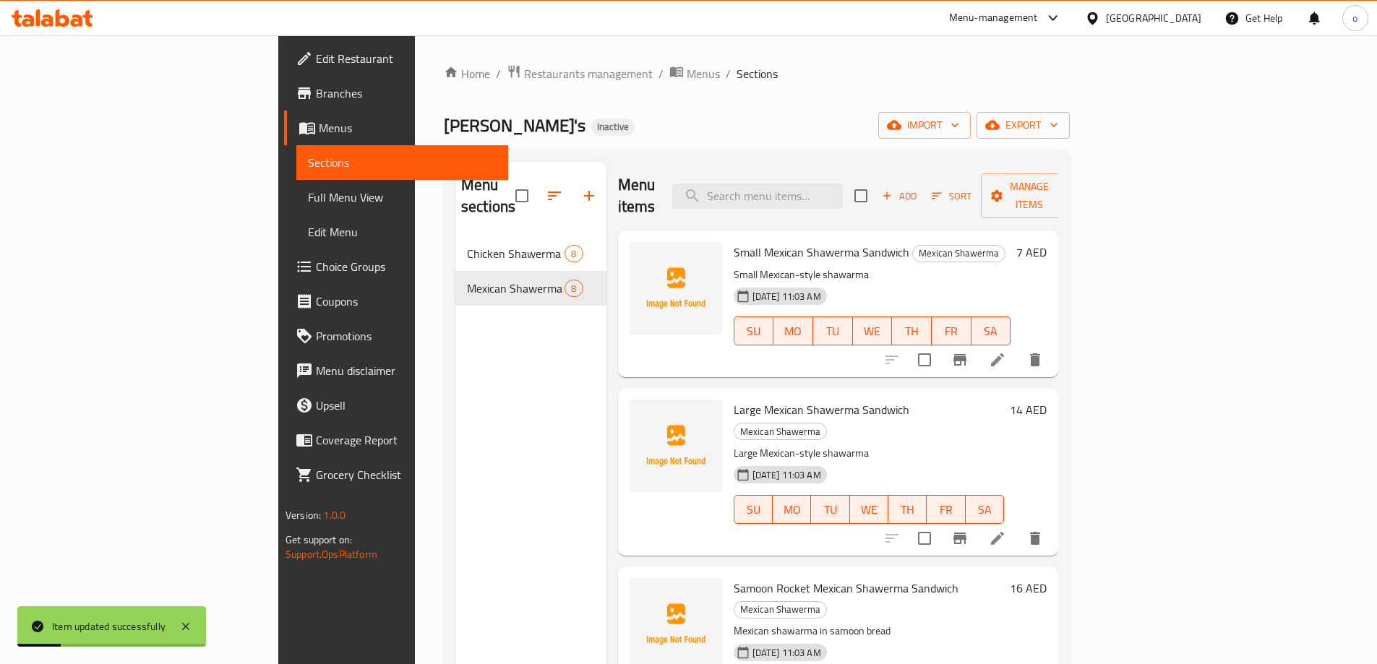
scroll to position [145, 0]
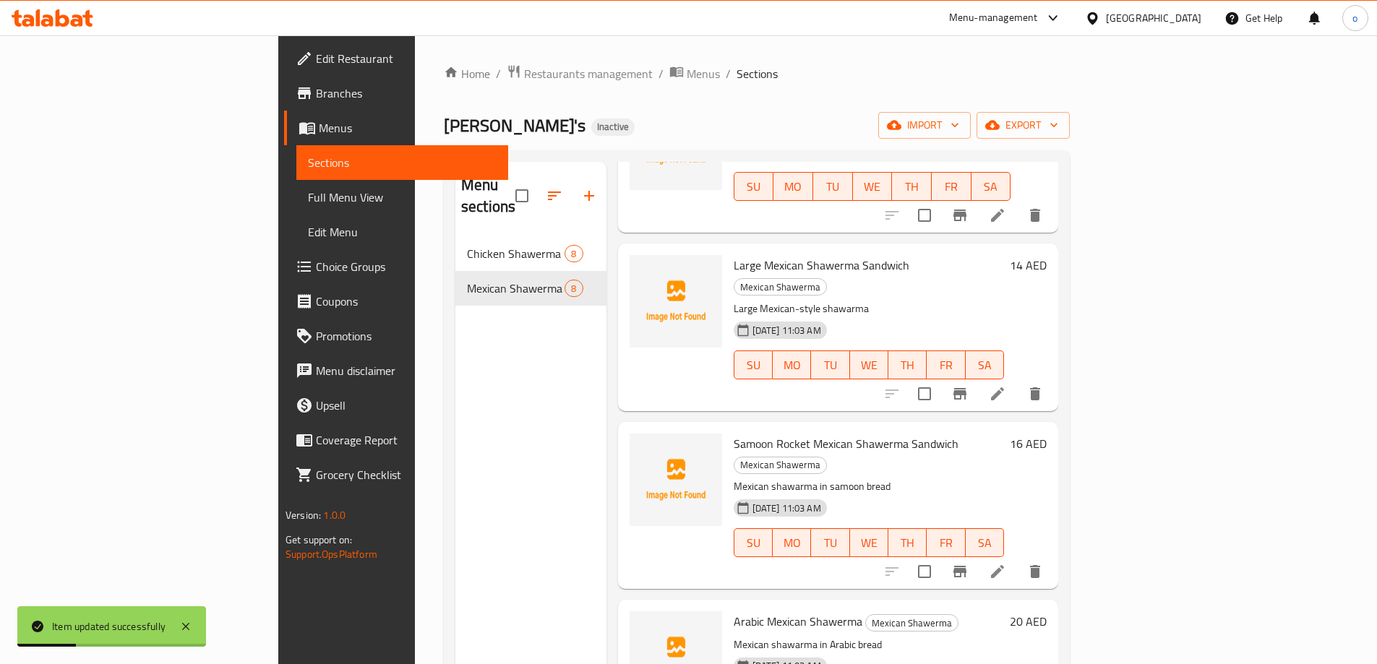
click at [1006, 563] on icon at bounding box center [997, 571] width 17 height 17
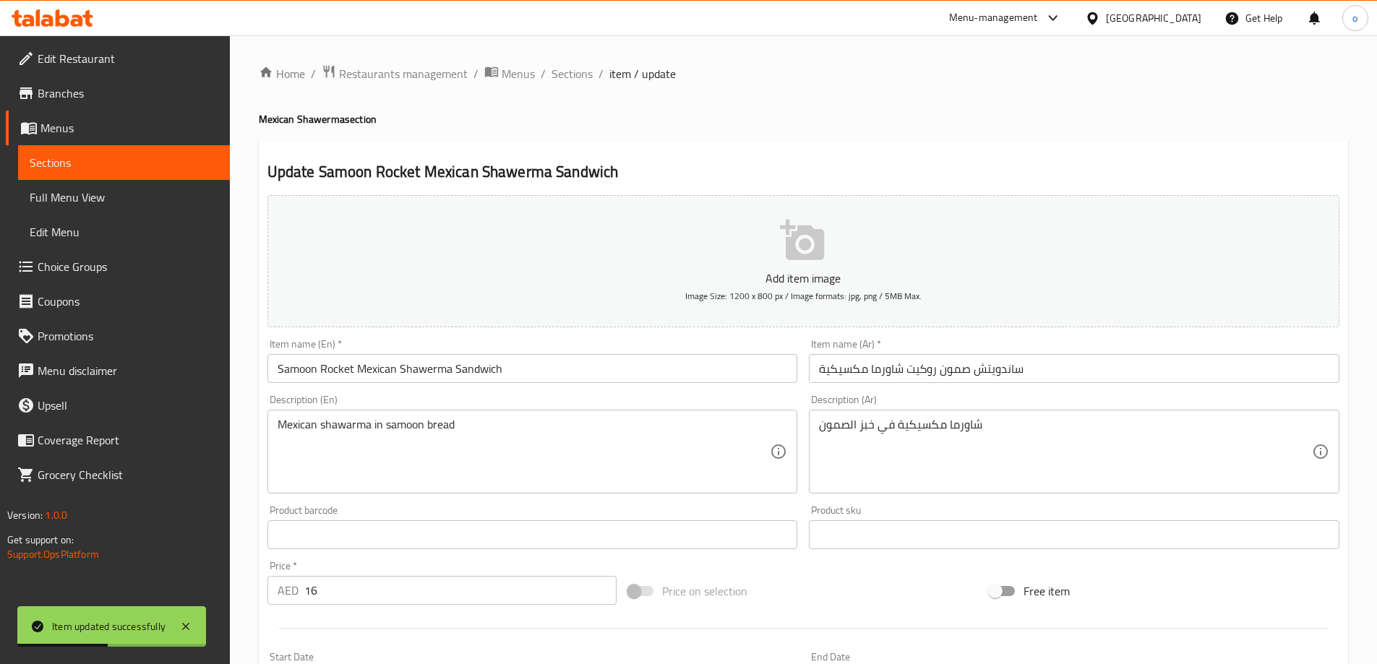
click at [1026, 371] on input "ساندويتش صمون روكيت شاورما مكسيكية" at bounding box center [1074, 368] width 530 height 29
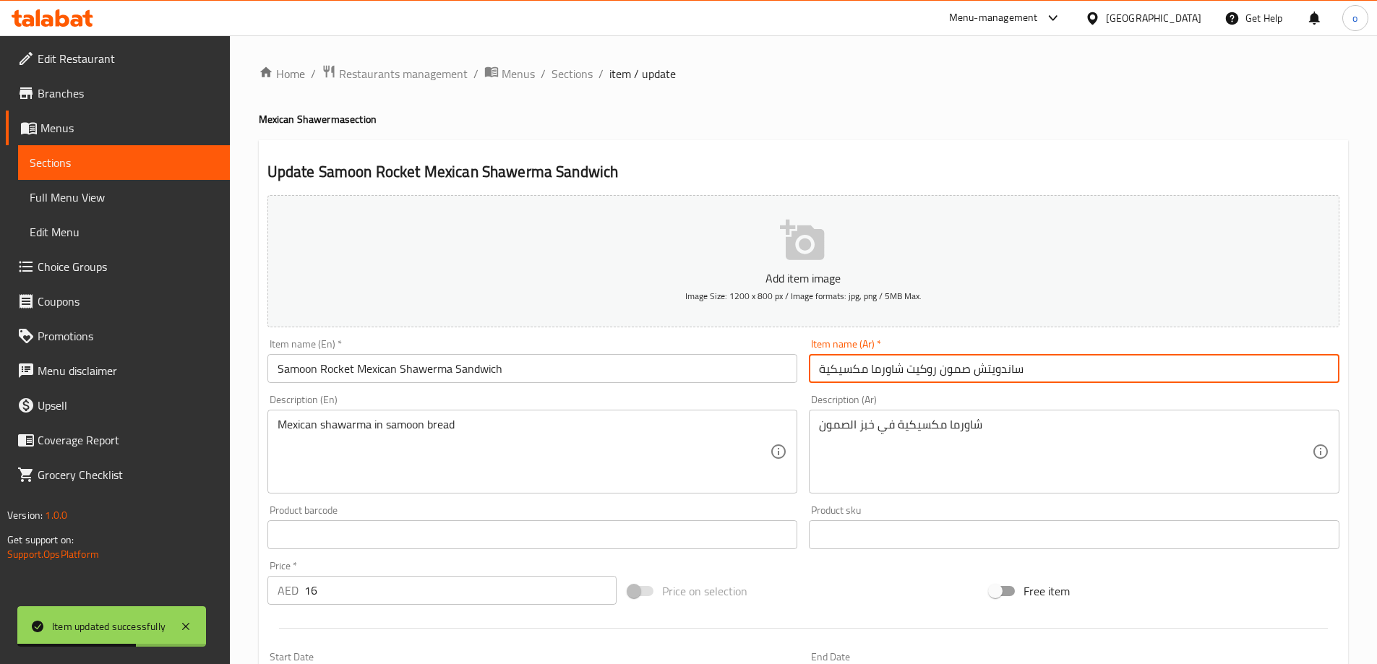
drag, startPoint x: 901, startPoint y: 369, endPoint x: 497, endPoint y: 351, distance: 404.4
click at [497, 351] on div "Add item image Image Size: 1200 x 800 px / Image formats: jpg, png / 5MB Max. I…" at bounding box center [803, 500] width 1083 height 623
click at [893, 374] on input "ساندويتش صمون روكيت" at bounding box center [1074, 368] width 530 height 29
click at [889, 372] on input "ساندويتش صمون روكيت" at bounding box center [1074, 368] width 530 height 29
paste input "شاورما مكسيكية"
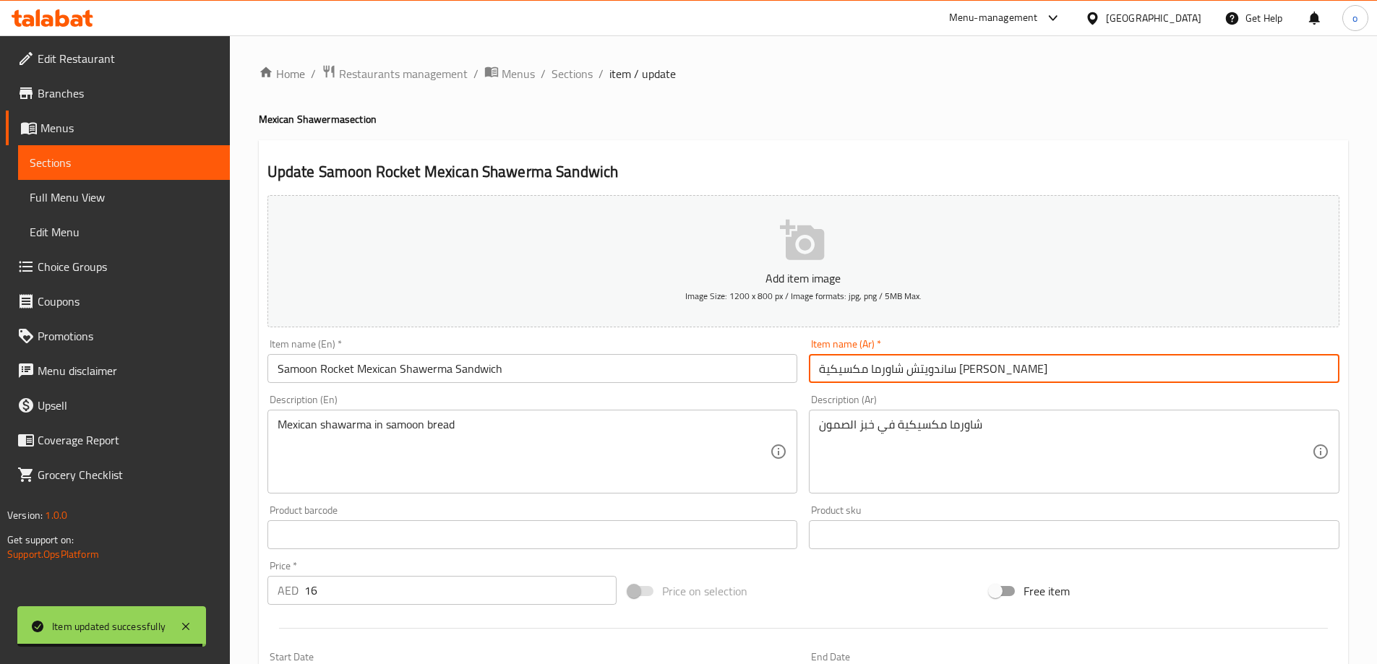
drag, startPoint x: 822, startPoint y: 374, endPoint x: 937, endPoint y: 369, distance: 115.1
click at [825, 385] on div "Item name (Ar)   * ساندويتش شاورما مكسيكية صمون روكيت Item name (Ar) *" at bounding box center [1074, 361] width 542 height 56
click at [1031, 371] on input "ساندويتش شاورما مكسيكية صمون روكيت" at bounding box center [1074, 368] width 530 height 29
drag, startPoint x: 1033, startPoint y: 371, endPoint x: 1022, endPoint y: 377, distance: 12.3
click at [1022, 377] on input "ساندويتش شاورما مكسيكية صمون روكيت" at bounding box center [1074, 368] width 530 height 29
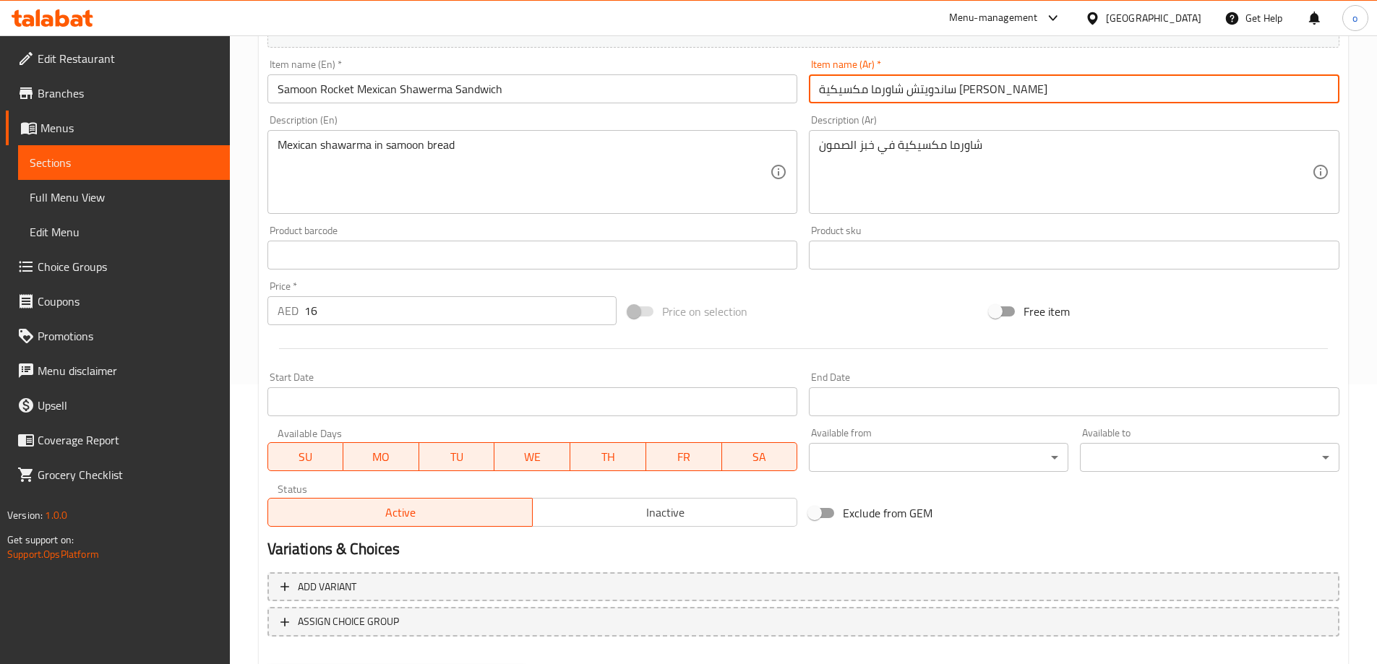
scroll to position [357, 0]
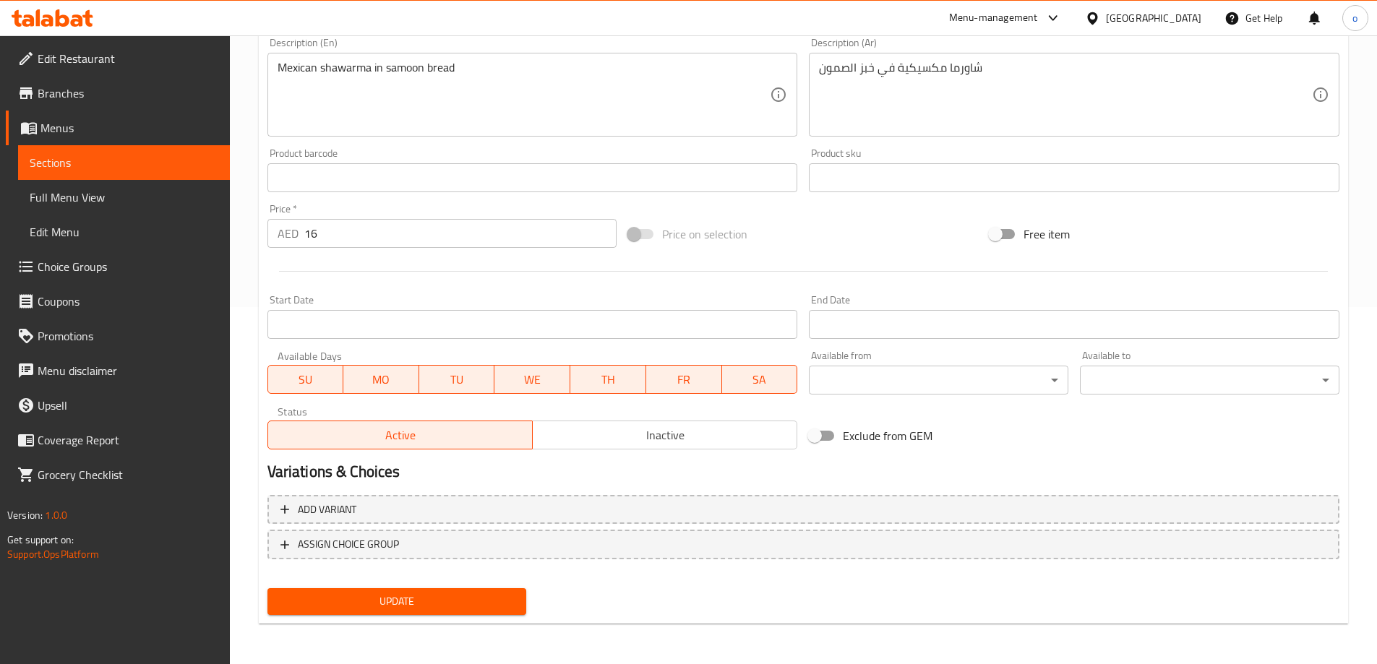
type input "ساندويتش شاورما مكسيكية صمون روكيت"
click at [484, 616] on div "Update" at bounding box center [397, 602] width 271 height 38
click at [484, 613] on button "Update" at bounding box center [396, 601] width 259 height 27
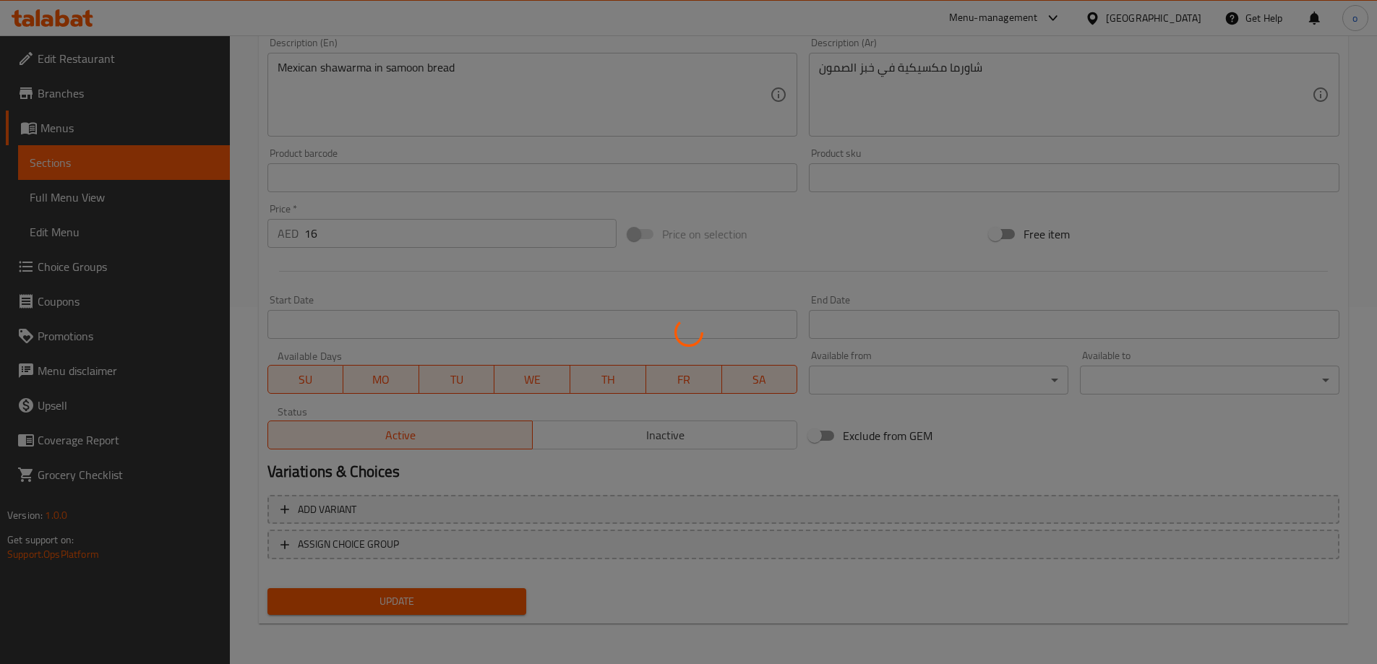
scroll to position [0, 0]
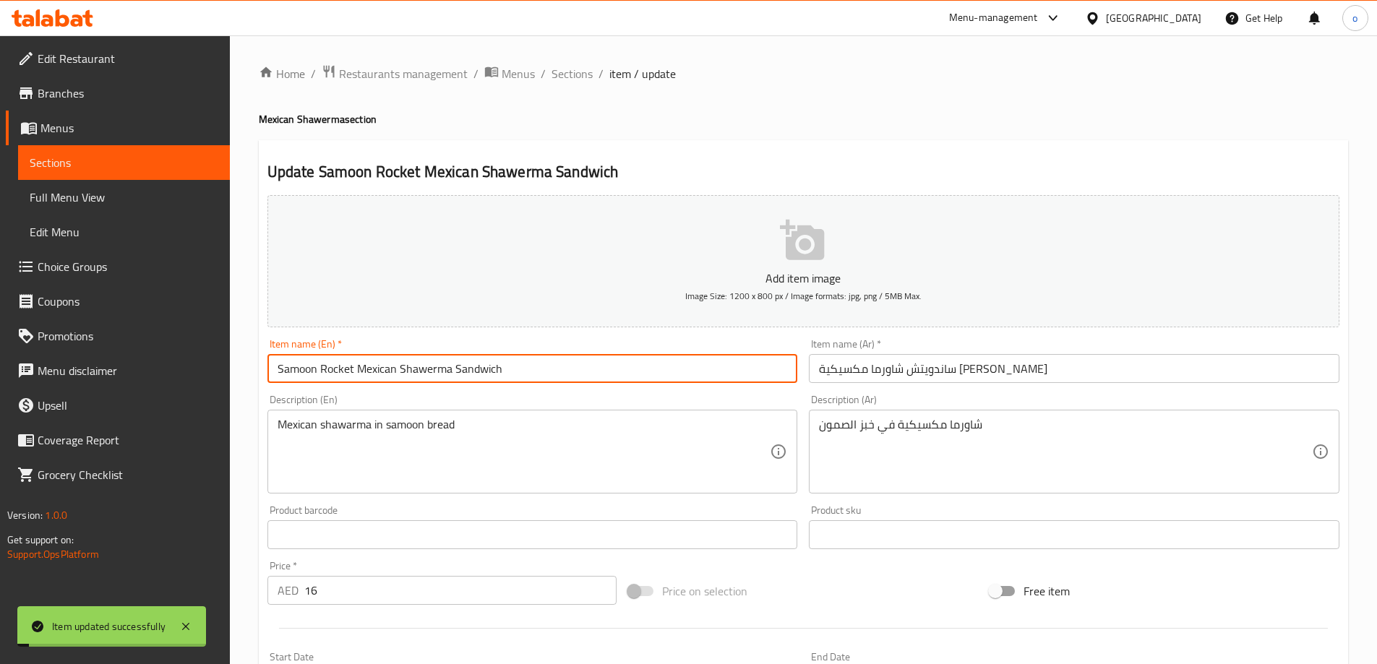
click at [539, 362] on input "Samoon Rocket Mexican Shawerma Sandwich" at bounding box center [532, 368] width 530 height 29
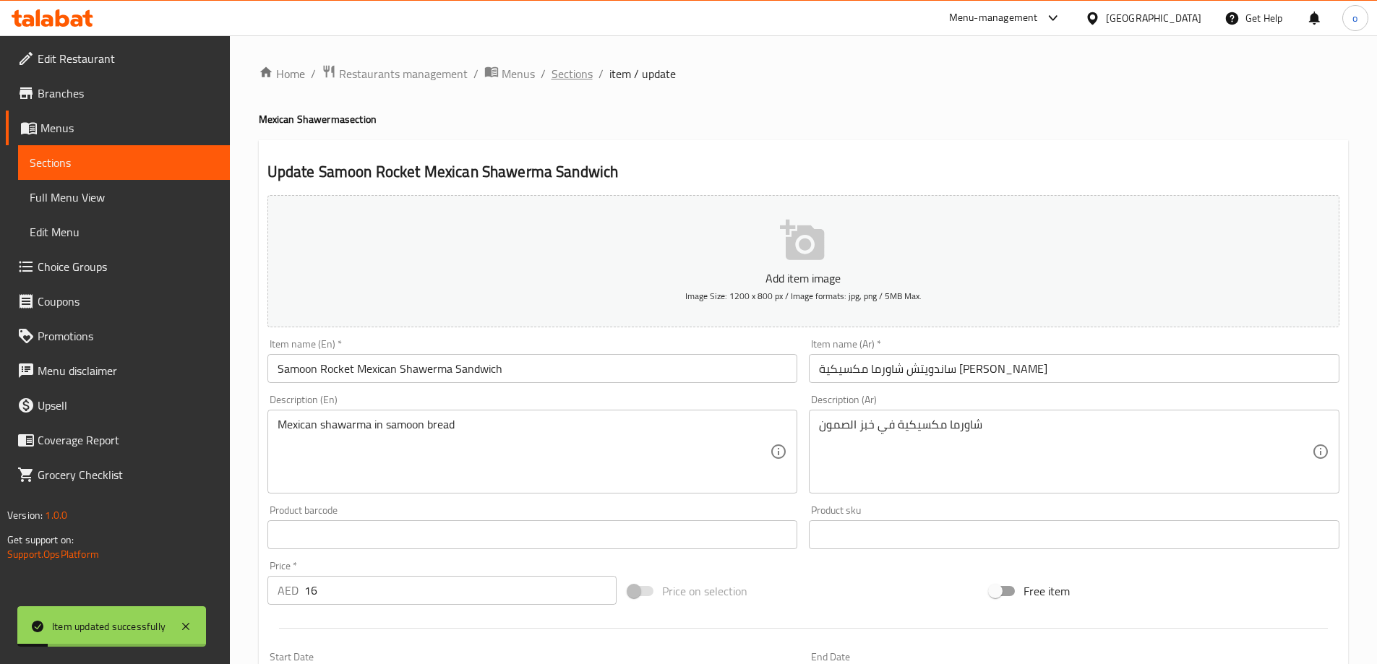
click at [577, 68] on span "Sections" at bounding box center [571, 73] width 41 height 17
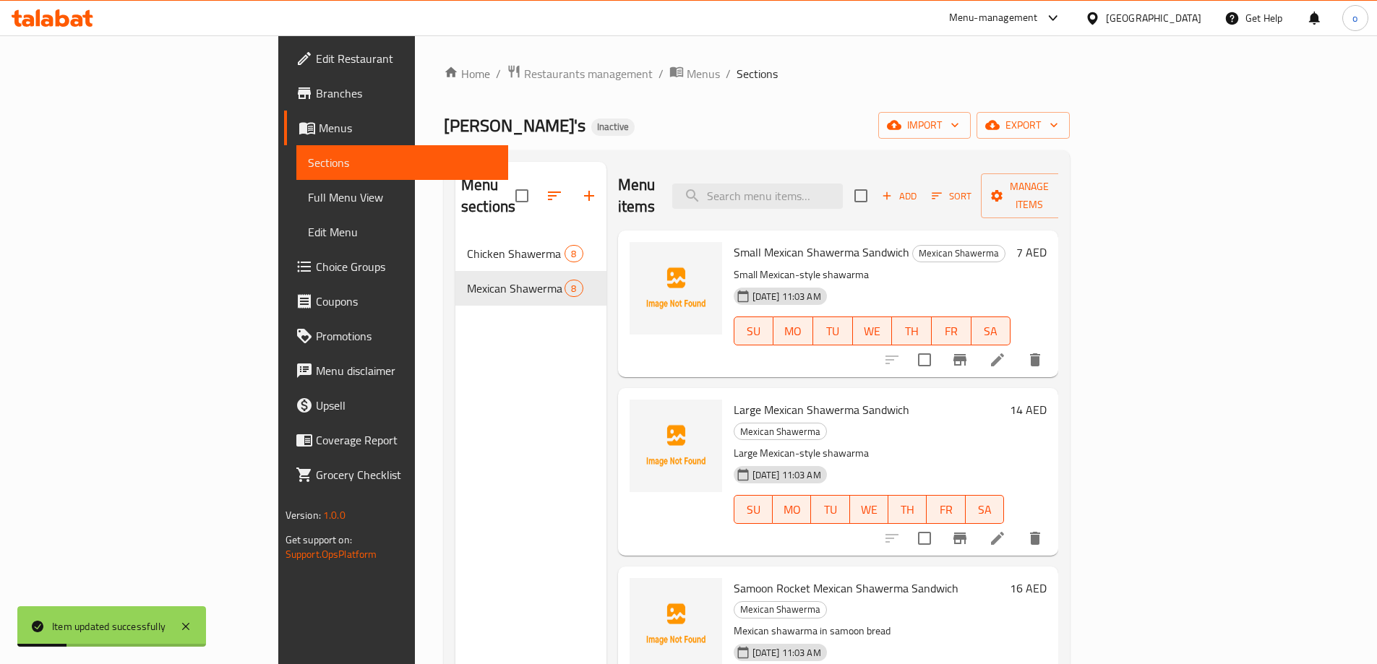
click at [455, 364] on div "Menu sections Chicken Shawerma 8 Mexican Shawerma 8" at bounding box center [530, 494] width 151 height 664
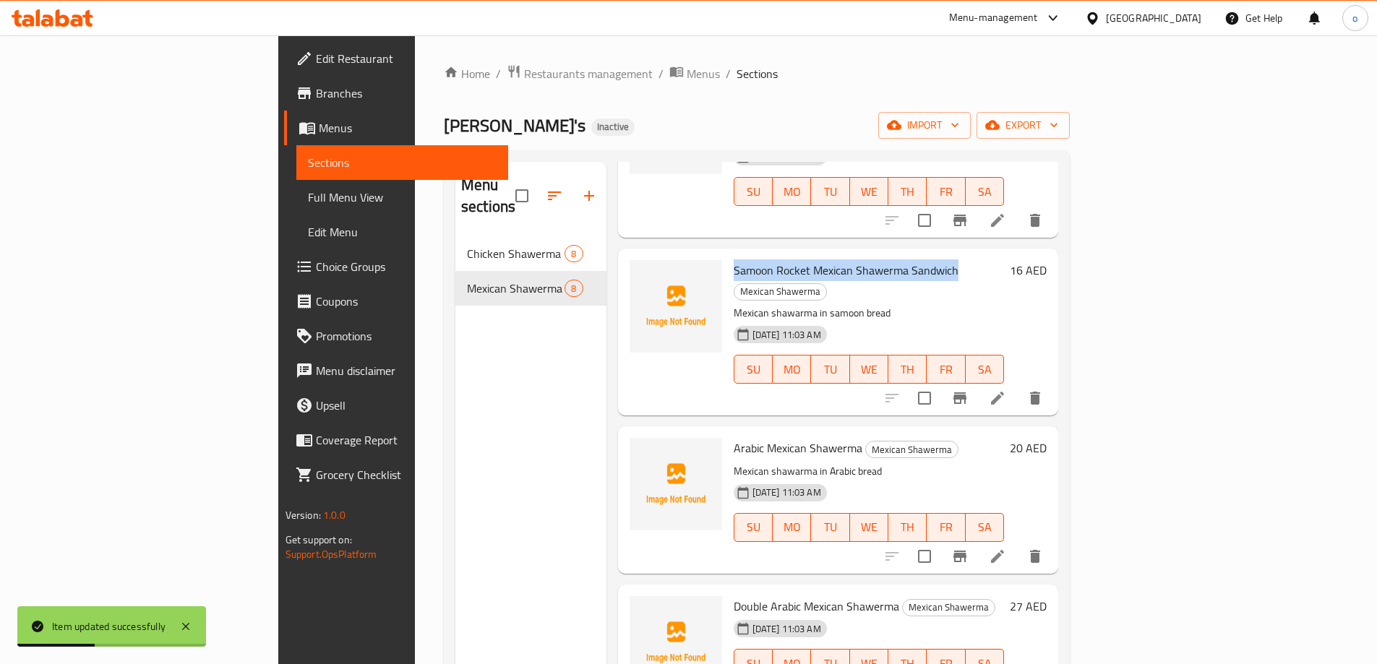
scroll to position [361, 0]
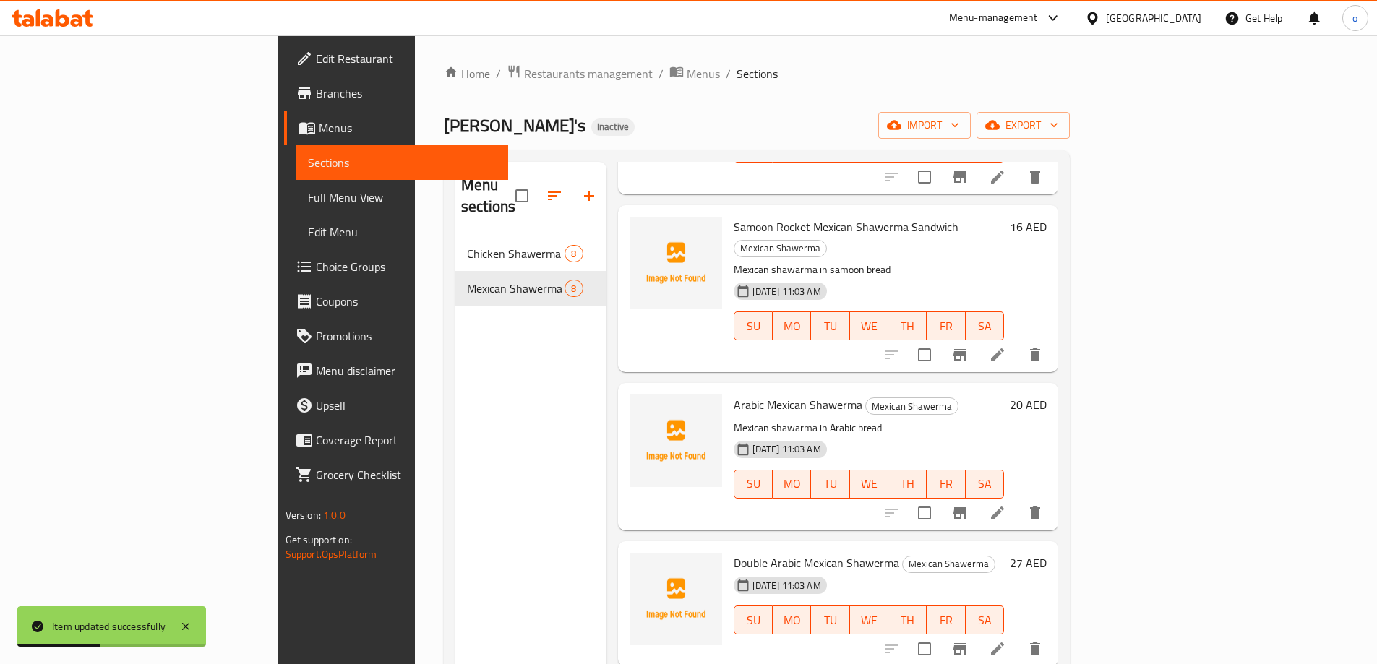
drag, startPoint x: 420, startPoint y: 348, endPoint x: 434, endPoint y: 351, distance: 14.7
click at [455, 349] on div "Menu sections Chicken Shawerma 8 Mexican Shawerma 8" at bounding box center [530, 494] width 151 height 664
click at [1004, 507] on icon at bounding box center [997, 513] width 13 height 13
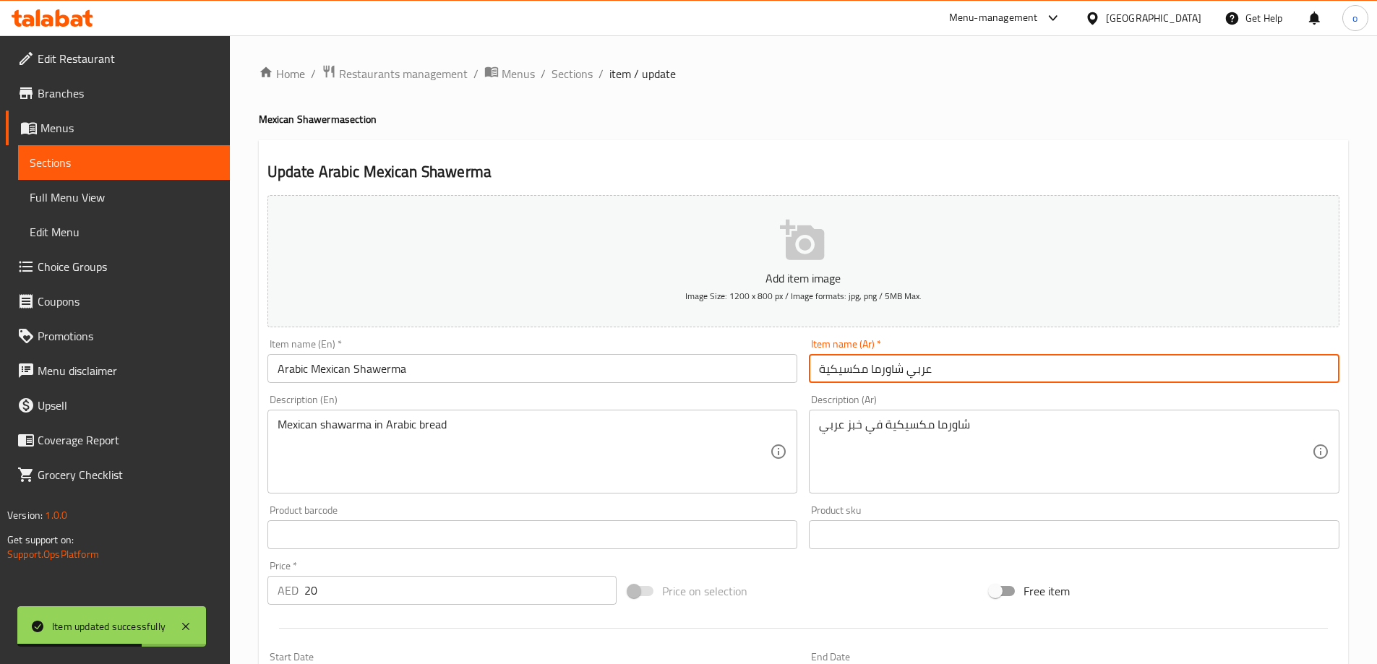
click at [949, 379] on input "عربي شاورما مكسيكية" at bounding box center [1074, 368] width 530 height 29
drag, startPoint x: 901, startPoint y: 369, endPoint x: 781, endPoint y: 387, distance: 120.5
click at [781, 387] on div "Add item image Image Size: 1200 x 800 px / Image formats: jpg, png / 5MB Max. I…" at bounding box center [803, 500] width 1083 height 623
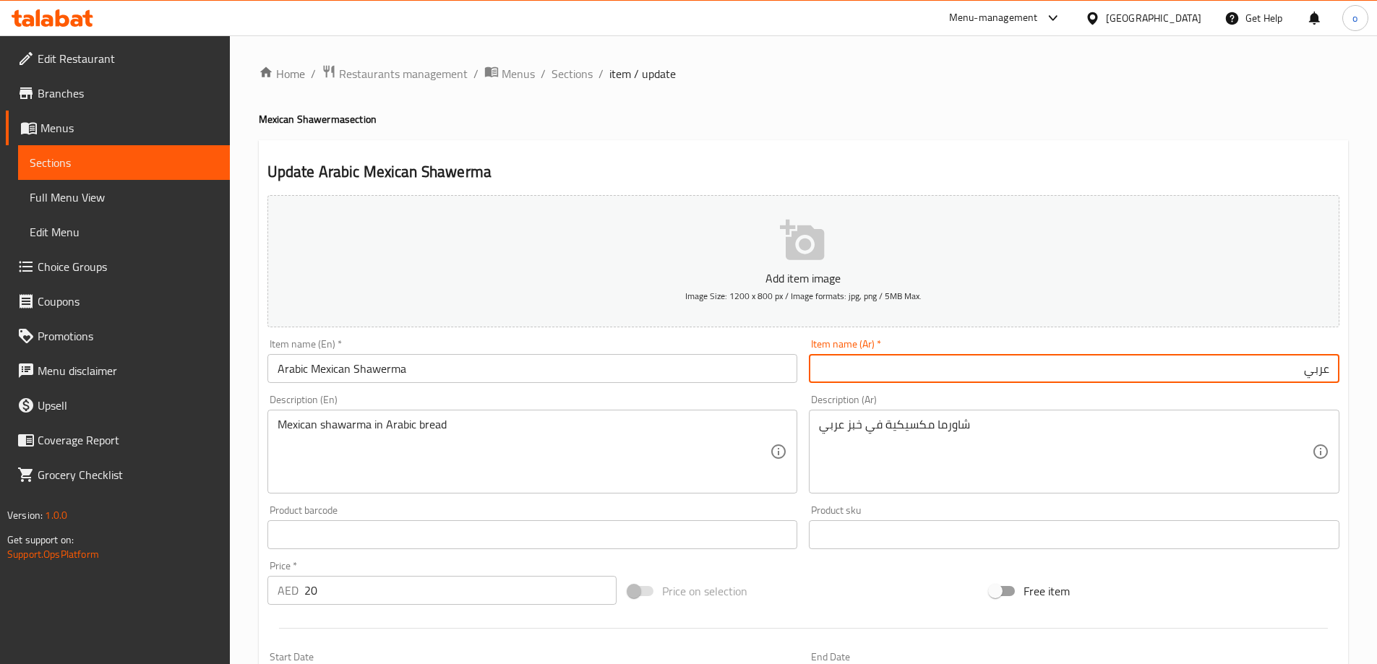
paste input "شاورما مكسيكية"
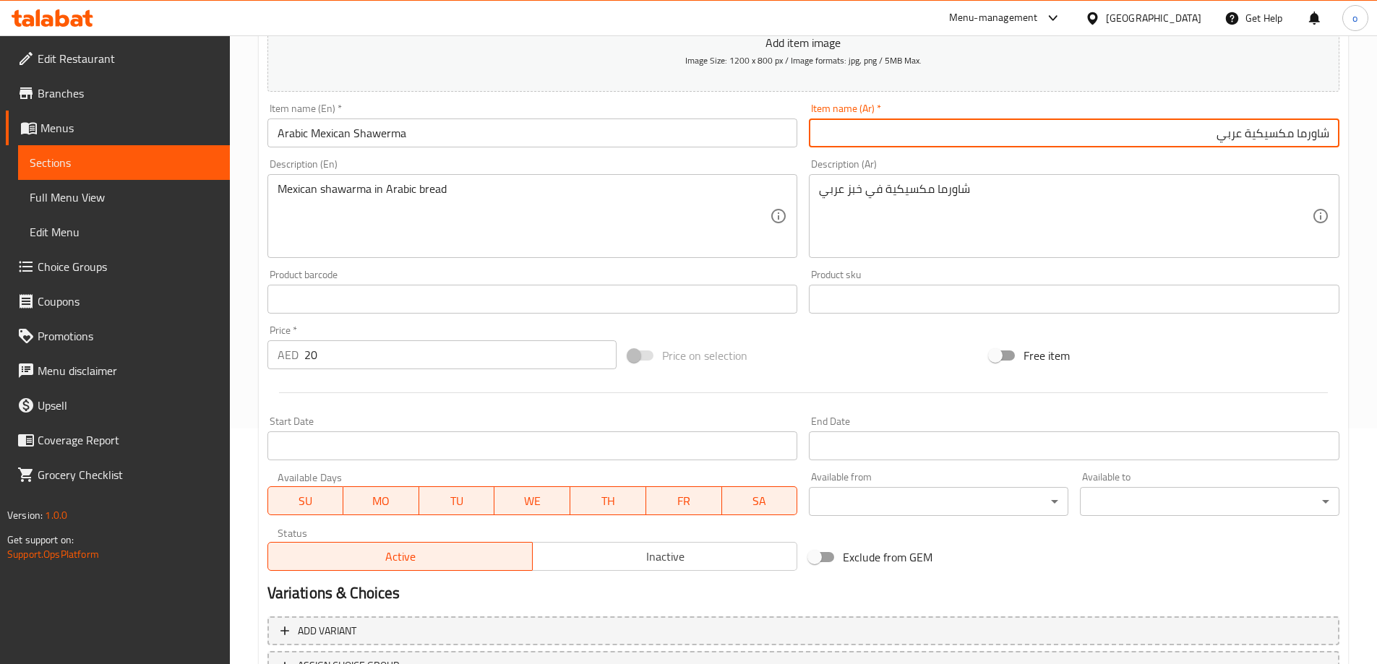
scroll to position [357, 0]
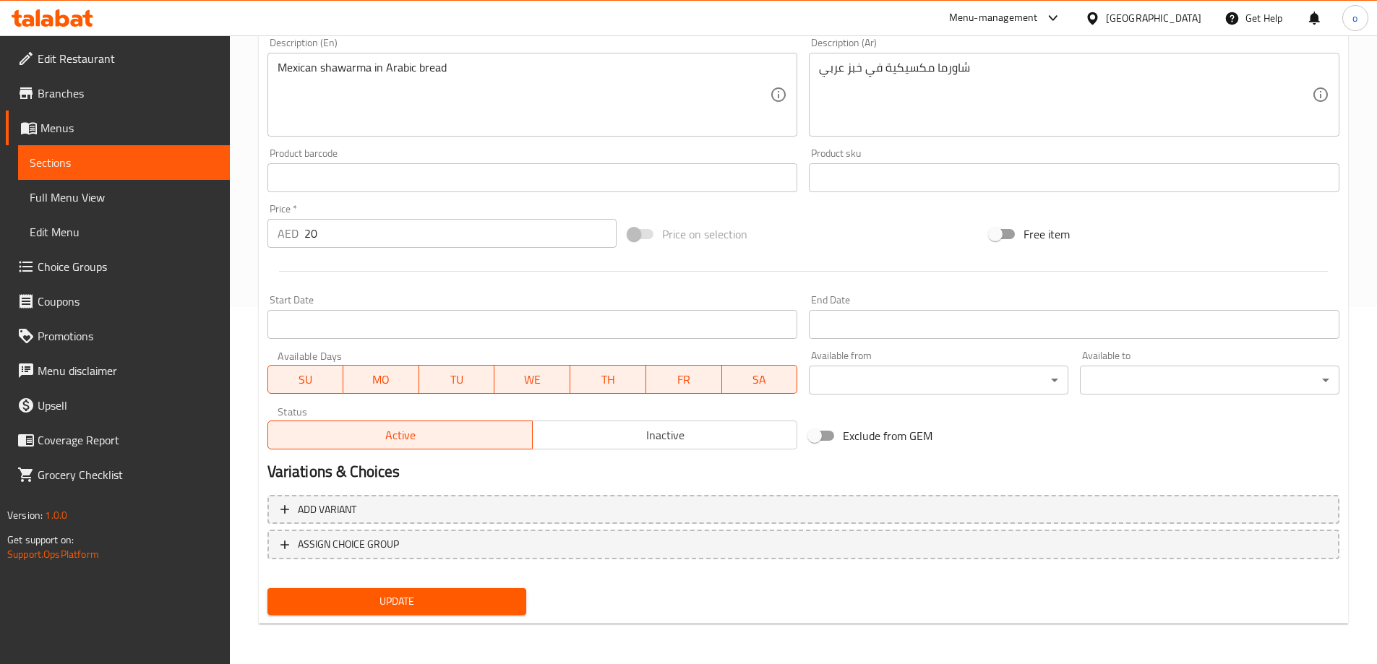
type input "شاورما مكسيكية عربي"
click at [426, 614] on button "Update" at bounding box center [396, 601] width 259 height 27
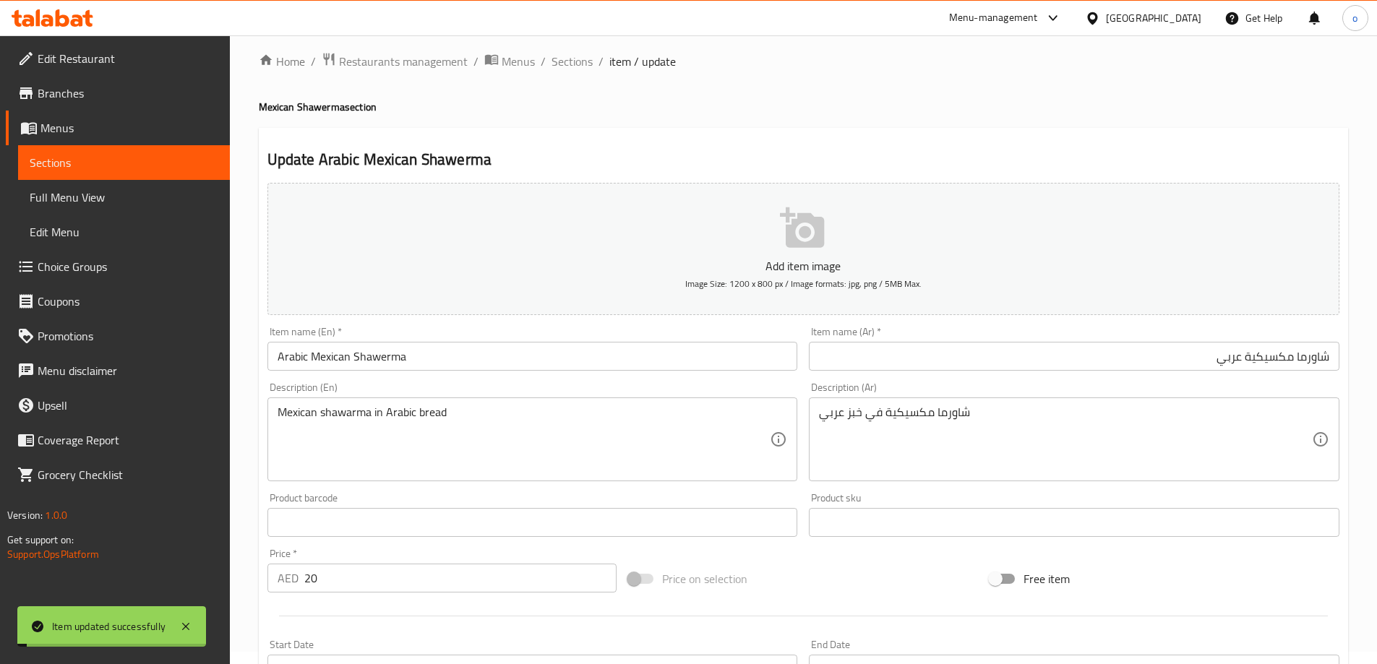
scroll to position [0, 0]
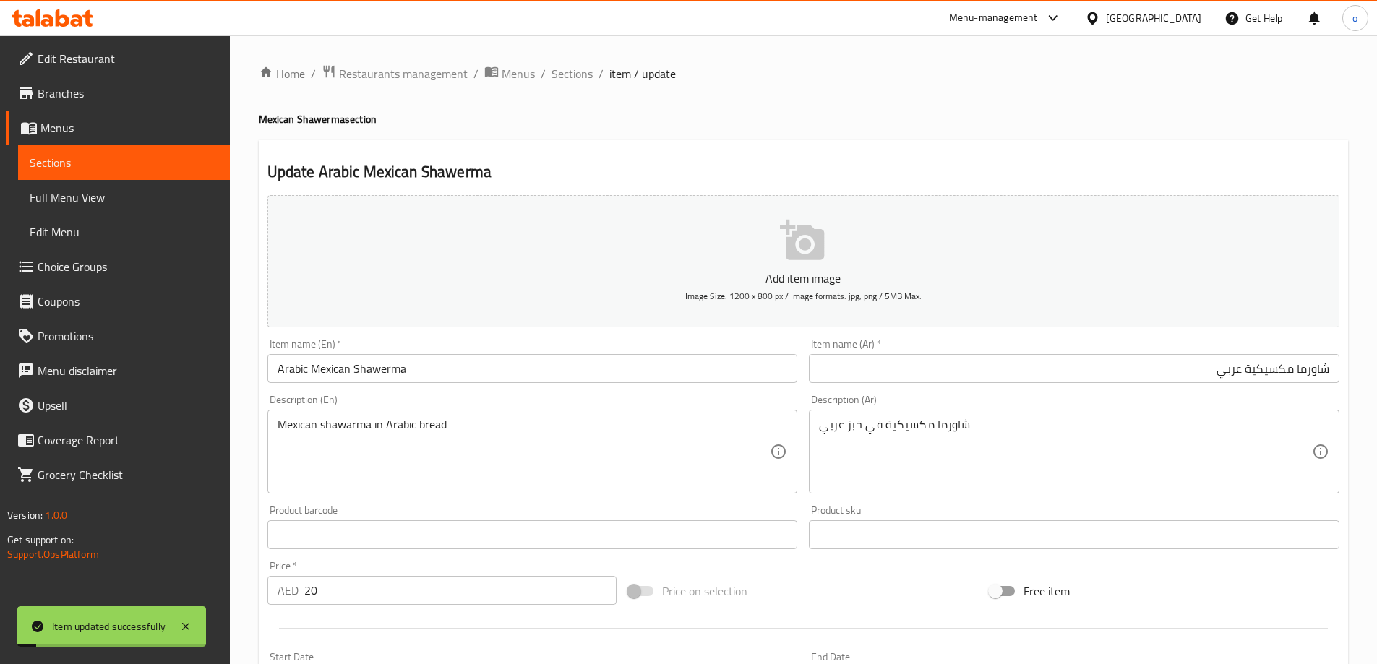
click at [565, 77] on span "Sections" at bounding box center [571, 73] width 41 height 17
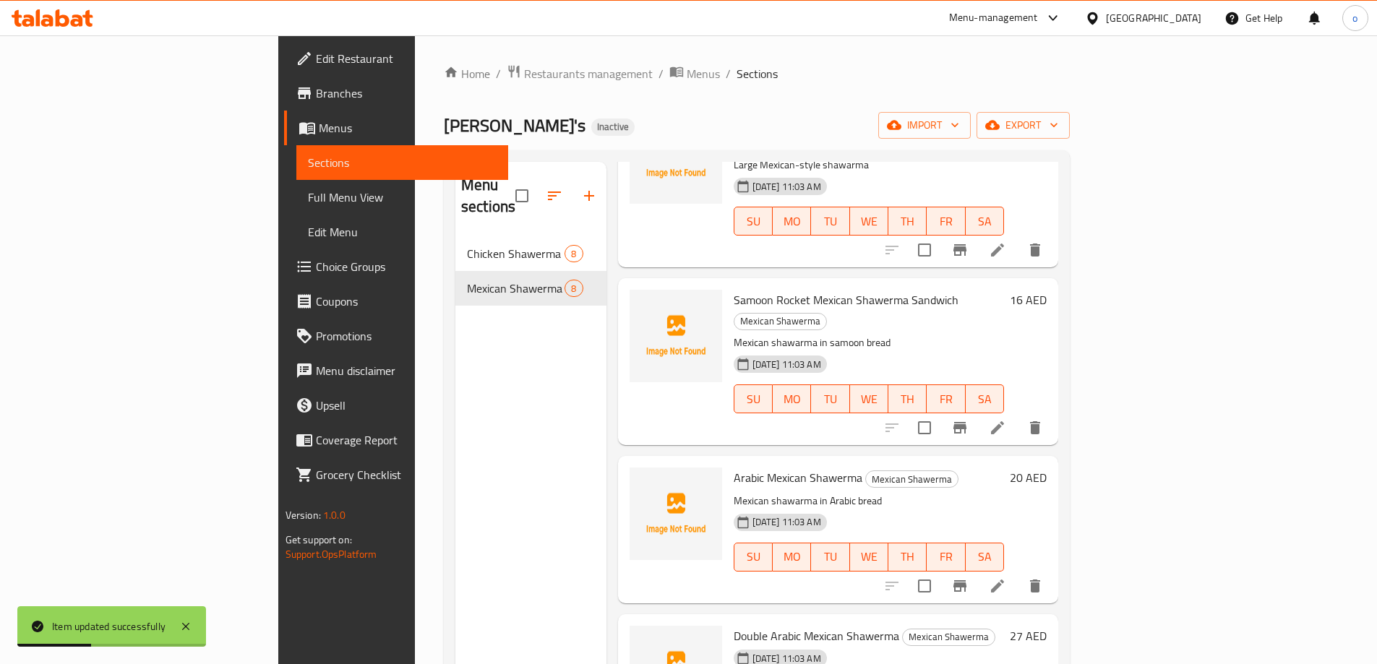
scroll to position [289, 0]
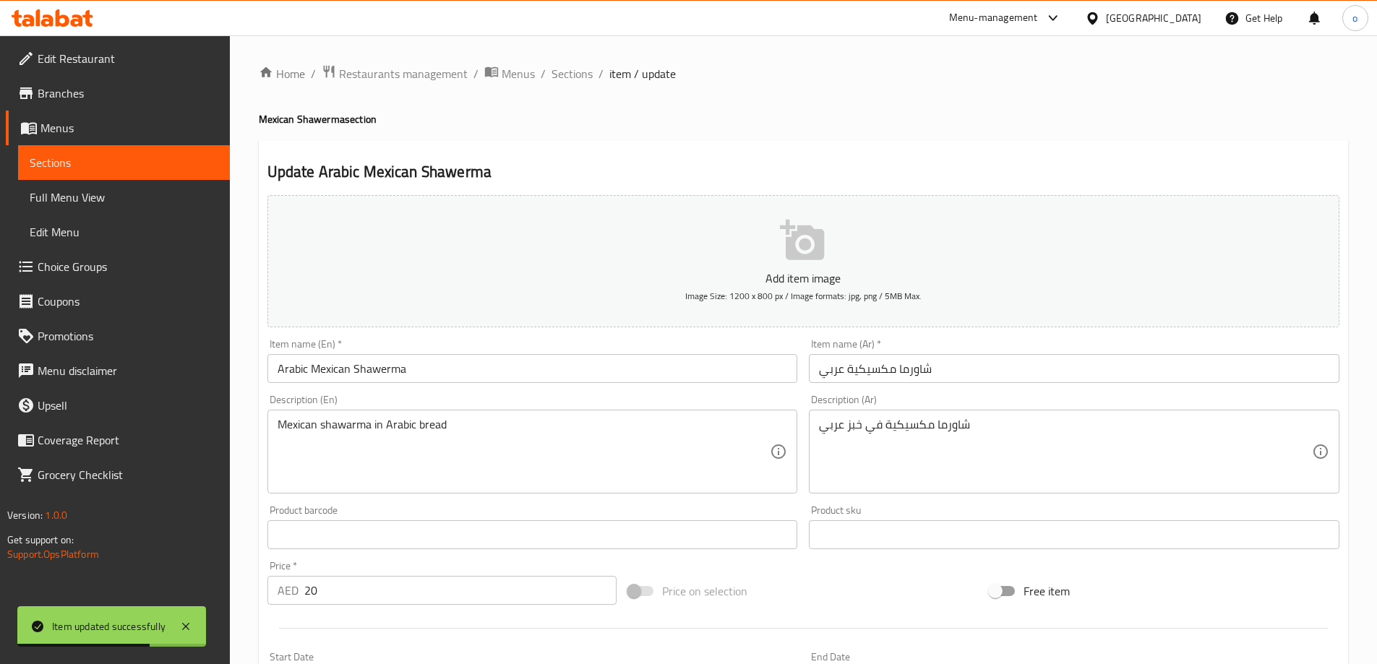
click at [476, 353] on div "Item name (En)   * Arabic Mexican Shawerma Item name (En) *" at bounding box center [532, 361] width 530 height 44
click at [468, 364] on input "Arabic Mexican Shawerma" at bounding box center [532, 368] width 530 height 29
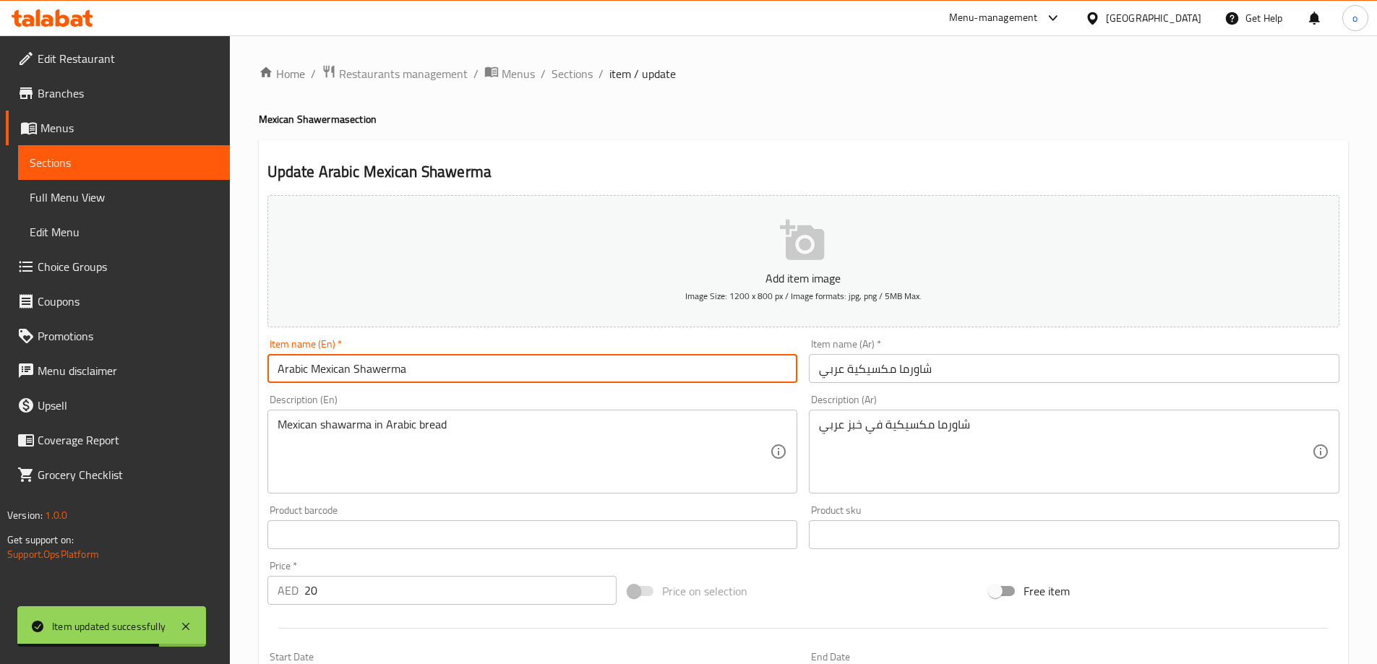
click at [468, 364] on input "Arabic Mexican Shawerma" at bounding box center [532, 368] width 530 height 29
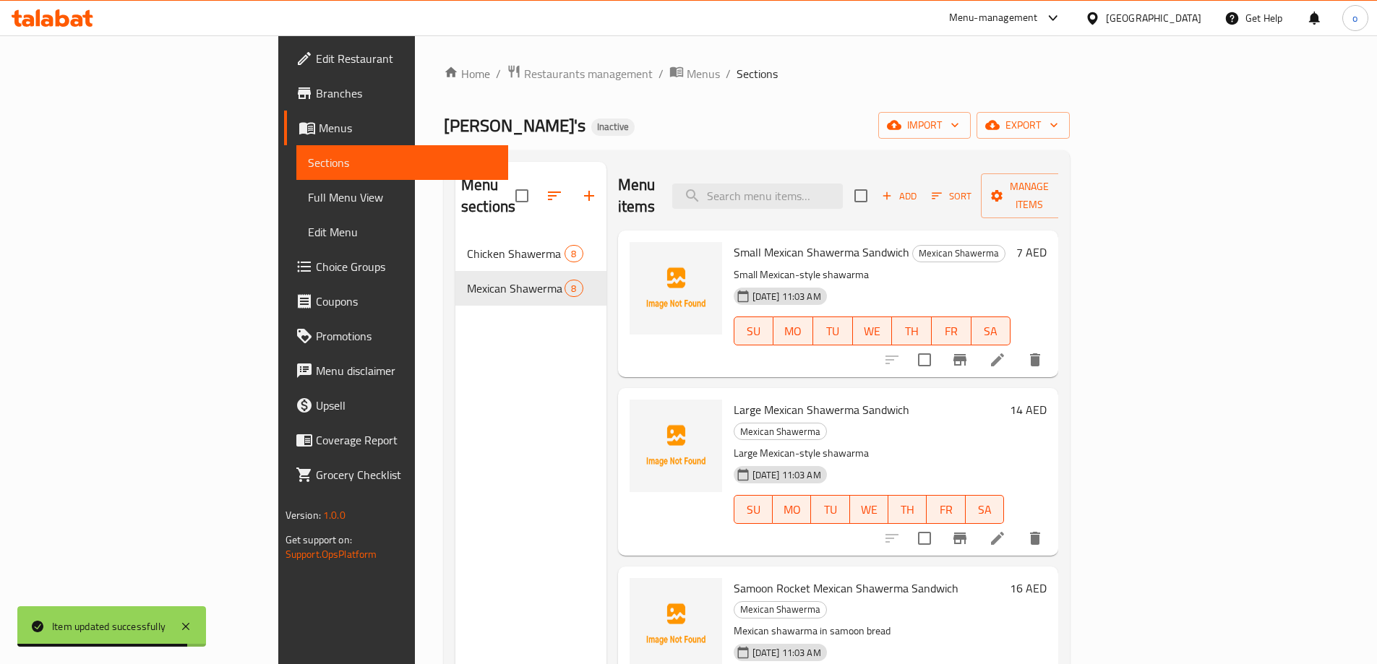
click at [455, 432] on div "Menu sections Chicken Shawerma 8 Mexican Shawerma 8" at bounding box center [530, 494] width 151 height 664
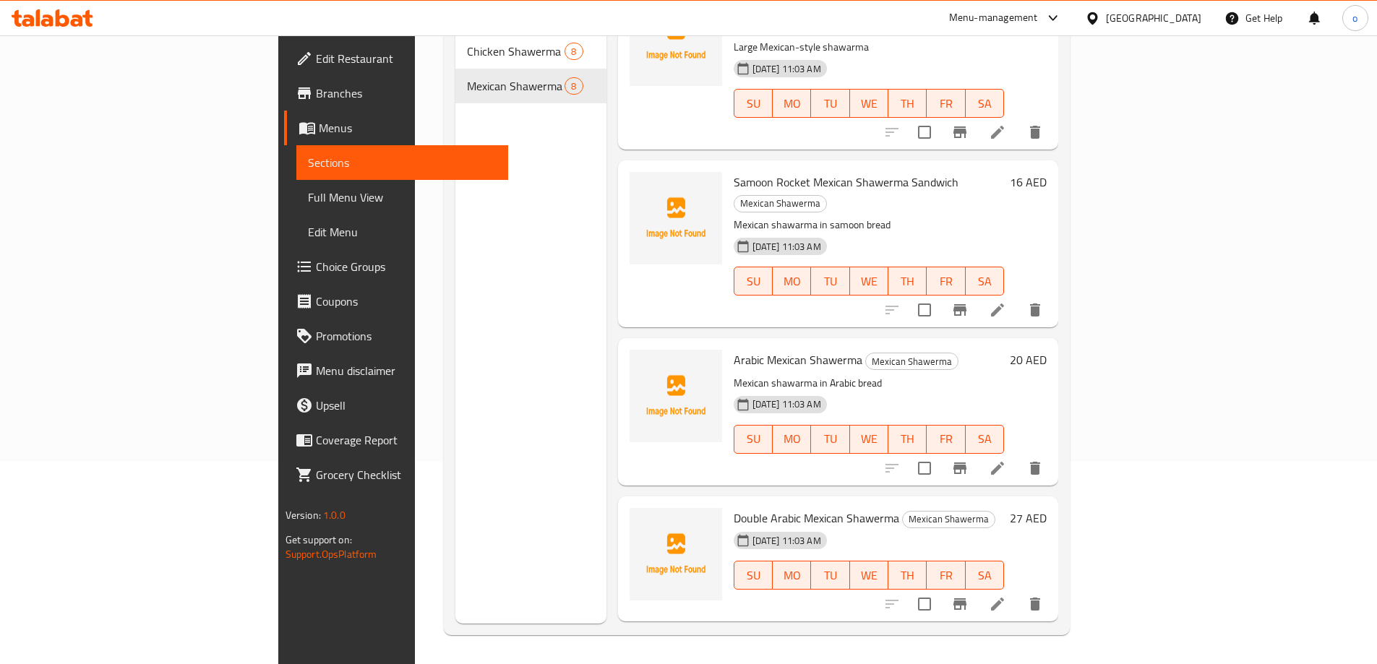
scroll to position [289, 0]
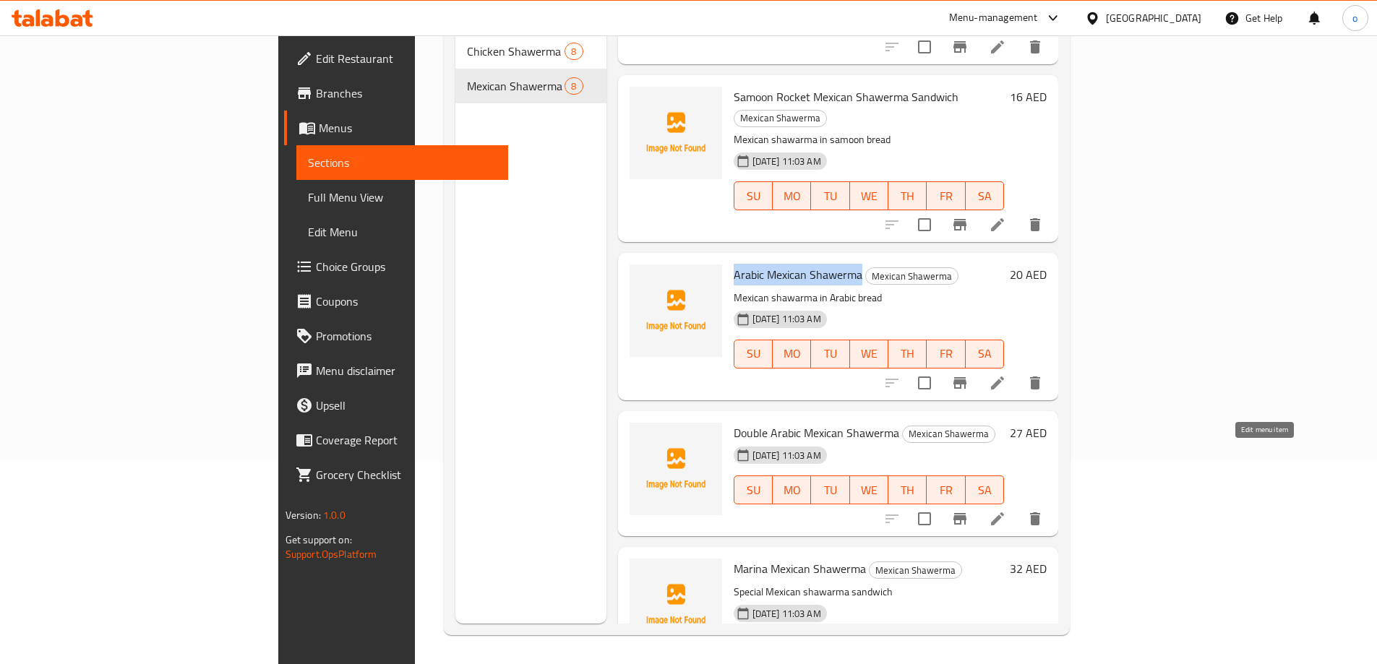
click at [1006, 510] on icon at bounding box center [997, 518] width 17 height 17
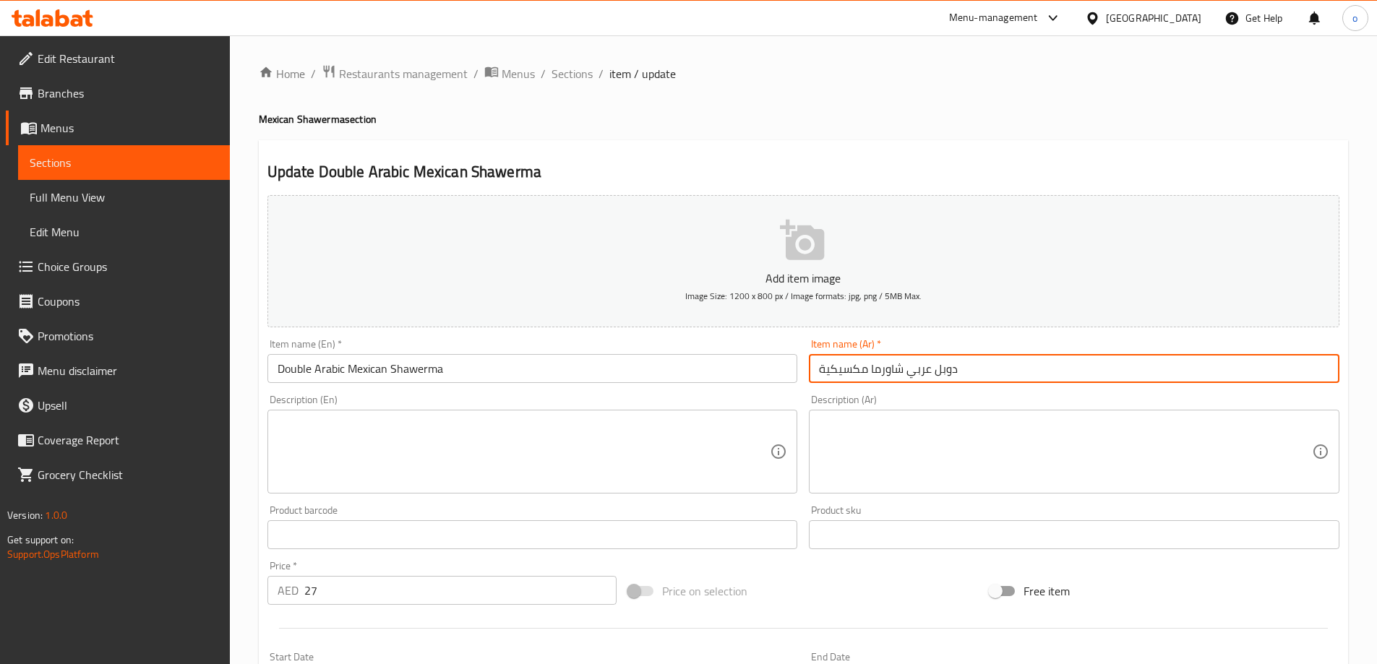
drag, startPoint x: 902, startPoint y: 371, endPoint x: 742, endPoint y: 384, distance: 161.0
click at [742, 384] on div "Add item image Image Size: 1200 x 800 px / Image formats: jpg, png / 5MB Max. I…" at bounding box center [803, 500] width 1083 height 623
paste input "شاورما مكسيكية"
drag, startPoint x: 1214, startPoint y: 371, endPoint x: 1023, endPoint y: 357, distance: 191.3
click at [1023, 357] on input "شاورما مكسيكية دوبل عربي" at bounding box center [1074, 368] width 530 height 29
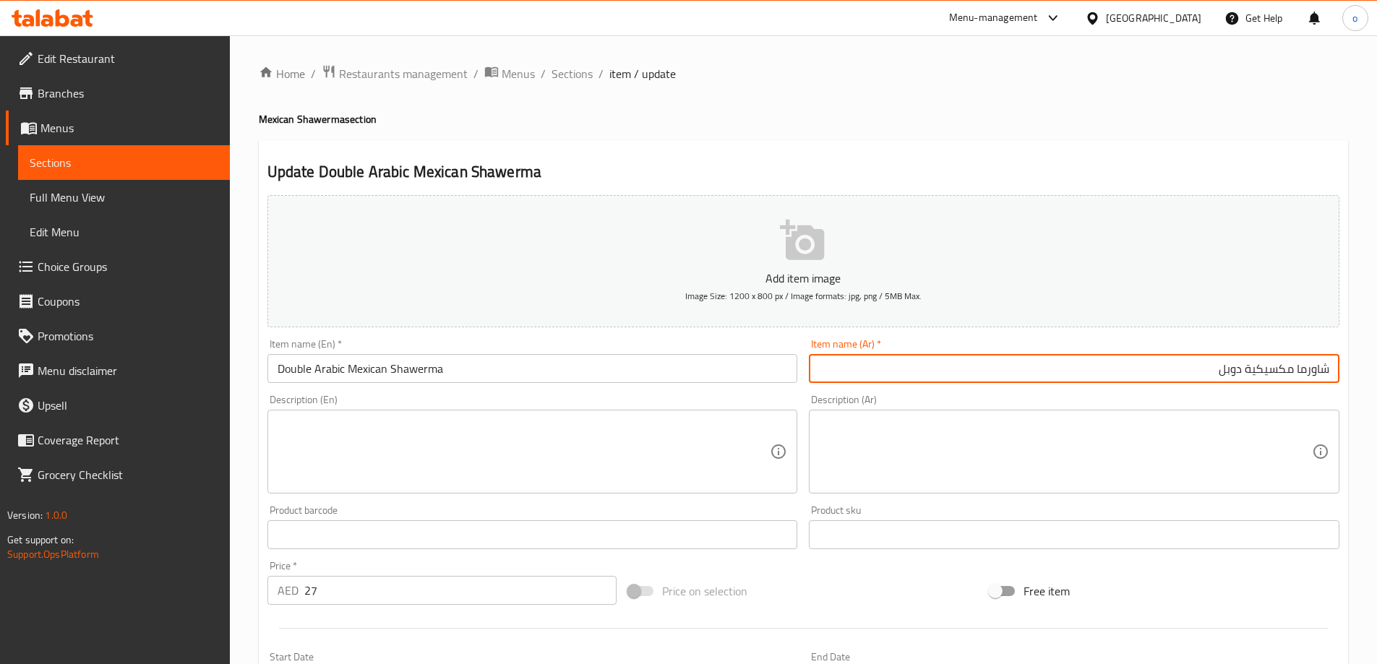
paste input "ربي"
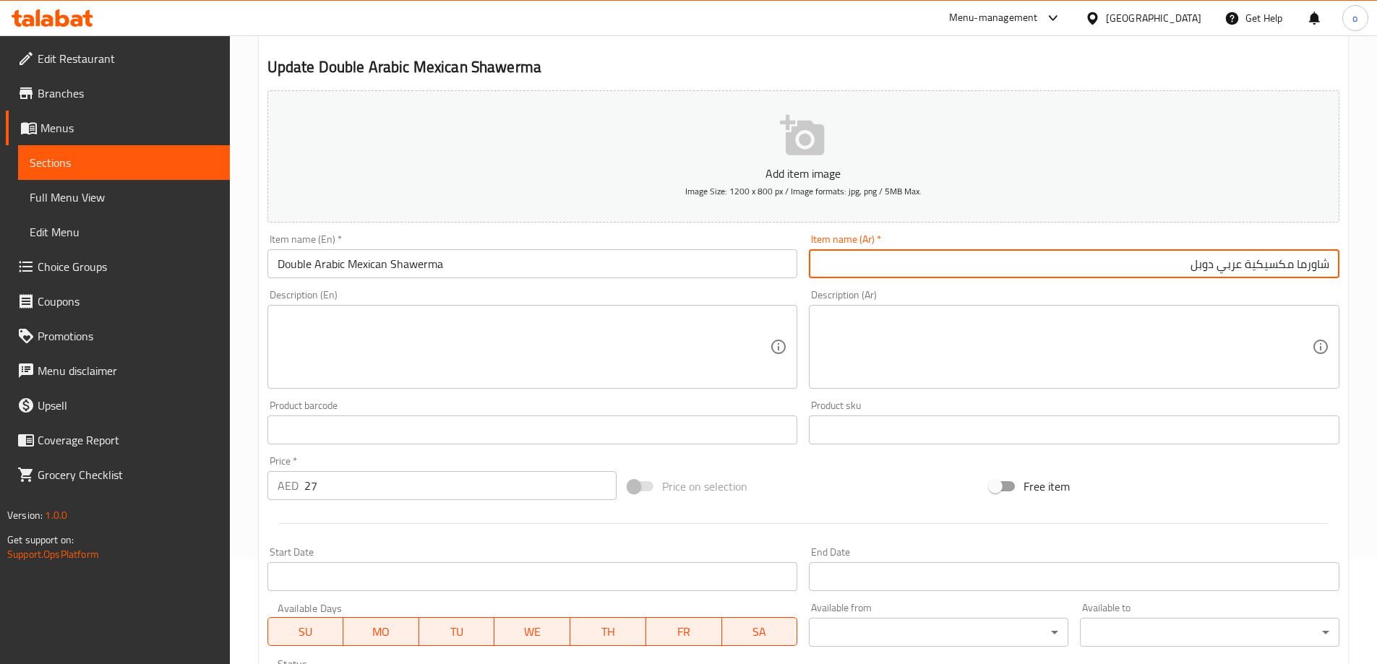
scroll to position [357, 0]
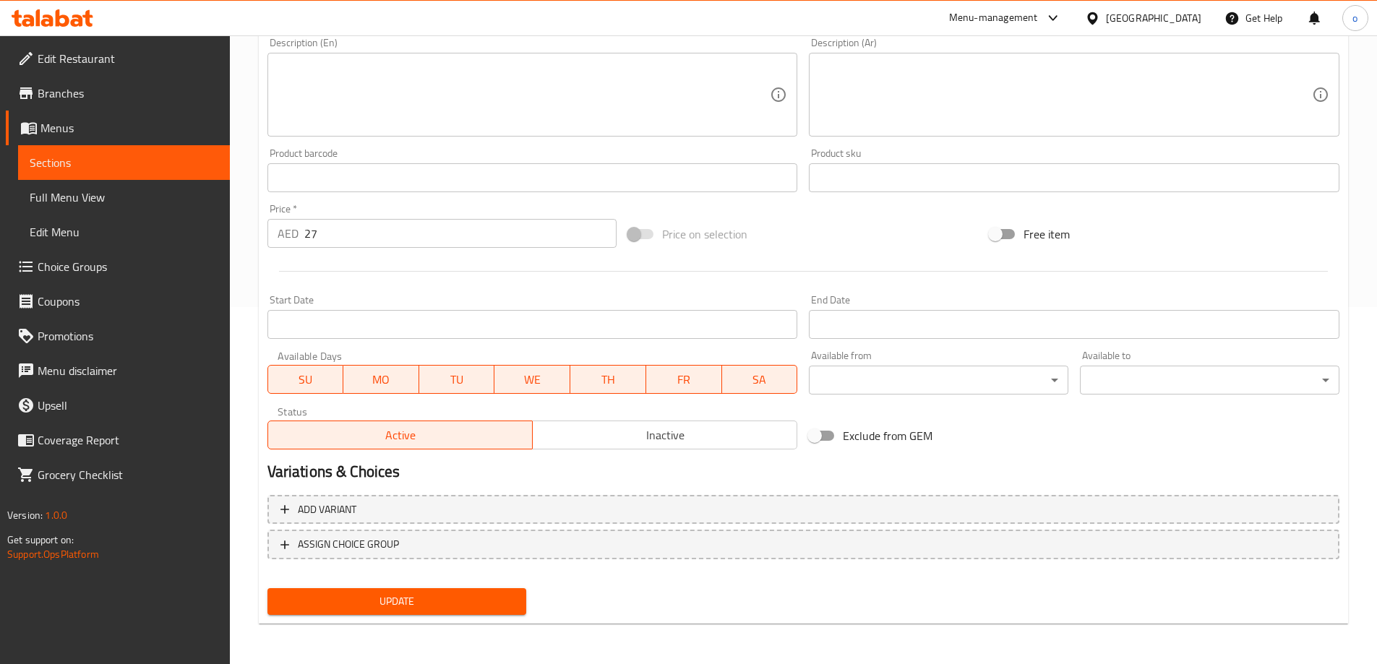
type input "شاورما مكسيكية عربي دوبل"
click at [418, 598] on span "Update" at bounding box center [397, 602] width 236 height 18
click at [235, 310] on div "Home / Restaurants management / Menus / Sections / item / update Mexican Shawer…" at bounding box center [803, 171] width 1147 height 986
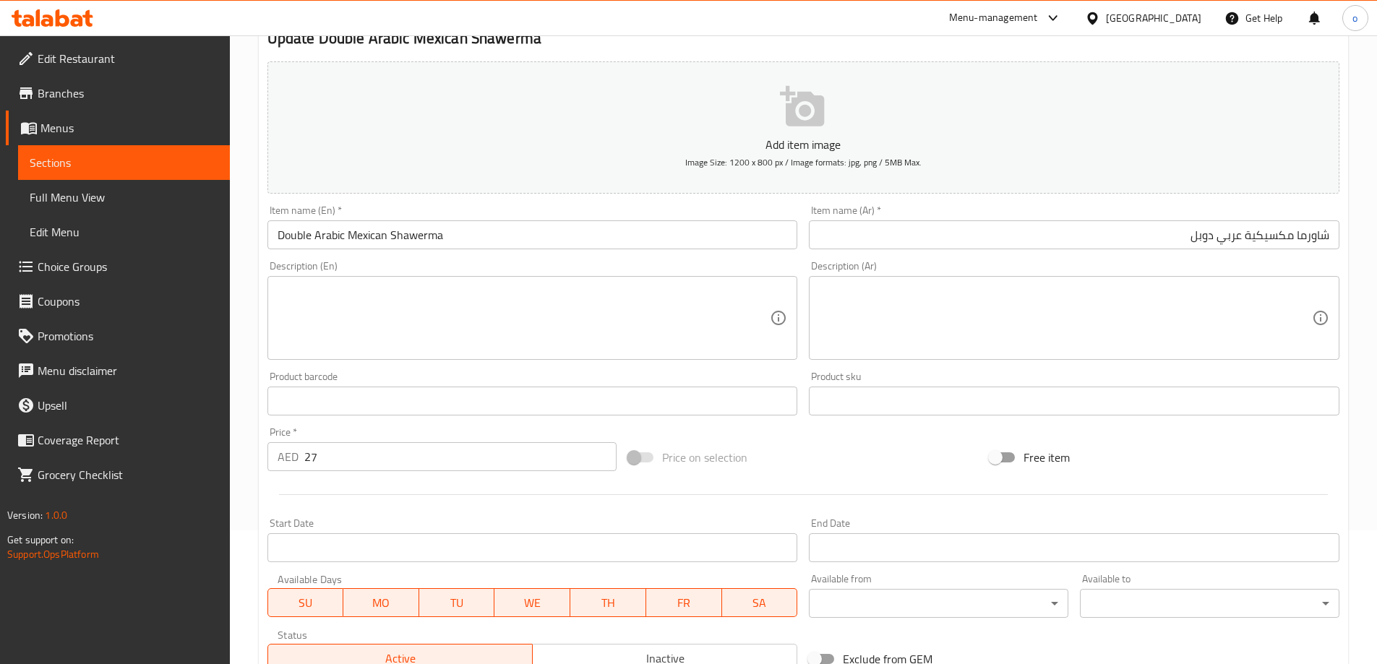
scroll to position [0, 0]
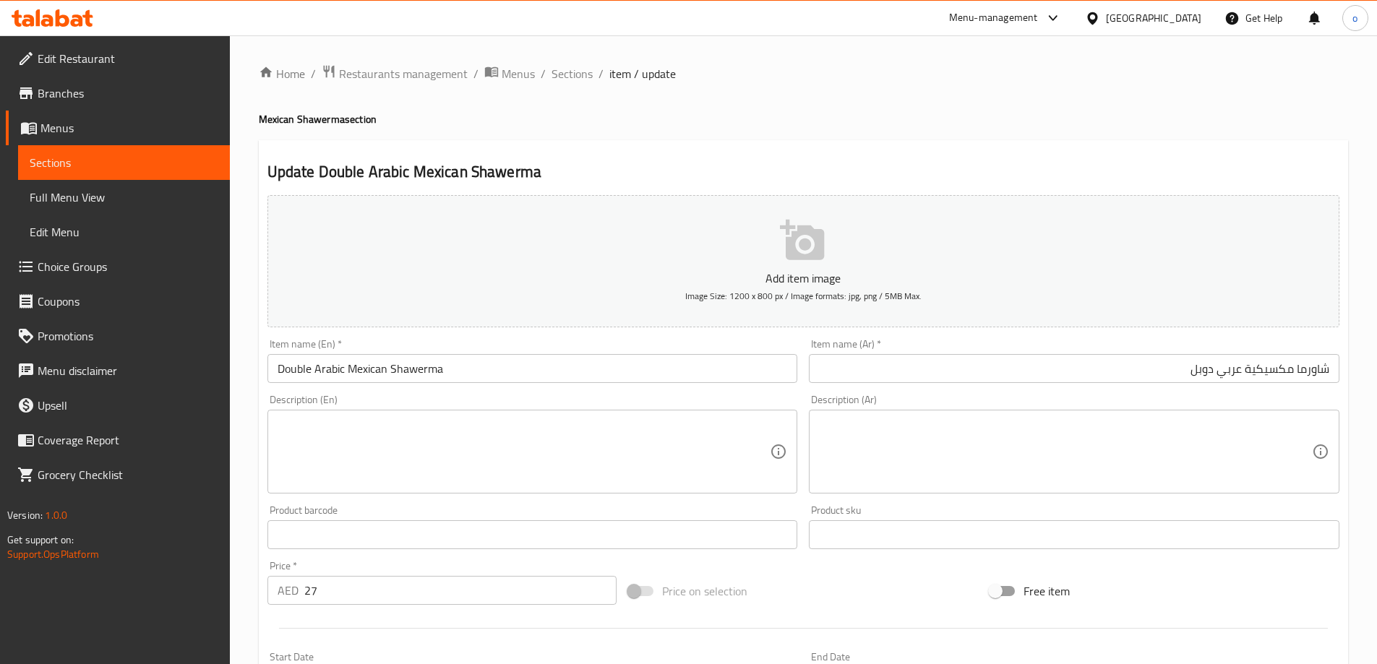
click at [485, 374] on input "Double Arabic Mexican Shawerma" at bounding box center [532, 368] width 530 height 29
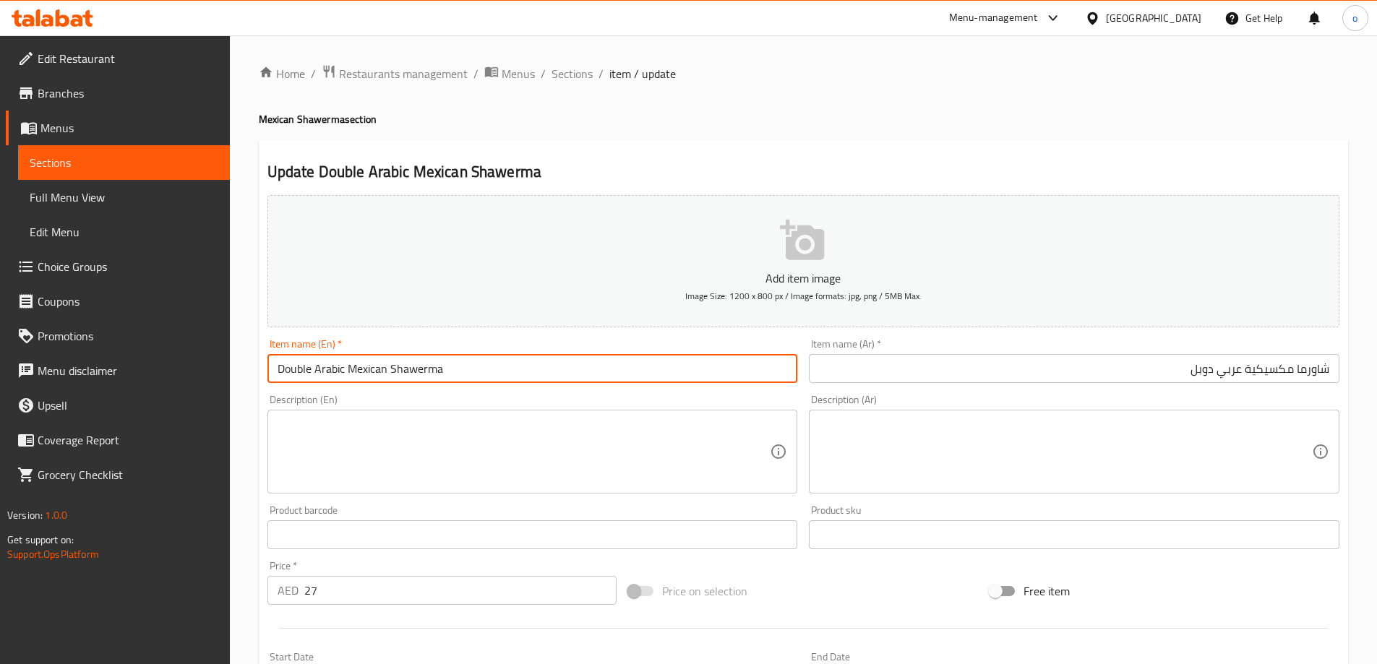
click at [485, 374] on input "Double Arabic Mexican Shawerma" at bounding box center [532, 368] width 530 height 29
click at [578, 71] on span "Sections" at bounding box center [571, 73] width 41 height 17
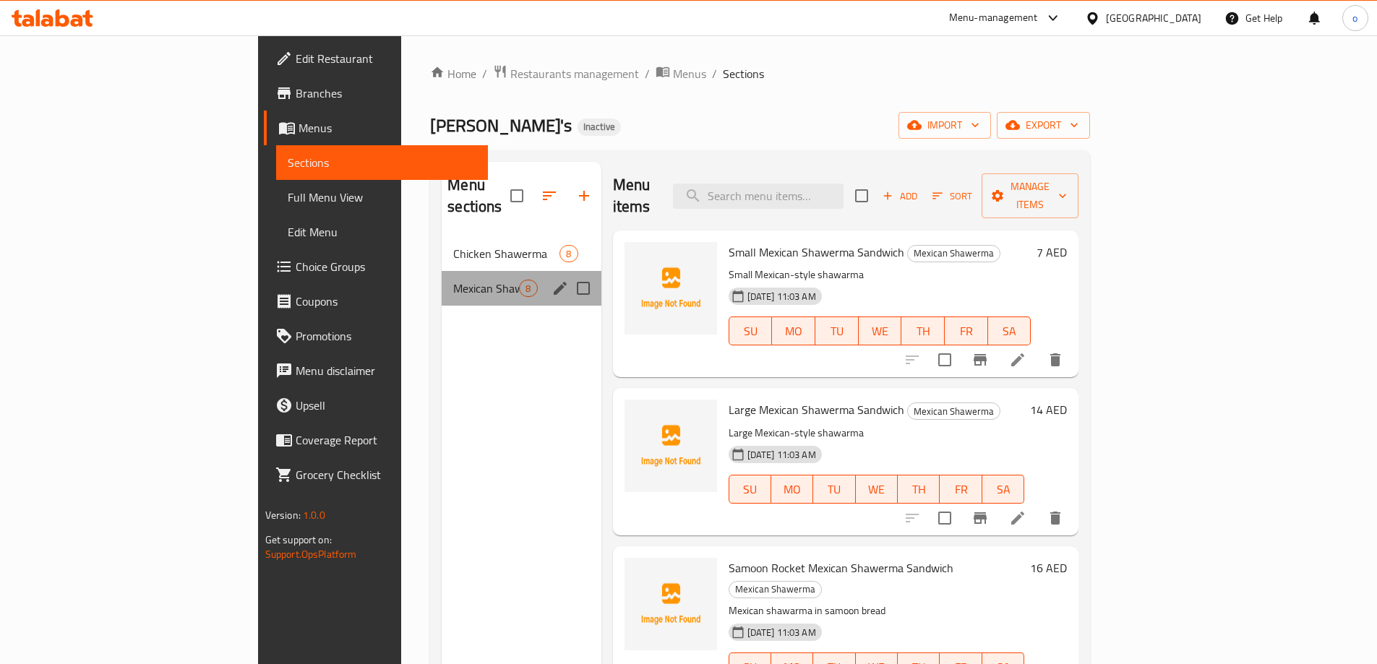
click at [453, 280] on span "Mexican Shawerma" at bounding box center [486, 288] width 66 height 17
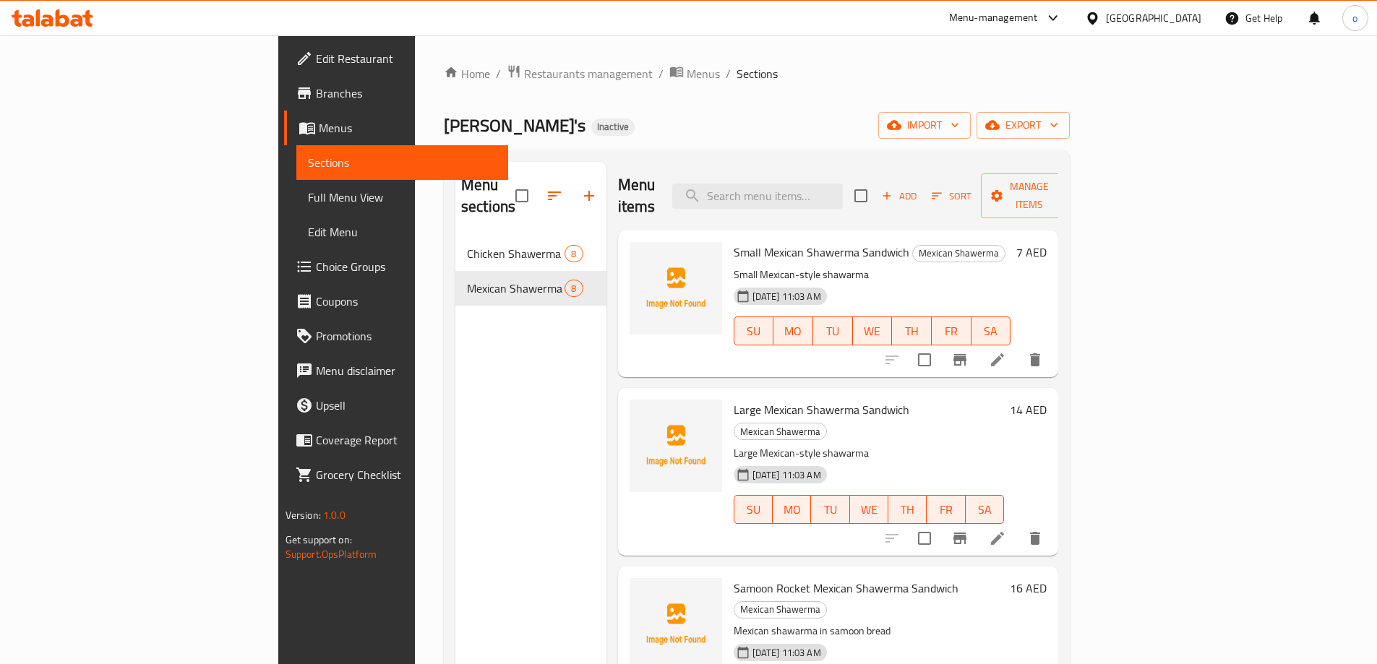
click at [455, 403] on div "Menu sections Chicken Shawerma 8 Mexican Shawerma 8" at bounding box center [530, 494] width 151 height 664
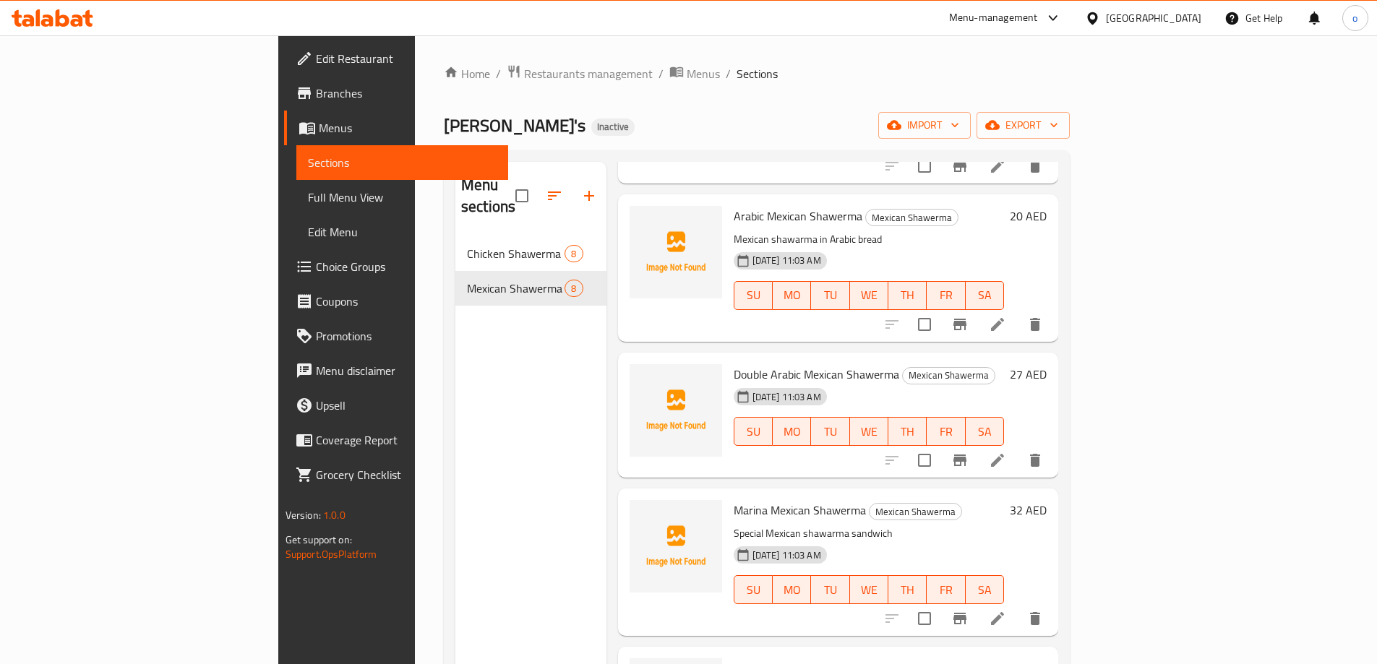
scroll to position [570, 0]
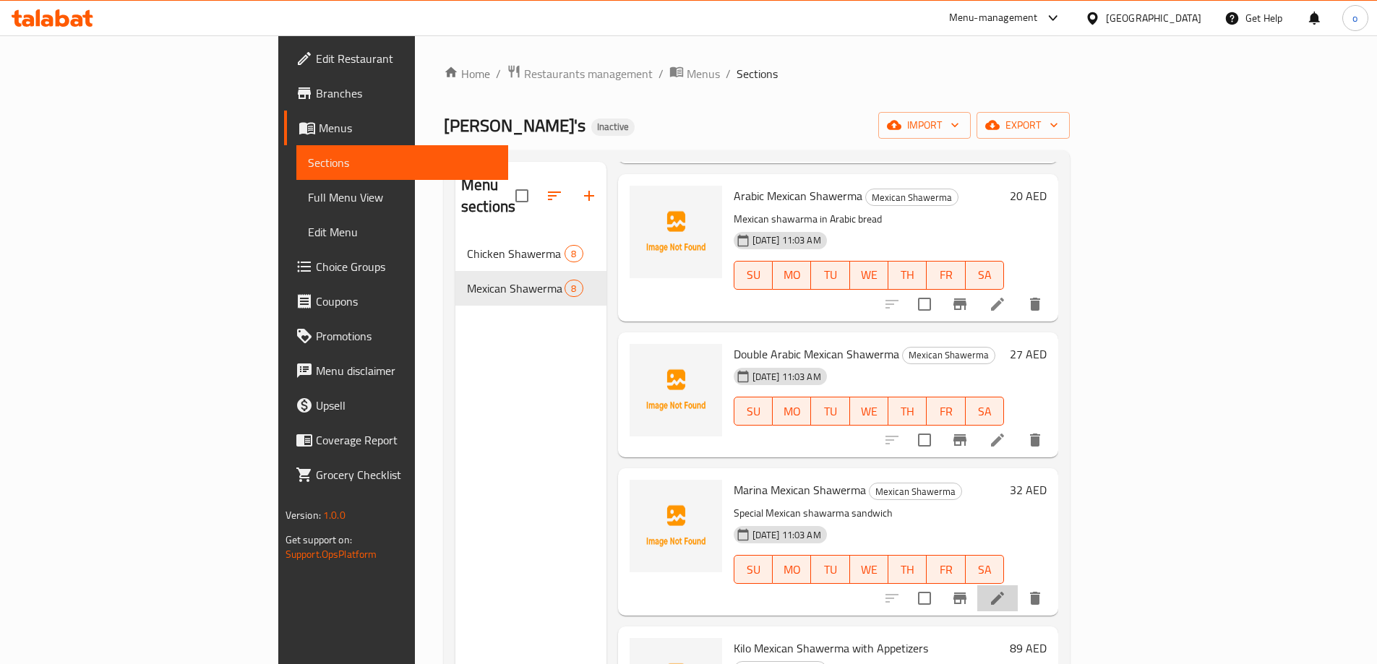
click at [1018, 585] on li at bounding box center [997, 598] width 40 height 26
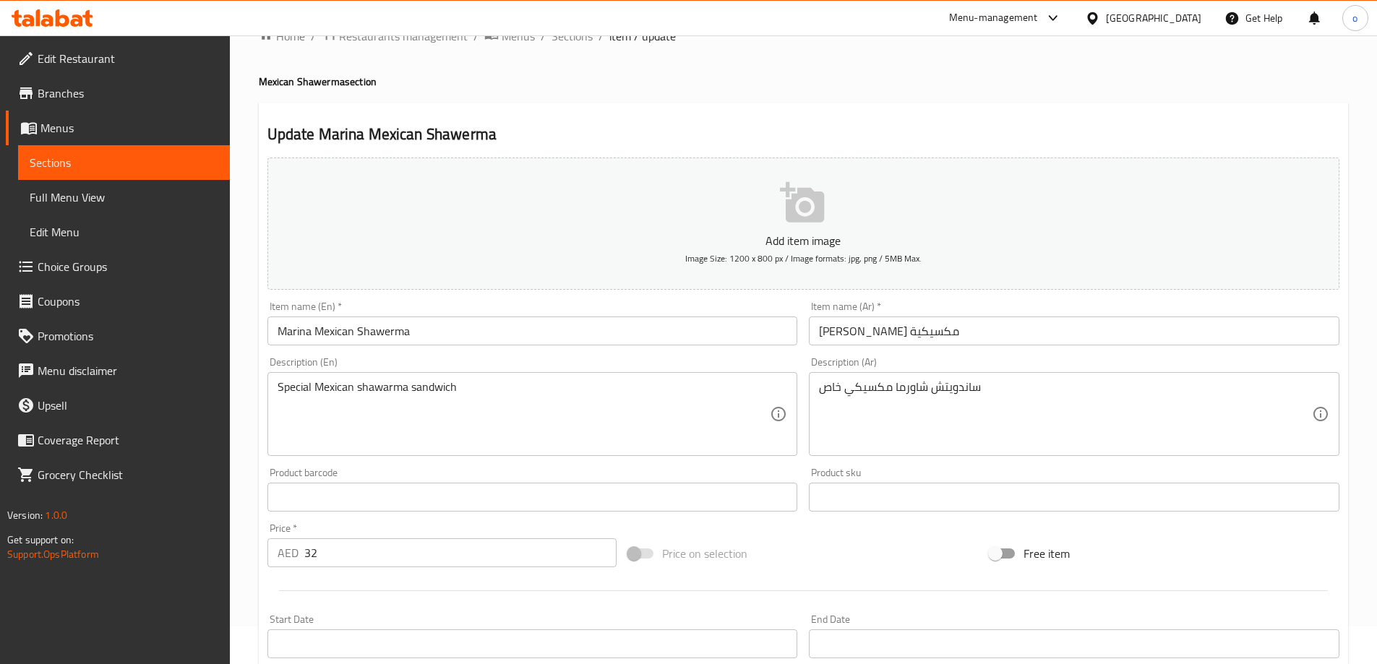
scroll to position [72, 0]
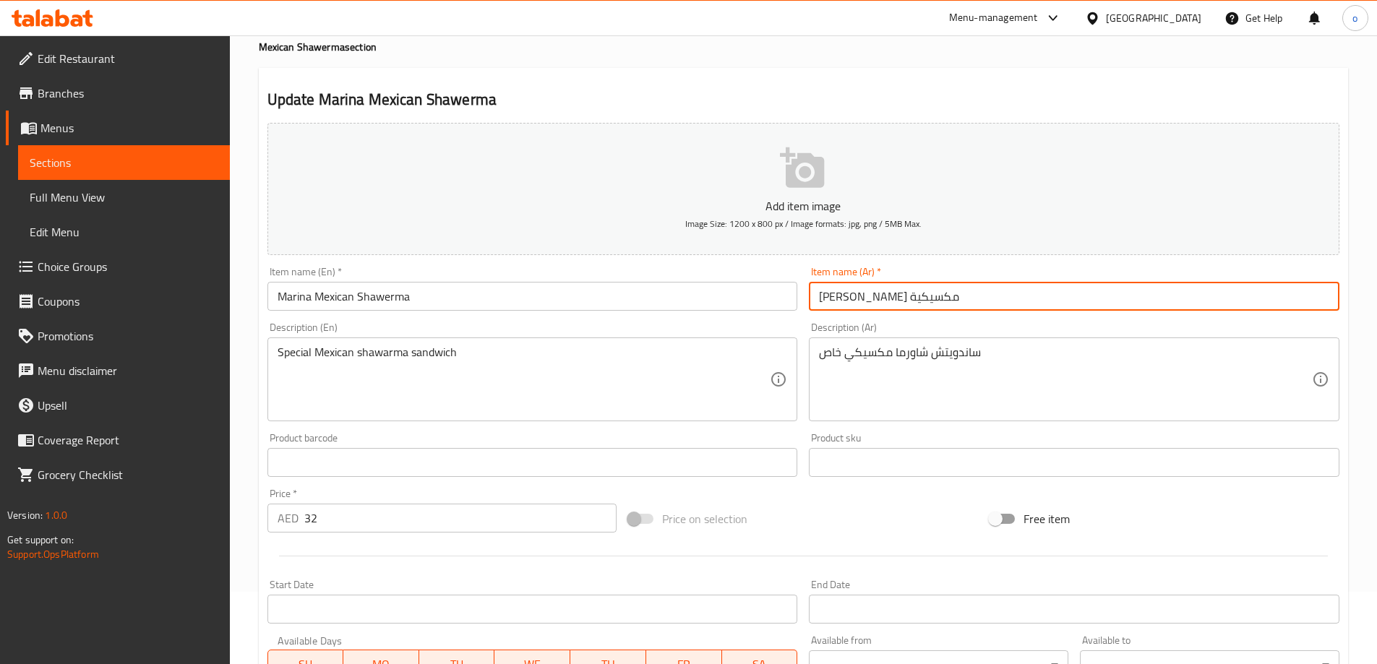
drag, startPoint x: 902, startPoint y: 299, endPoint x: 744, endPoint y: 312, distance: 158.8
click at [744, 312] on div "Add item image Image Size: 1200 x 800 px / Image formats: jpg, png / 5MB Max. I…" at bounding box center [803, 428] width 1083 height 623
paste input "شاورما مكسيكية"
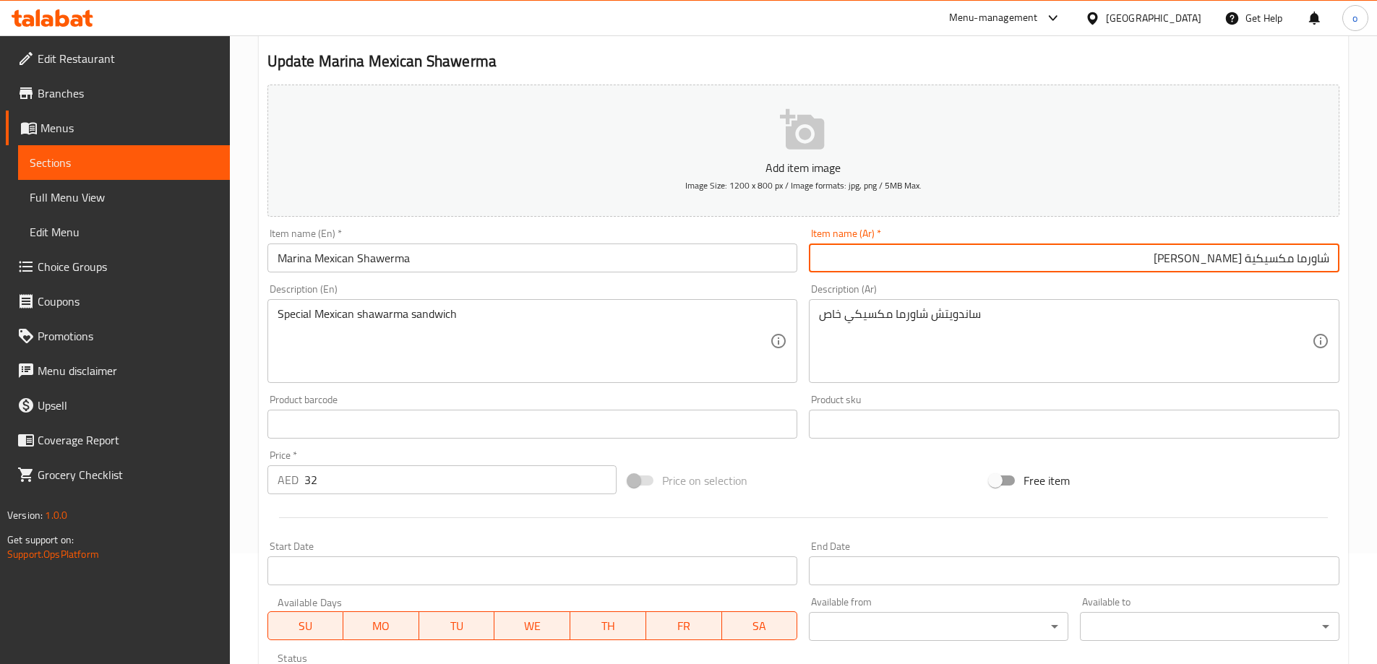
scroll to position [145, 0]
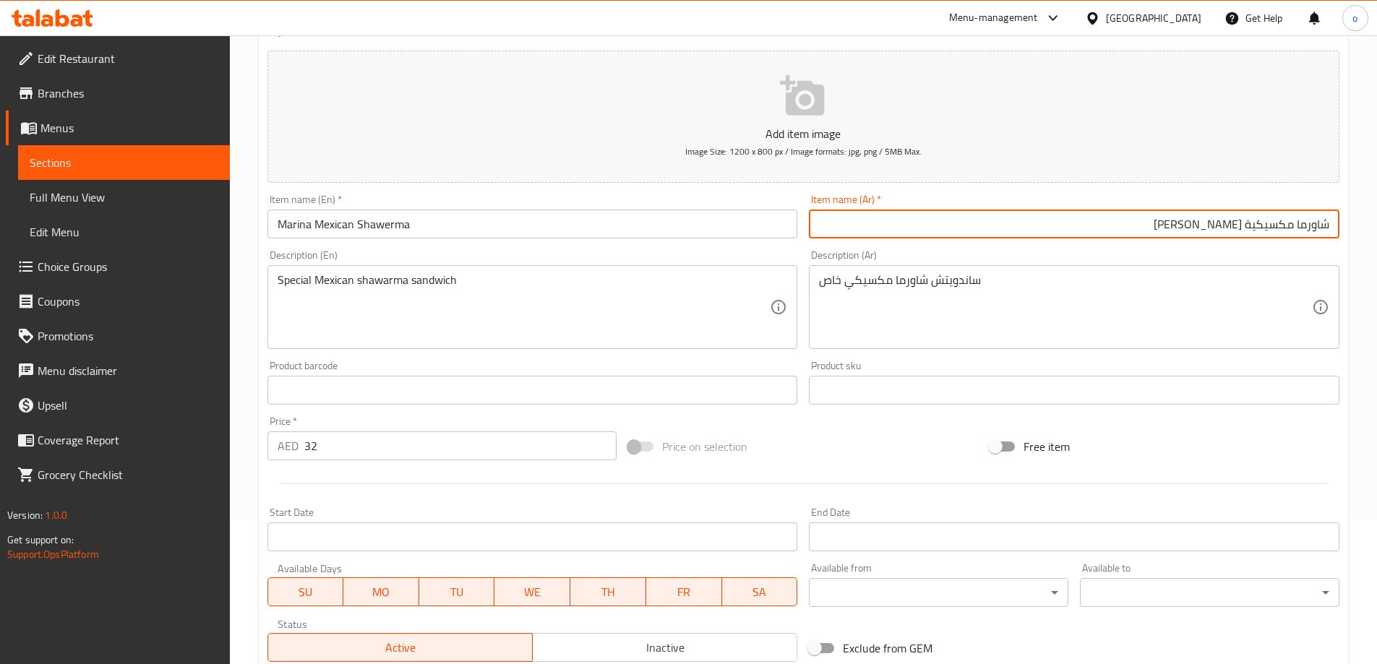
type input "شاورما مكسيكية [PERSON_NAME]"
click at [430, 218] on input "Marina Mexican Shawerma" at bounding box center [532, 224] width 530 height 29
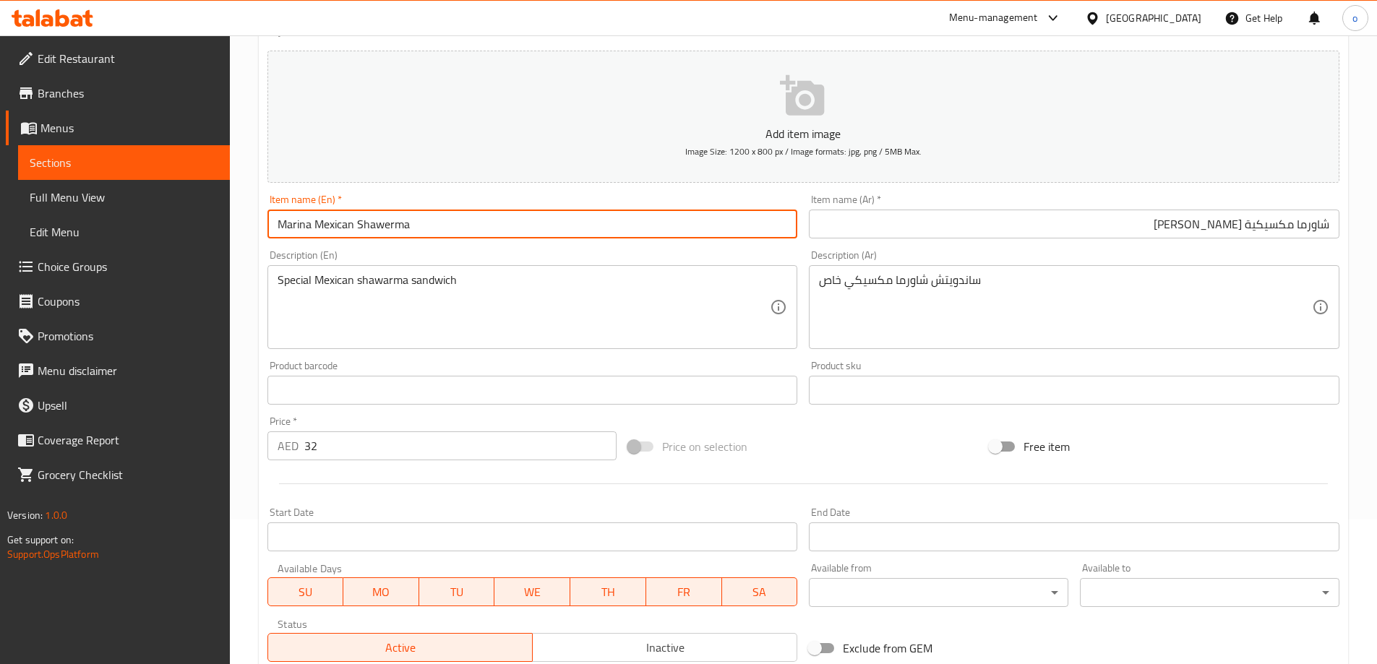
click at [430, 218] on input "Marina Mexican Shawerma" at bounding box center [532, 224] width 530 height 29
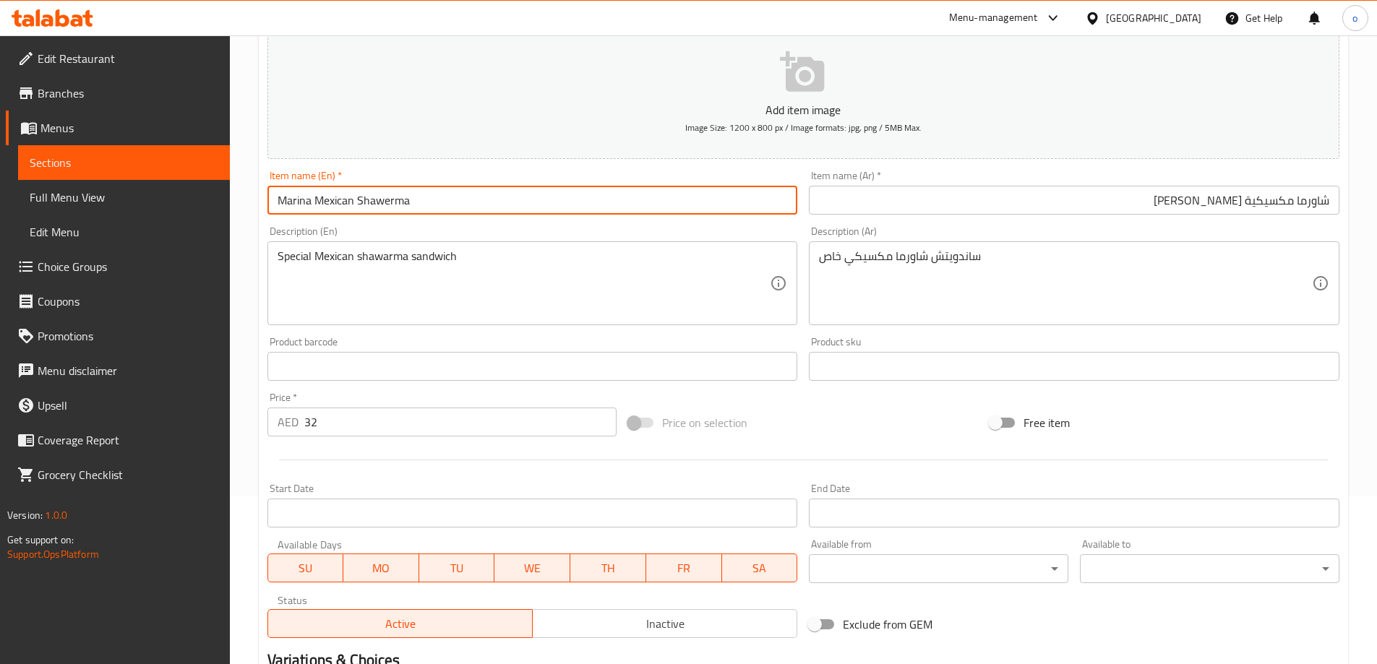
scroll to position [357, 0]
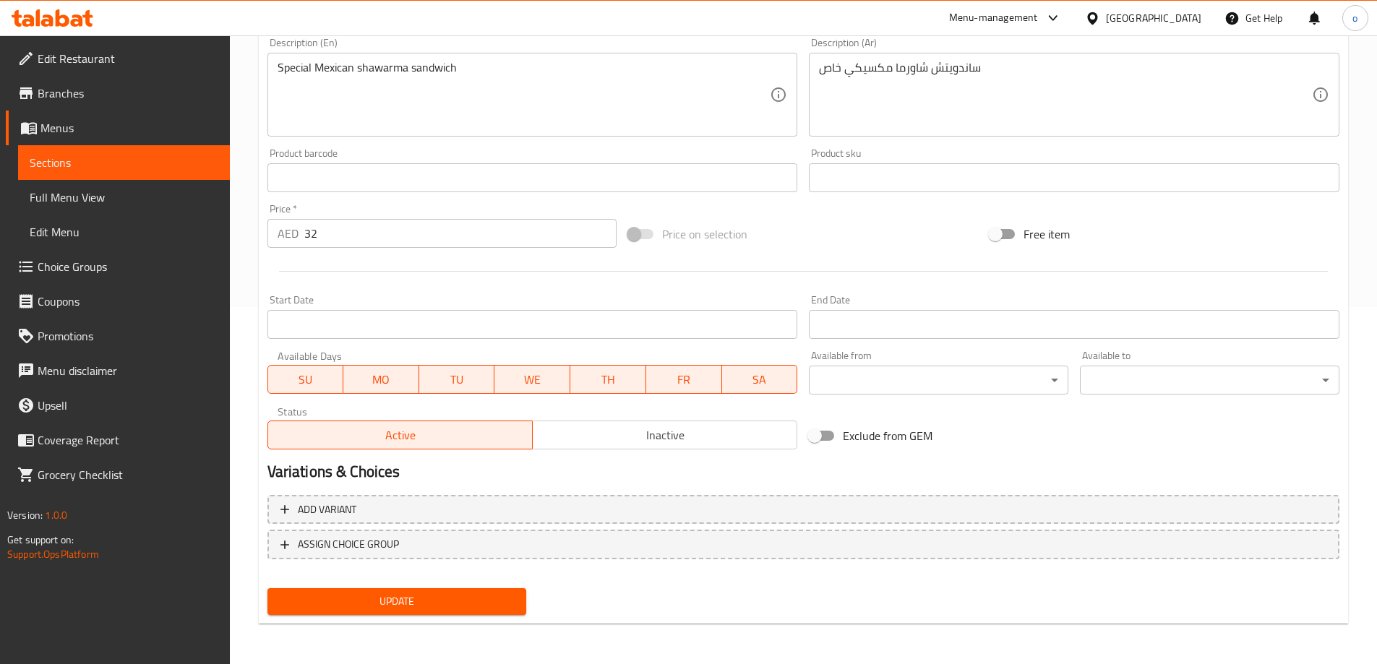
click at [439, 593] on span "Update" at bounding box center [397, 602] width 236 height 18
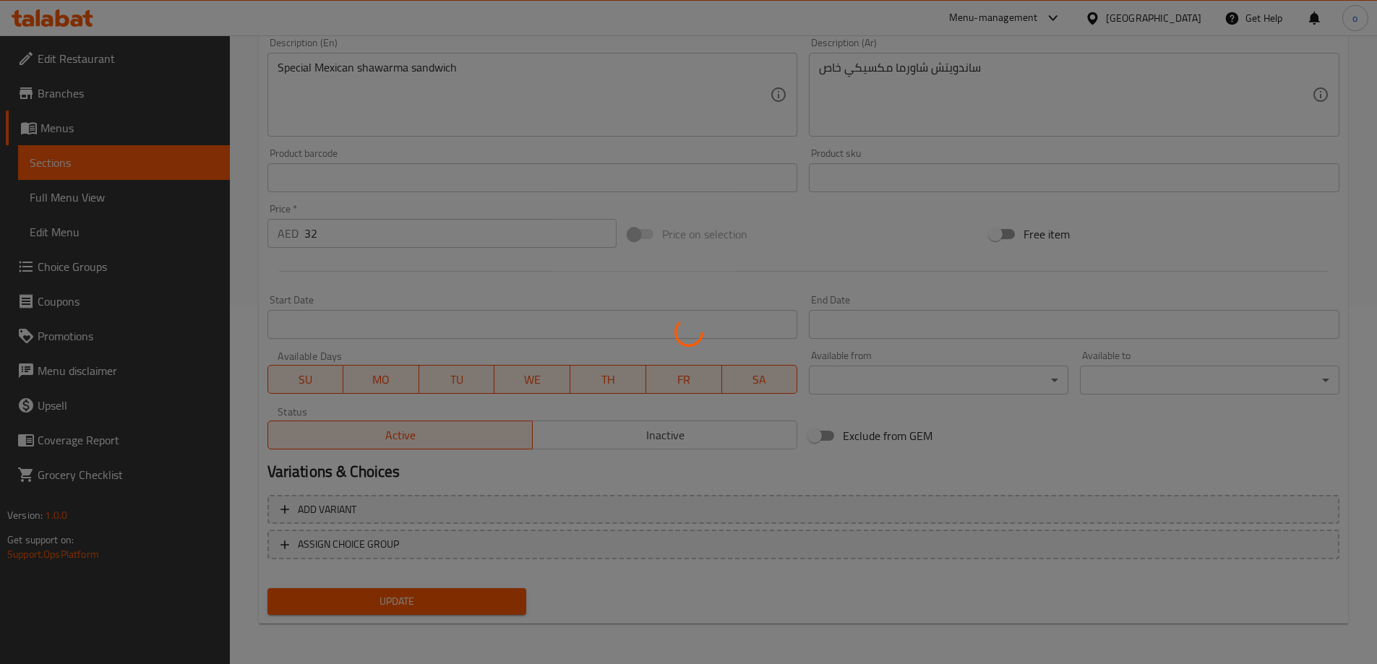
scroll to position [0, 0]
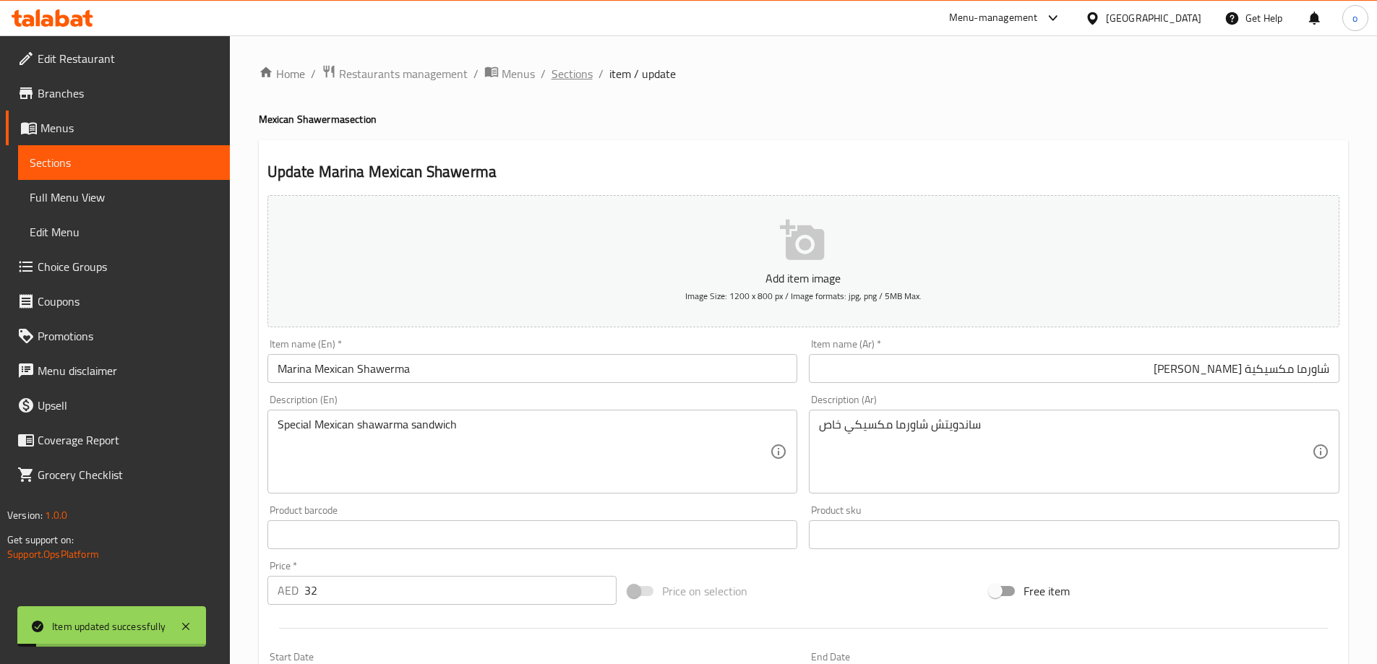
click at [566, 75] on span "Sections" at bounding box center [571, 73] width 41 height 17
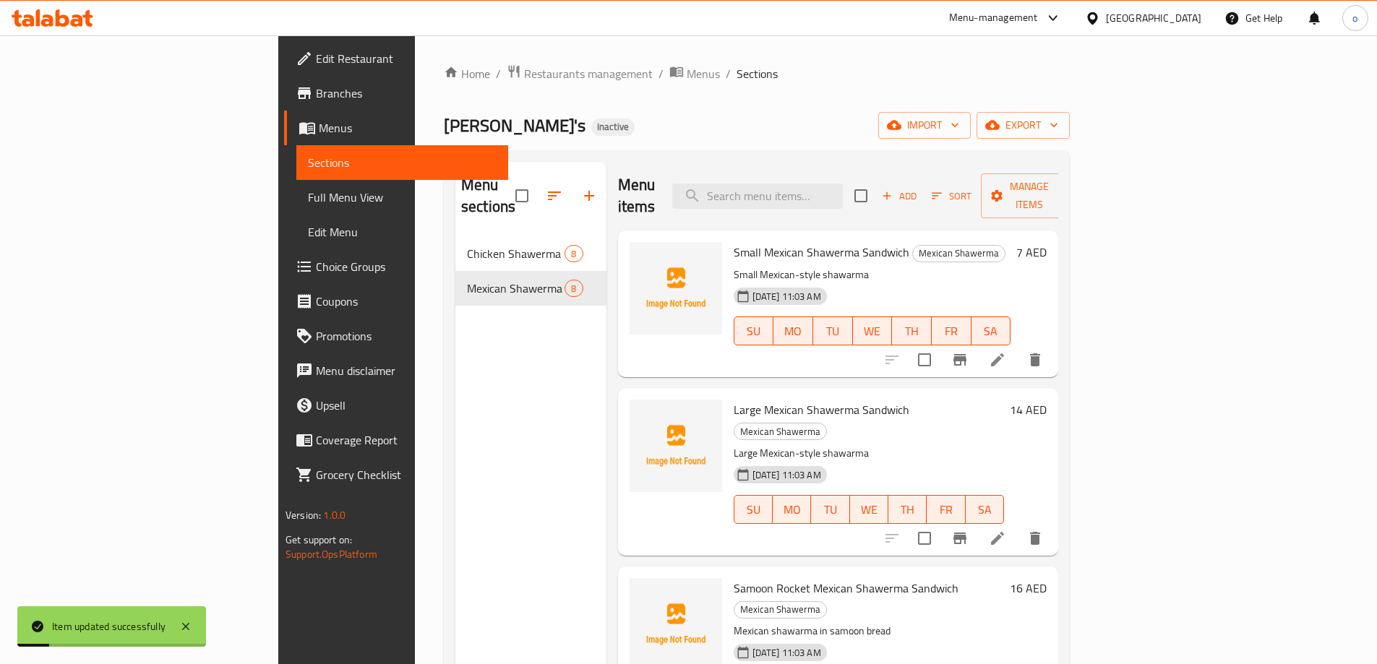
click at [462, 462] on div "Menu sections Chicken Shawerma 8 Mexican Shawerma 8" at bounding box center [530, 494] width 151 height 664
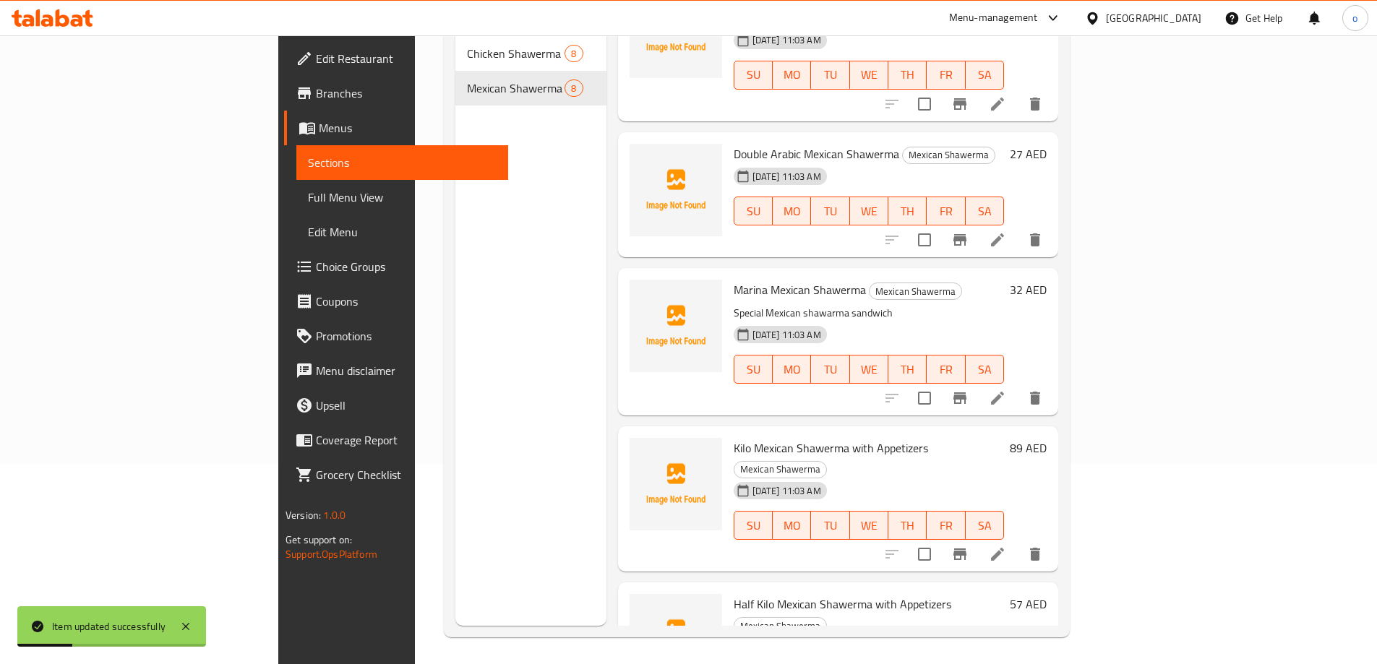
scroll to position [202, 0]
click at [1006, 544] on icon at bounding box center [997, 552] width 17 height 17
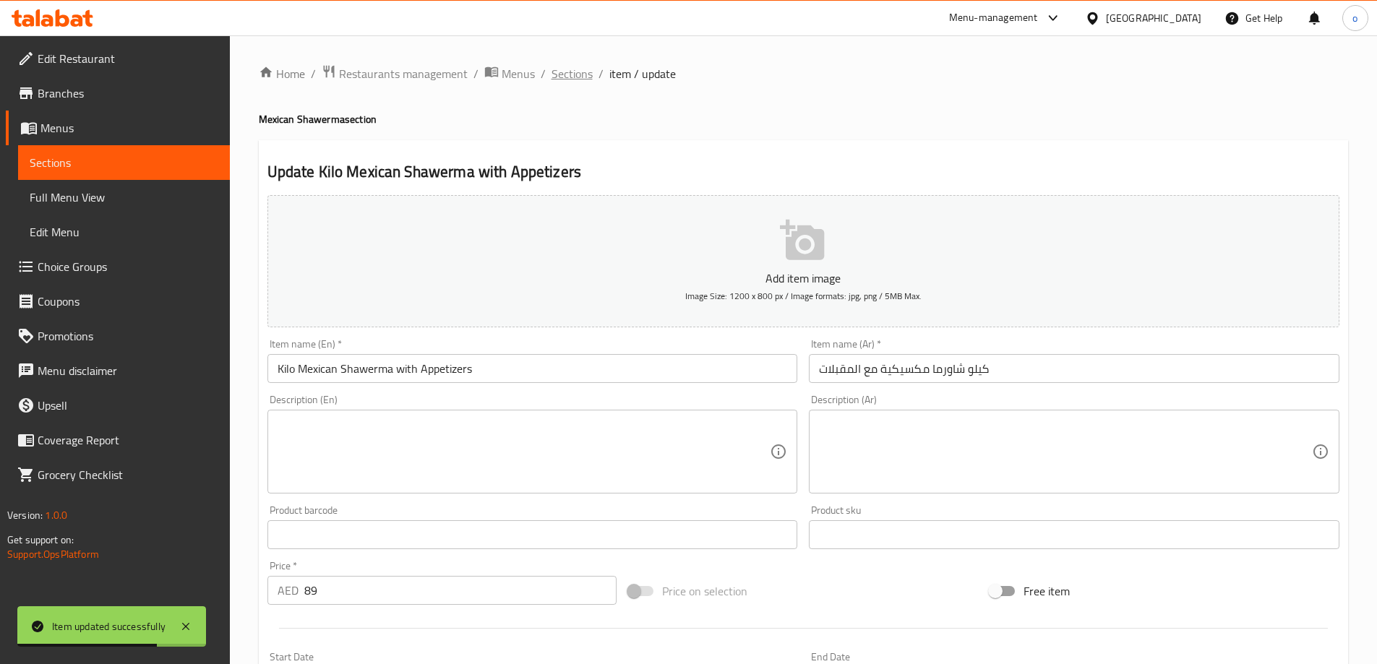
click at [565, 72] on span "Sections" at bounding box center [571, 73] width 41 height 17
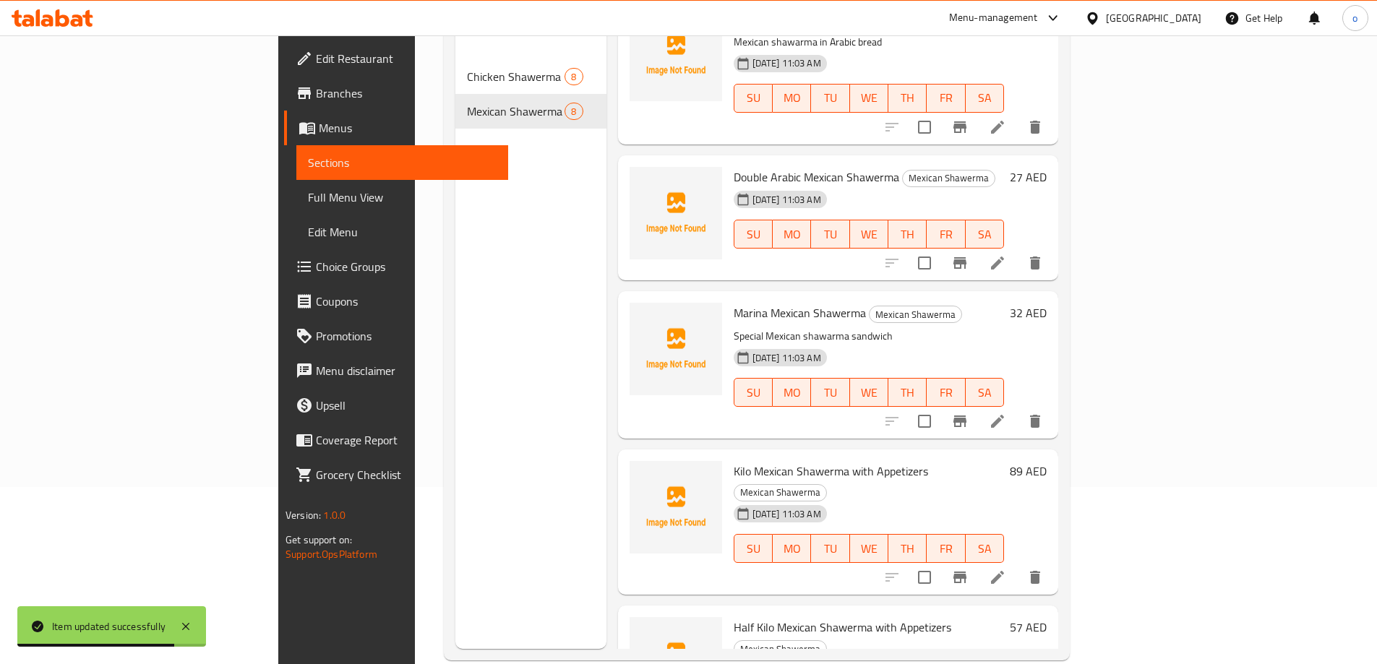
scroll to position [202, 0]
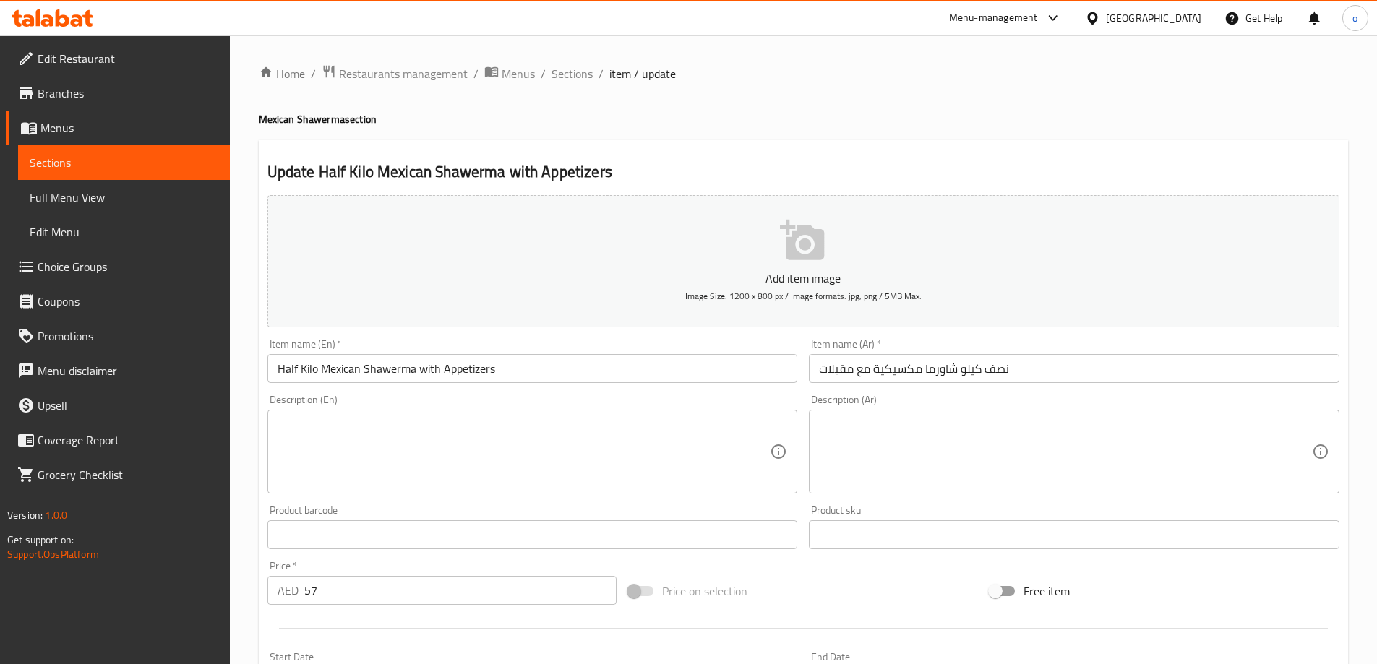
click at [426, 424] on textarea at bounding box center [524, 452] width 493 height 69
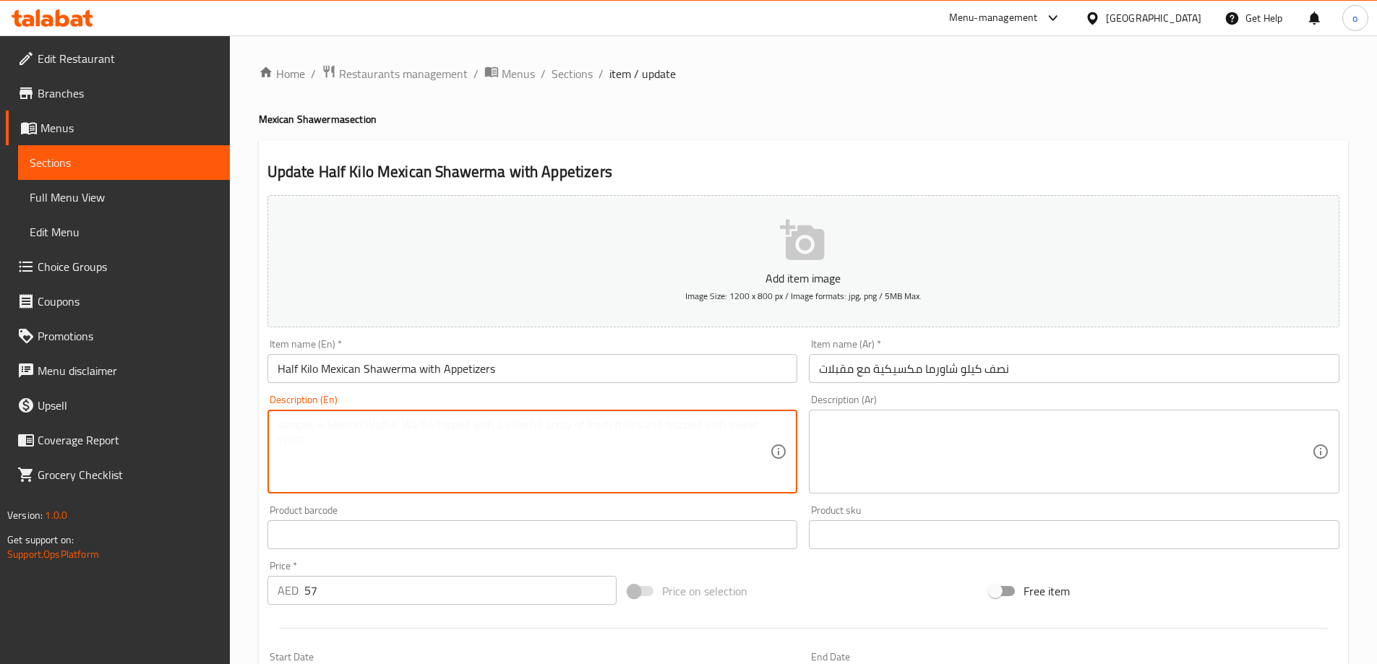
click at [242, 452] on div "Home / Restaurants management / Menus / Sections / item / update Mexican Shawer…" at bounding box center [803, 528] width 1147 height 986
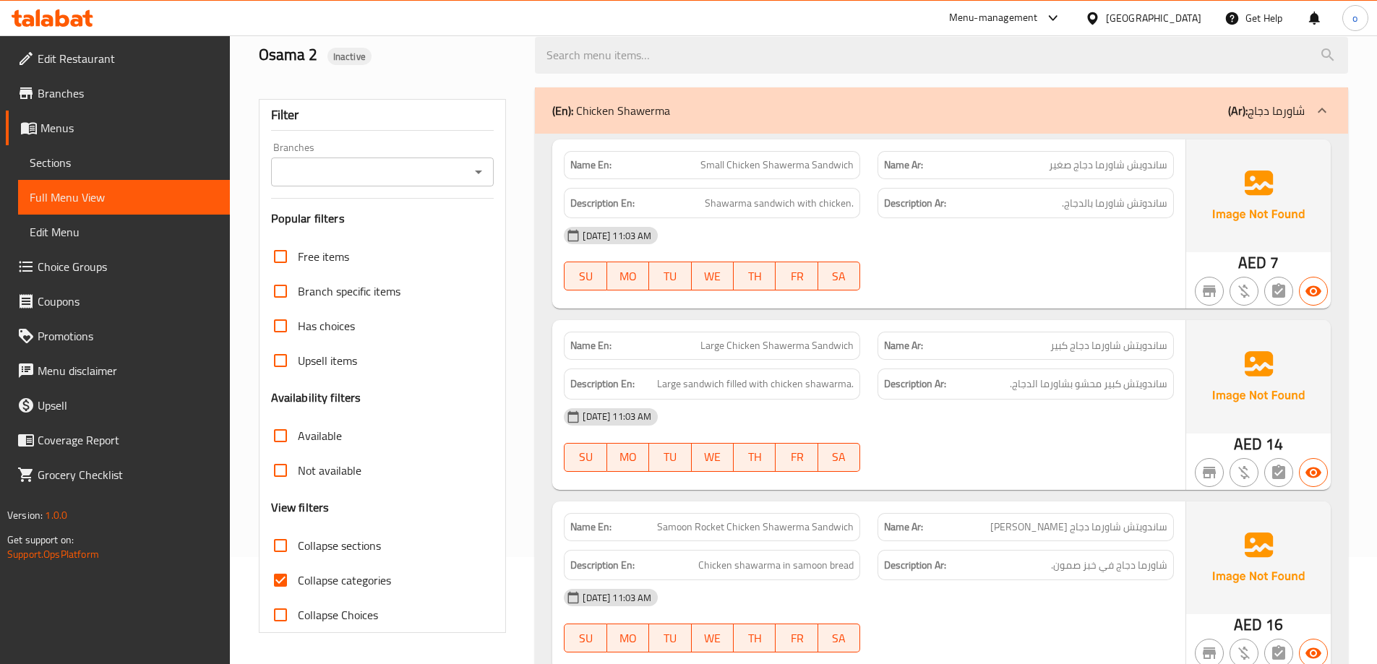
scroll to position [361, 0]
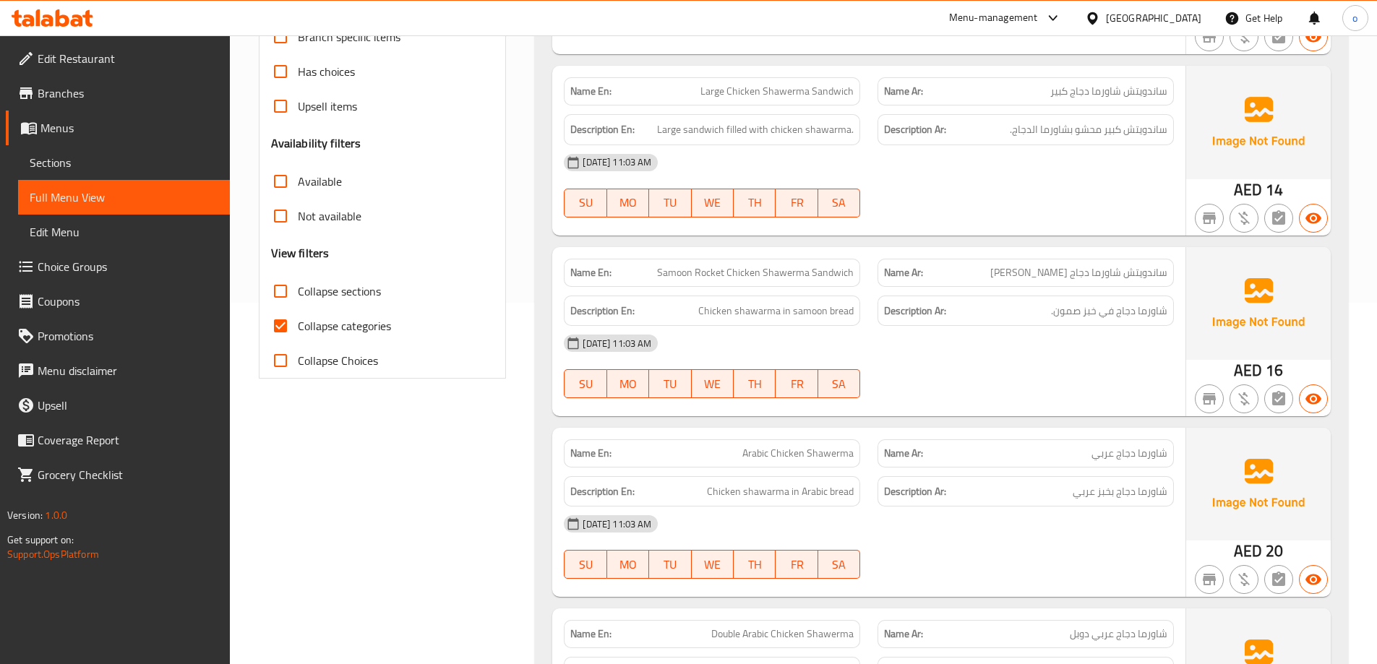
click at [356, 328] on span "Collapse categories" at bounding box center [344, 325] width 93 height 17
click at [298, 328] on input "Collapse categories" at bounding box center [280, 326] width 35 height 35
checkbox input "false"
click at [824, 269] on span "Samoon Rocket Chicken Shawerma Sandwich" at bounding box center [755, 272] width 197 height 15
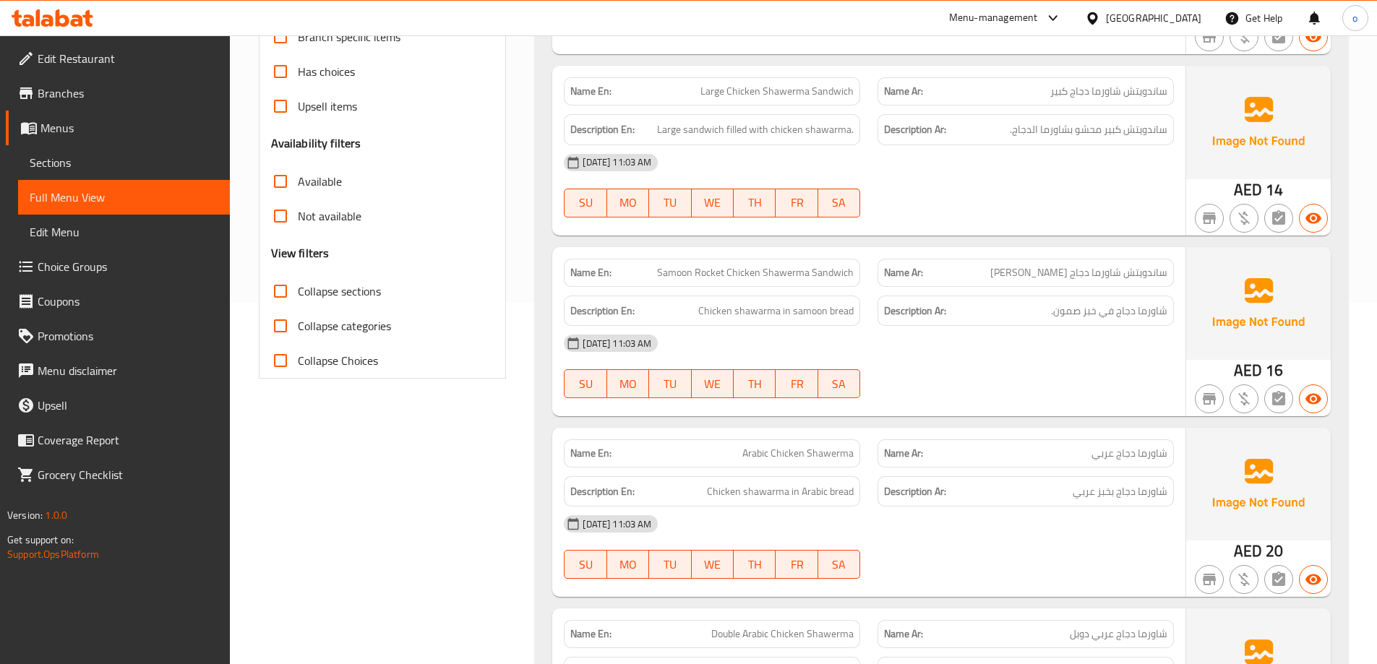
click at [787, 272] on span "Samoon Rocket Chicken Shawerma Sandwich" at bounding box center [755, 272] width 197 height 15
click at [747, 272] on span "Samoon Rocket Chicken Shawerma Sandwich" at bounding box center [755, 272] width 197 height 15
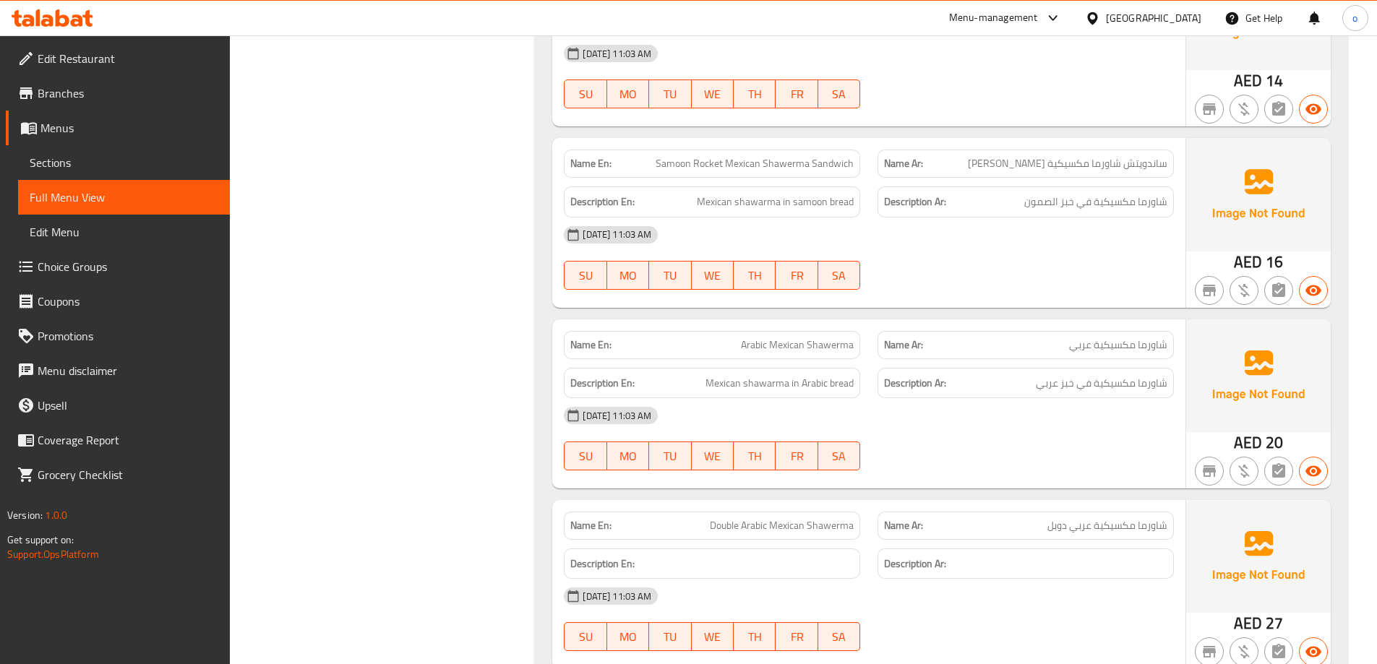
scroll to position [2024, 0]
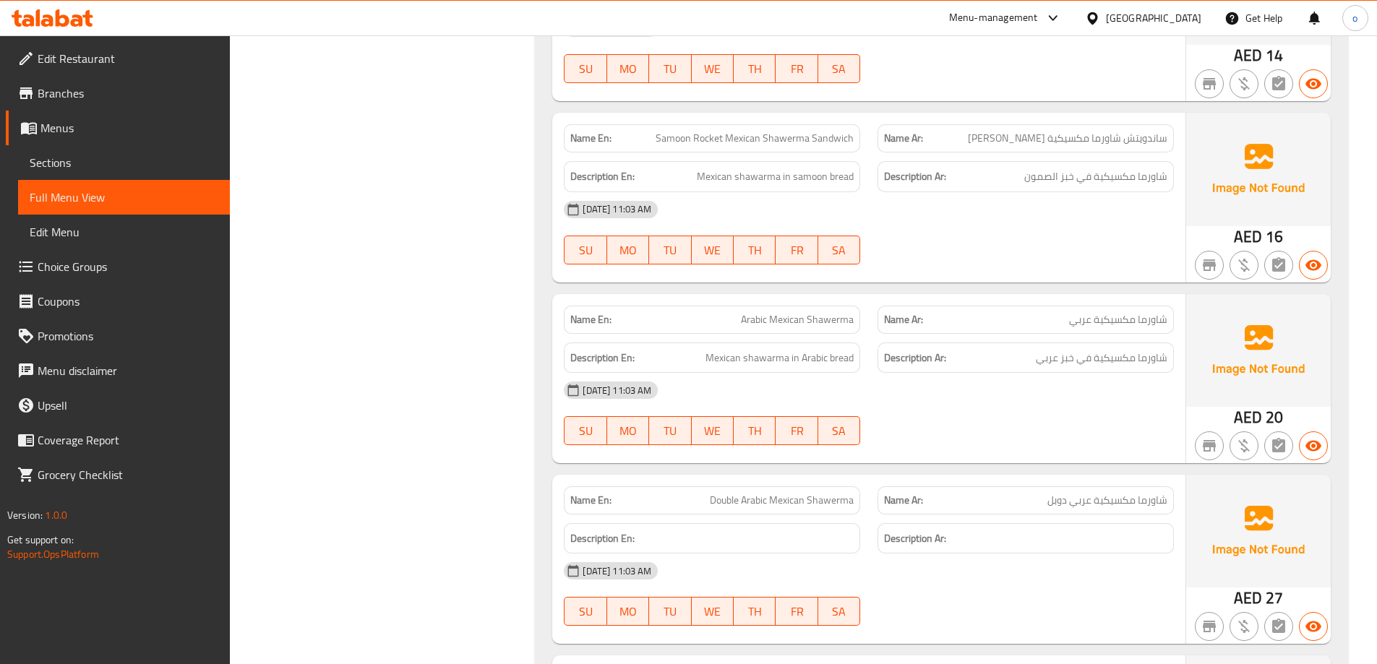
drag, startPoint x: 1062, startPoint y: 317, endPoint x: 1177, endPoint y: 335, distance: 115.6
click at [1177, 335] on div "Name En: Arabic Mexican Shawerma Name Ar: شاورما مكسيكية عربي Description En: M…" at bounding box center [868, 378] width 633 height 169
click at [1109, 325] on span "شاورما مكسيكية عربي" at bounding box center [1118, 319] width 98 height 15
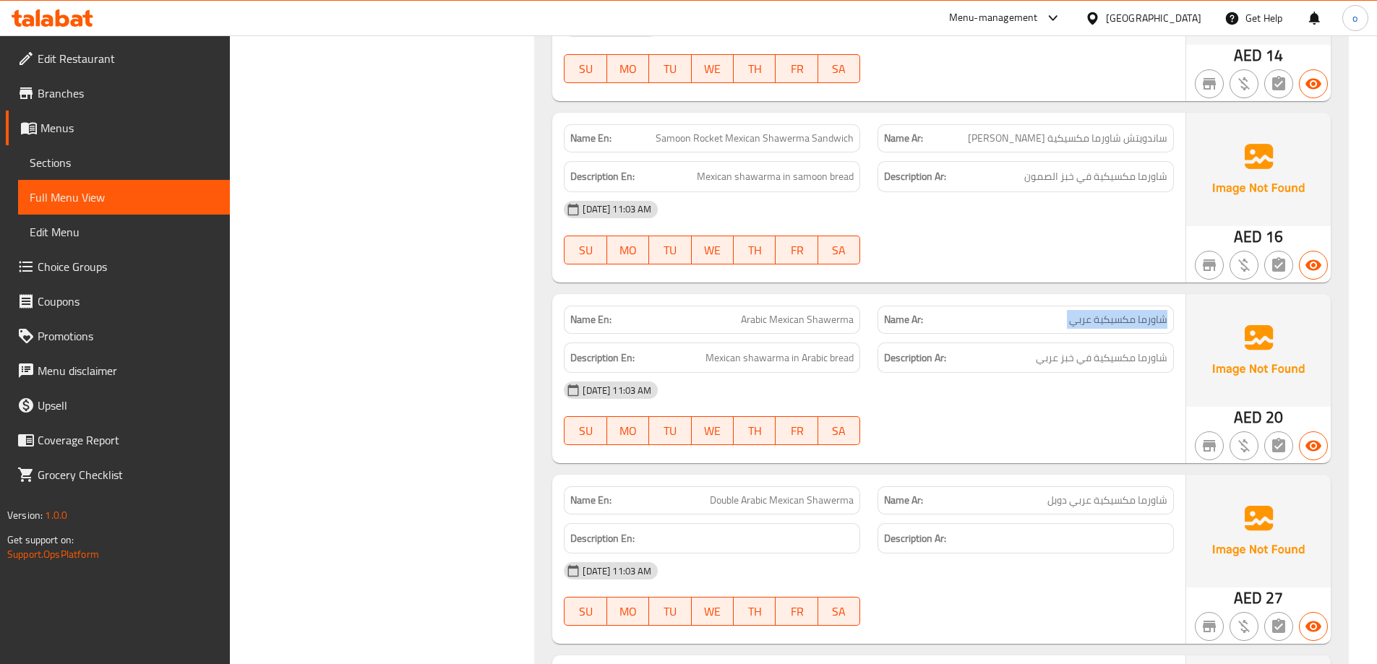
click at [1109, 325] on span "شاورما مكسيكية عربي" at bounding box center [1118, 319] width 98 height 15
copy span "شاورما مكسيكية عربي"
click at [816, 318] on span "Arabic Mexican Shawerma" at bounding box center [797, 319] width 113 height 15
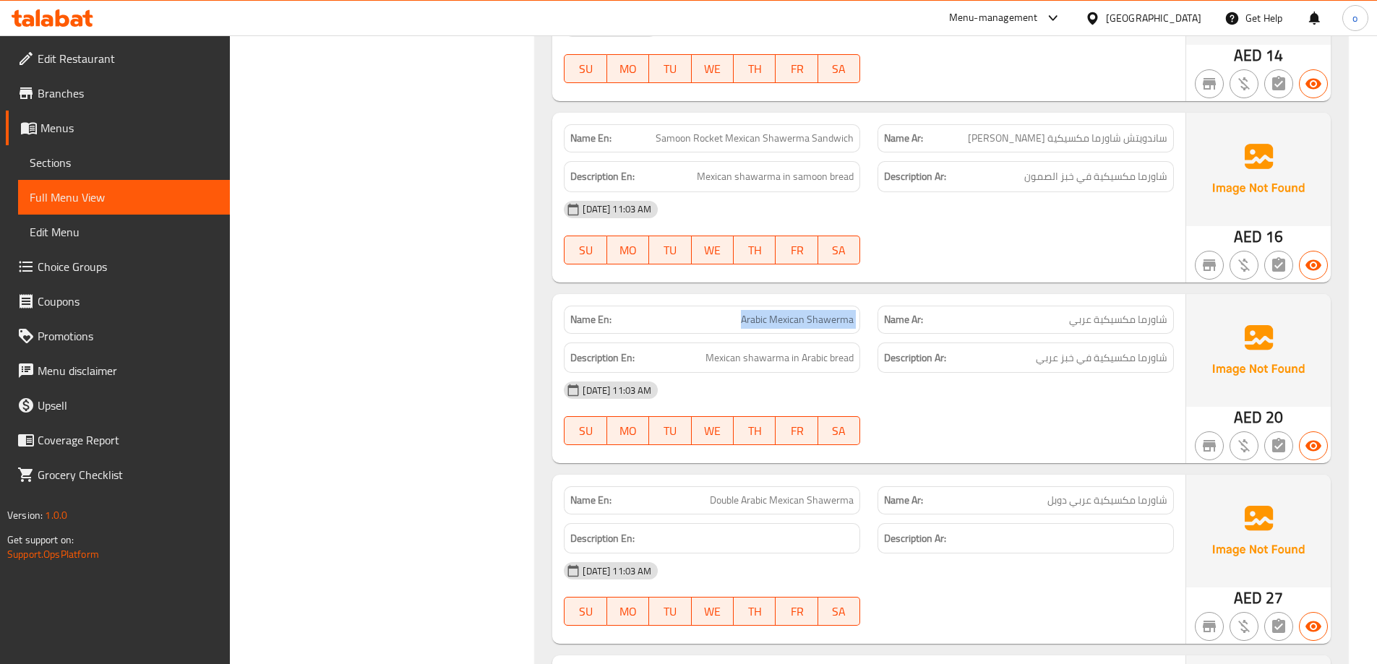
click at [816, 318] on span "Arabic Mexican Shawerma" at bounding box center [797, 319] width 113 height 15
copy span "Arabic Mexican Shawerma"
click at [895, 371] on div "Description Ar: شاورما مكسيكية في خبز عربي" at bounding box center [1025, 358] width 296 height 31
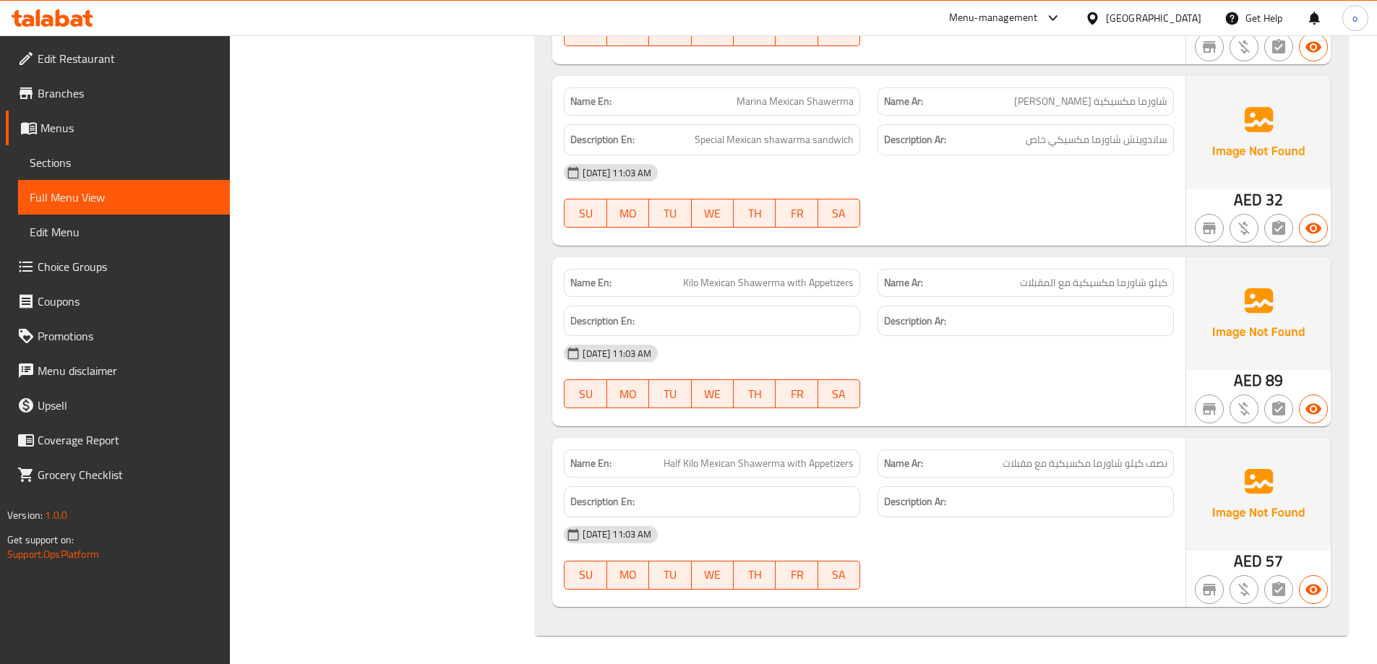
scroll to position [2604, 0]
click at [1052, 485] on div "Description Ar:" at bounding box center [1026, 501] width 314 height 48
click at [1054, 457] on span "نصف كيلو شاورما مكسيكية مع مقبلات" at bounding box center [1084, 462] width 165 height 15
click at [1057, 462] on span "نصف كيلو شاورما مكسيكية مع مقبلات" at bounding box center [1084, 462] width 165 height 15
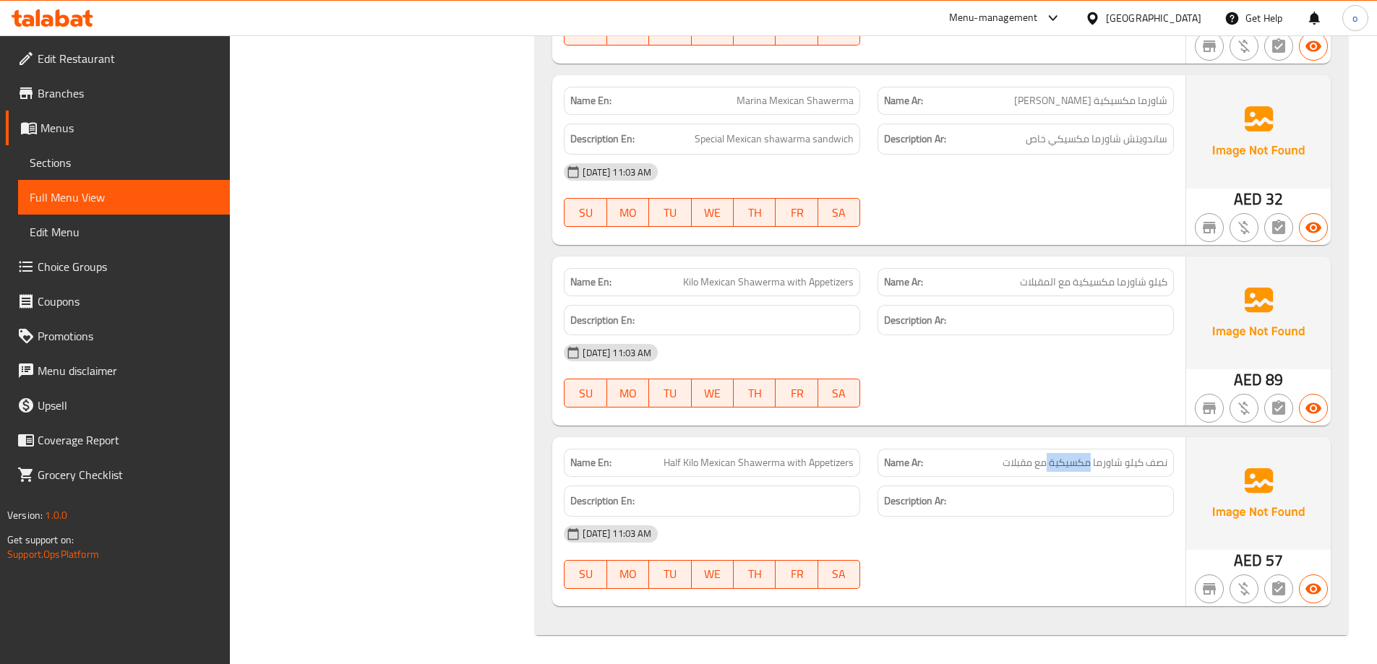
click at [1046, 459] on span "نصف كيلو شاورما مكسيكية مع مقبلات" at bounding box center [1084, 462] width 165 height 15
click at [974, 460] on p "Name Ar: نصف كيلو شاورما مكسيكية مع مقبلات" at bounding box center [1025, 462] width 283 height 15
click at [947, 550] on div "14-09-2025 11:03 AM" at bounding box center [868, 534] width 627 height 35
click at [1211, 364] on img at bounding box center [1258, 313] width 145 height 113
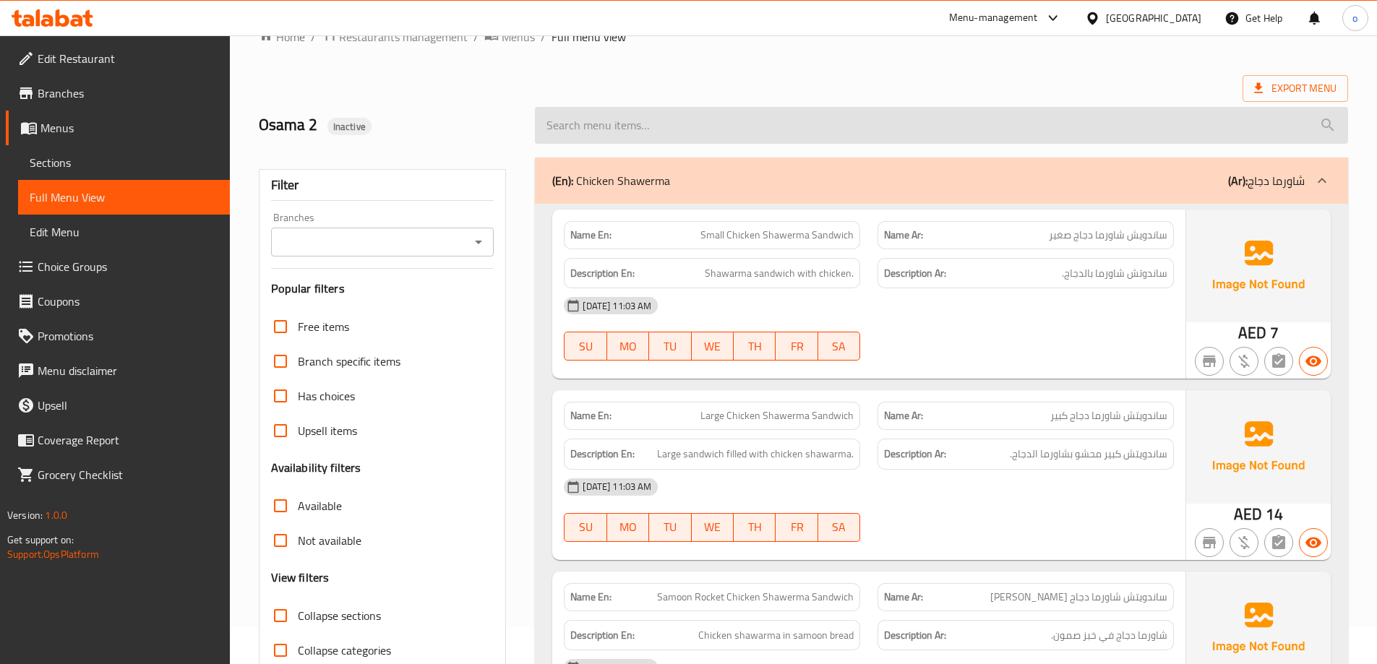
scroll to position [72, 0]
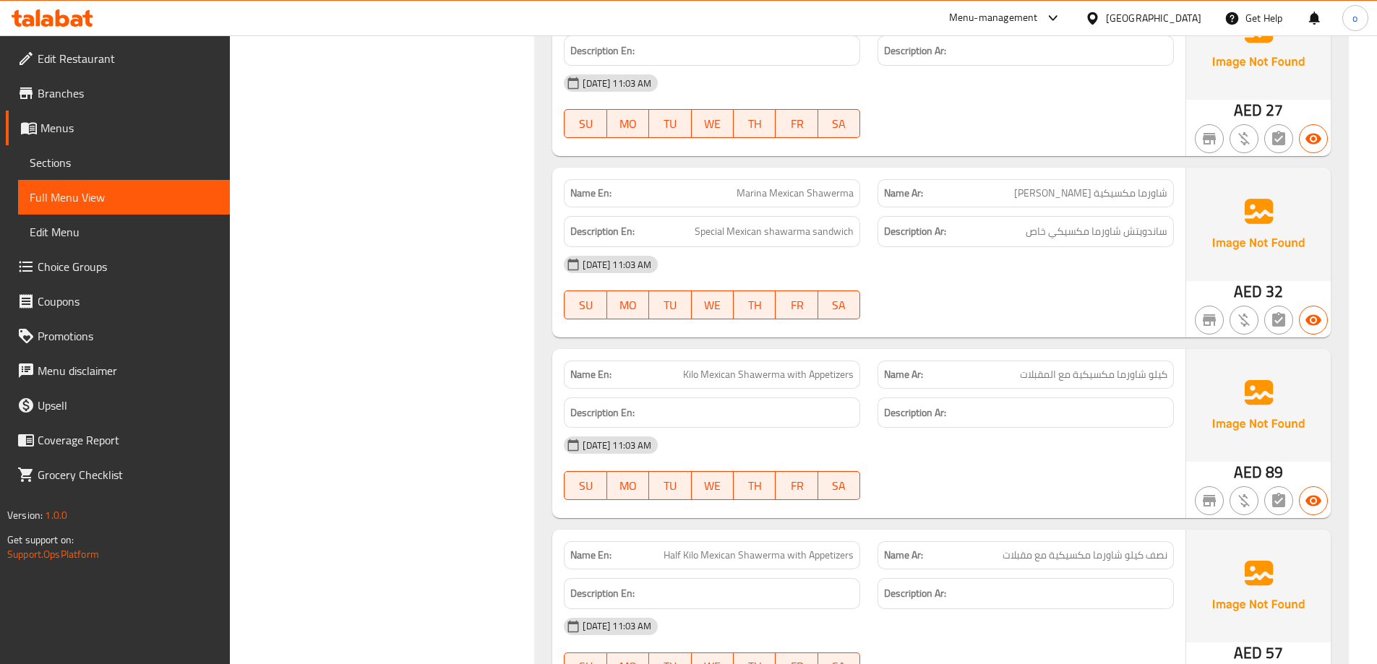
scroll to position [2604, 0]
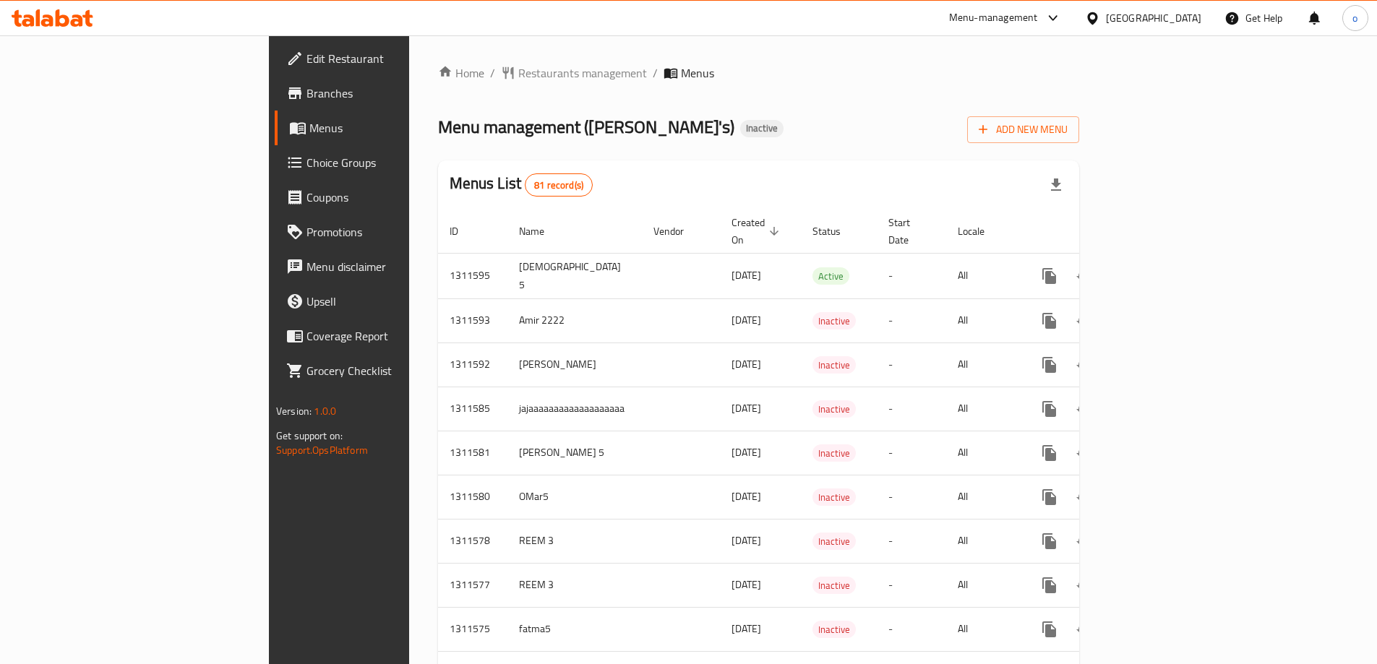
click at [1067, 137] on span "Add New Menu" at bounding box center [1023, 130] width 89 height 18
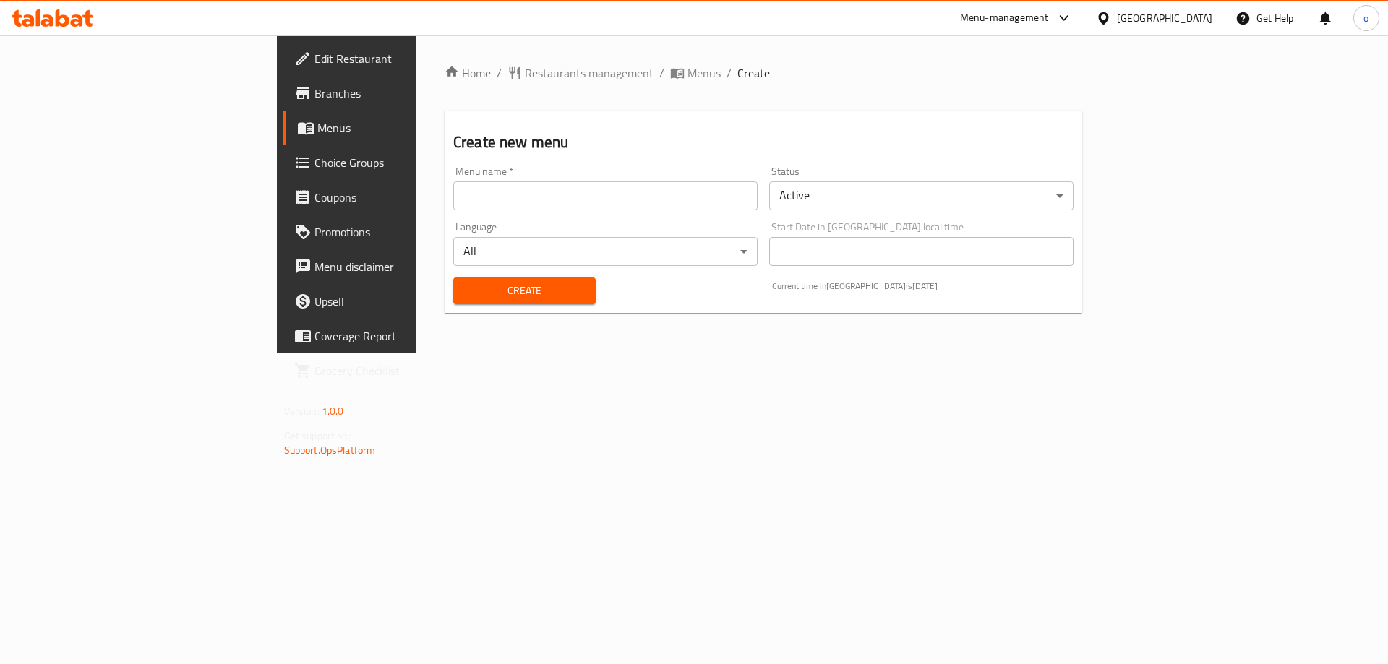
click at [499, 196] on input "text" at bounding box center [605, 195] width 304 height 29
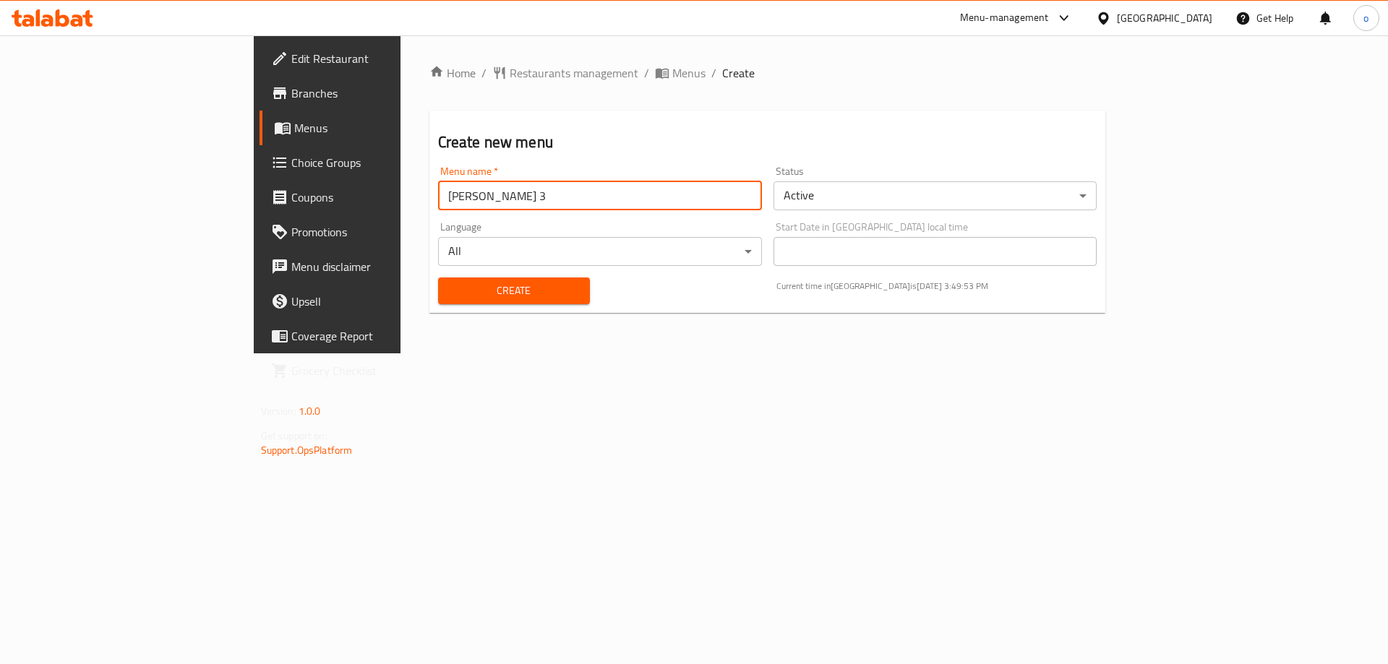
drag, startPoint x: 282, startPoint y: 195, endPoint x: 249, endPoint y: 210, distance: 36.5
click at [400, 210] on div "Home / Restaurants management / Menus / Create Create new menu Menu name   * [P…" at bounding box center [767, 194] width 734 height 318
type input "Osama 3"
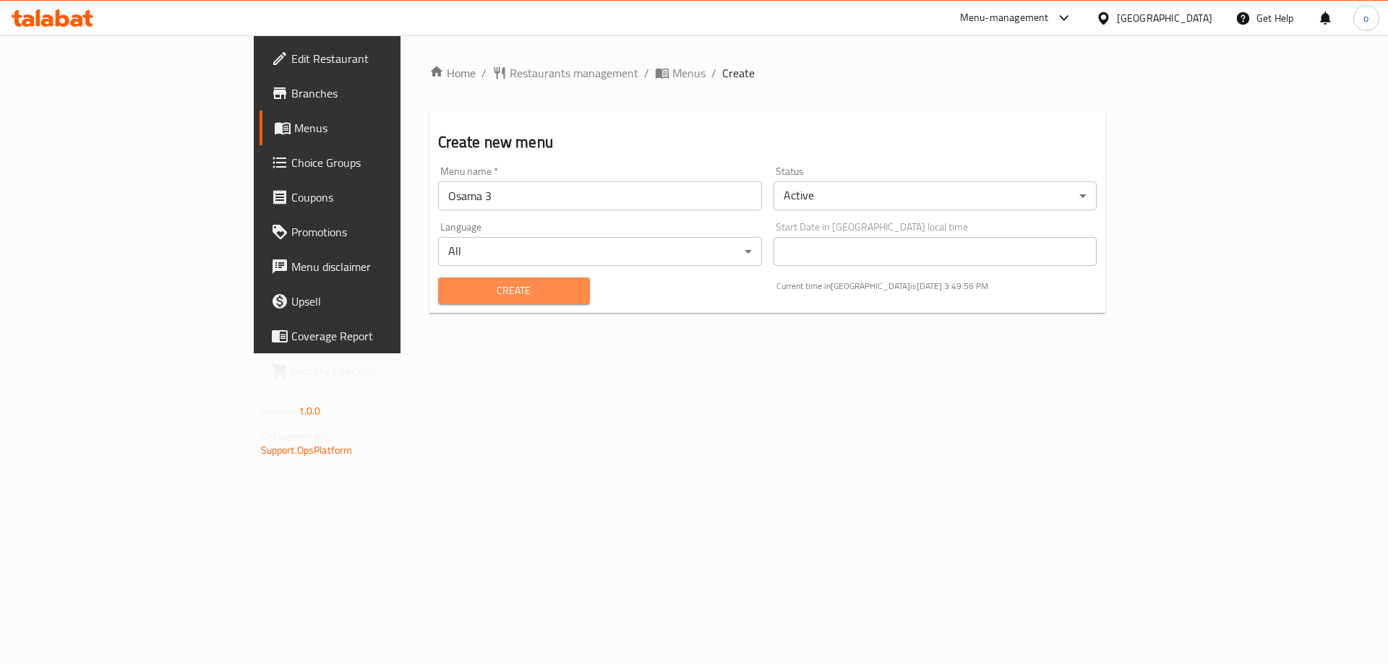
click at [508, 298] on span "Create" at bounding box center [514, 291] width 129 height 18
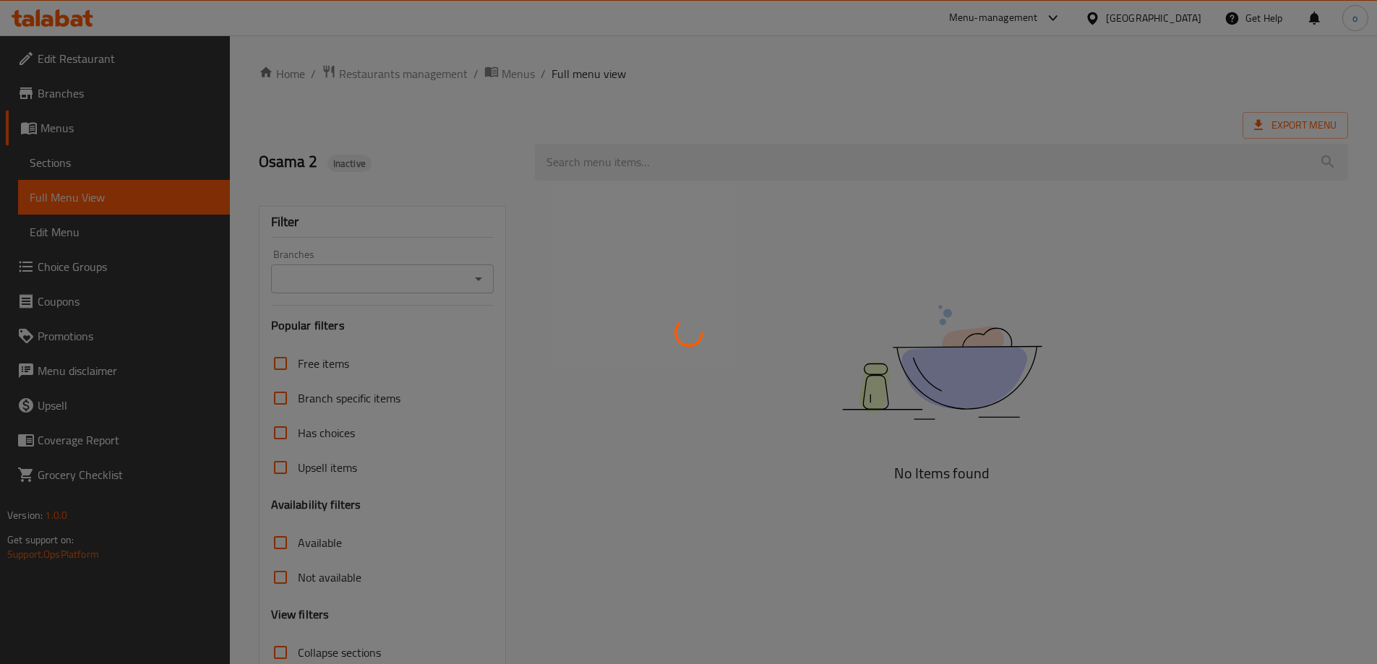
click at [124, 199] on div at bounding box center [688, 332] width 1377 height 664
click at [1206, 160] on div at bounding box center [688, 332] width 1377 height 664
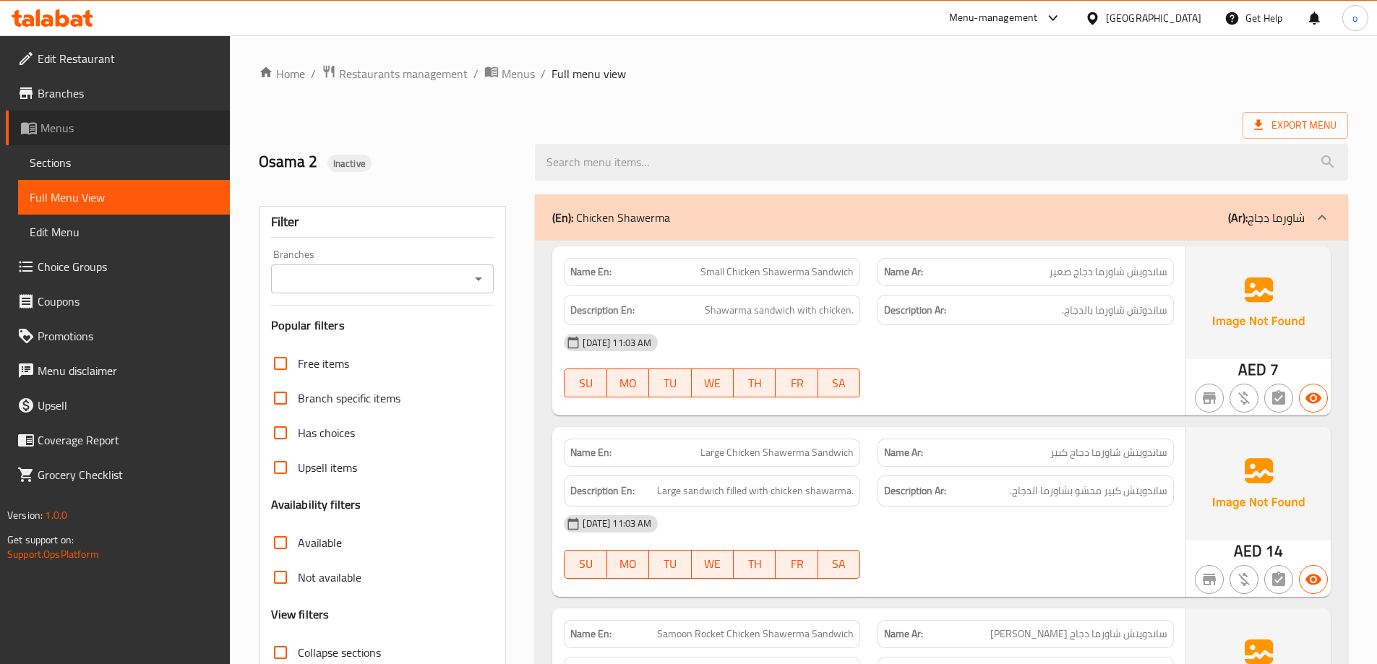
click at [129, 128] on span "Menus" at bounding box center [129, 127] width 178 height 17
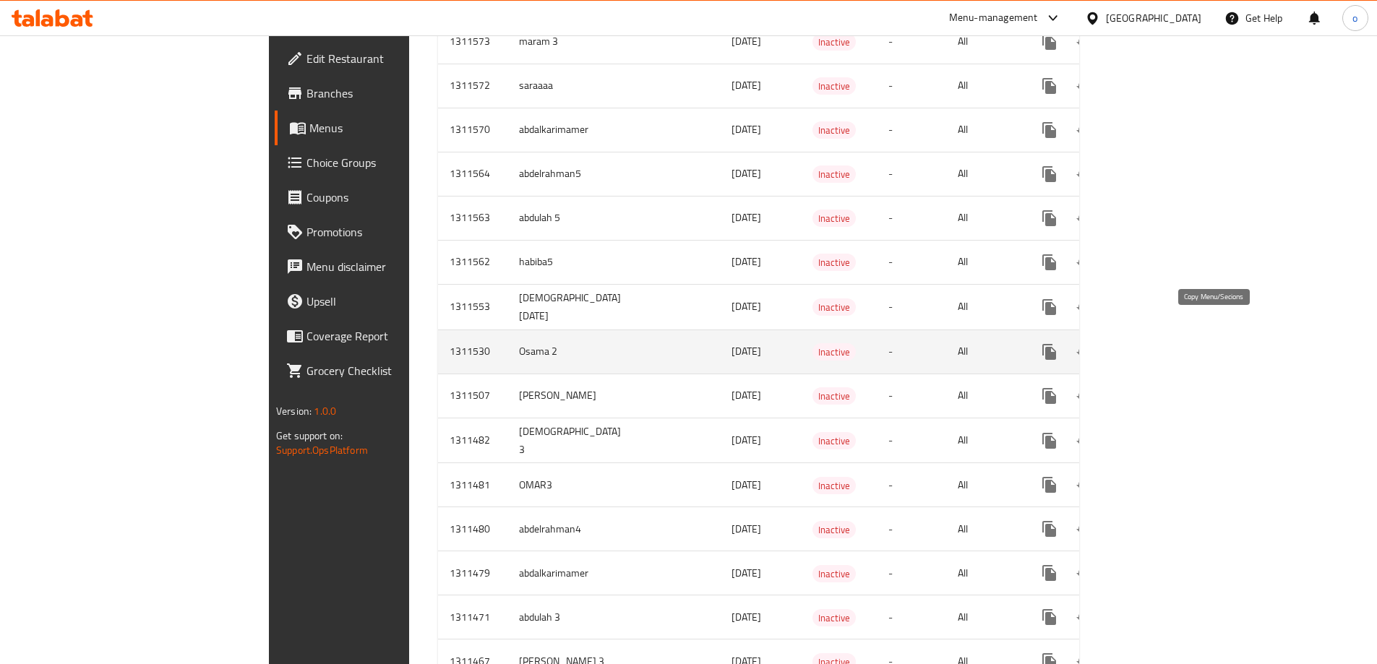
click at [1056, 344] on icon "more" at bounding box center [1049, 352] width 14 height 16
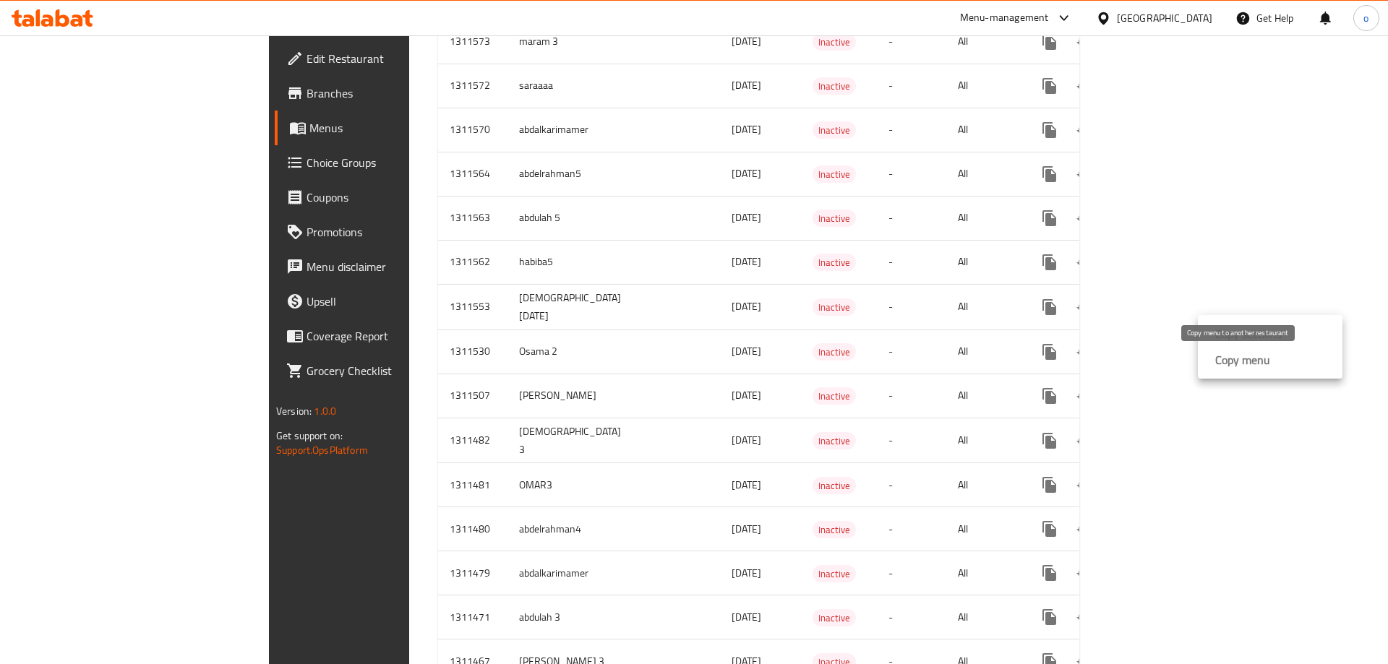
click at [1223, 358] on strong "Copy menu" at bounding box center [1242, 359] width 55 height 17
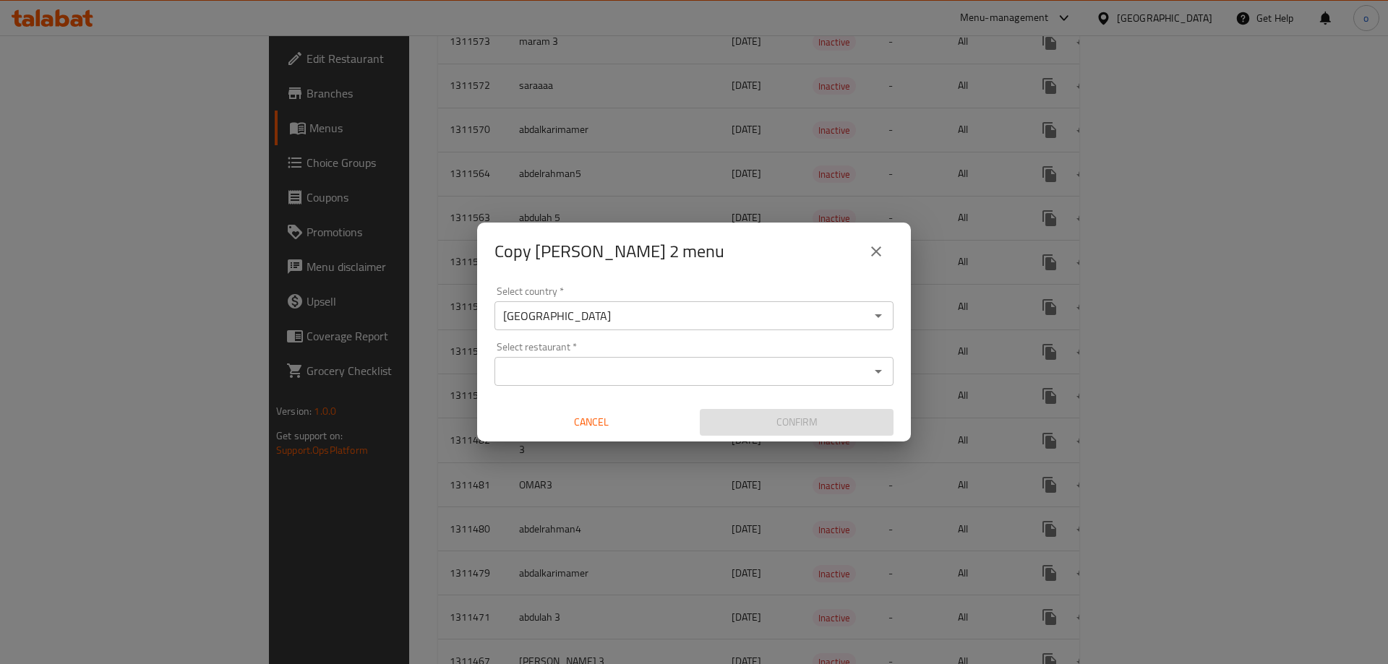
click at [643, 320] on input "[GEOGRAPHIC_DATA]" at bounding box center [682, 316] width 366 height 20
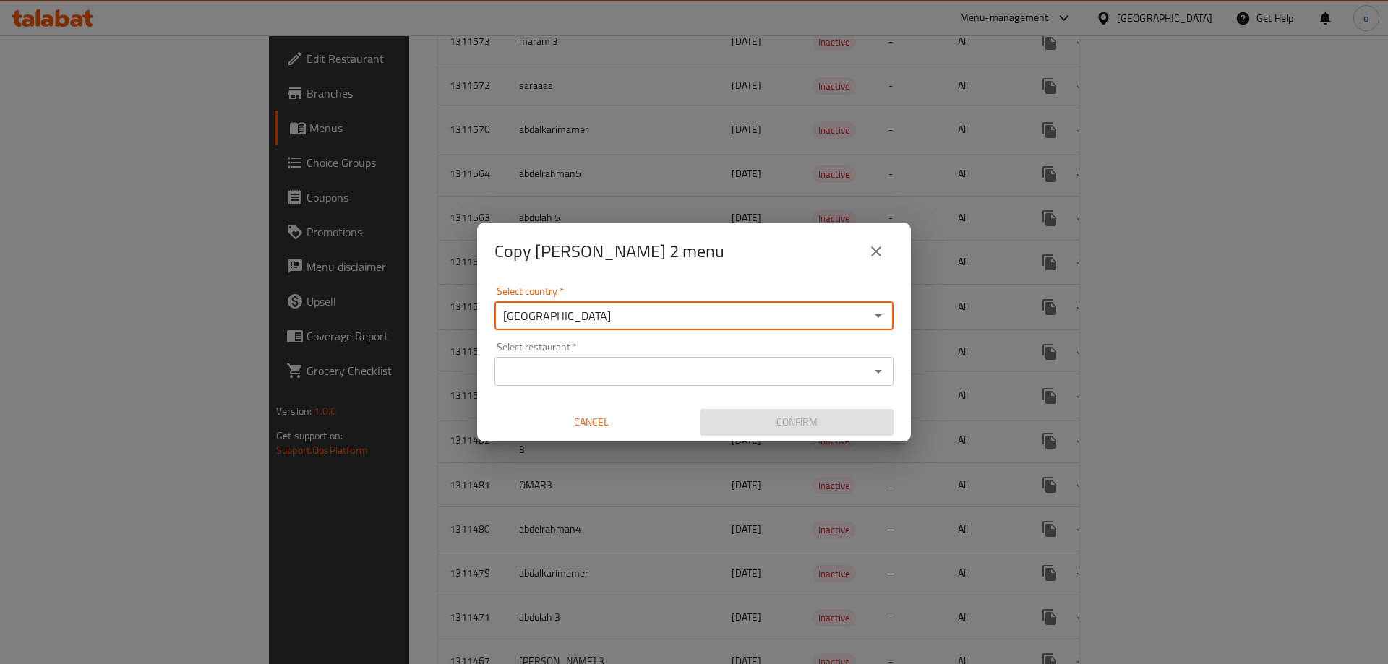
click at [643, 320] on input "[GEOGRAPHIC_DATA]" at bounding box center [682, 316] width 366 height 20
click at [788, 327] on div "United Arab Emirates Select country *" at bounding box center [693, 315] width 399 height 29
click at [875, 319] on icon "Open" at bounding box center [877, 315] width 17 height 17
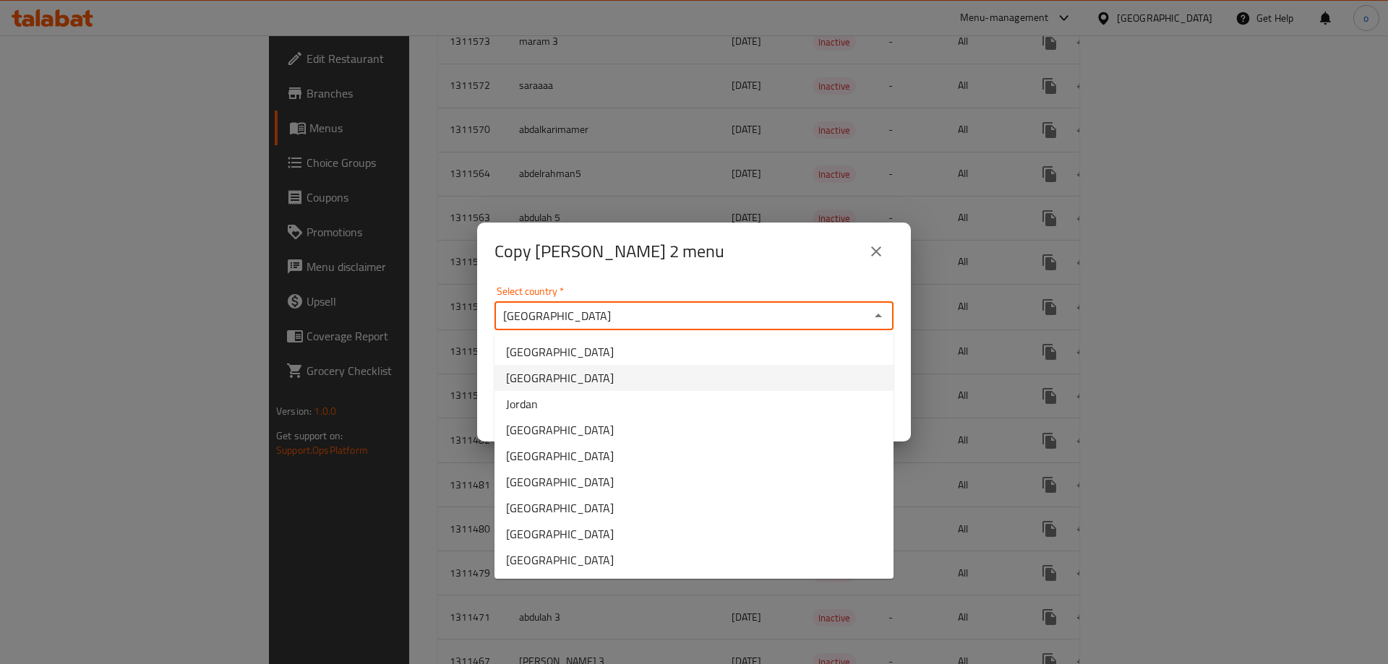
click at [630, 286] on div "Select country   * United Arab Emirates Select country *" at bounding box center [693, 308] width 399 height 44
click at [705, 295] on div "Select country   * United Arab Emirates Select country *" at bounding box center [693, 308] width 399 height 44
click at [486, 351] on div "Select country   * United Arab Emirates Select country * Select restaurant   * …" at bounding box center [694, 360] width 434 height 161
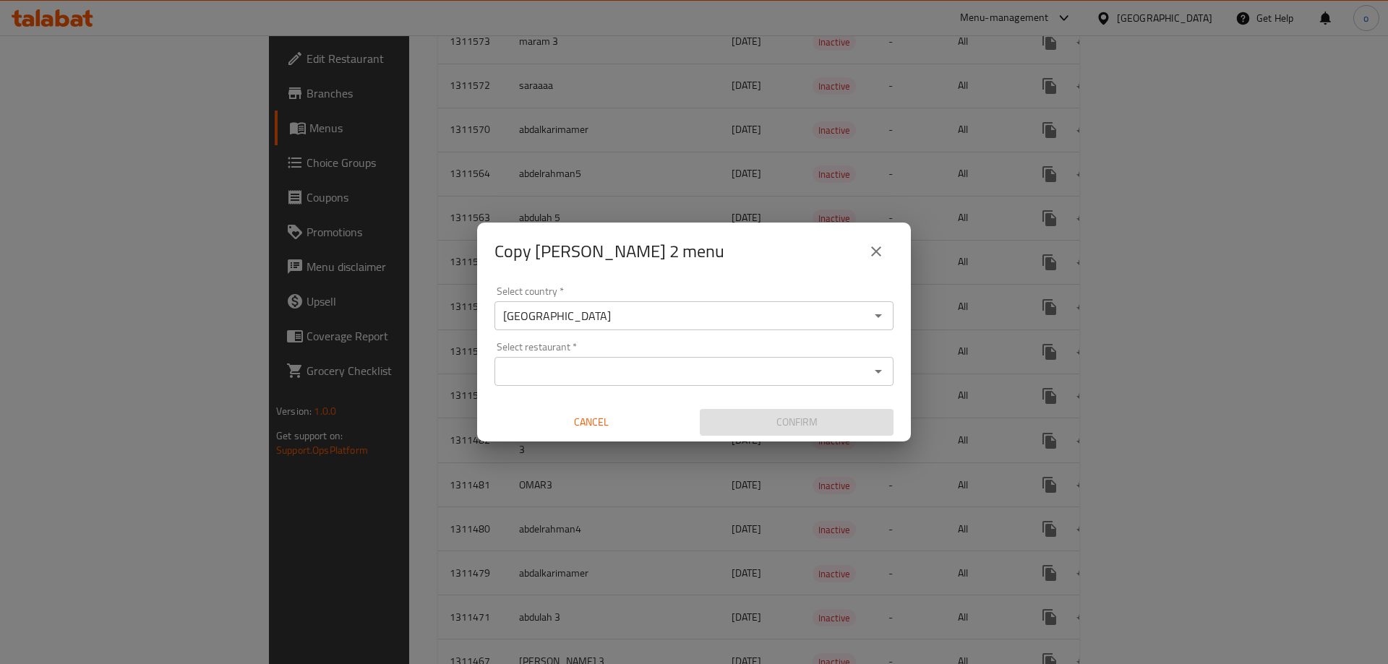
click at [564, 323] on input "[GEOGRAPHIC_DATA]" at bounding box center [682, 316] width 366 height 20
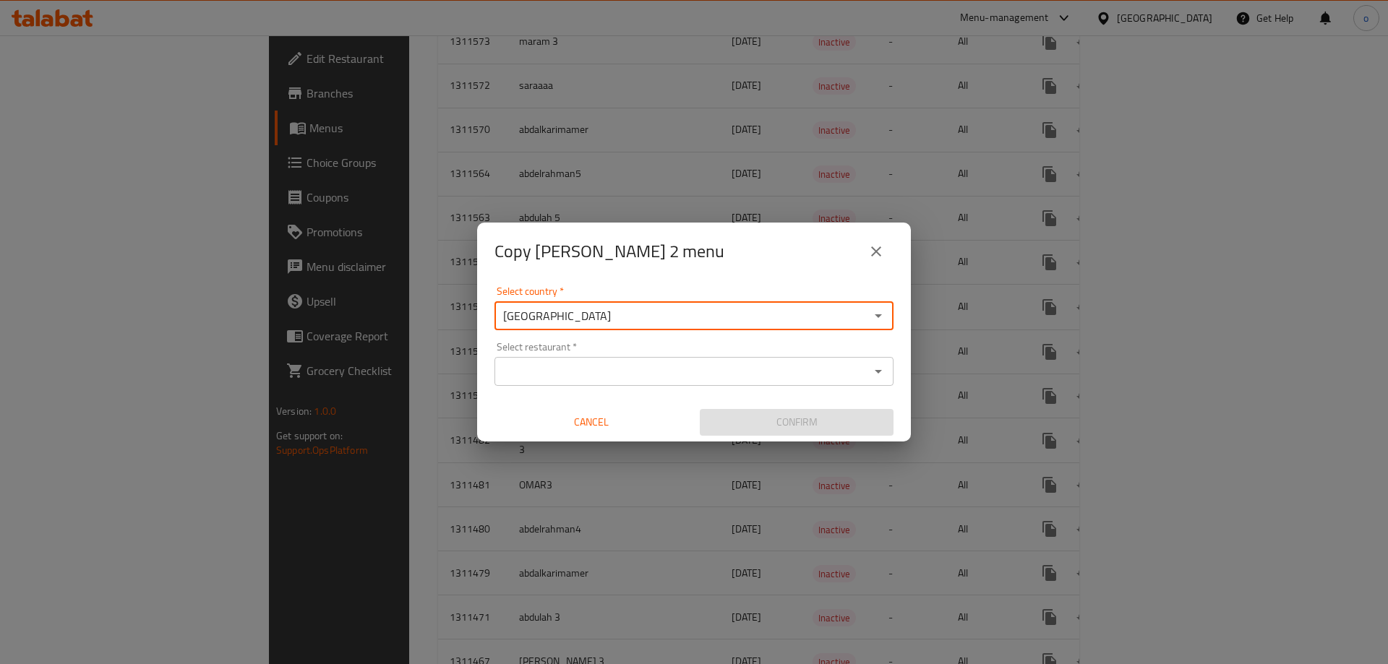
click at [564, 323] on input "[GEOGRAPHIC_DATA]" at bounding box center [682, 316] width 366 height 20
type input "S"
type input "O"
type input "[GEOGRAPHIC_DATA]"
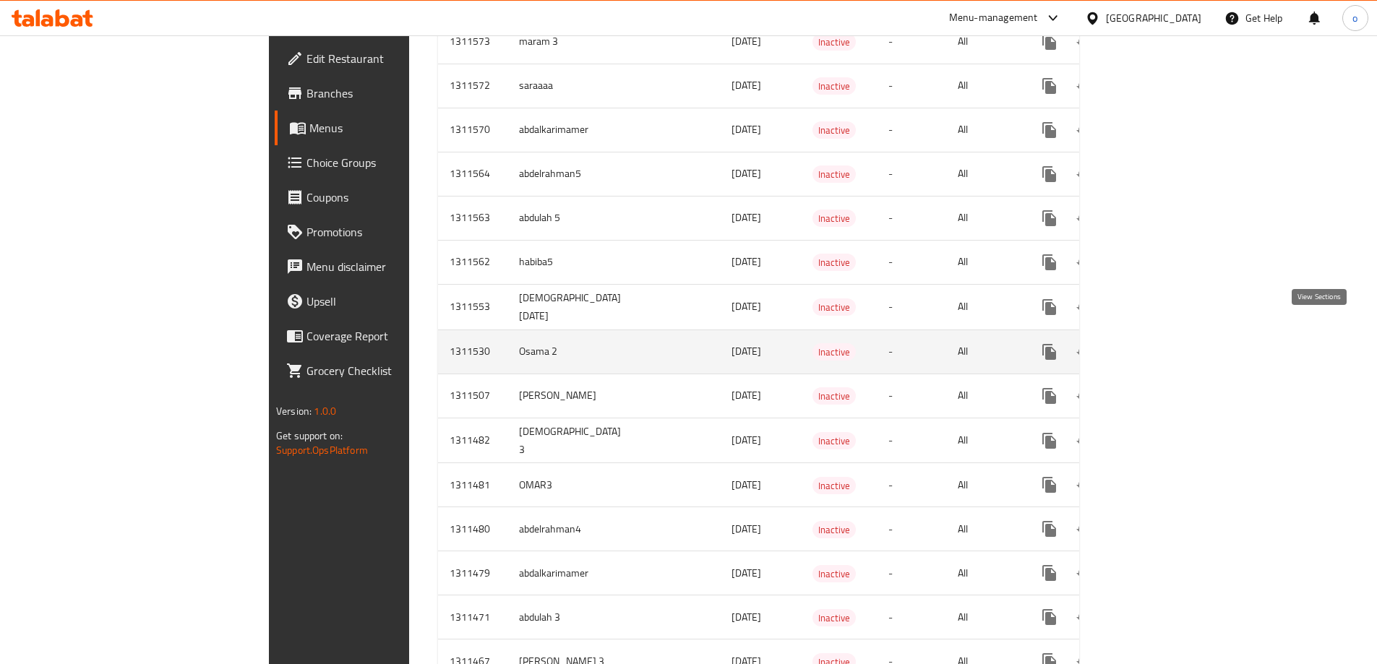
click at [1160, 345] on icon "enhanced table" at bounding box center [1153, 351] width 13 height 13
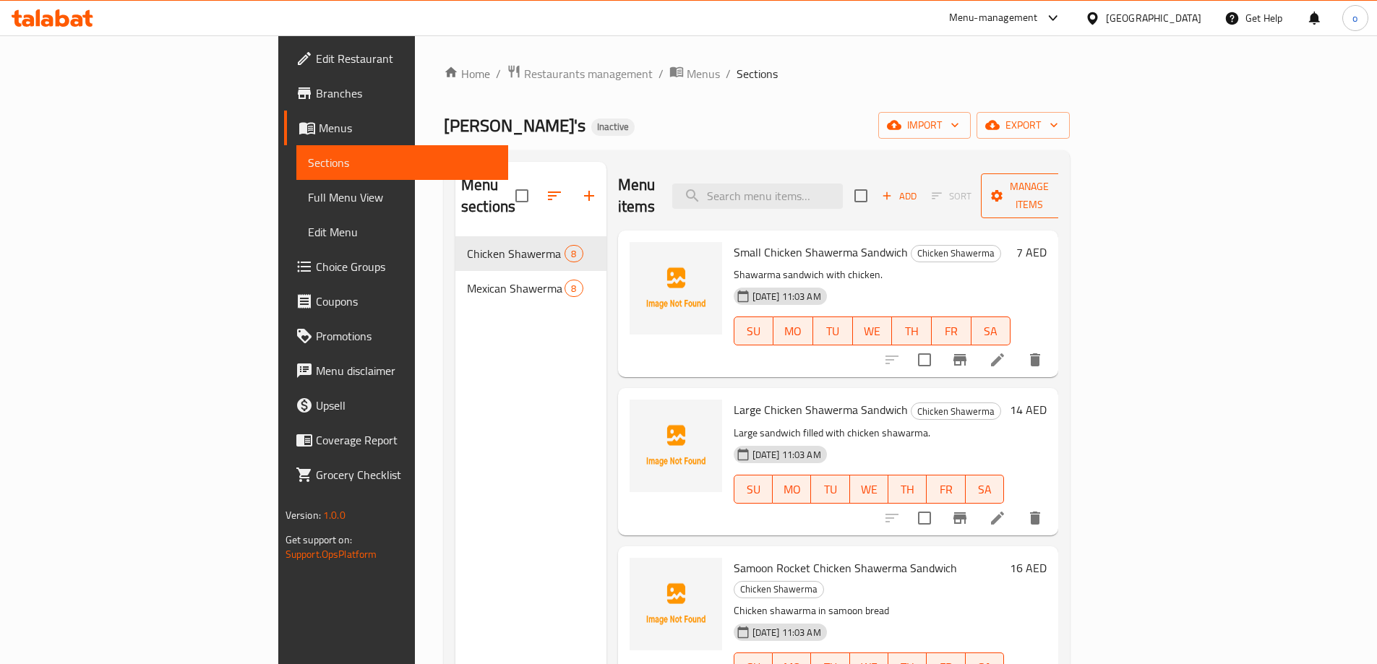
click at [1069, 189] on icon "button" at bounding box center [1061, 196] width 14 height 14
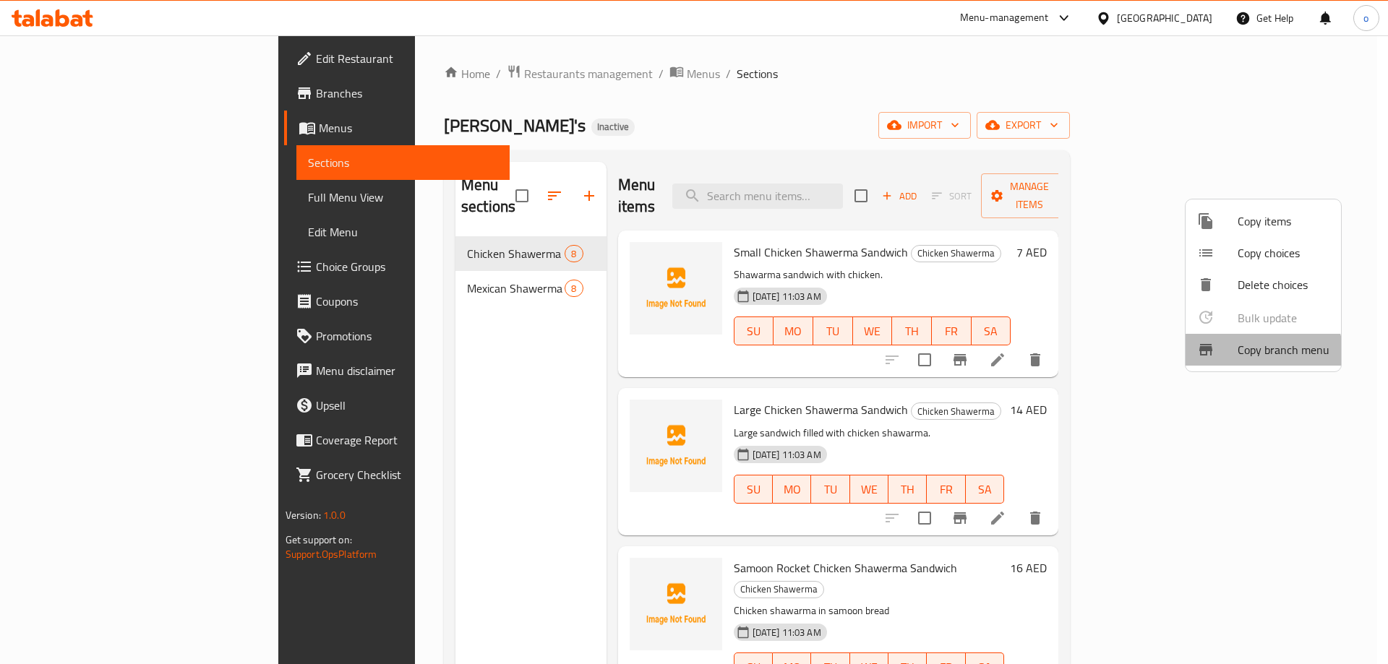
click at [1261, 358] on span "Copy branch menu" at bounding box center [1283, 349] width 92 height 17
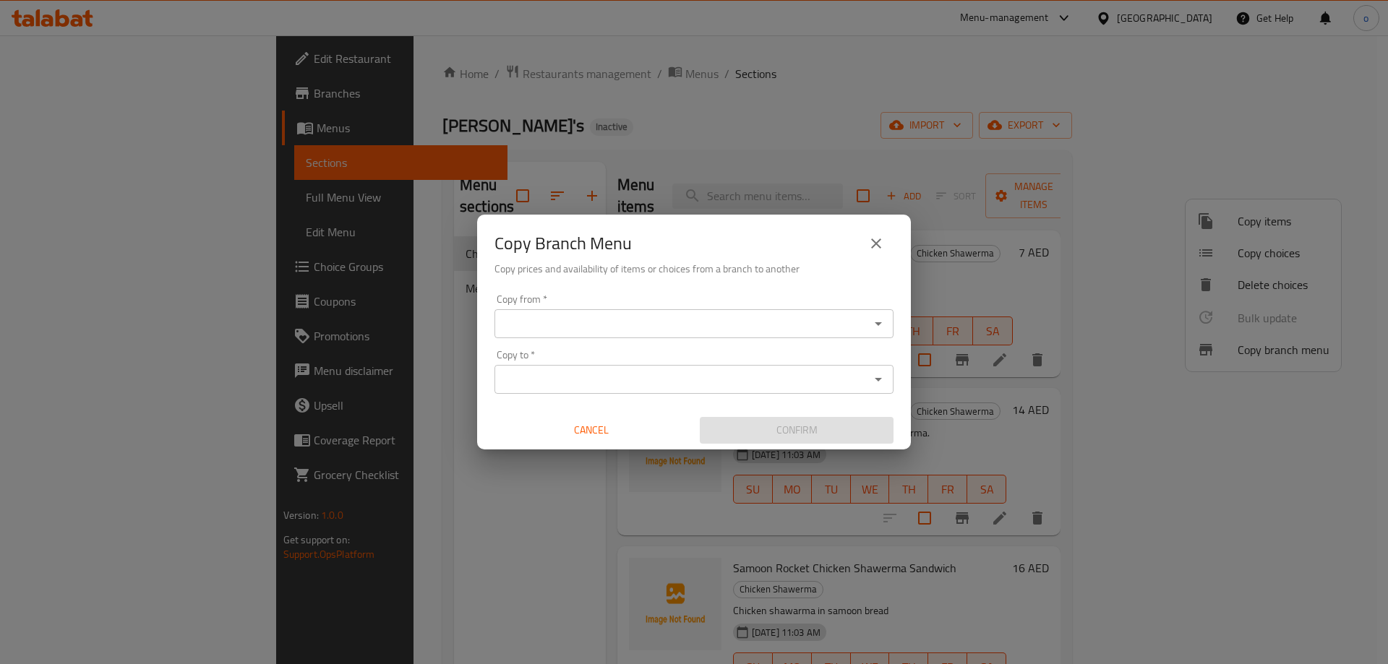
click at [650, 312] on div "Copy from *" at bounding box center [693, 323] width 399 height 29
type input "O"
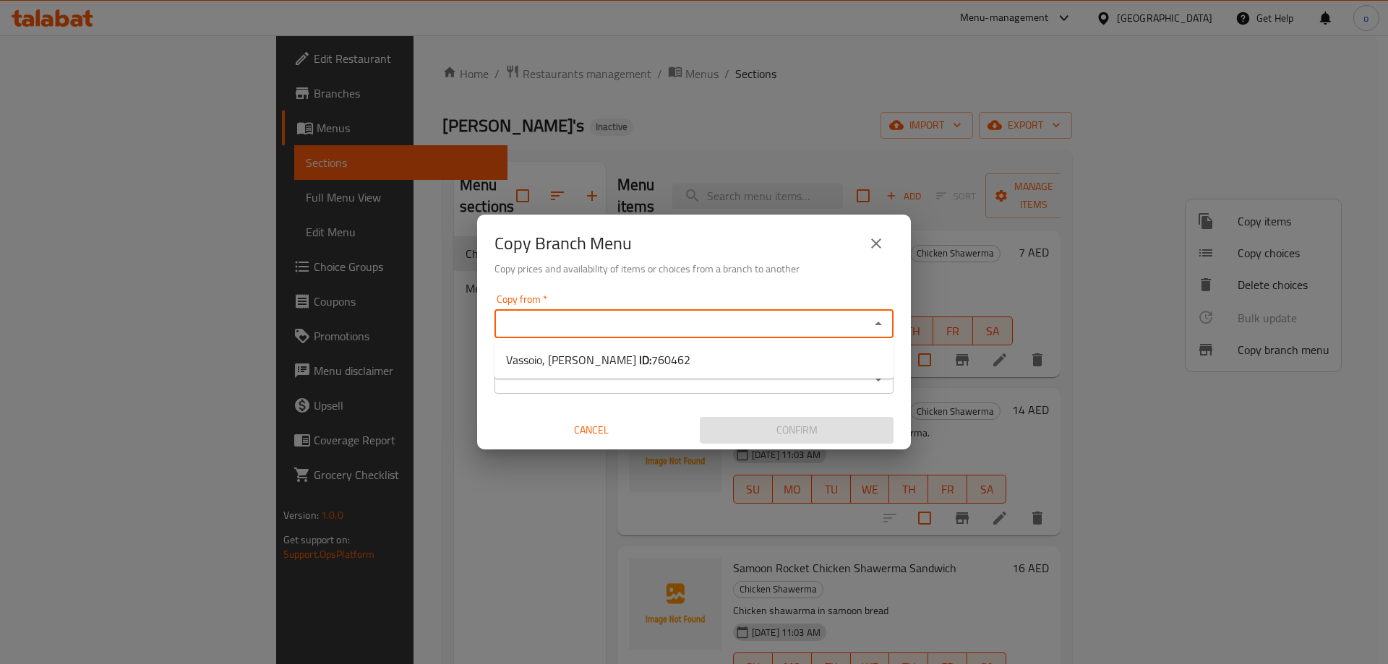
click at [889, 320] on div "Copy from *" at bounding box center [693, 323] width 399 height 29
click at [877, 325] on icon "Close" at bounding box center [878, 324] width 7 height 4
click at [860, 322] on input "Copy from   *" at bounding box center [682, 324] width 366 height 20
click at [877, 240] on icon "close" at bounding box center [875, 243] width 17 height 17
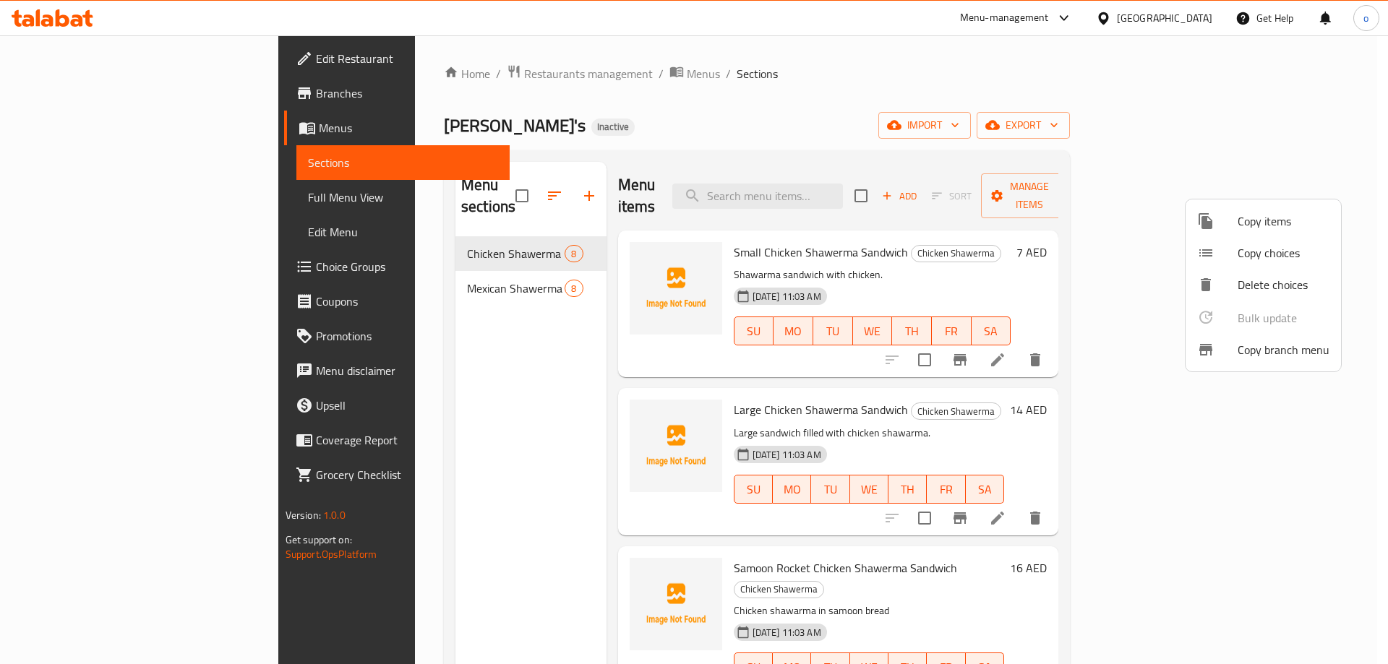
click at [1146, 227] on div at bounding box center [694, 332] width 1388 height 664
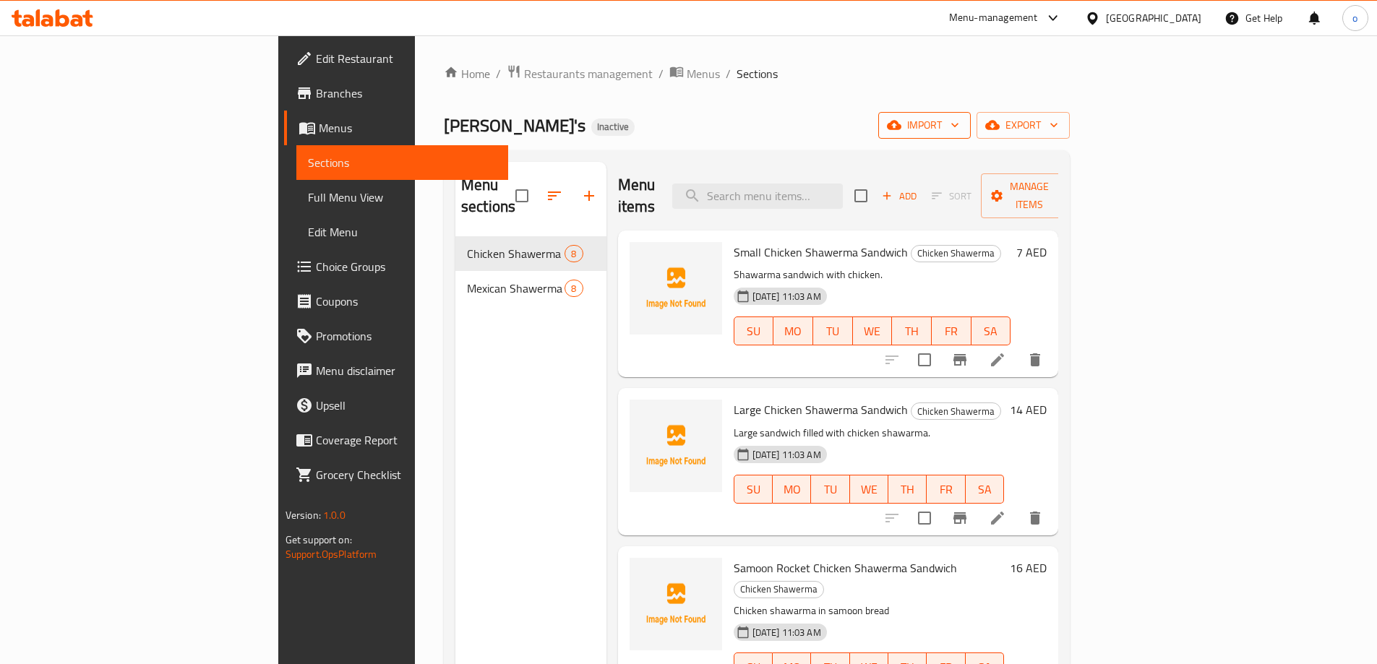
click at [962, 127] on icon "button" at bounding box center [955, 125] width 14 height 14
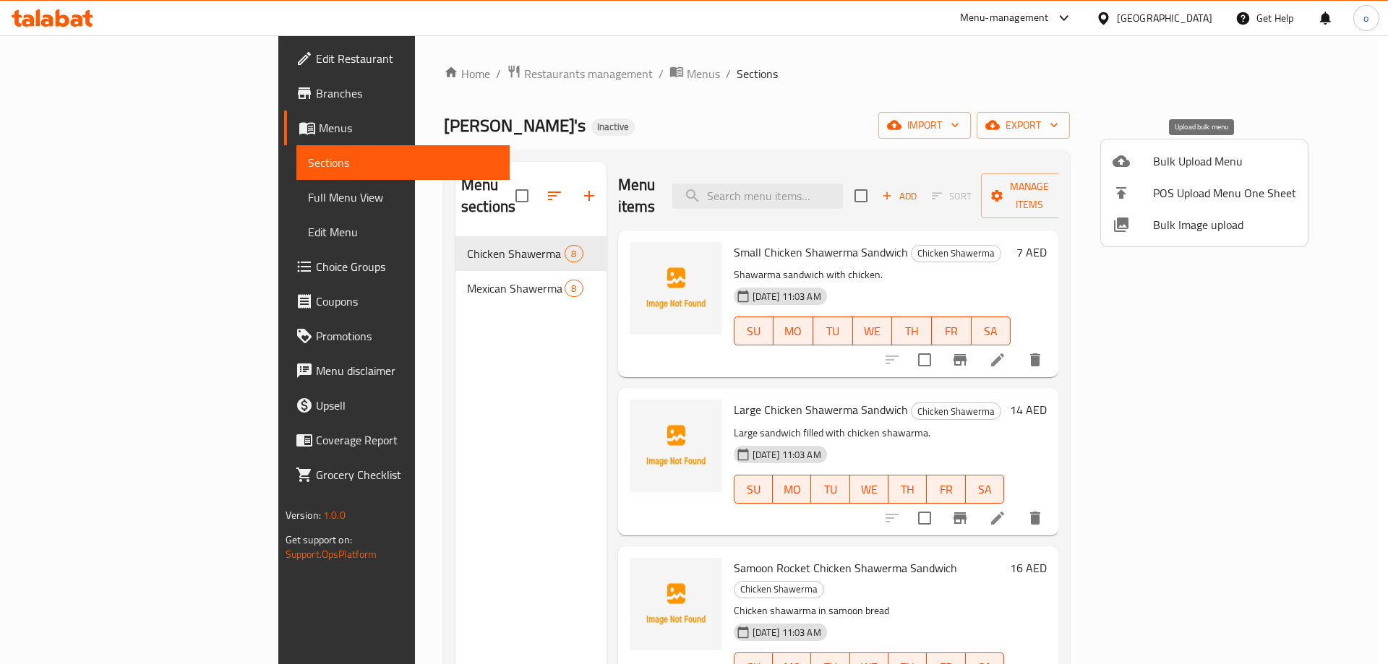
click at [1212, 157] on span "Bulk Upload Menu" at bounding box center [1224, 160] width 143 height 17
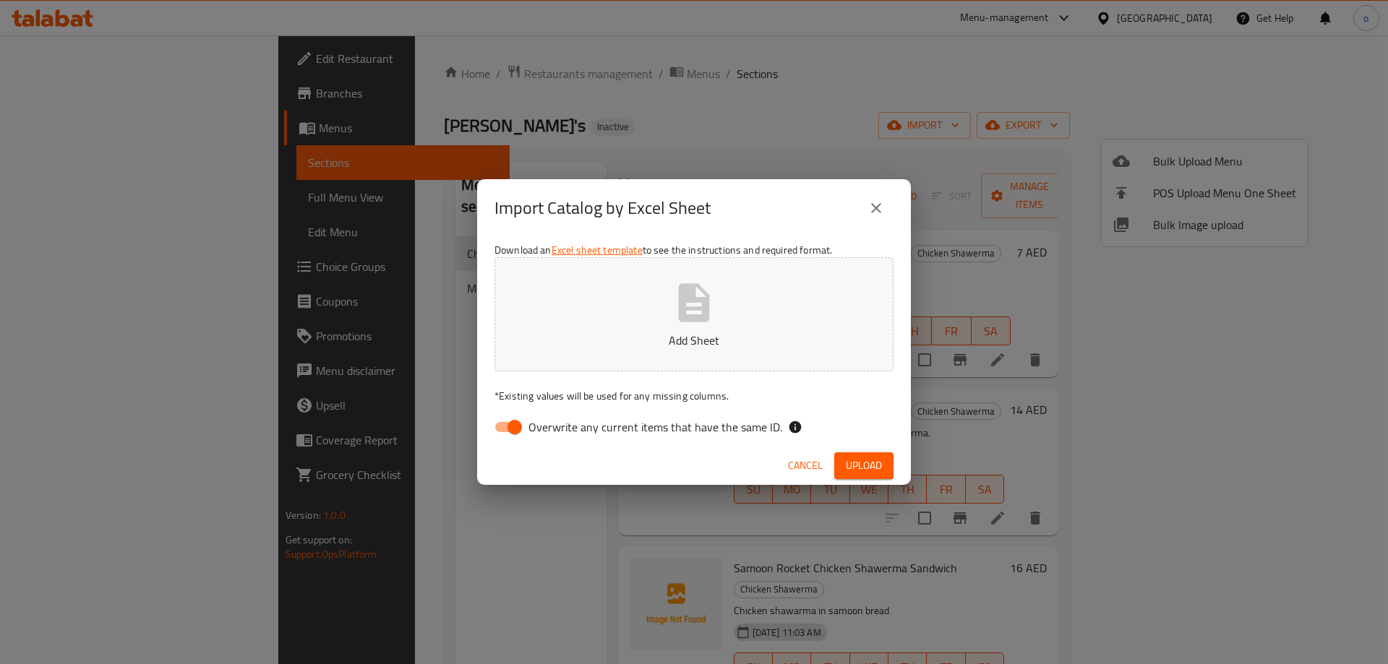
click at [875, 203] on icon "close" at bounding box center [875, 207] width 17 height 17
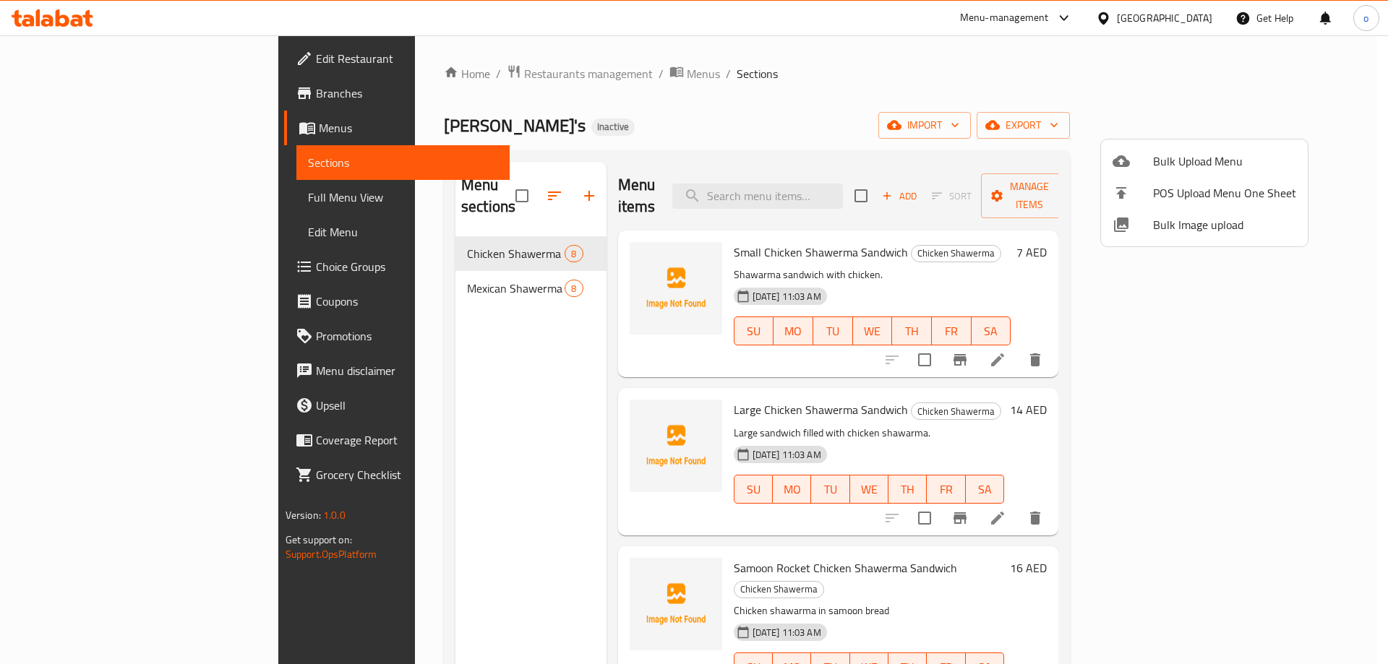
click at [1302, 133] on div at bounding box center [694, 332] width 1388 height 664
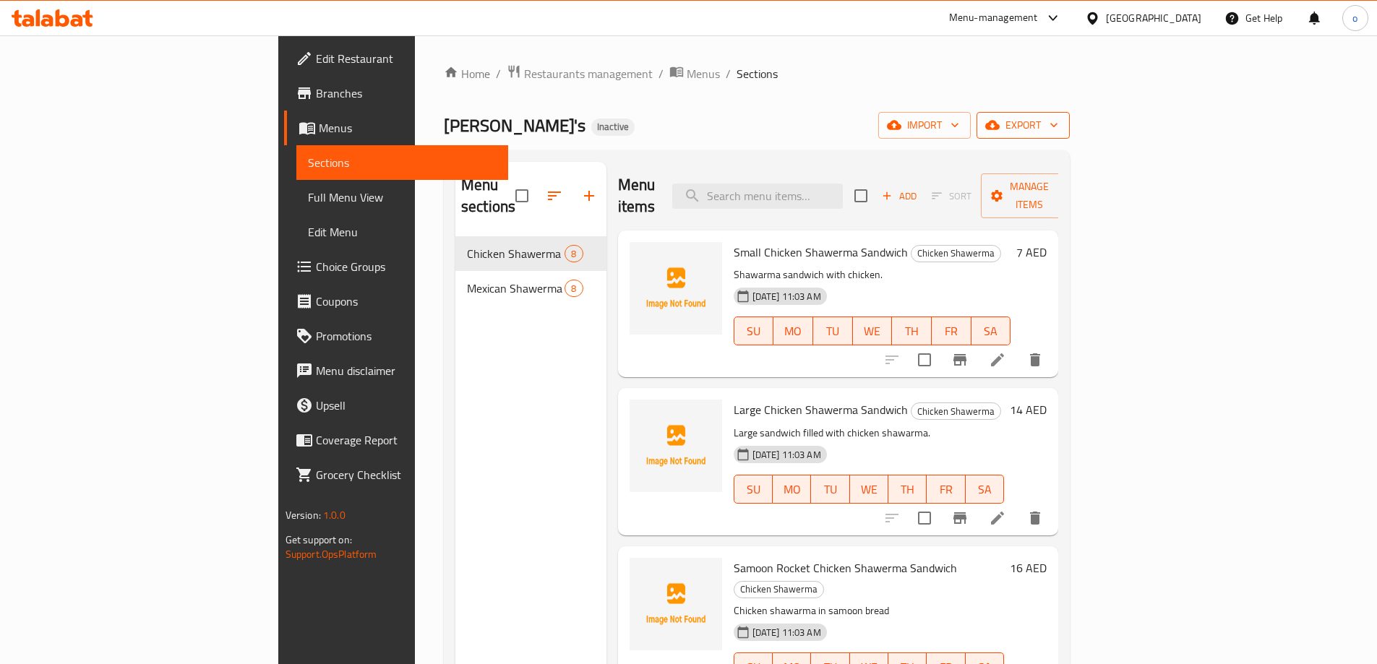
click at [1058, 126] on span "export" at bounding box center [1023, 125] width 70 height 18
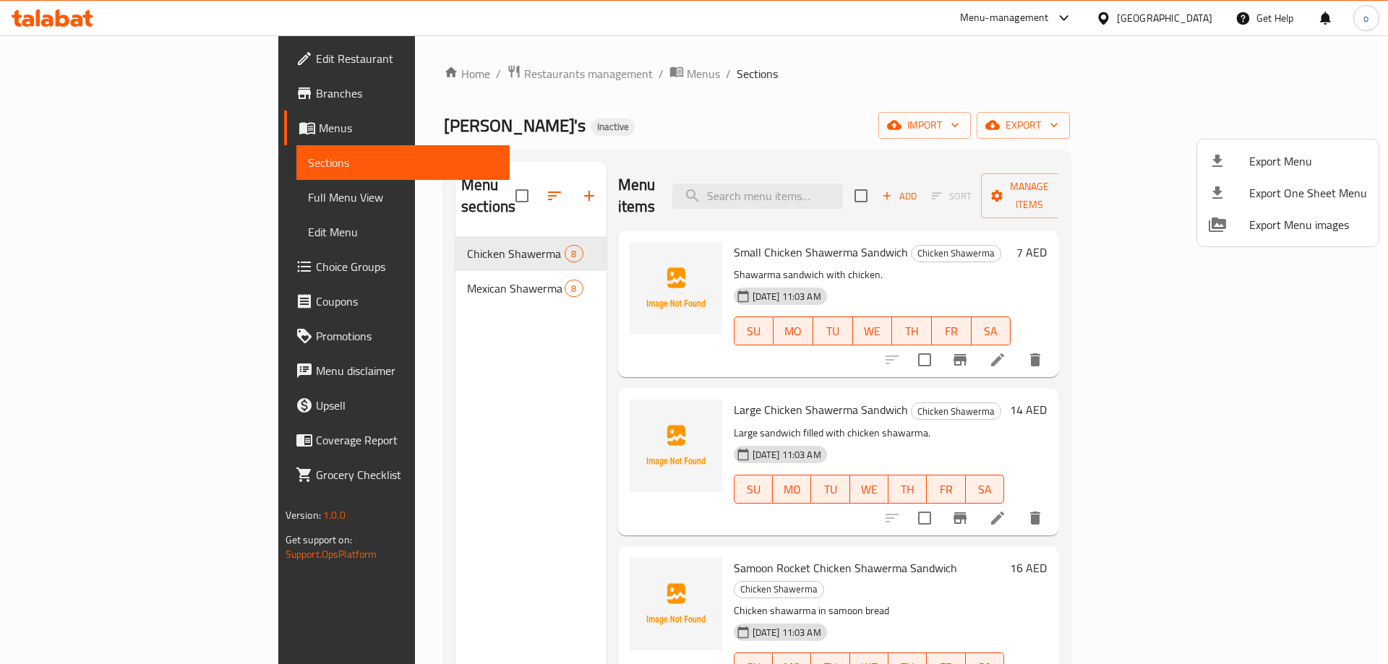
click at [1300, 74] on div at bounding box center [694, 332] width 1388 height 664
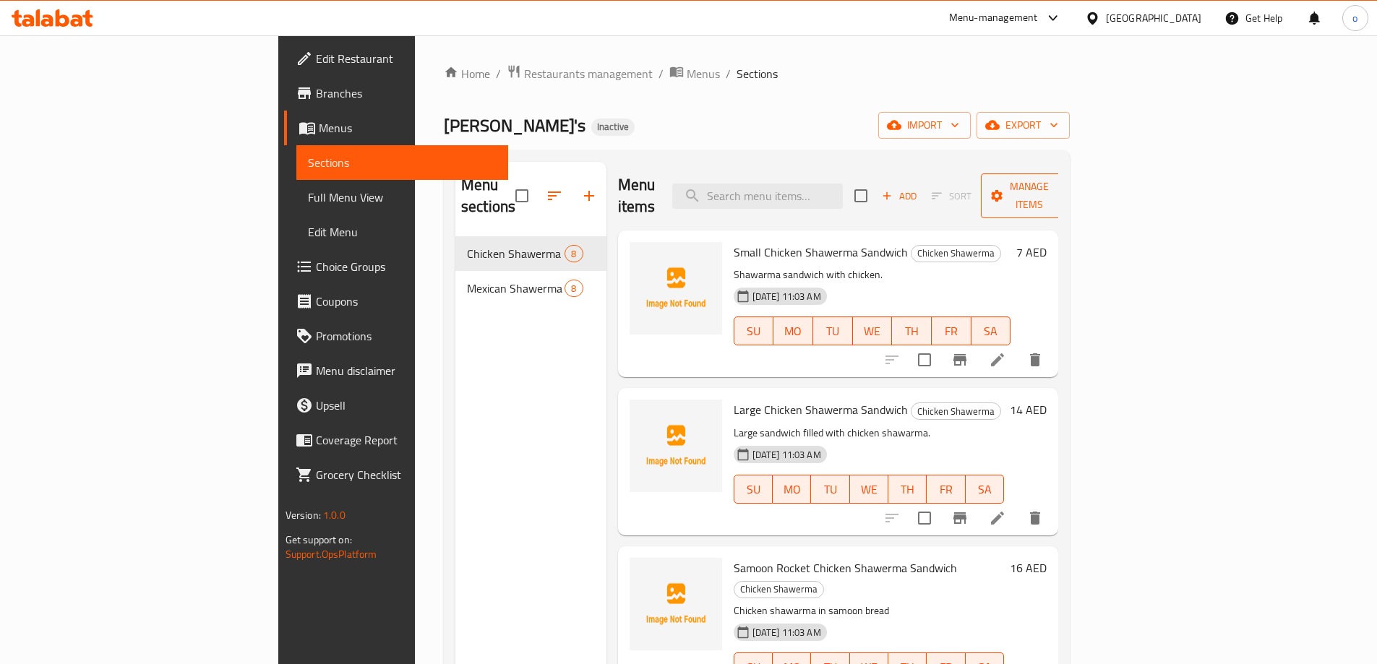
click at [1069, 189] on icon "button" at bounding box center [1061, 196] width 14 height 14
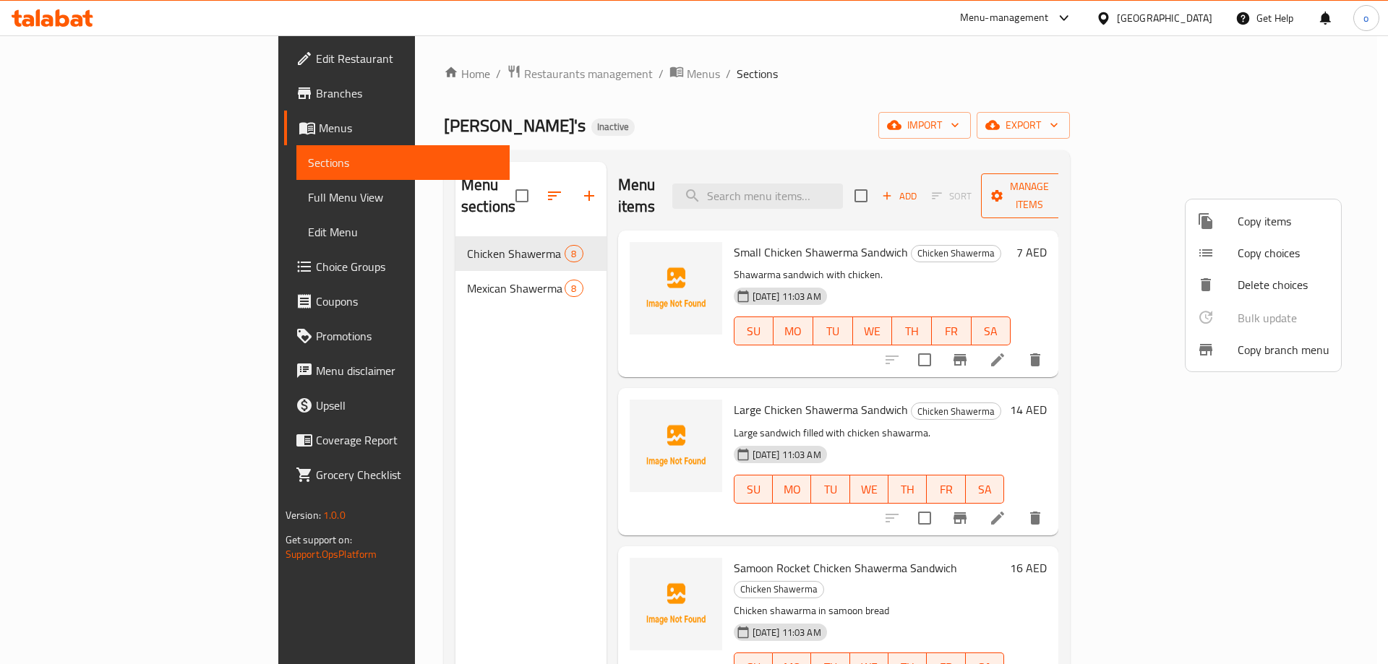
click at [1303, 186] on div at bounding box center [694, 332] width 1388 height 664
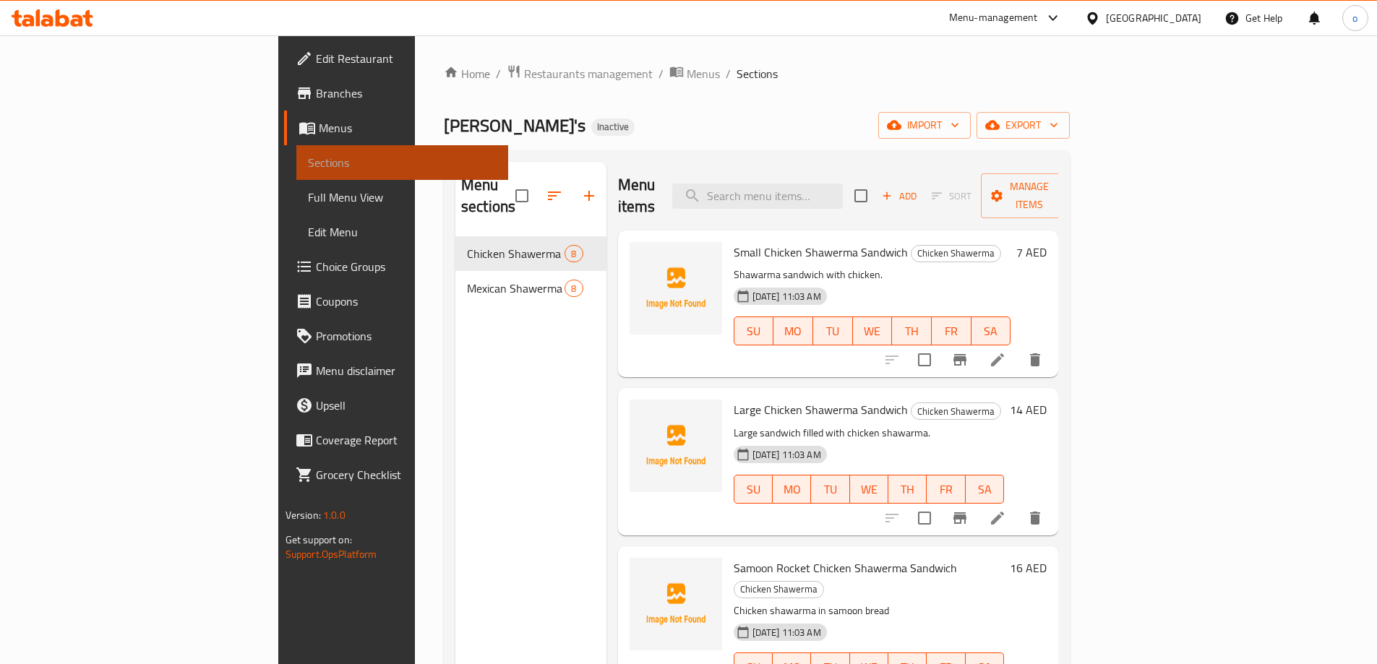
click at [308, 163] on span "Sections" at bounding box center [402, 162] width 189 height 17
click at [319, 121] on span "Menus" at bounding box center [408, 127] width 178 height 17
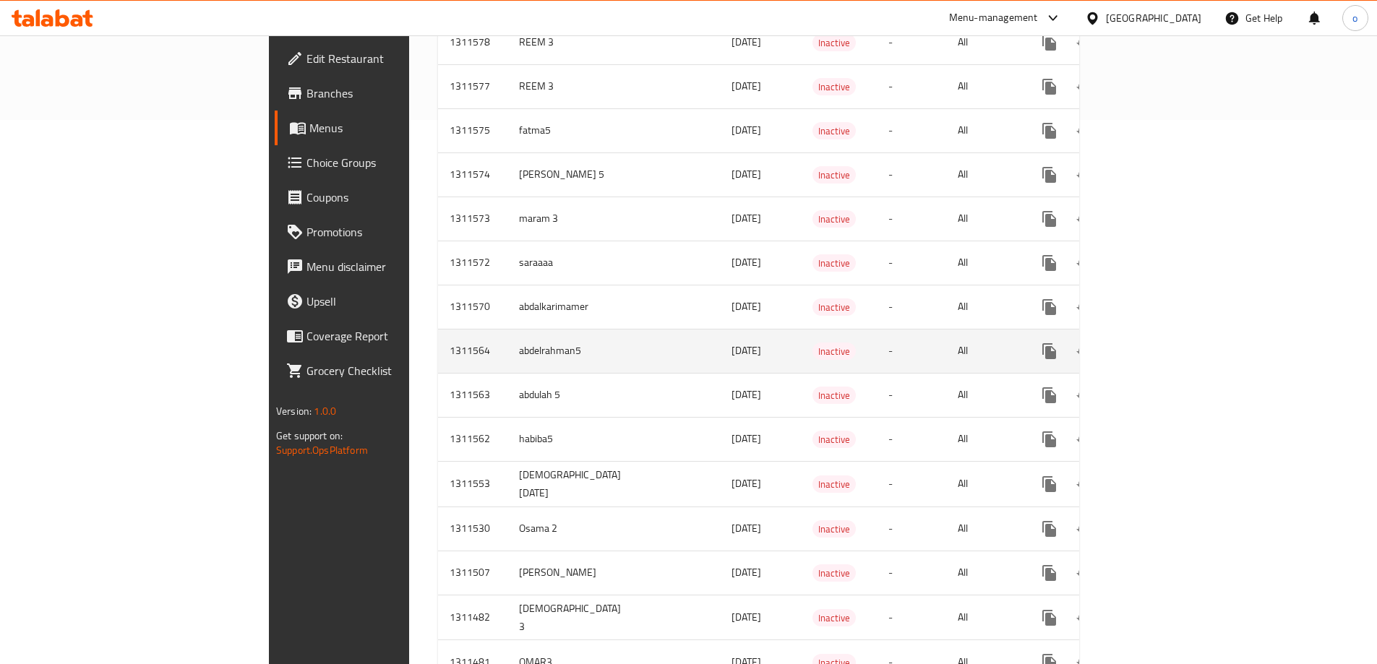
scroll to position [578, 0]
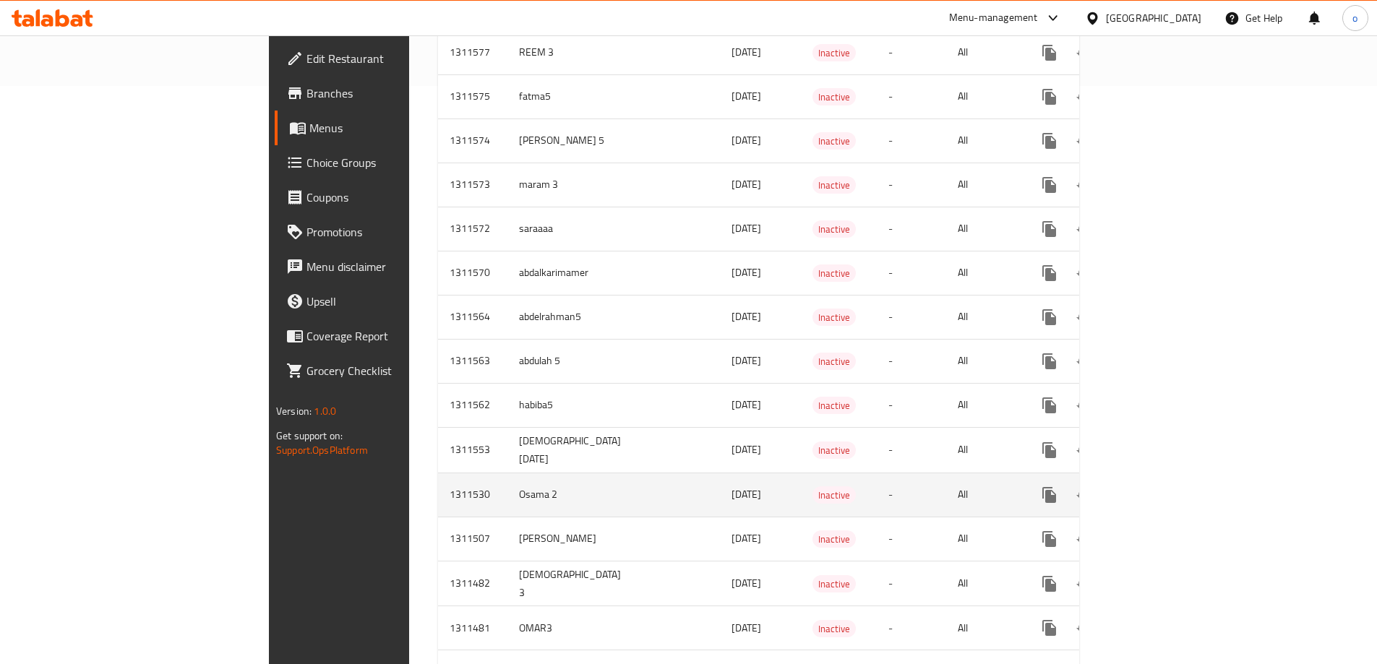
click at [1162, 486] on icon "enhanced table" at bounding box center [1153, 494] width 17 height 17
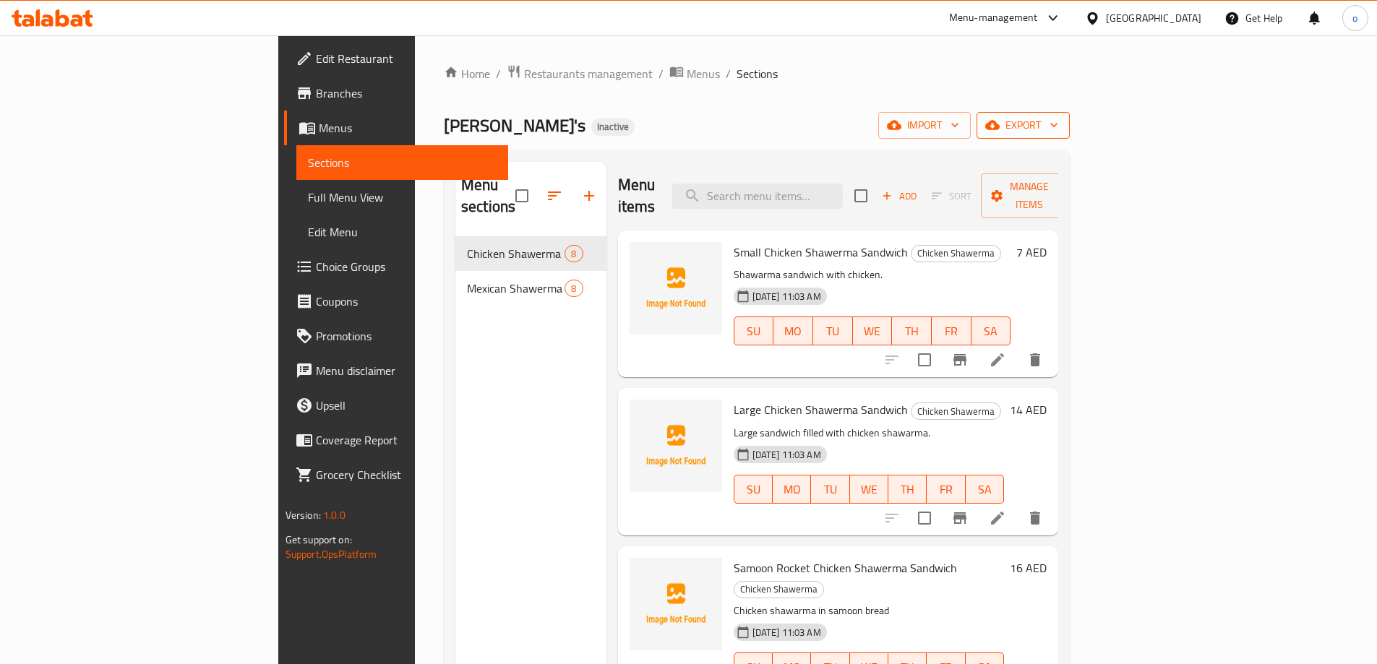
click at [1058, 126] on span "export" at bounding box center [1023, 125] width 70 height 18
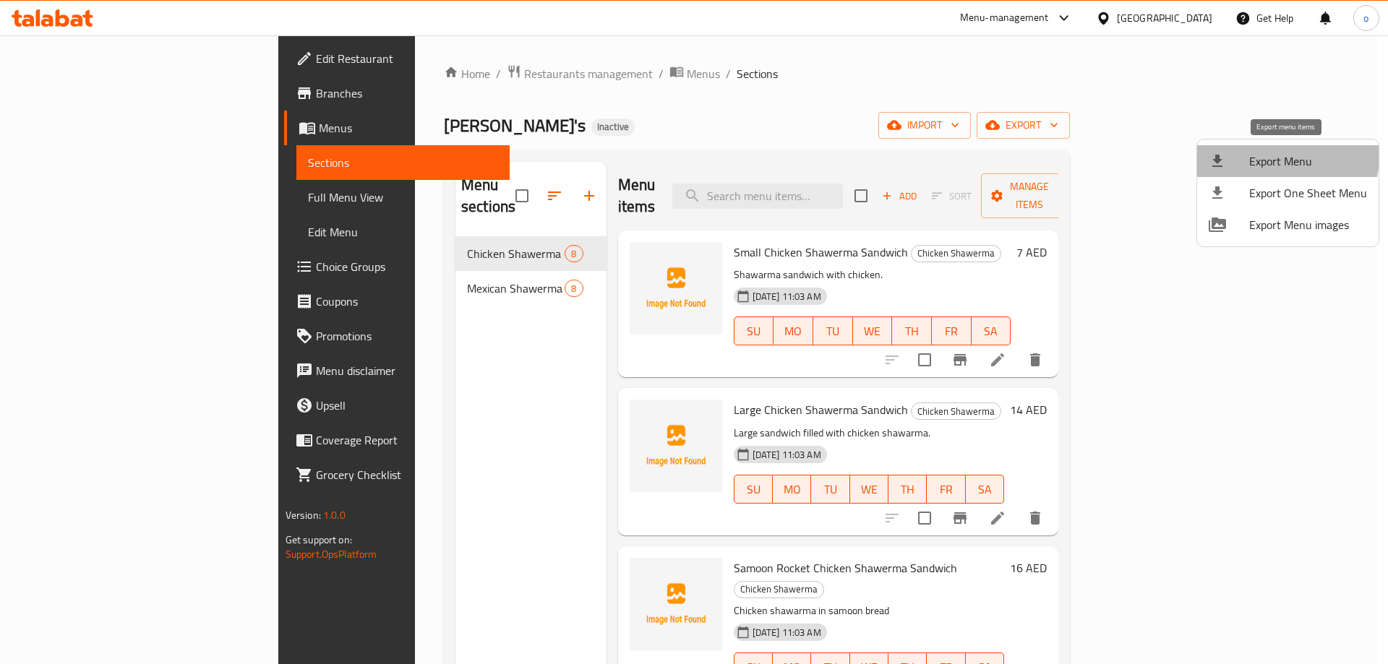
click at [1285, 156] on span "Export Menu" at bounding box center [1308, 160] width 118 height 17
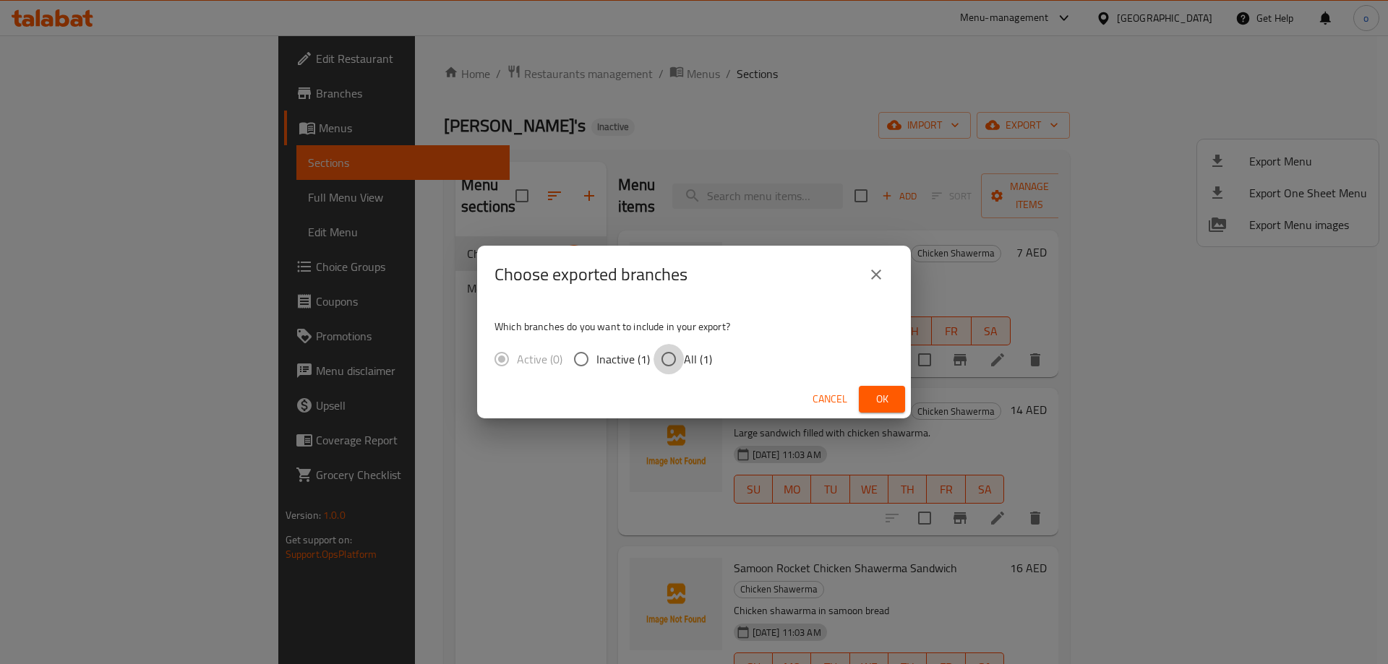
click at [667, 361] on input "All (1)" at bounding box center [668, 359] width 30 height 30
radio input "true"
click at [883, 395] on span "Ok" at bounding box center [881, 399] width 23 height 18
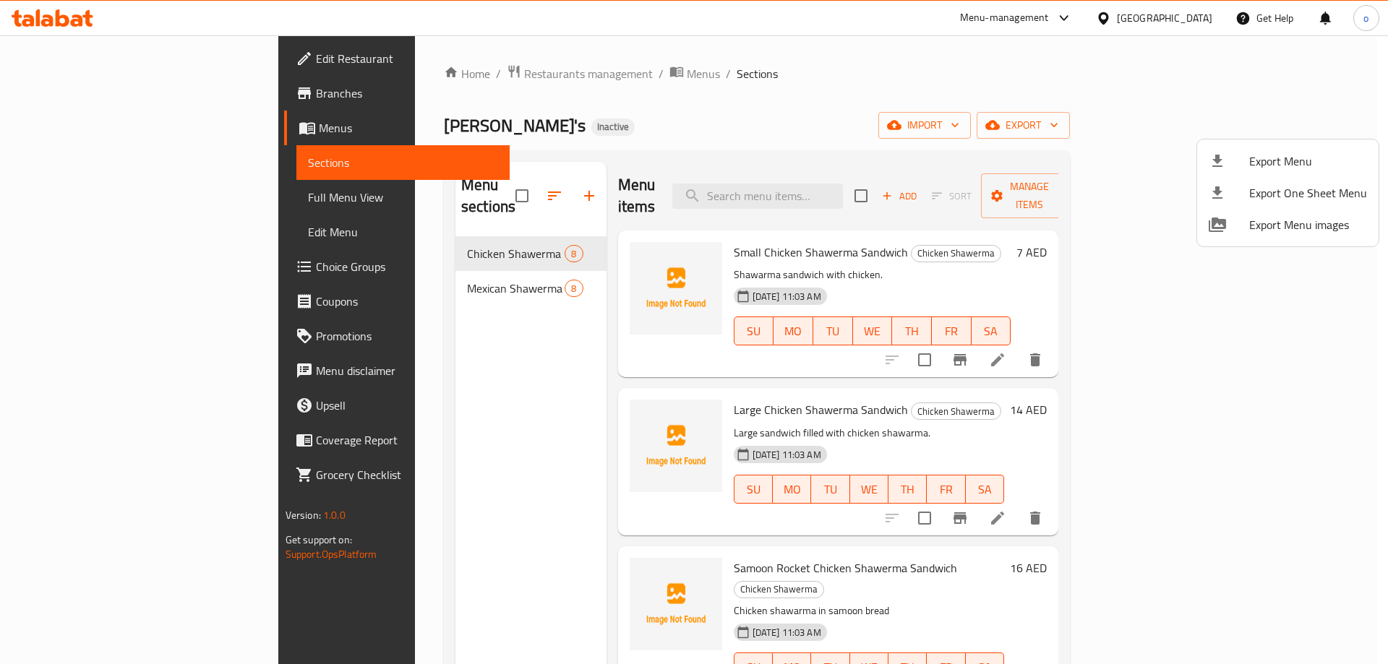
click at [79, 112] on div at bounding box center [694, 332] width 1388 height 664
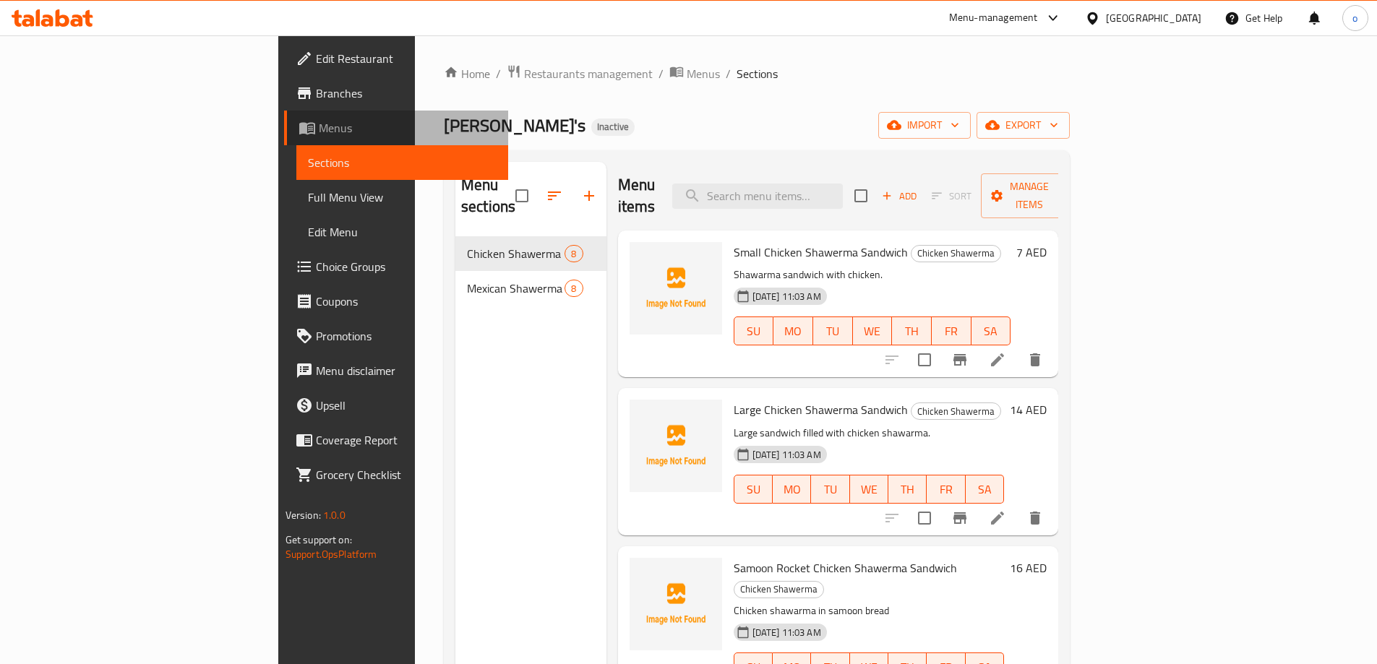
click at [319, 123] on span "Menus" at bounding box center [408, 127] width 178 height 17
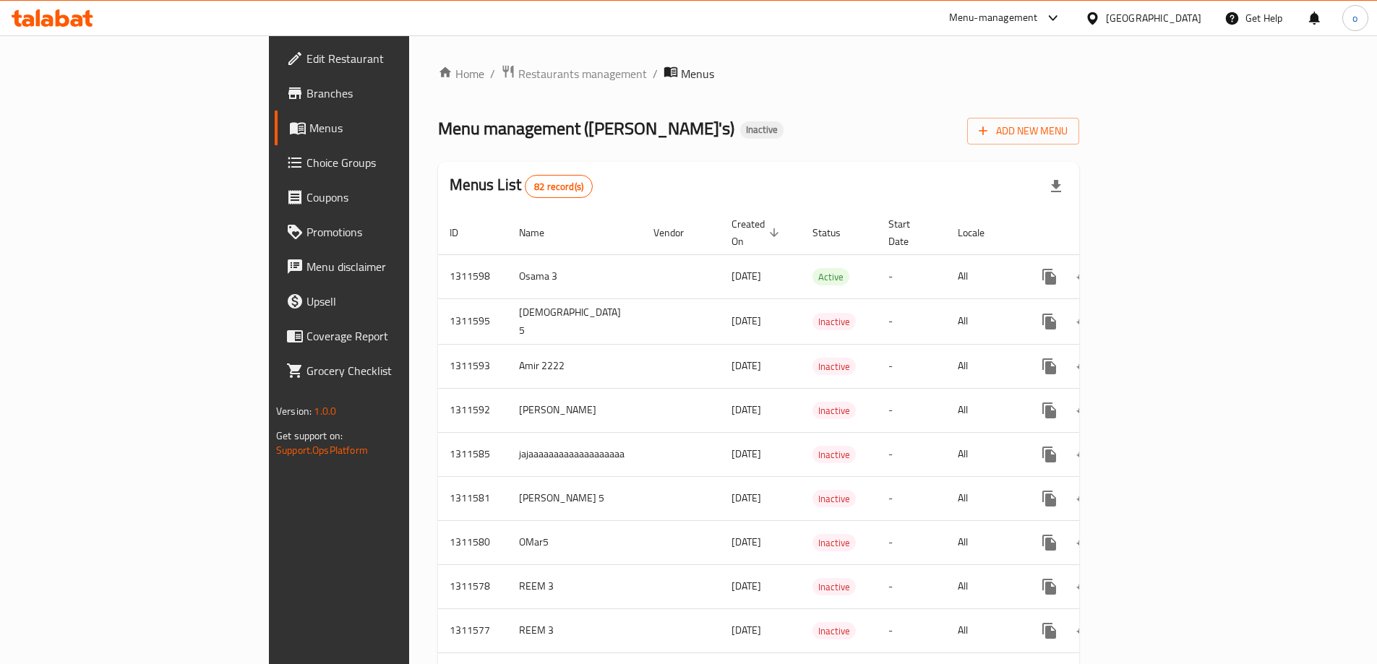
click at [643, 168] on div "Menus List 82 record(s)" at bounding box center [758, 186] width 641 height 49
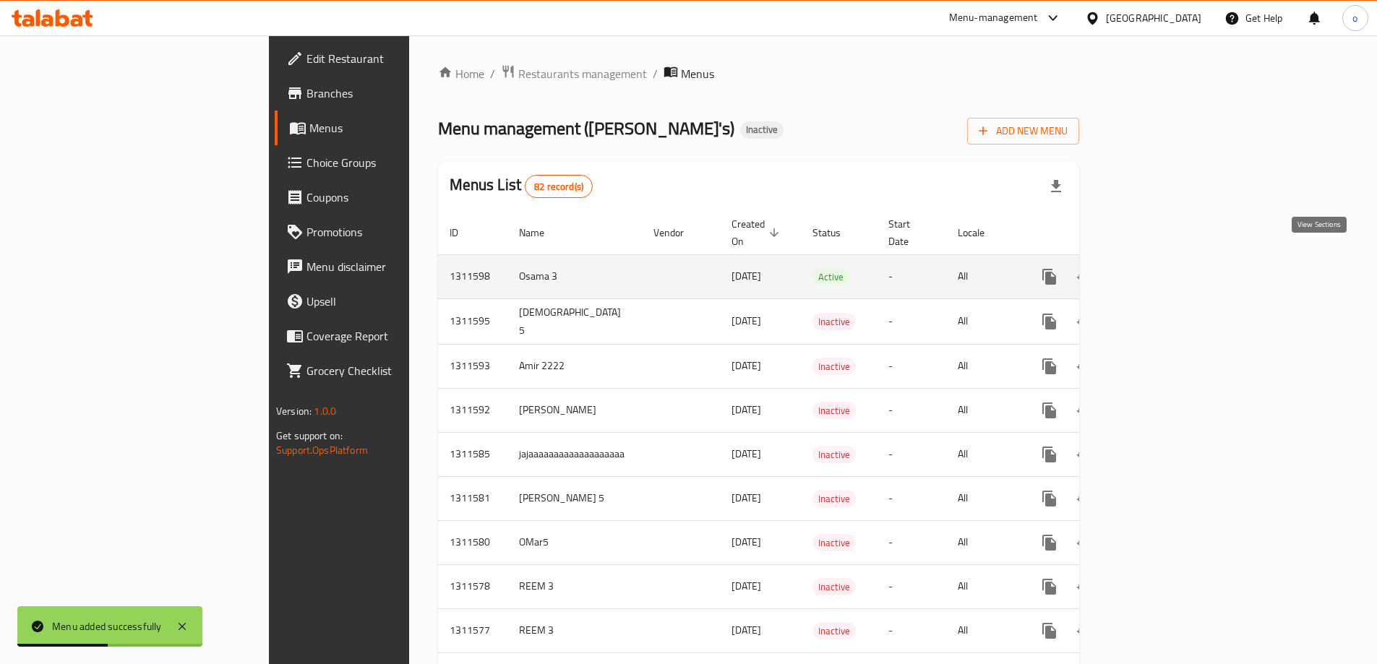
click at [1171, 259] on link "enhanced table" at bounding box center [1153, 276] width 35 height 35
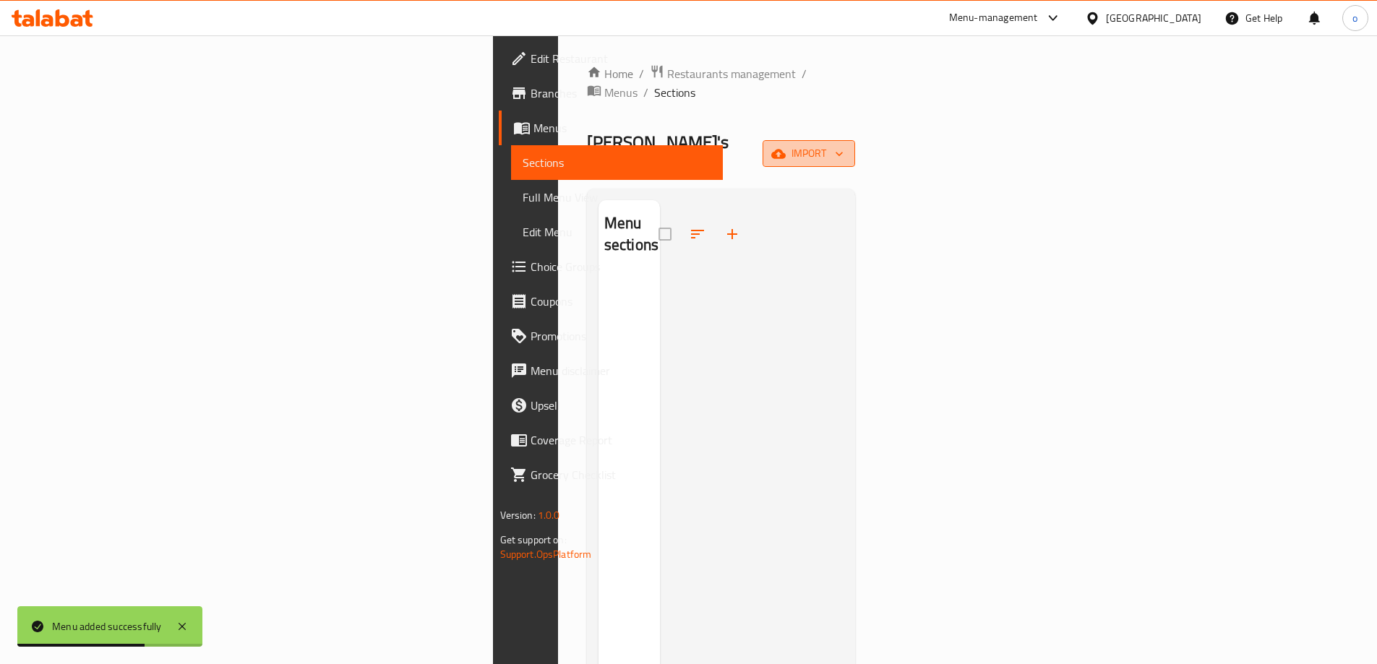
click at [843, 145] on span "import" at bounding box center [808, 154] width 69 height 18
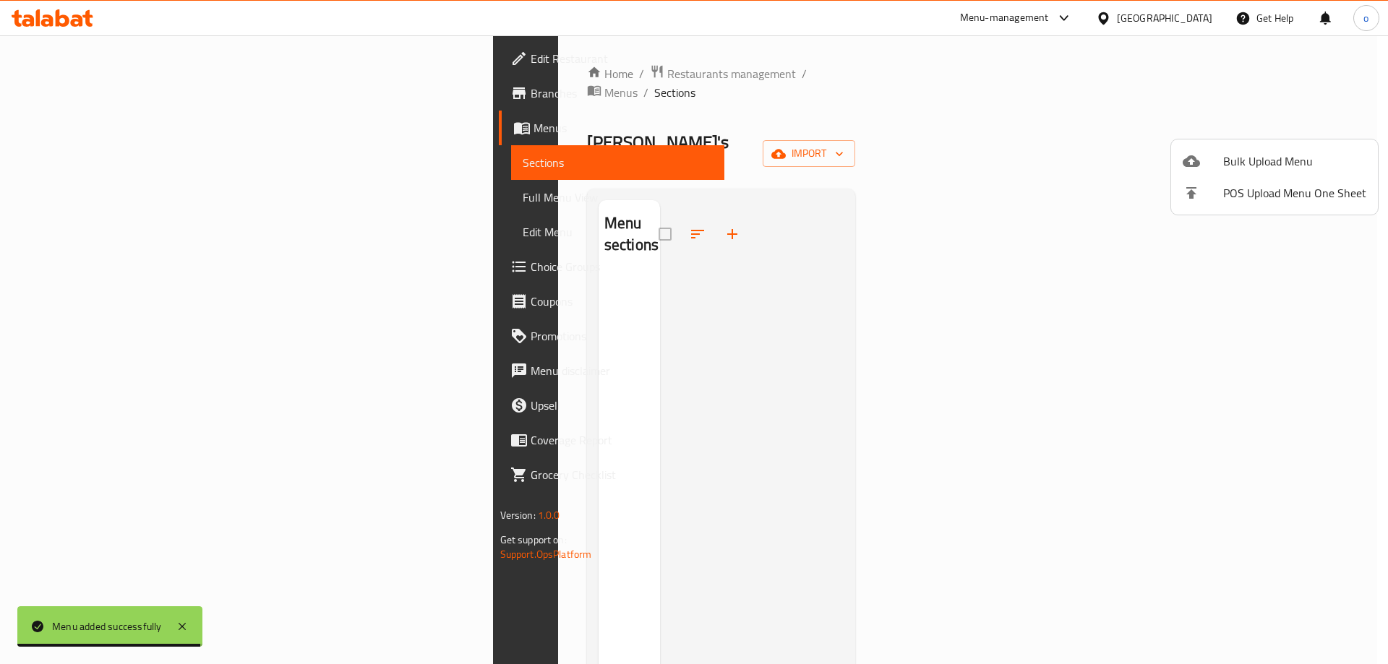
click at [1190, 106] on div at bounding box center [694, 332] width 1388 height 664
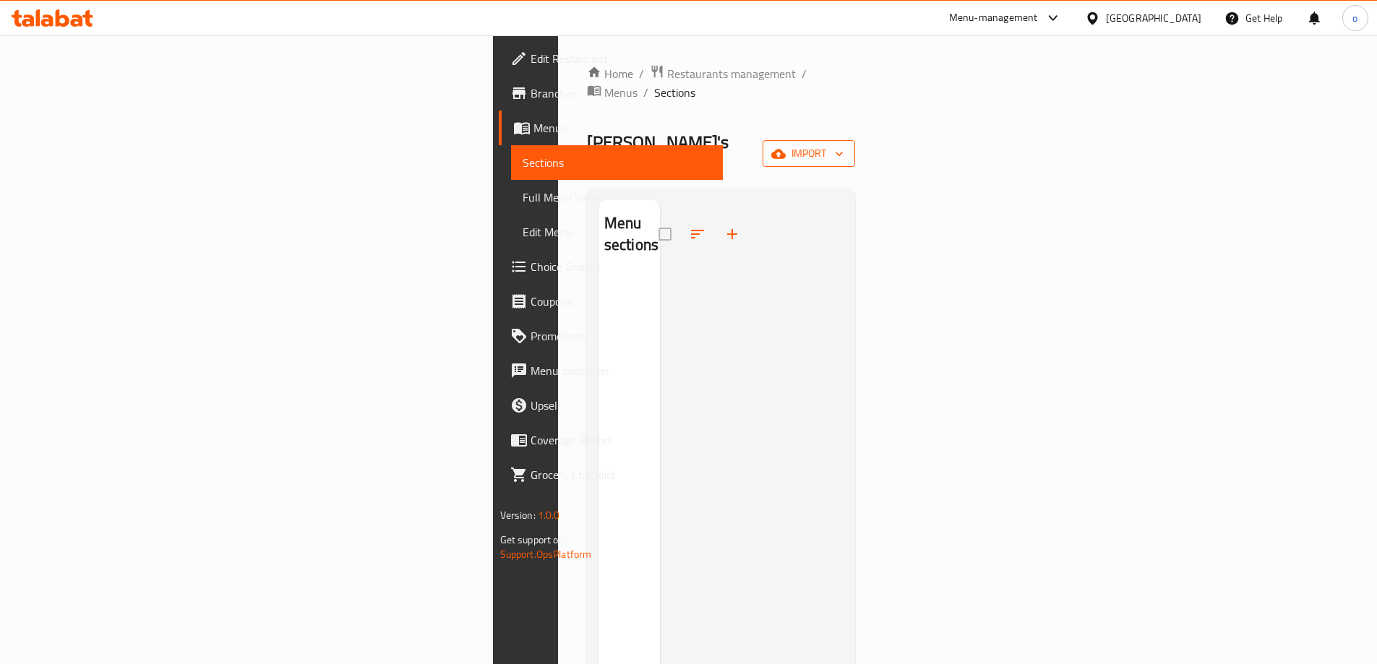
click at [843, 145] on span "import" at bounding box center [808, 154] width 69 height 18
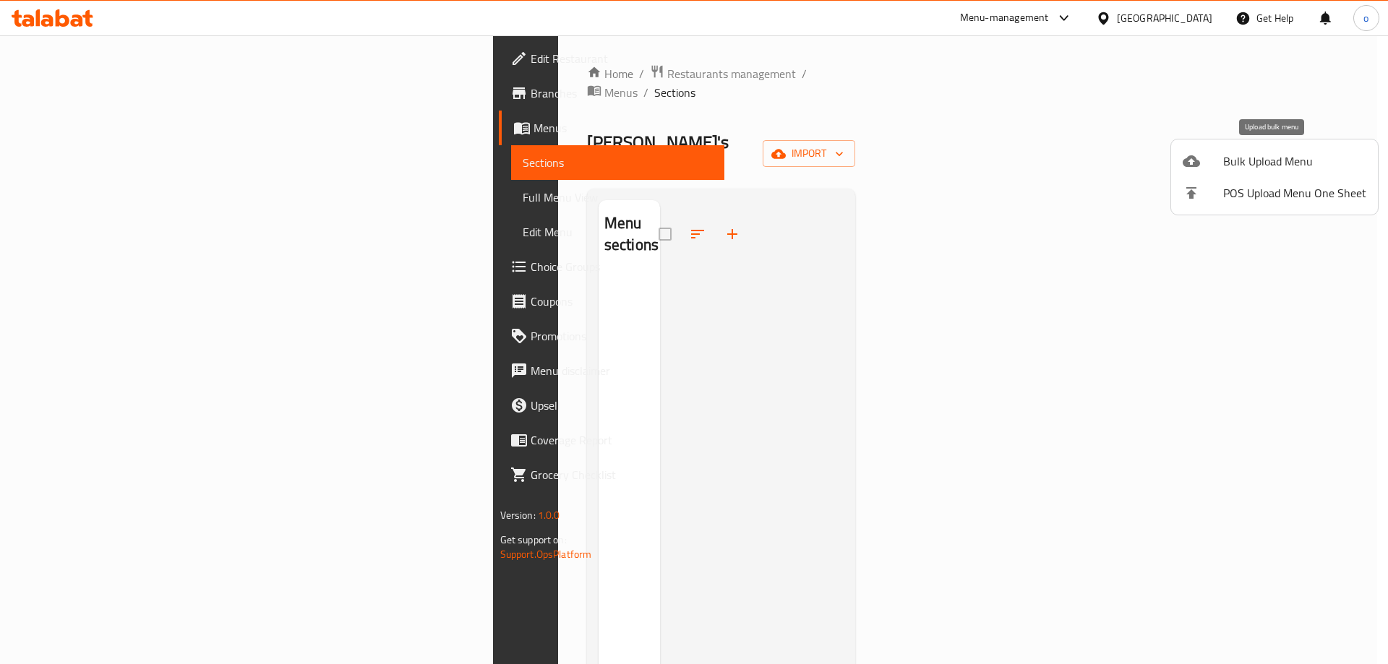
click at [1229, 166] on span "Bulk Upload Menu" at bounding box center [1294, 160] width 143 height 17
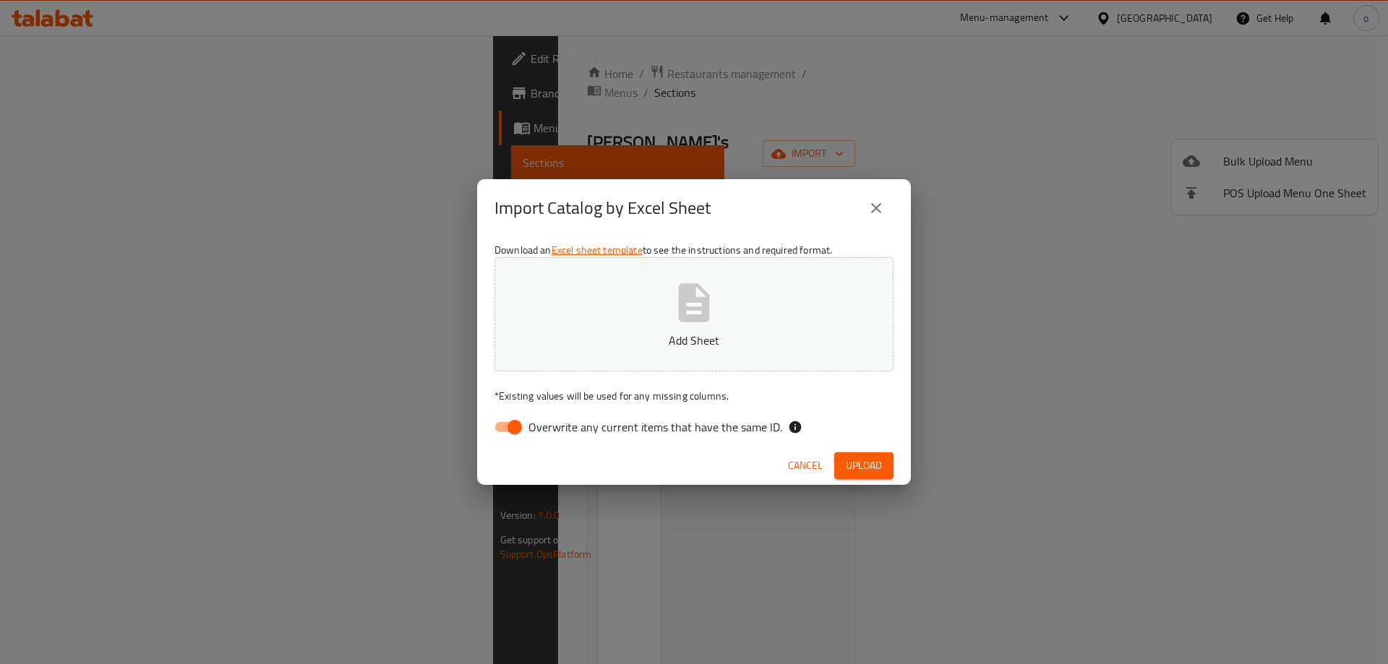
click at [687, 325] on icon "button" at bounding box center [694, 303] width 46 height 46
click at [508, 426] on input "Overwrite any current items that have the same ID." at bounding box center [514, 426] width 82 height 27
checkbox input "false"
click at [869, 470] on span "Upload" at bounding box center [864, 466] width 36 height 18
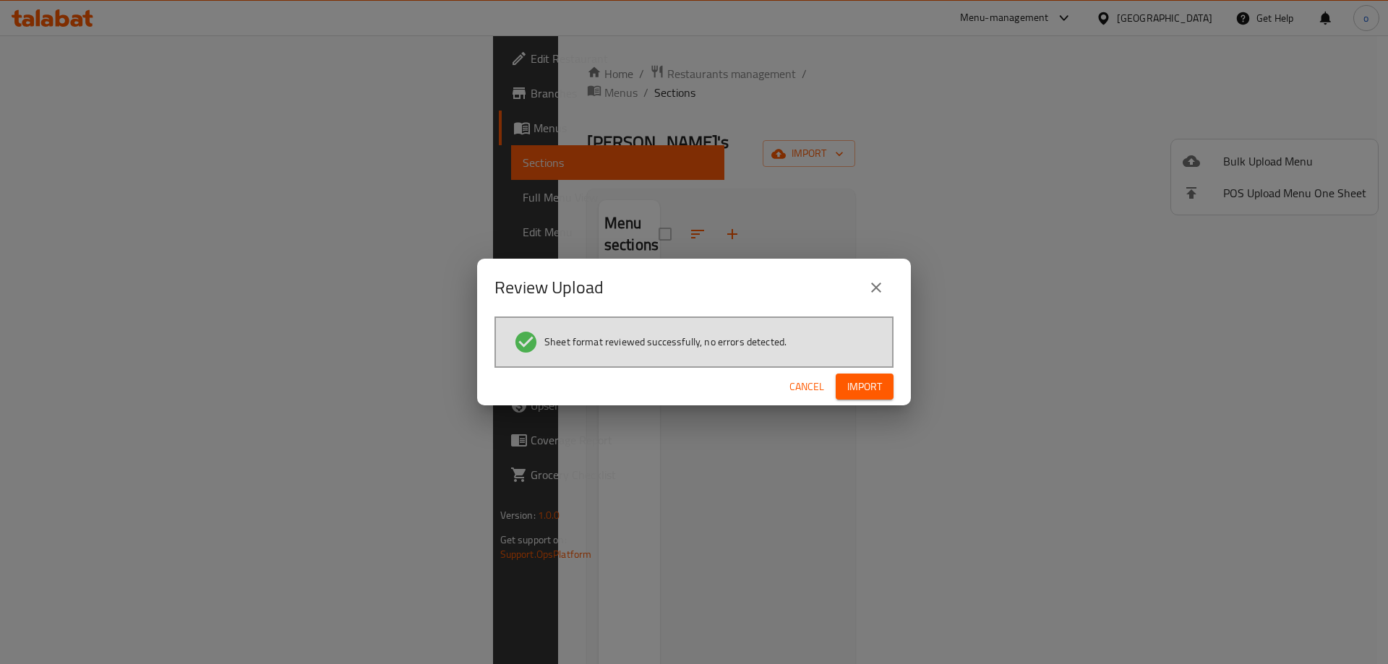
click at [875, 390] on span "Import" at bounding box center [864, 387] width 35 height 18
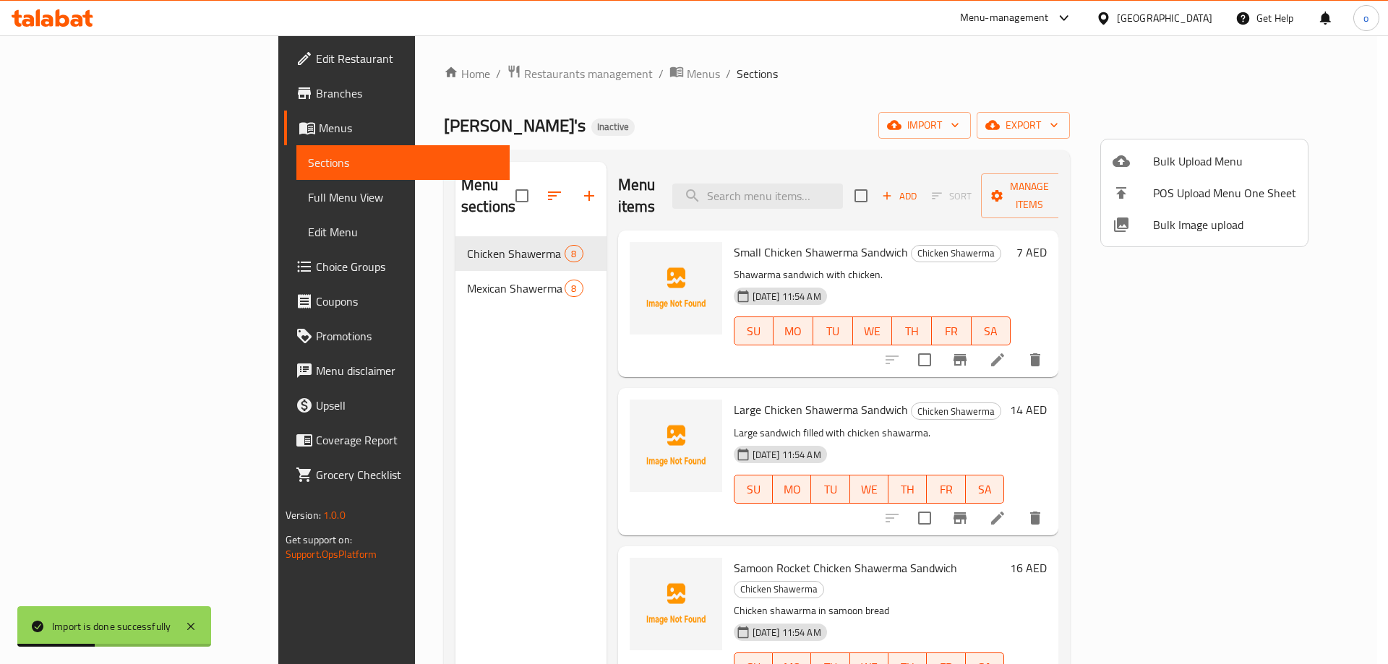
click at [1063, 103] on div at bounding box center [694, 332] width 1388 height 664
